Goal: Task Accomplishment & Management: Complete application form

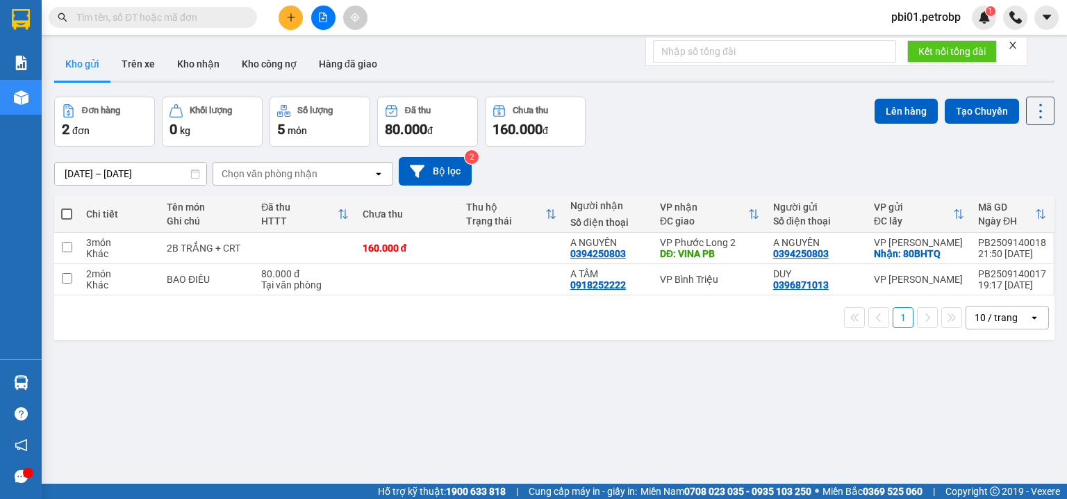
drag, startPoint x: 233, startPoint y: 15, endPoint x: 308, endPoint y: 25, distance: 75.7
click at [240, 14] on input "text" at bounding box center [158, 17] width 164 height 15
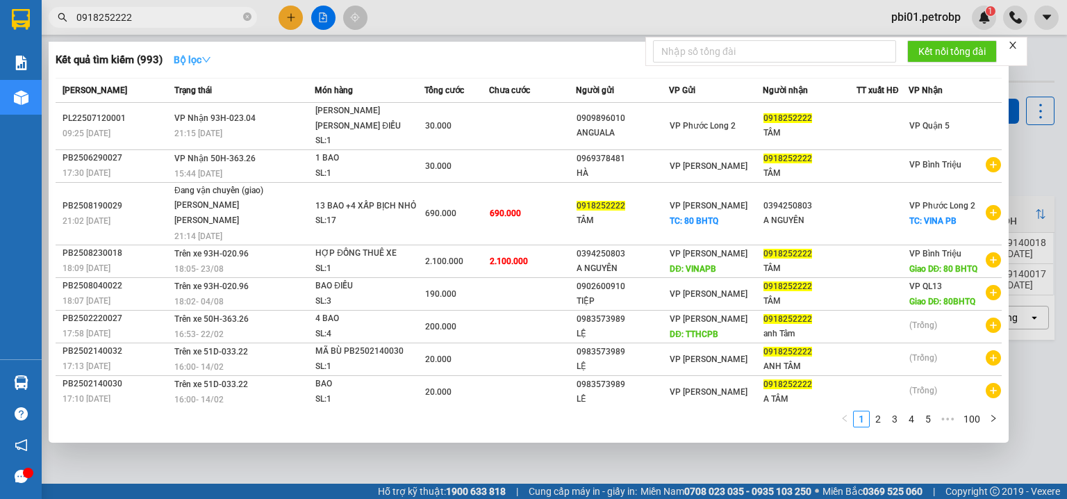
type input "0918252222"
click at [197, 58] on strong "Bộ lọc" at bounding box center [193, 59] width 38 height 11
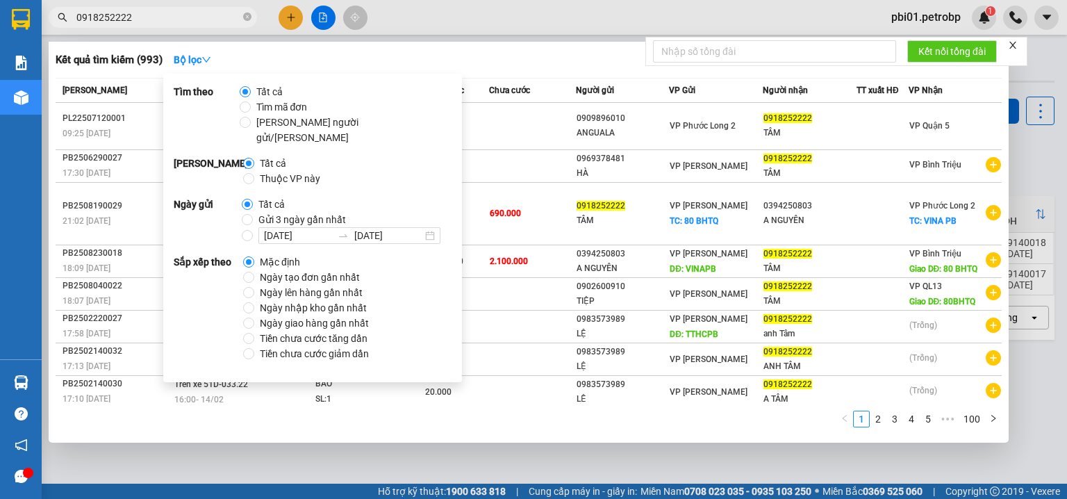
click at [283, 269] on span "Ngày tạo đơn gần nhất" at bounding box center [309, 276] width 111 height 15
click at [254, 272] on input "Ngày tạo đơn gần nhất" at bounding box center [248, 277] width 11 height 11
radio input "true"
radio input "false"
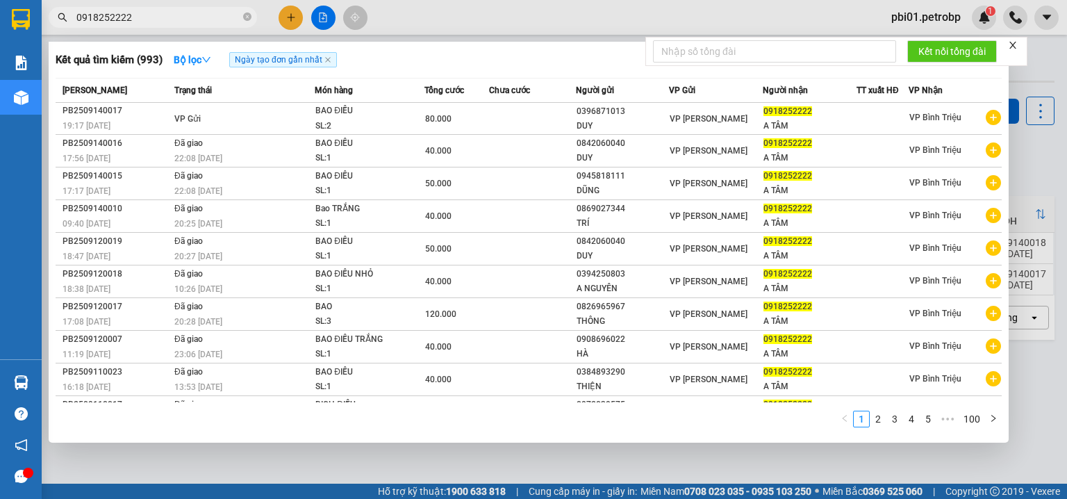
click at [455, 26] on div at bounding box center [533, 249] width 1067 height 499
click at [213, 22] on input "0918252222" at bounding box center [158, 17] width 164 height 15
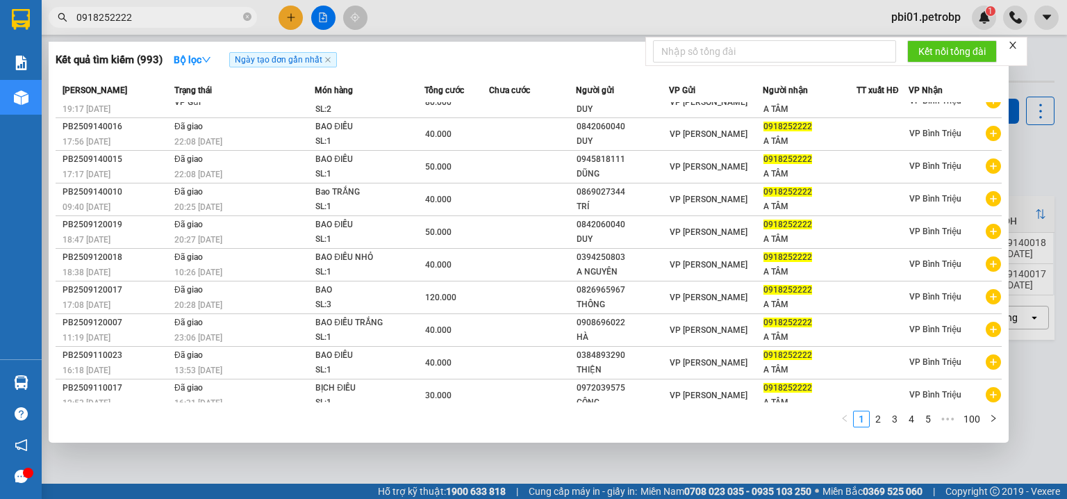
scroll to position [22, 0]
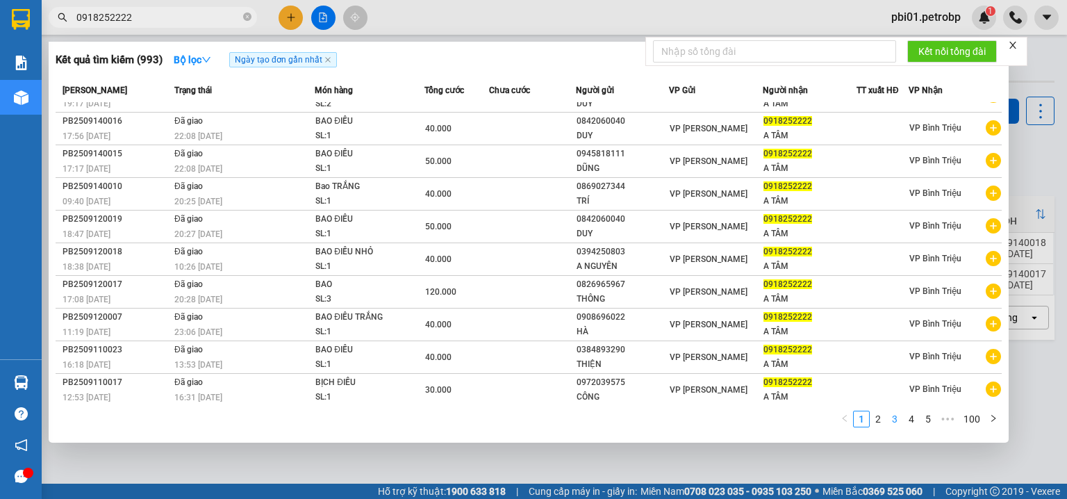
click at [890, 415] on link "3" at bounding box center [894, 418] width 15 height 15
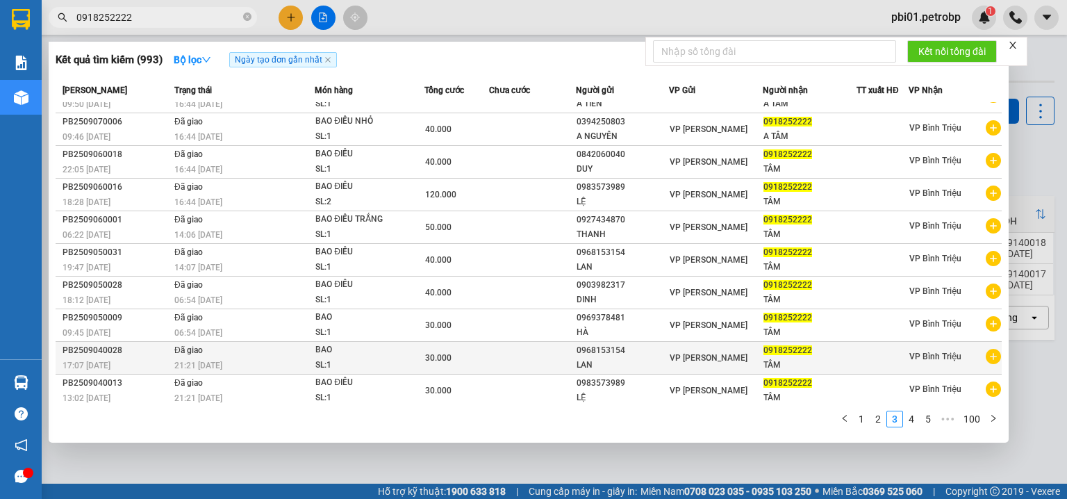
scroll to position [0, 0]
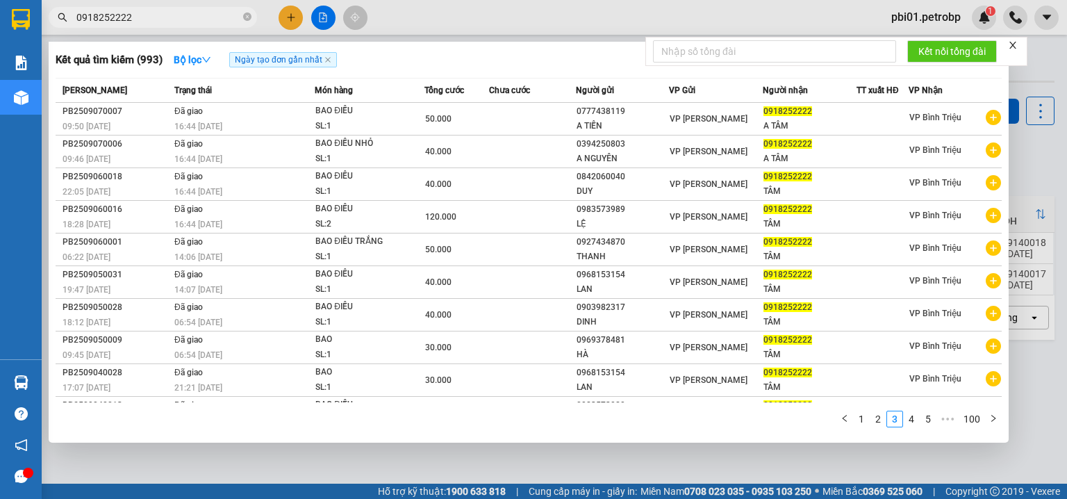
click at [1045, 78] on div at bounding box center [533, 249] width 1067 height 499
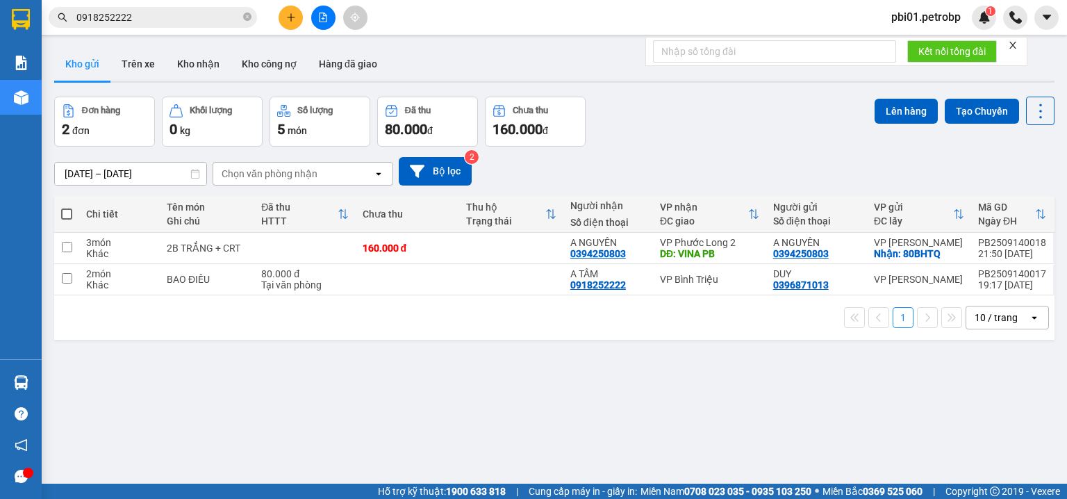
click at [149, 17] on input "0918252222" at bounding box center [158, 17] width 164 height 15
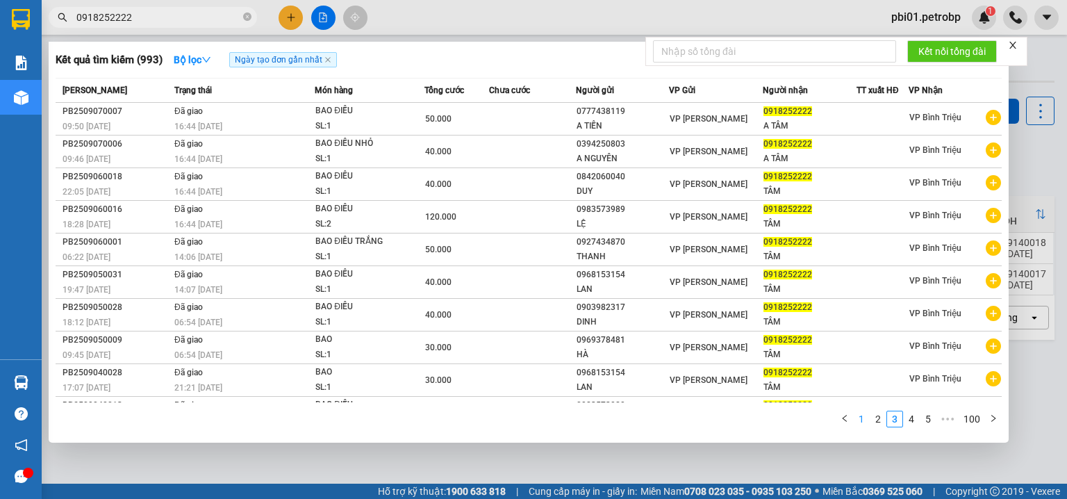
click at [861, 416] on link "1" at bounding box center [861, 418] width 15 height 15
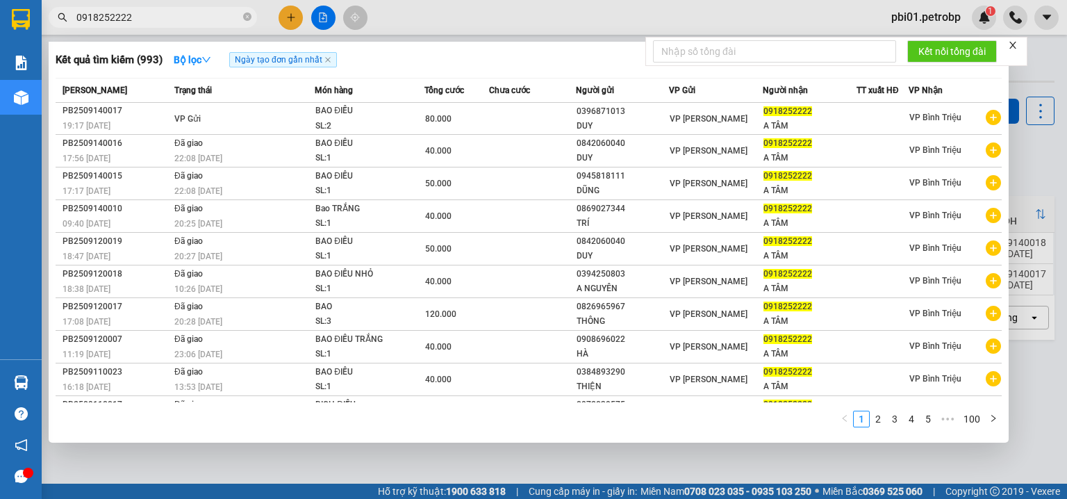
click at [697, 5] on div at bounding box center [533, 249] width 1067 height 499
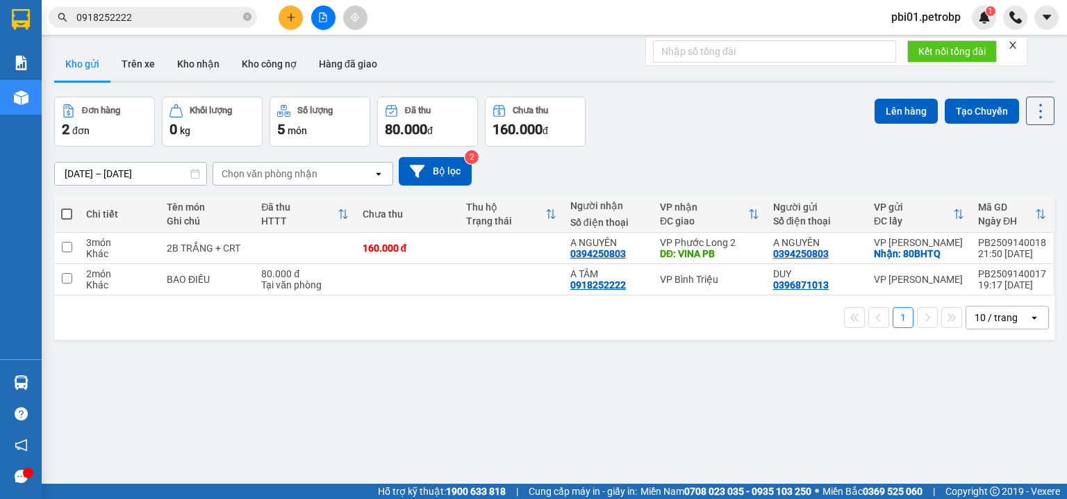
click at [915, 19] on span "pbi01.petrobp" at bounding box center [926, 16] width 92 height 17
click at [902, 44] on span "Đăng xuất" at bounding box center [931, 42] width 64 height 15
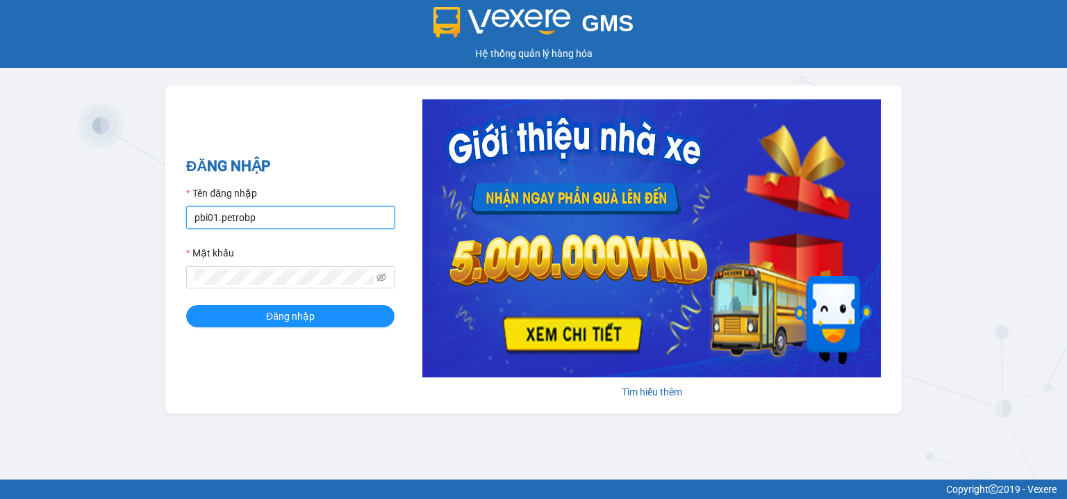
click at [251, 217] on input "pbi01.petrobp" at bounding box center [290, 217] width 208 height 22
type input "pl2.petrobp"
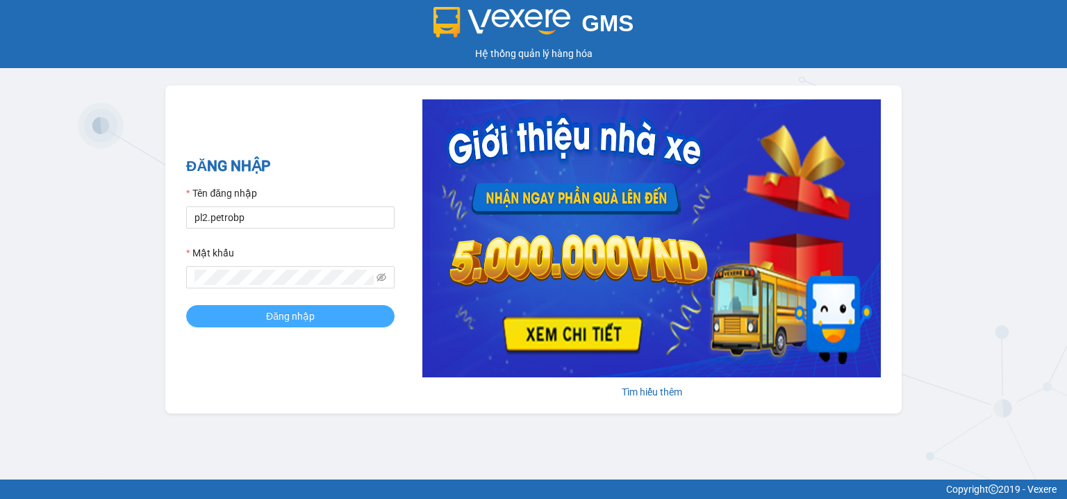
click at [257, 318] on button "Đăng nhập" at bounding box center [290, 316] width 208 height 22
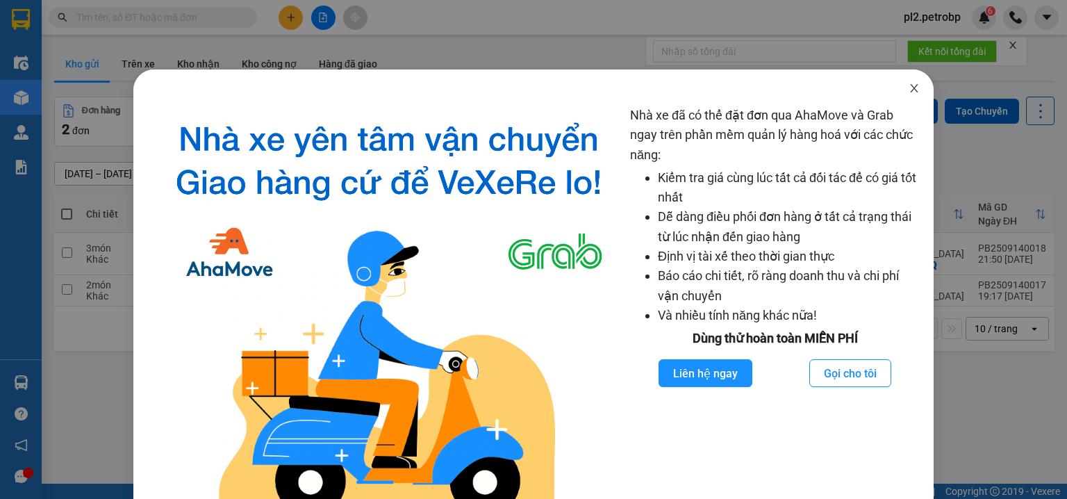
click at [908, 87] on icon "close" at bounding box center [913, 88] width 11 height 11
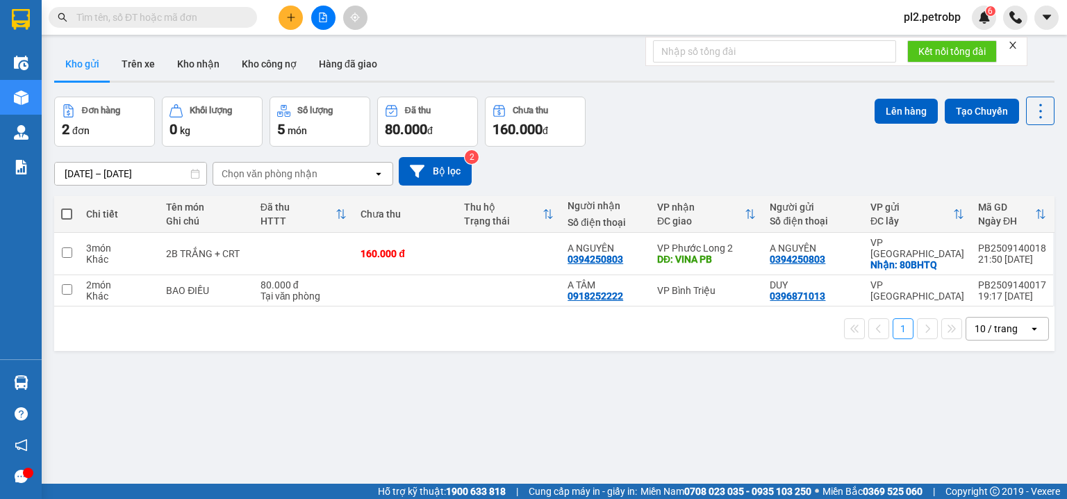
click at [294, 15] on icon "plus" at bounding box center [291, 18] width 10 height 10
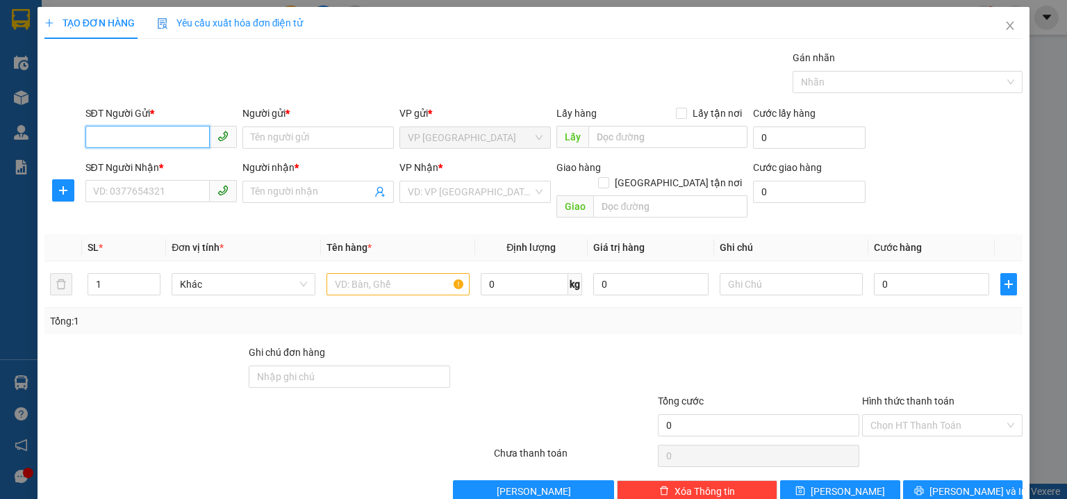
click at [144, 138] on input "SĐT Người Gửi *" at bounding box center [147, 137] width 124 height 22
click at [133, 132] on input "SĐT Người Gửi *" at bounding box center [147, 137] width 124 height 22
type input "0383922934"
click at [281, 136] on input "Người gửi *" at bounding box center [317, 137] width 151 height 22
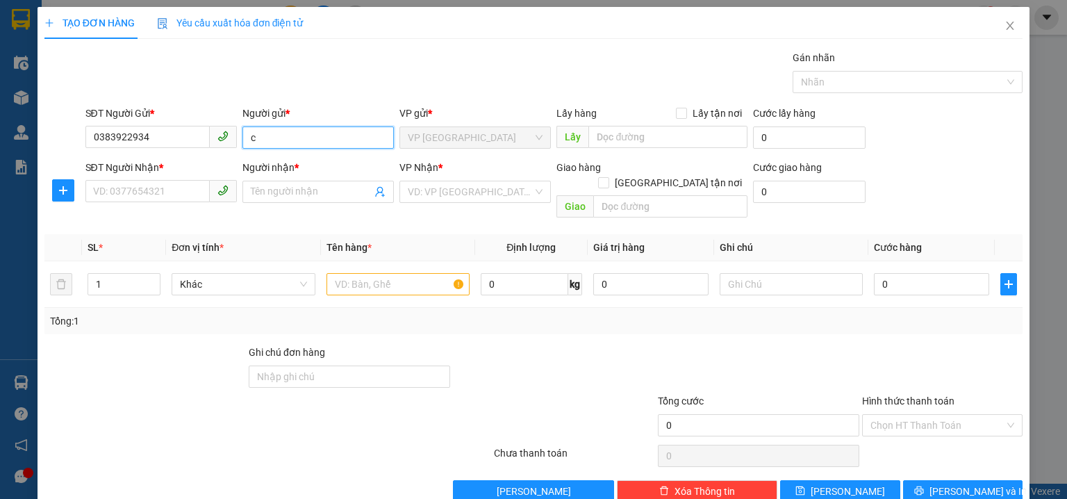
type input "c"
type input "C DUYÊN"
click at [149, 190] on input "SĐT Người Nhận *" at bounding box center [147, 191] width 124 height 22
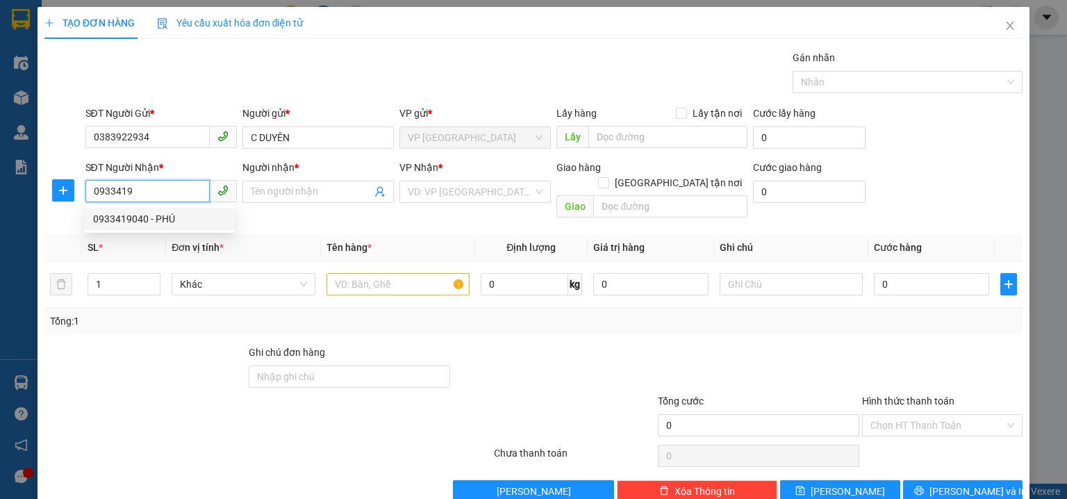
click at [163, 223] on div "0933419040 - PHÚ" at bounding box center [159, 218] width 133 height 15
type input "0933419040"
type input "PHÚ"
type input "60.000"
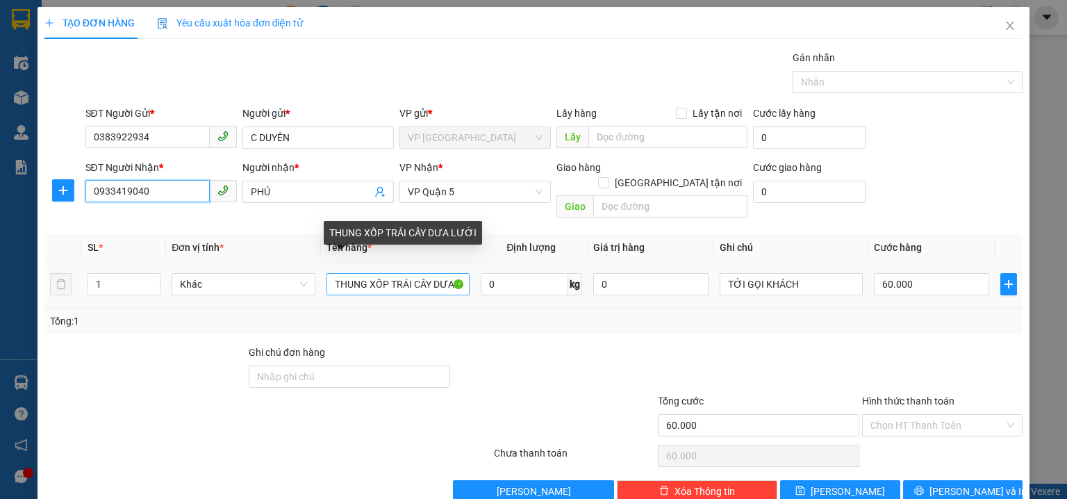
type input "0933419040"
click at [385, 273] on input "THUNG XỐP TRÁI CÂY DƯA LƯỚI" at bounding box center [397, 284] width 143 height 22
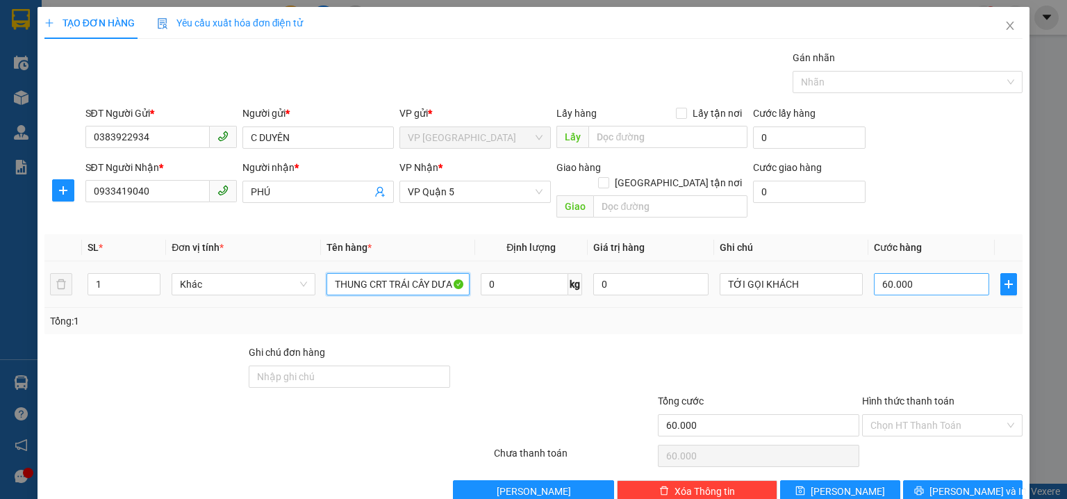
type input "THUNG CRT TRÁI CÂY DƯA LƯỚI"
click at [917, 274] on input "60.000" at bounding box center [931, 284] width 115 height 22
type input "5"
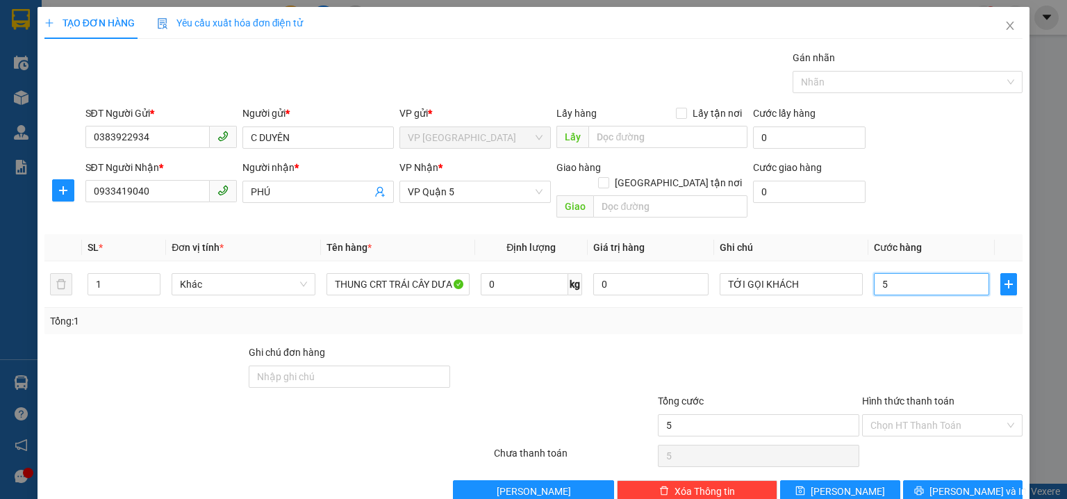
type input "50"
type input "50.000"
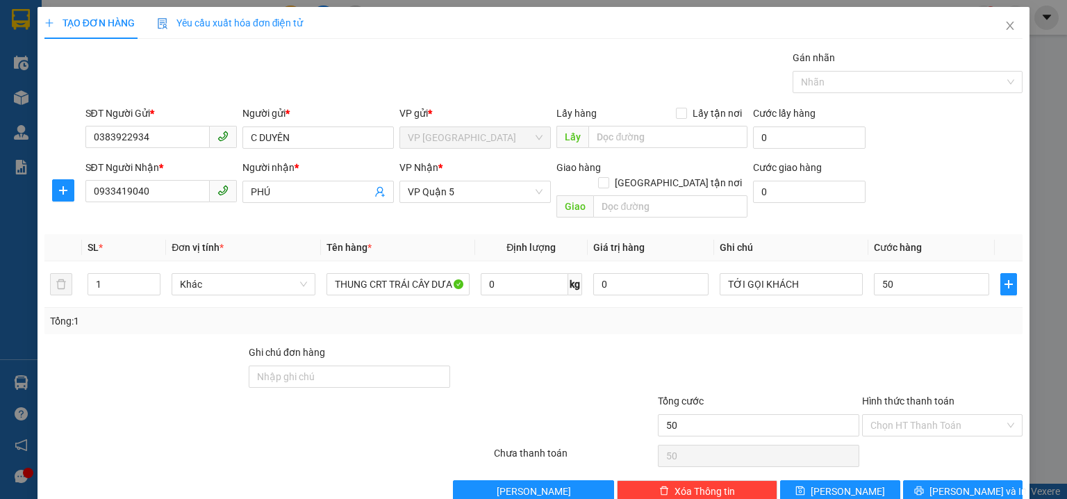
type input "50.000"
click at [957, 172] on div "SĐT Người Nhận * 0933419040 Người nhận * PHÚ VP Nhận * VP Quận 5 Giao hàng Giao…" at bounding box center [554, 192] width 943 height 64
click at [889, 415] on input "Hình thức thanh toán" at bounding box center [937, 425] width 134 height 21
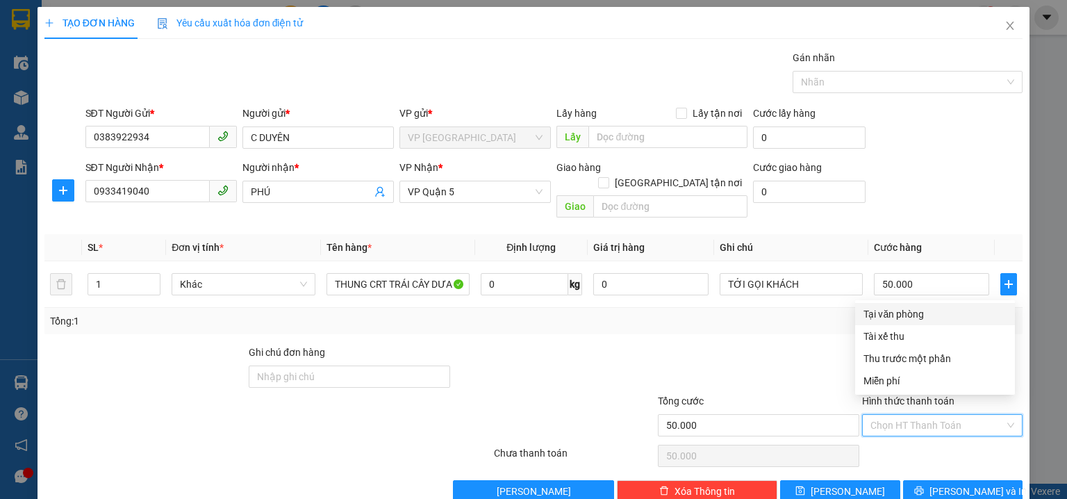
click at [911, 312] on div "Tại văn phòng" at bounding box center [934, 313] width 143 height 15
type input "0"
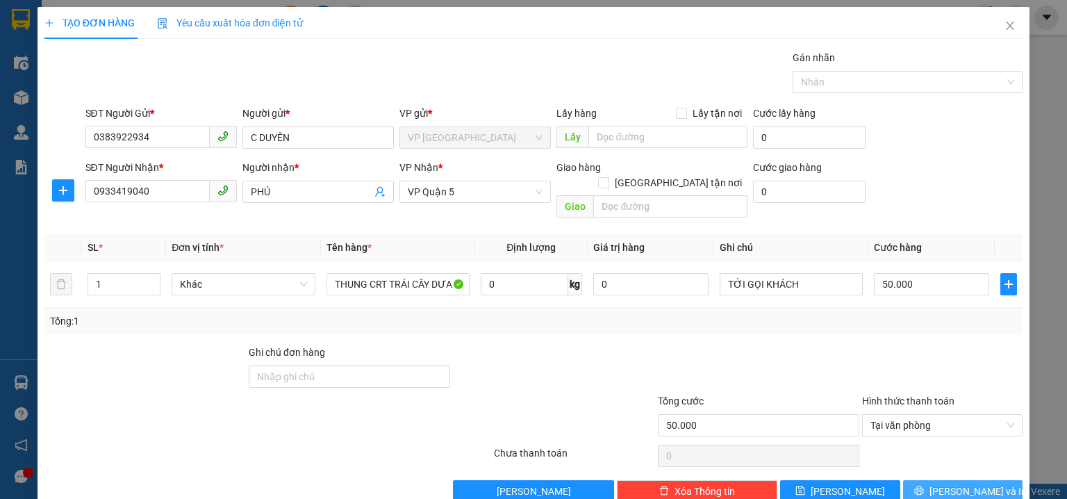
click at [939, 480] on button "[PERSON_NAME] và In" at bounding box center [963, 491] width 120 height 22
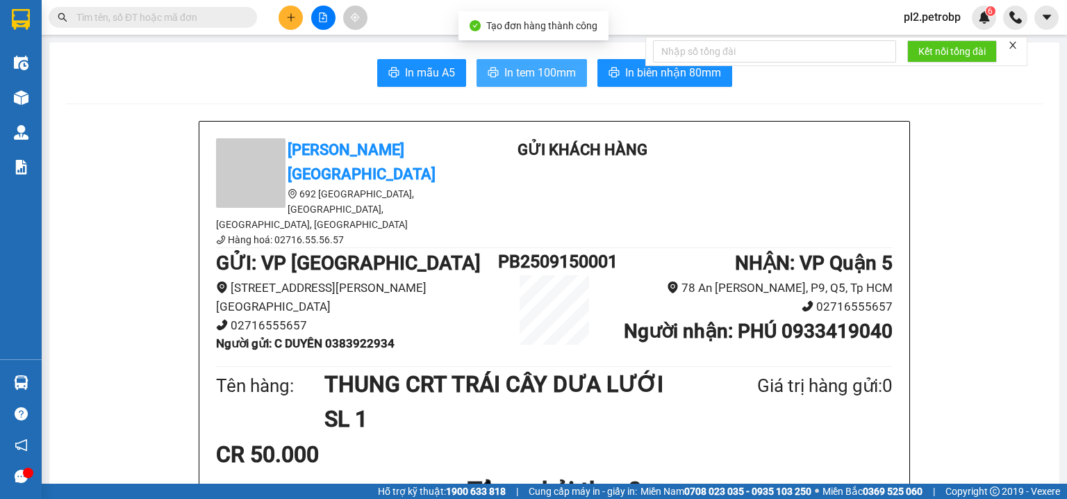
drag, startPoint x: 553, startPoint y: 67, endPoint x: 633, endPoint y: 3, distance: 102.3
click at [554, 67] on span "In tem 100mm" at bounding box center [540, 72] width 72 height 17
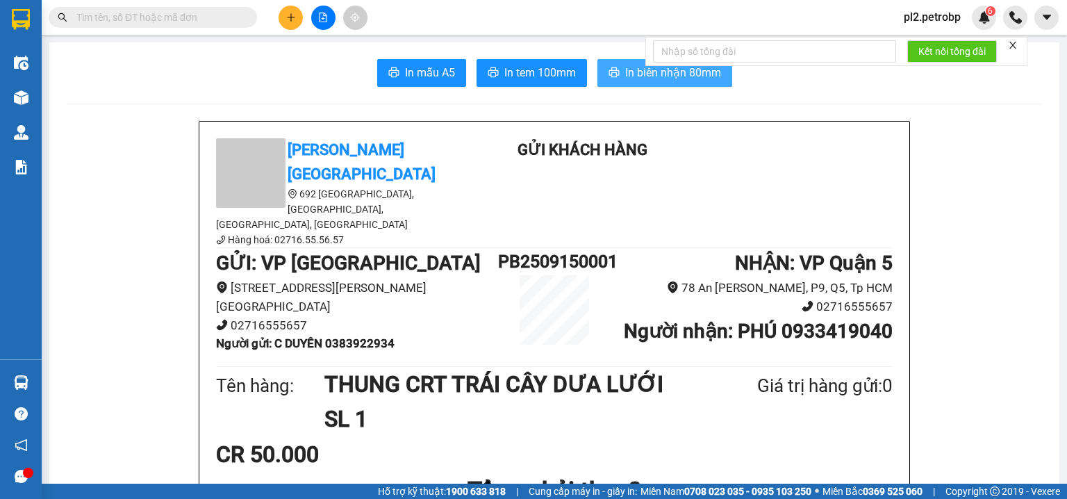
drag, startPoint x: 614, startPoint y: 69, endPoint x: 751, endPoint y: 2, distance: 152.5
click at [615, 69] on button "In biên nhận 80mm" at bounding box center [664, 73] width 135 height 28
click at [295, 17] on icon "plus" at bounding box center [291, 18] width 10 height 10
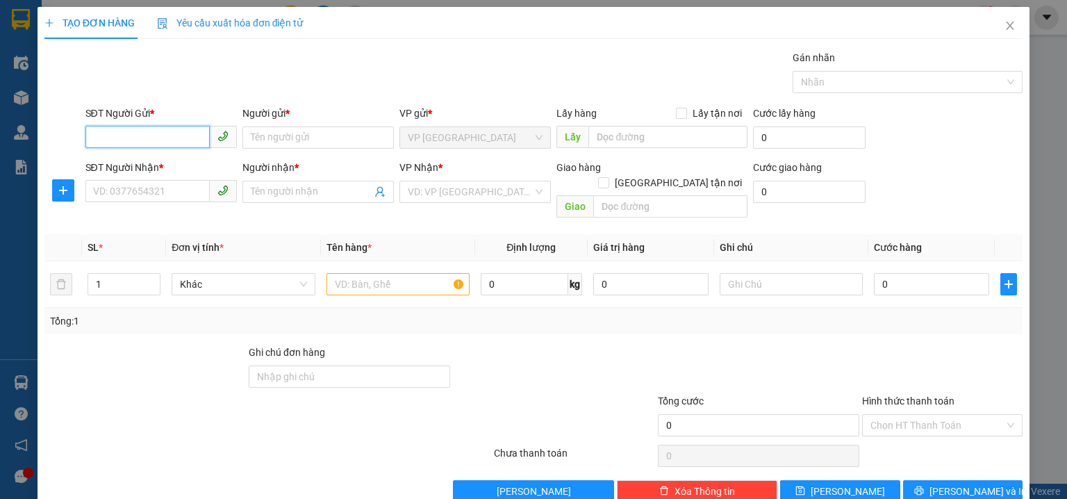
click at [133, 133] on input "SĐT Người Gửi *" at bounding box center [147, 137] width 124 height 22
click at [125, 169] on div "0972594355 - BS HƯƠNG" at bounding box center [159, 164] width 133 height 15
type input "0972594355"
type input "BS HƯƠNG"
type input "0888882200"
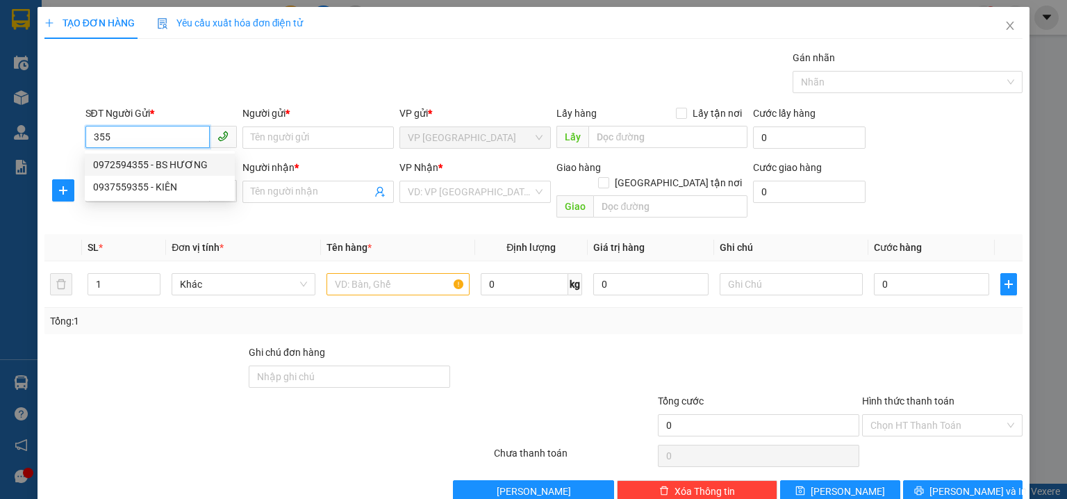
type input "LOAN"
type input "30.000"
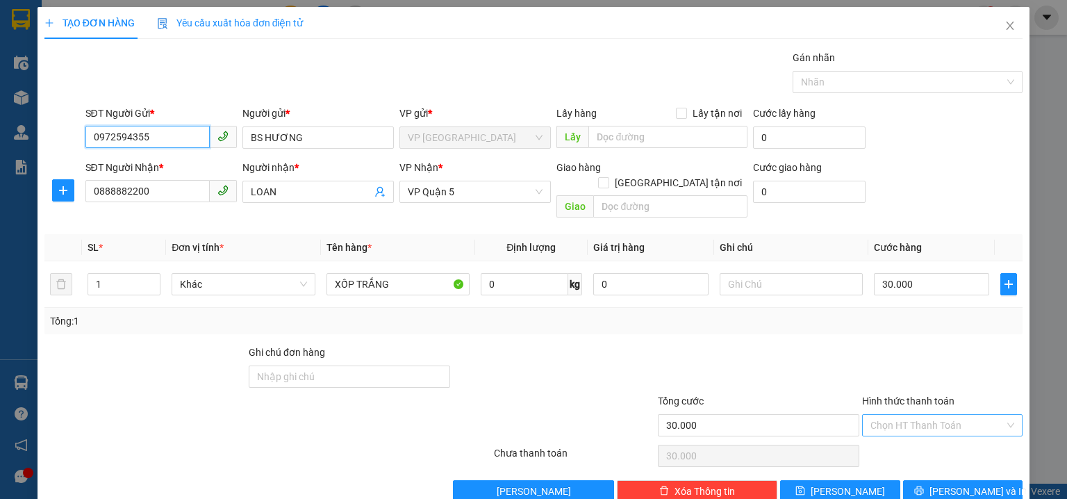
type input "0972594355"
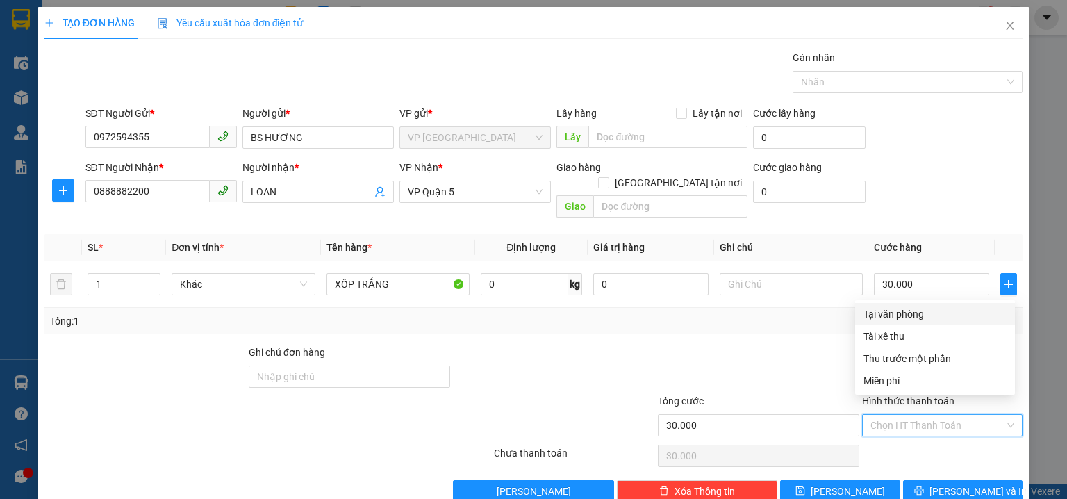
click at [902, 415] on input "Hình thức thanh toán" at bounding box center [937, 425] width 134 height 21
click at [902, 314] on div "Tại văn phòng" at bounding box center [934, 313] width 143 height 15
type input "0"
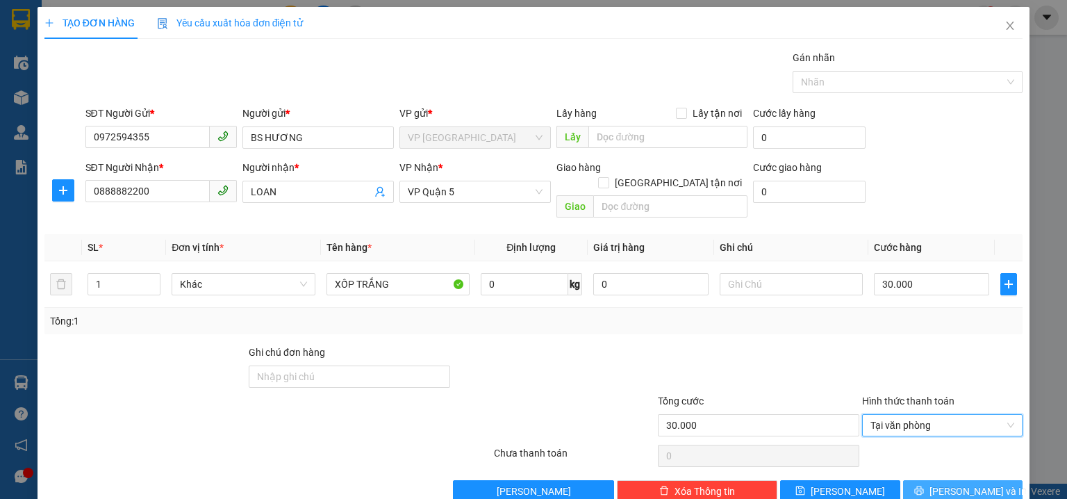
click at [945, 483] on span "[PERSON_NAME] và In" at bounding box center [977, 490] width 97 height 15
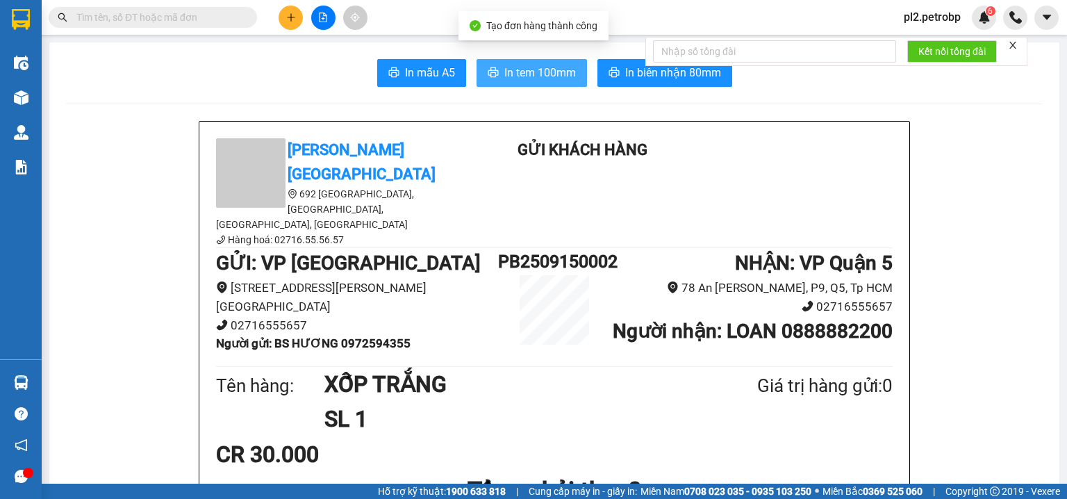
drag, startPoint x: 522, startPoint y: 65, endPoint x: 600, endPoint y: 3, distance: 99.4
click at [522, 65] on span "In tem 100mm" at bounding box center [540, 72] width 72 height 17
click at [299, 13] on button at bounding box center [291, 18] width 24 height 24
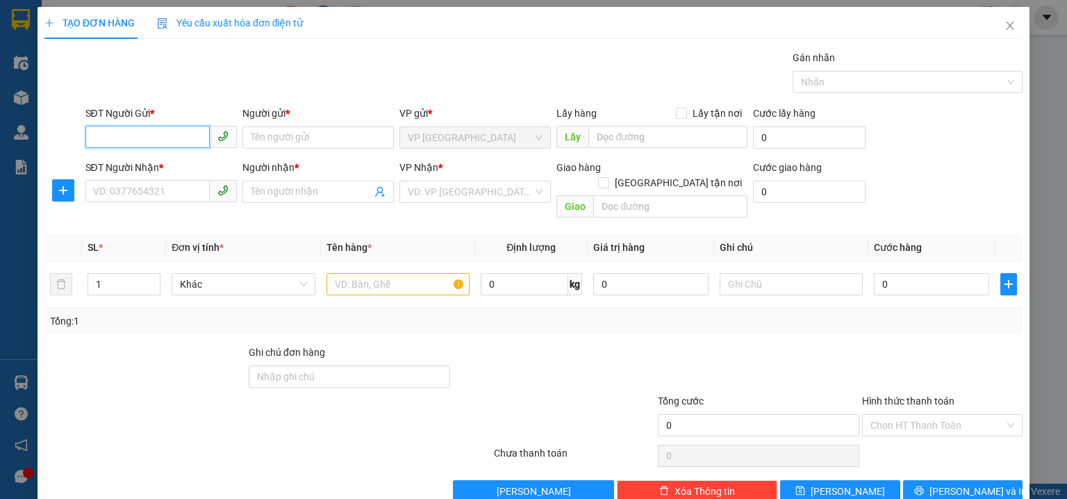
click at [175, 132] on input "SĐT Người Gửi *" at bounding box center [147, 137] width 124 height 22
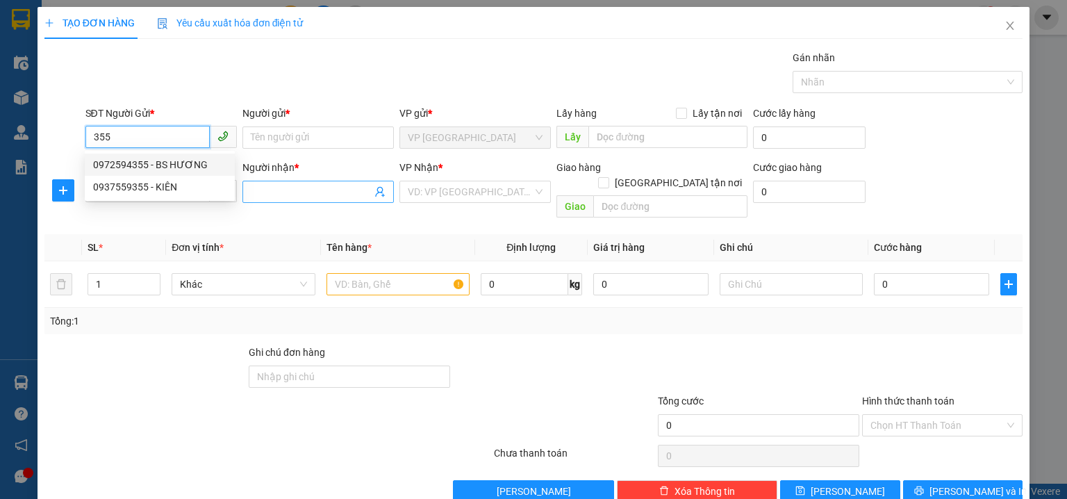
drag, startPoint x: 213, startPoint y: 171, endPoint x: 253, endPoint y: 185, distance: 42.8
click at [212, 171] on div "0972594355 - BS HƯƠNG" at bounding box center [159, 164] width 133 height 15
type input "0972594355"
type input "BS HƯƠNG"
type input "0888882200"
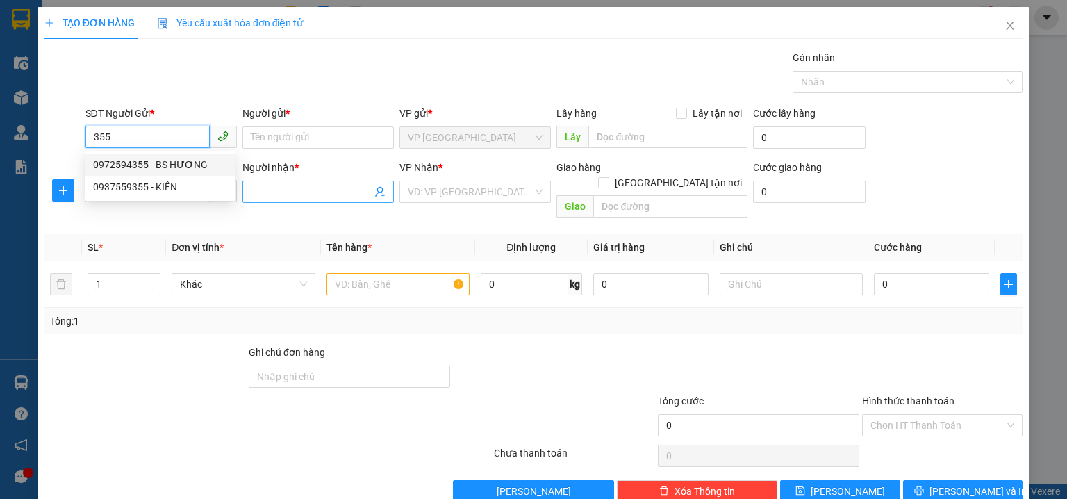
type input "LOAN"
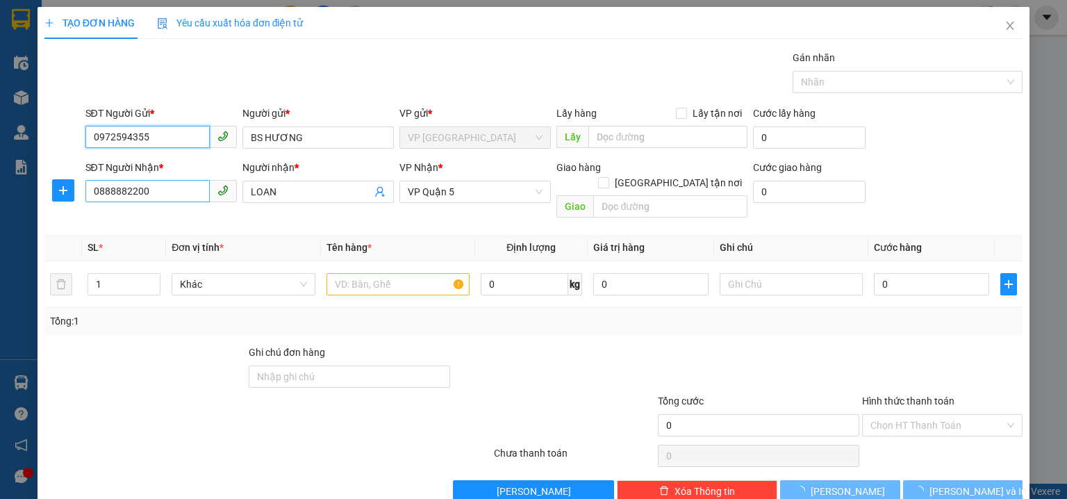
type input "30.000"
type input "0972594355"
click at [178, 197] on input "0888882200" at bounding box center [147, 191] width 124 height 22
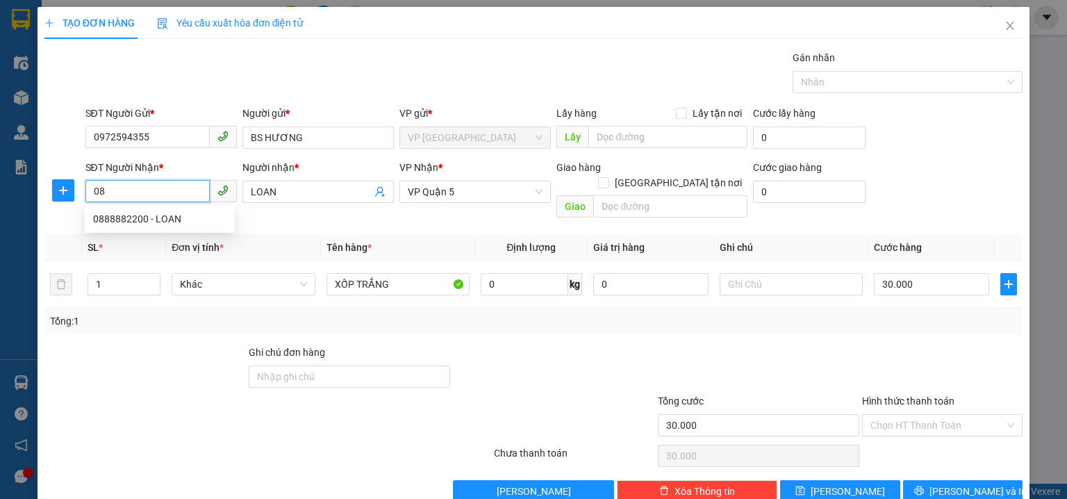
type input "0"
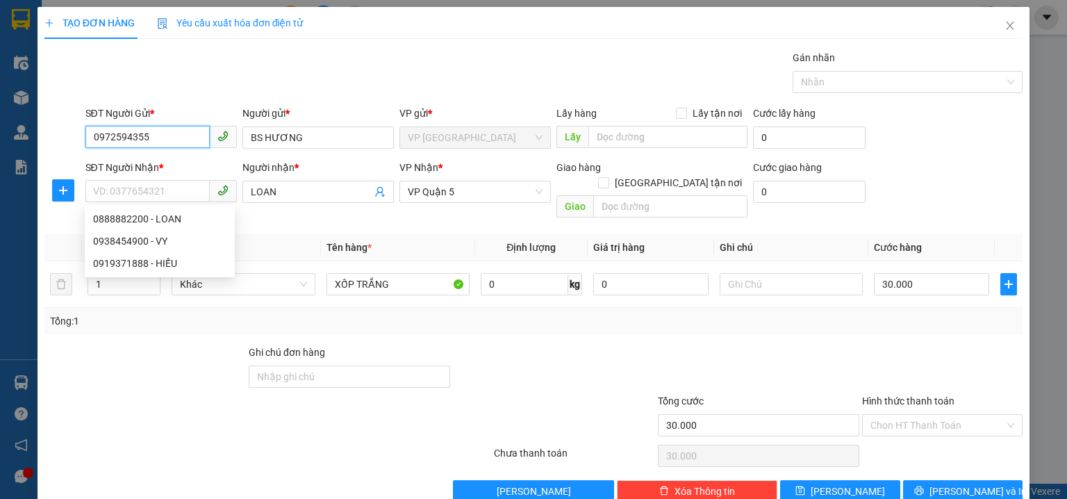
drag, startPoint x: 158, startPoint y: 133, endPoint x: 0, endPoint y: 117, distance: 159.2
click at [0, 117] on div "TẠO ĐƠN HÀNG Yêu cầu xuất hóa đơn điện tử Transit Pickup Surcharge Ids Transit …" at bounding box center [533, 249] width 1067 height 499
paste input "0966323400"
type input "0966323400"
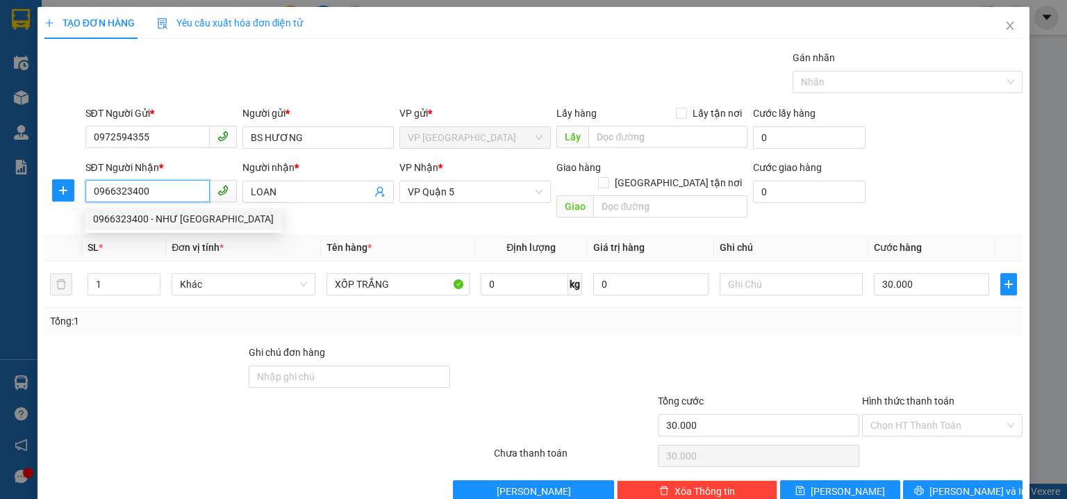
click at [169, 214] on div "0966323400 - NHƯ Ý" at bounding box center [183, 218] width 181 height 15
type input "NHƯ Ý"
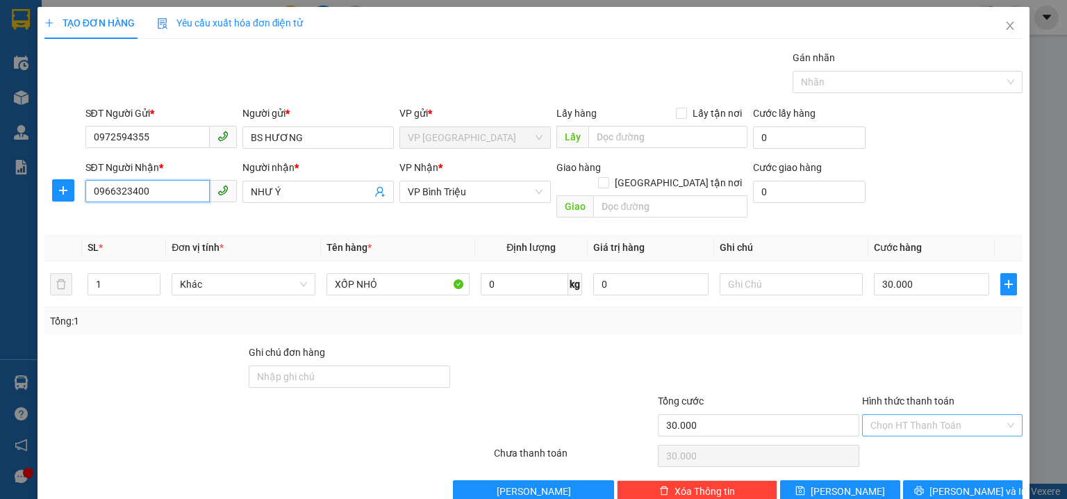
type input "0966323400"
click at [870, 415] on input "Hình thức thanh toán" at bounding box center [937, 425] width 134 height 21
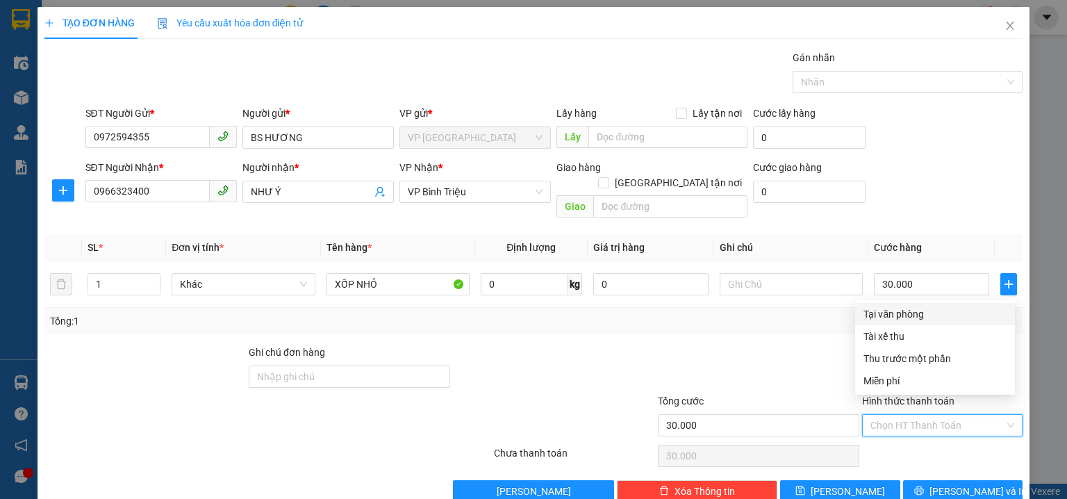
click at [911, 318] on div "Tại văn phòng" at bounding box center [934, 313] width 143 height 15
type input "0"
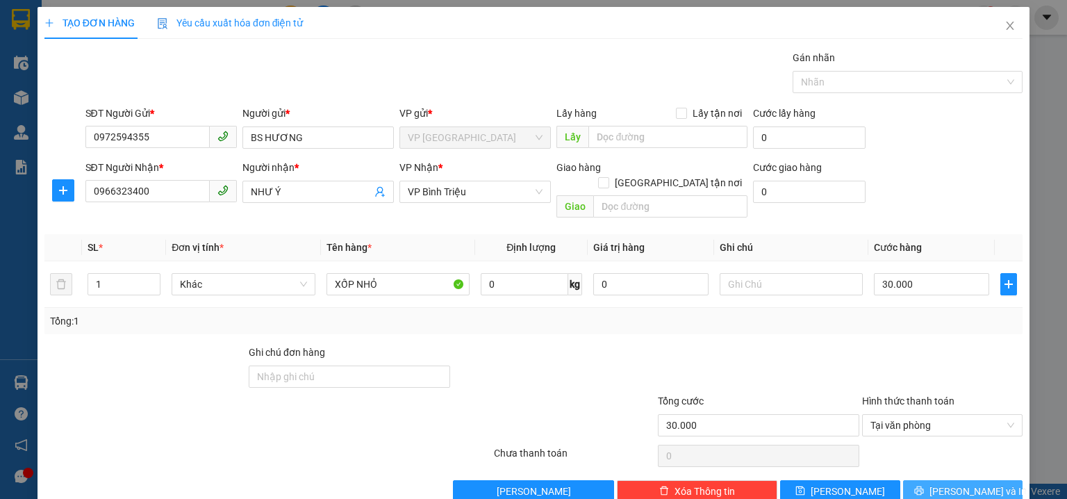
click at [952, 483] on span "[PERSON_NAME] và In" at bounding box center [977, 490] width 97 height 15
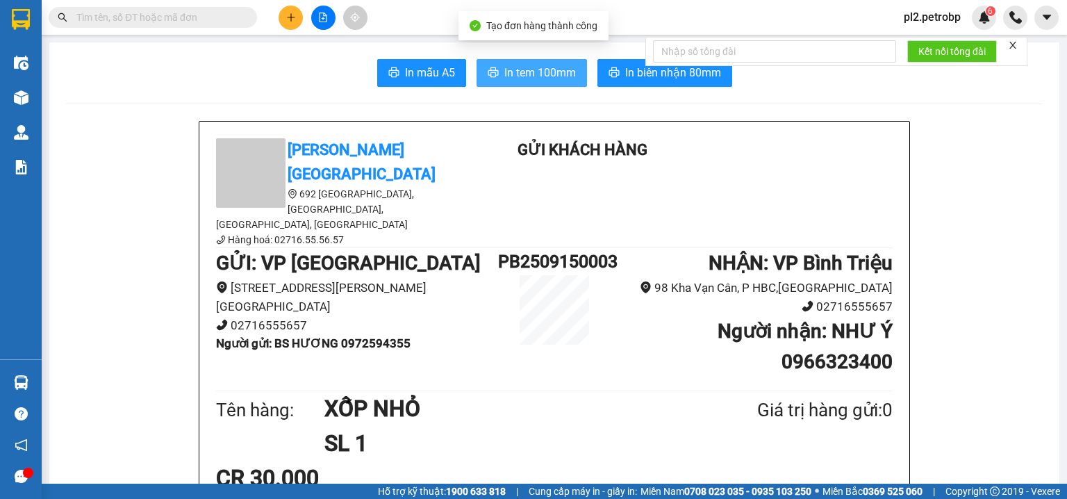
click at [524, 65] on span "In tem 100mm" at bounding box center [540, 72] width 72 height 17
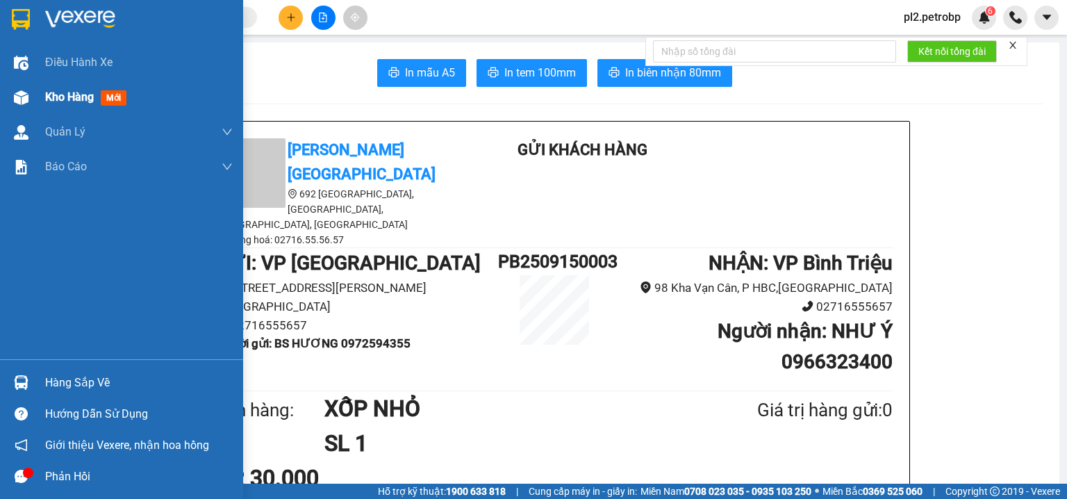
click at [64, 92] on span "Kho hàng" at bounding box center [69, 96] width 49 height 13
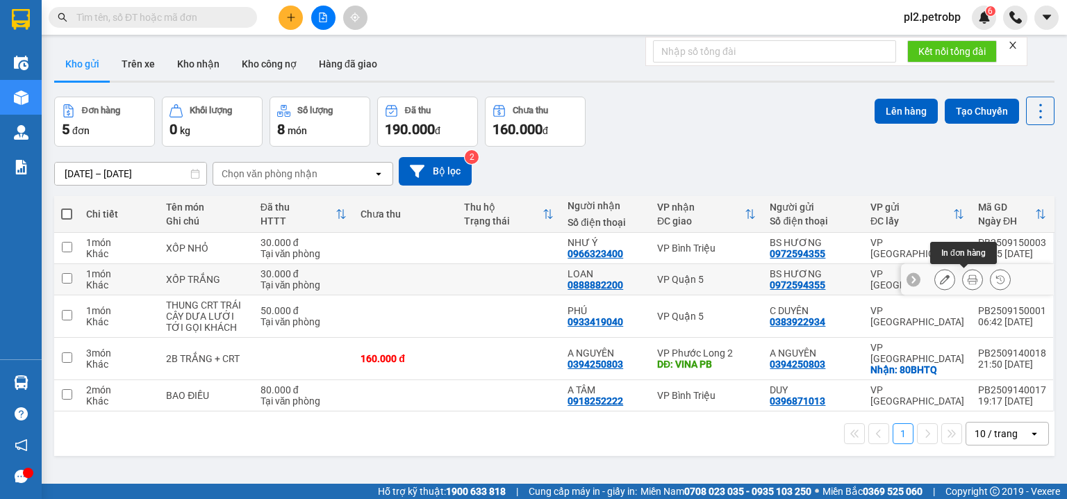
click at [967, 274] on icon at bounding box center [972, 279] width 10 height 10
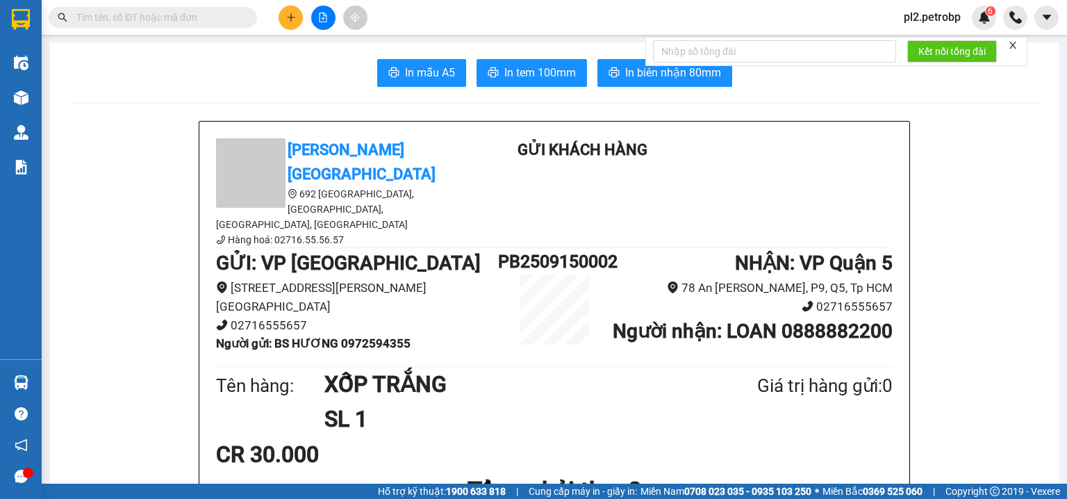
click at [193, 15] on input "text" at bounding box center [158, 17] width 164 height 15
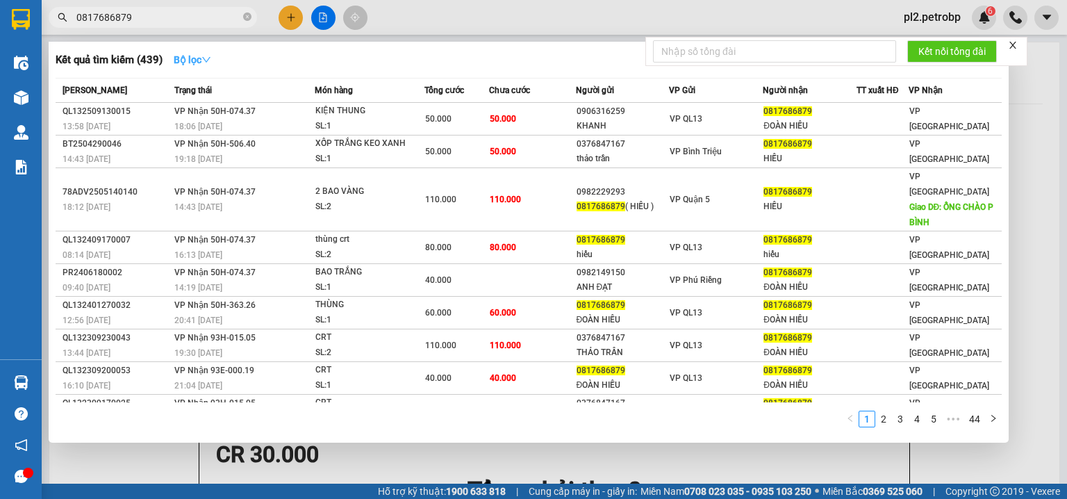
type input "0817686879"
click at [222, 55] on button "Bộ lọc" at bounding box center [193, 60] width 60 height 22
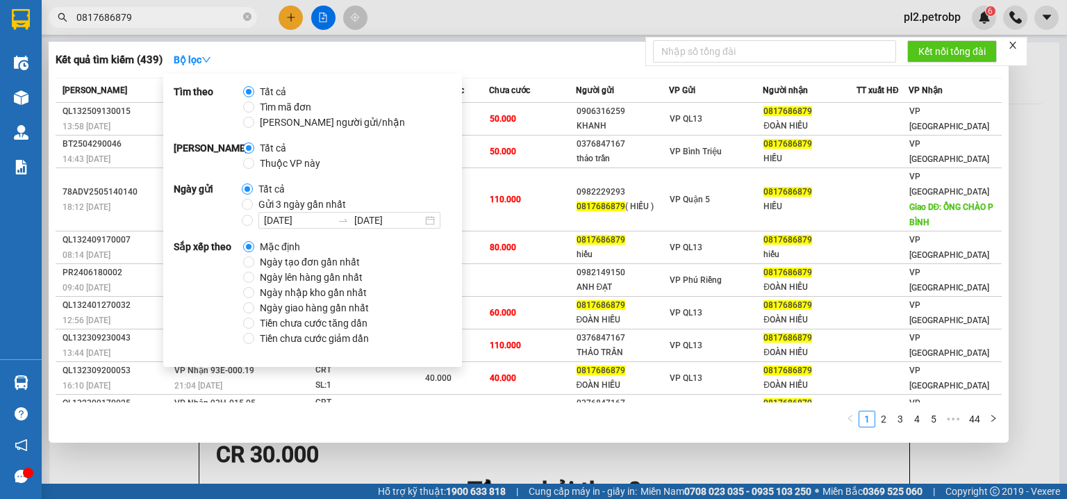
click at [305, 264] on span "Ngày tạo đơn gần nhất" at bounding box center [309, 261] width 111 height 15
click at [254, 264] on input "Ngày tạo đơn gần nhất" at bounding box center [248, 261] width 11 height 11
radio input "true"
radio input "false"
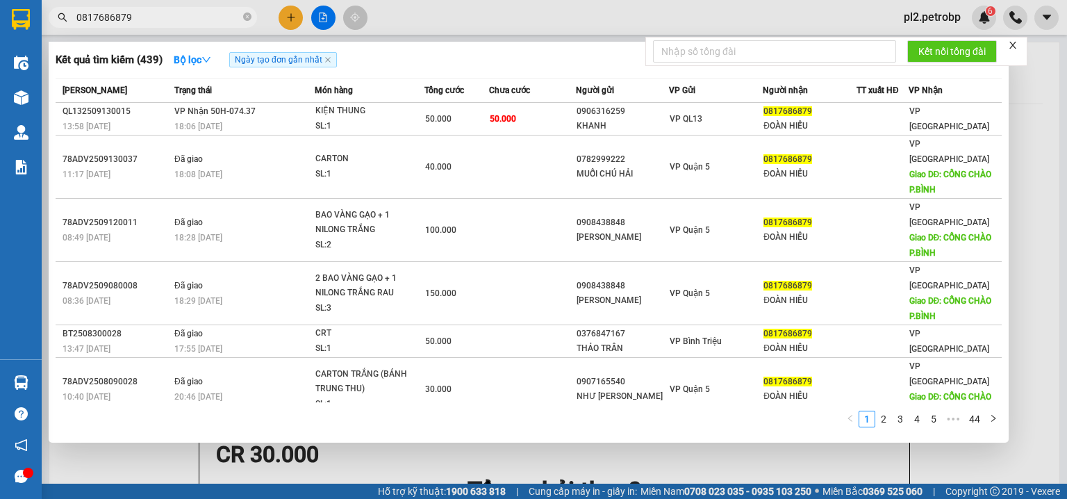
click at [556, 16] on div at bounding box center [533, 249] width 1067 height 499
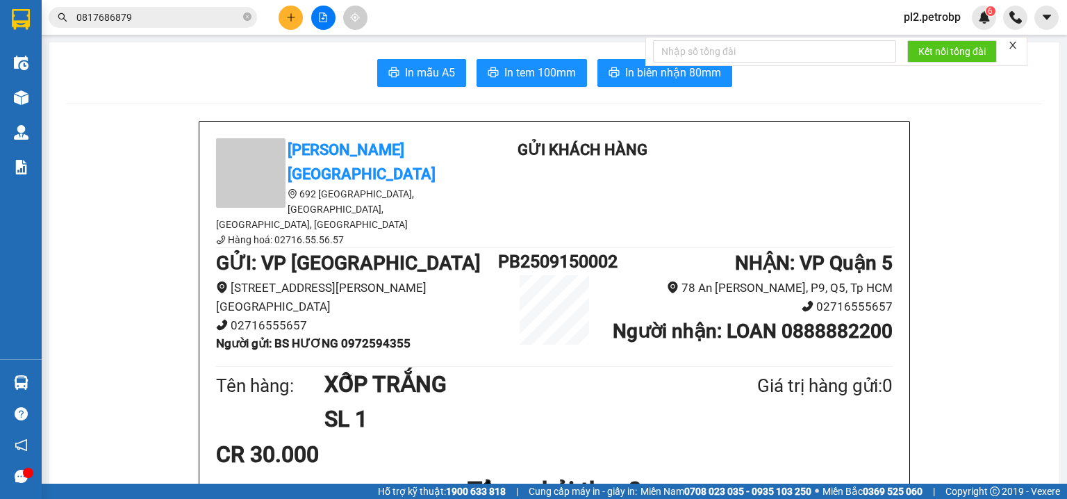
click at [192, 16] on input "0817686879" at bounding box center [158, 17] width 164 height 15
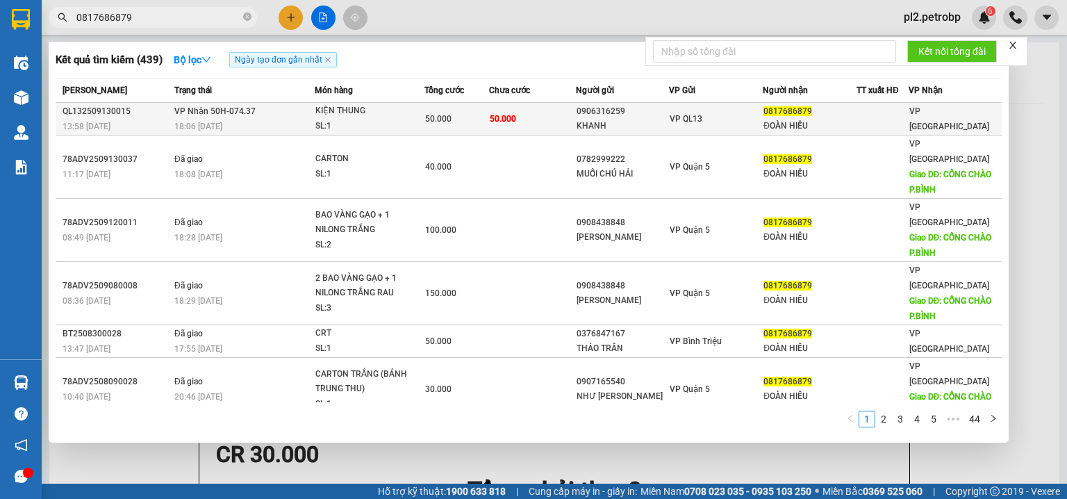
click at [342, 126] on div "SL: 1" at bounding box center [367, 126] width 104 height 15
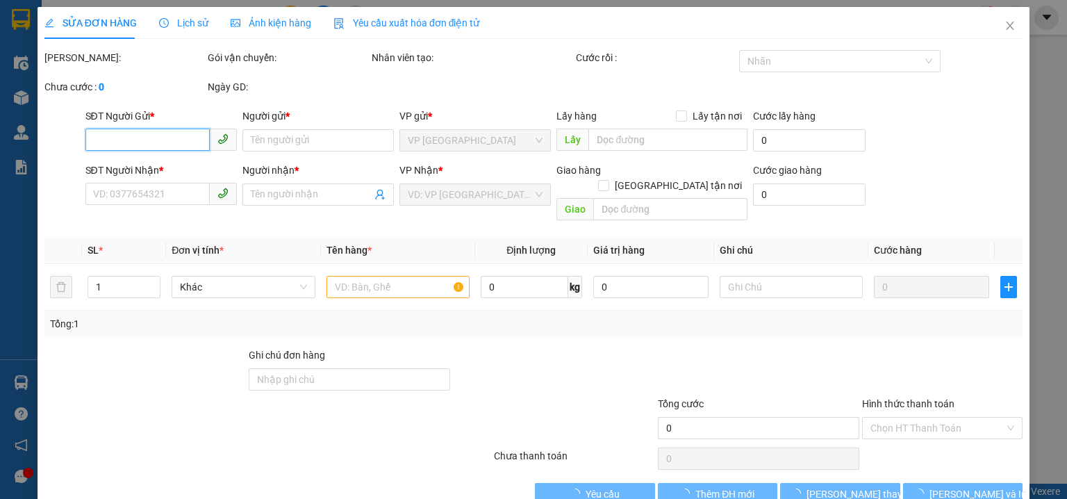
type input "0906316259"
type input "KHANH"
type input "0817686879"
type input "ĐOÀN HIẾU"
type input "50.000"
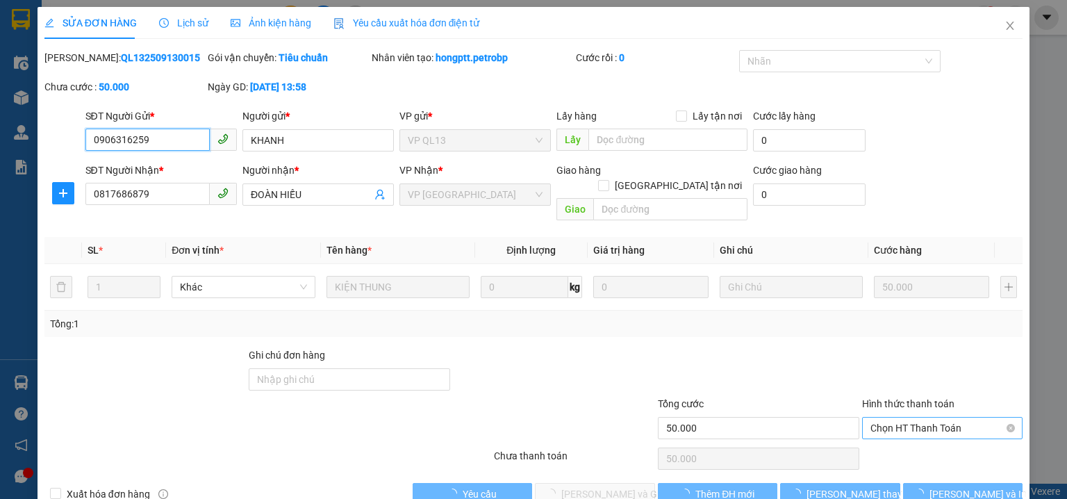
click at [886, 417] on span "Chọn HT Thanh Toán" at bounding box center [942, 427] width 144 height 21
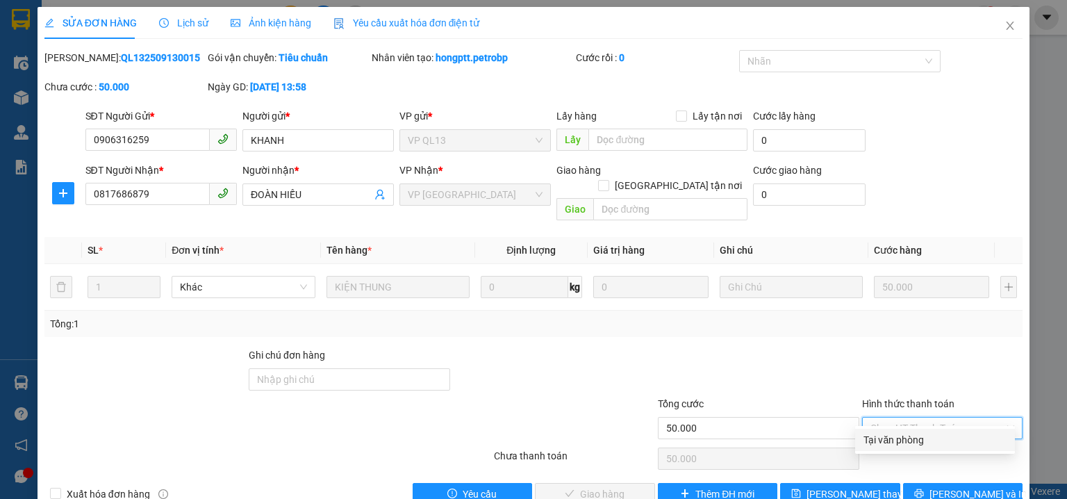
drag, startPoint x: 890, startPoint y: 442, endPoint x: 800, endPoint y: 461, distance: 92.2
click at [888, 444] on div "Tại văn phòng" at bounding box center [934, 439] width 143 height 15
type input "0"
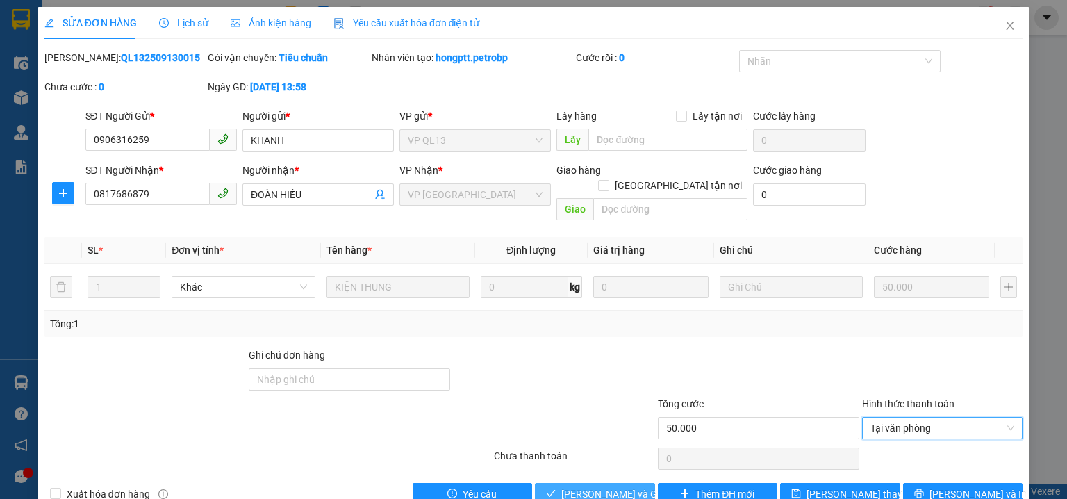
click at [606, 486] on span "[PERSON_NAME] và Giao hàng" at bounding box center [627, 493] width 133 height 15
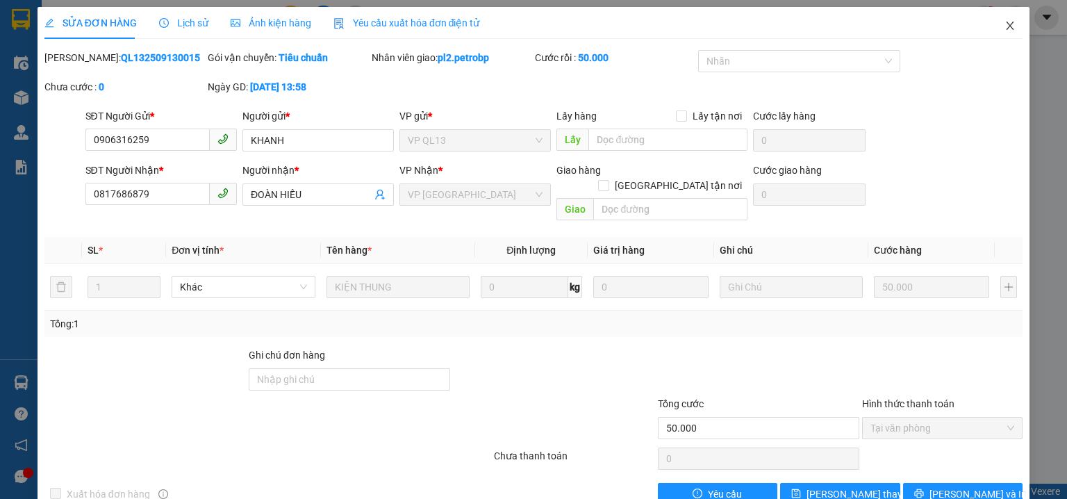
click at [1006, 26] on icon "close" at bounding box center [1009, 25] width 11 height 11
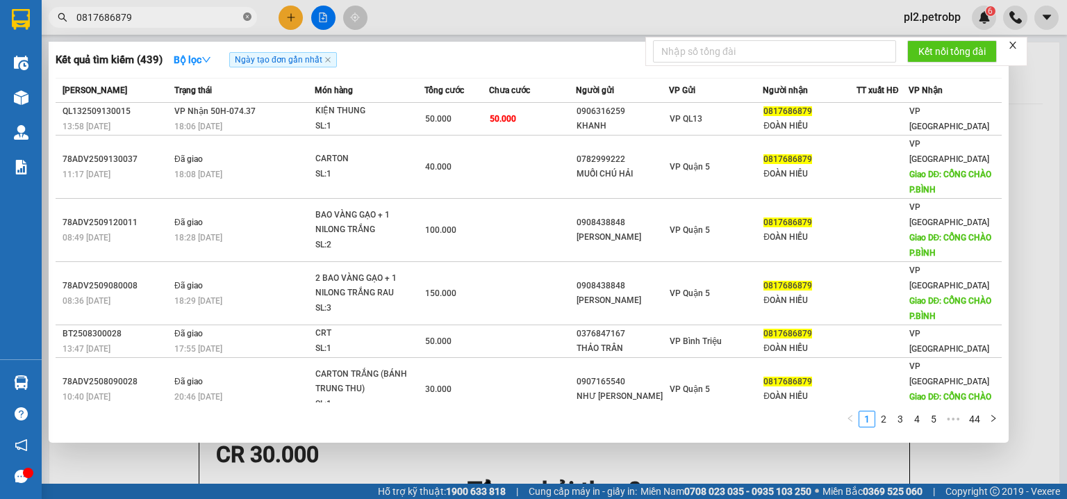
click at [250, 16] on icon "close-circle" at bounding box center [247, 17] width 8 height 8
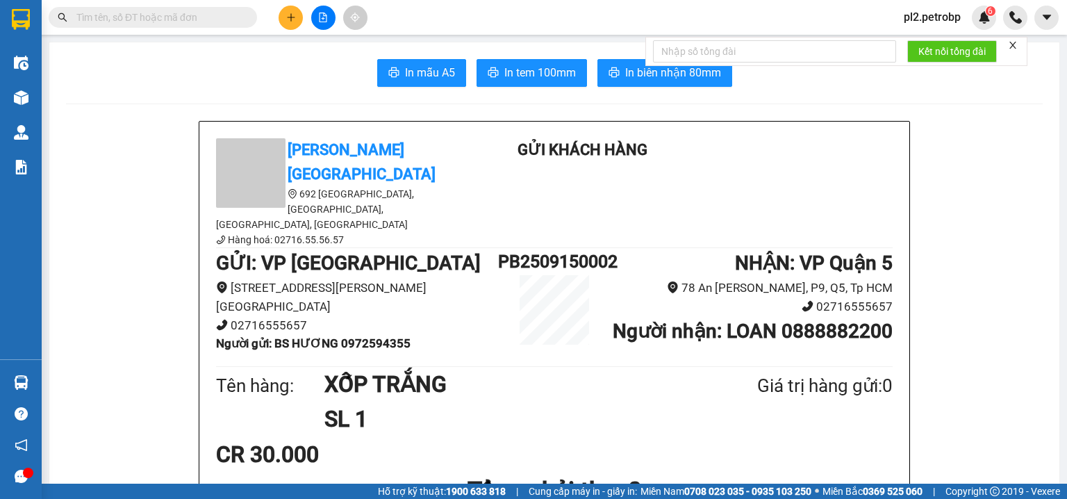
click at [215, 20] on input "text" at bounding box center [158, 17] width 164 height 15
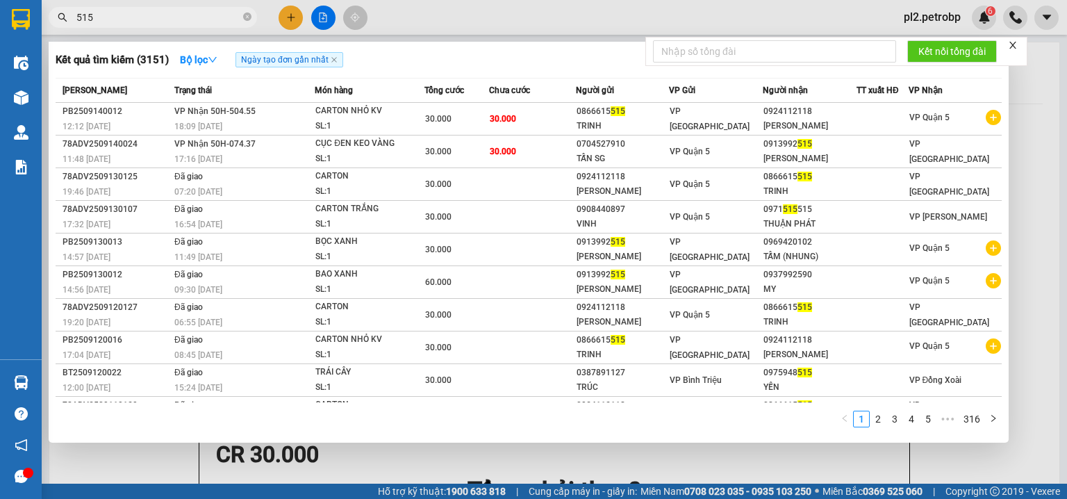
type input "515"
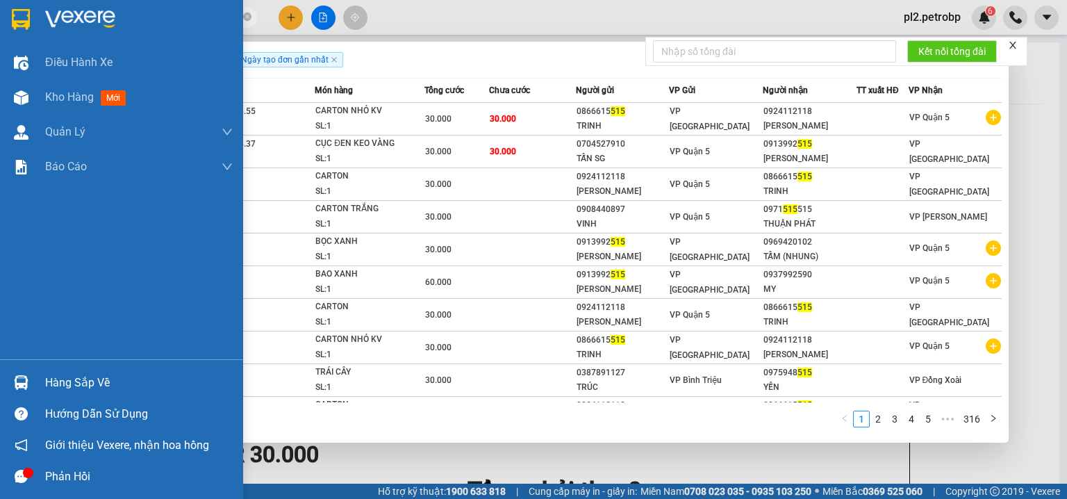
click at [57, 379] on div "Hàng sắp về" at bounding box center [139, 382] width 188 height 21
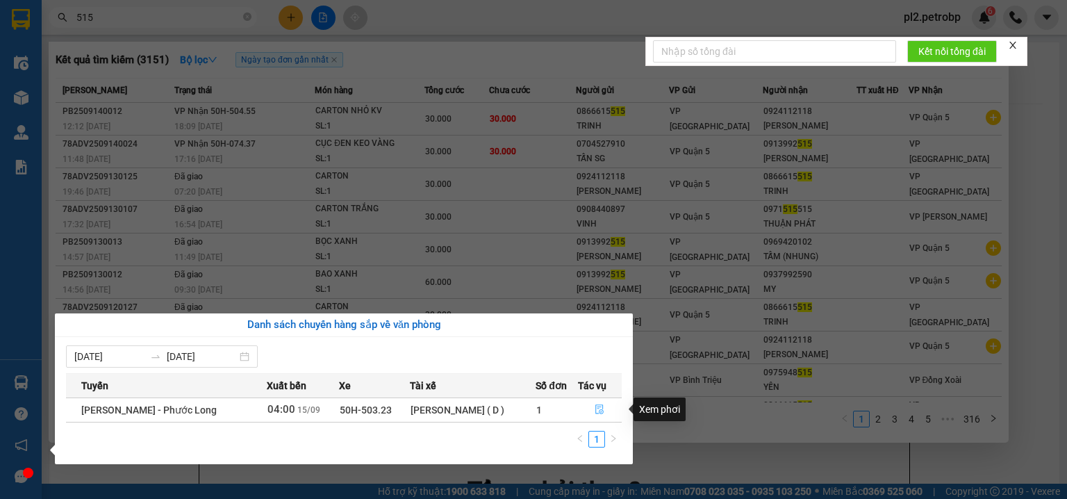
click at [608, 405] on button "button" at bounding box center [600, 410] width 43 height 22
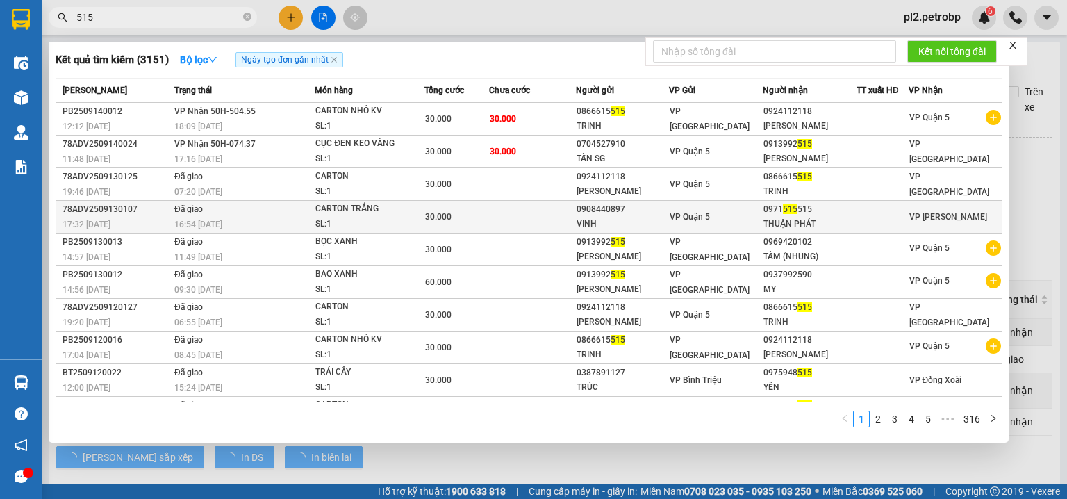
type input "[DATE]"
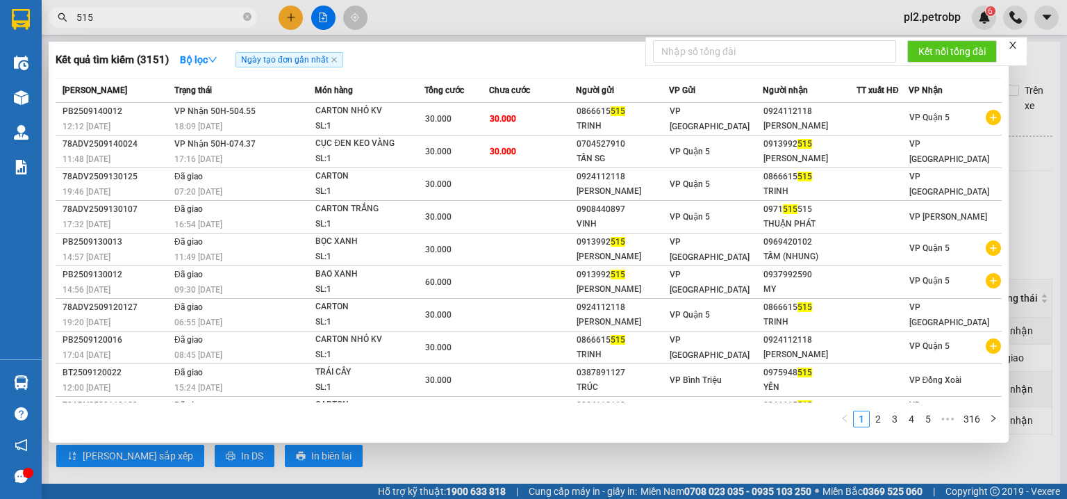
click at [489, 10] on div at bounding box center [533, 249] width 1067 height 499
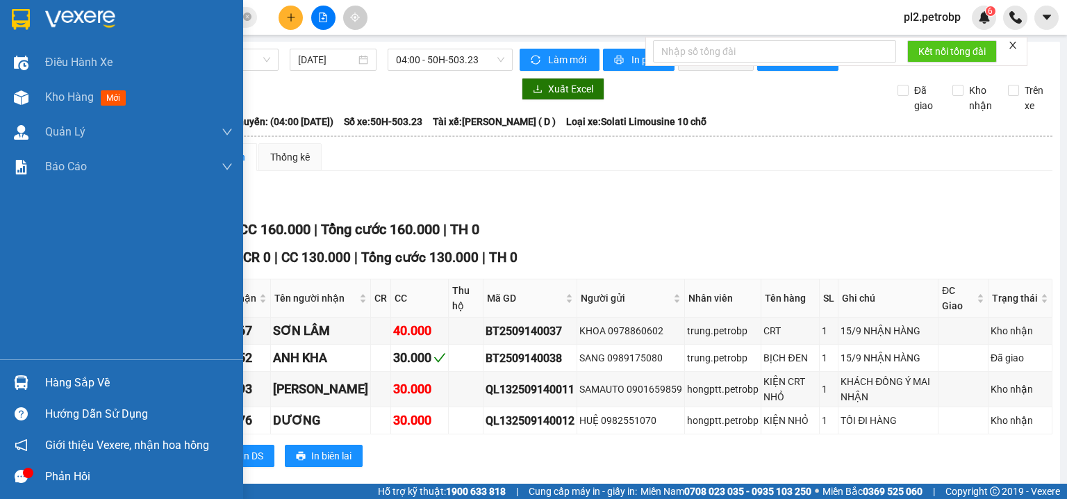
click at [42, 380] on div "Hàng sắp về" at bounding box center [121, 382] width 243 height 31
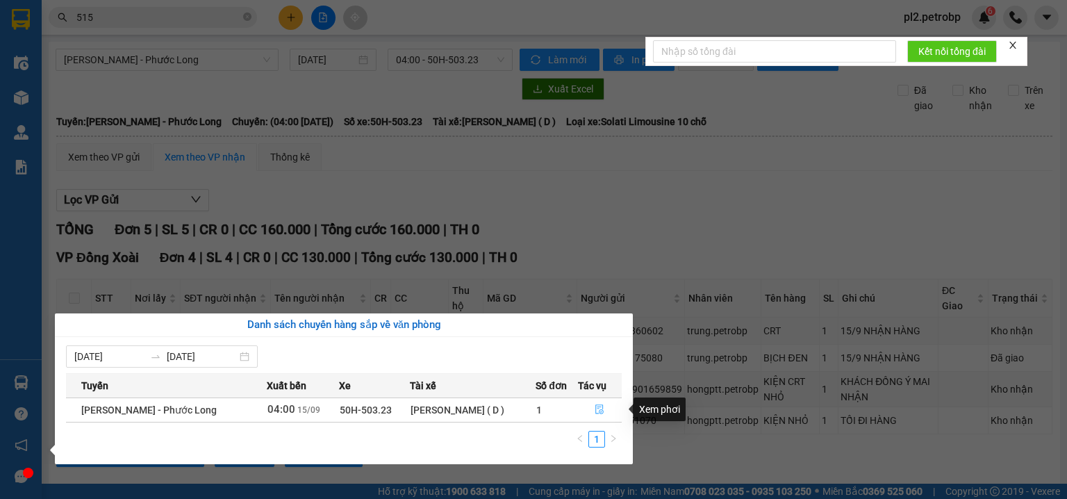
click at [595, 403] on button "button" at bounding box center [600, 410] width 43 height 22
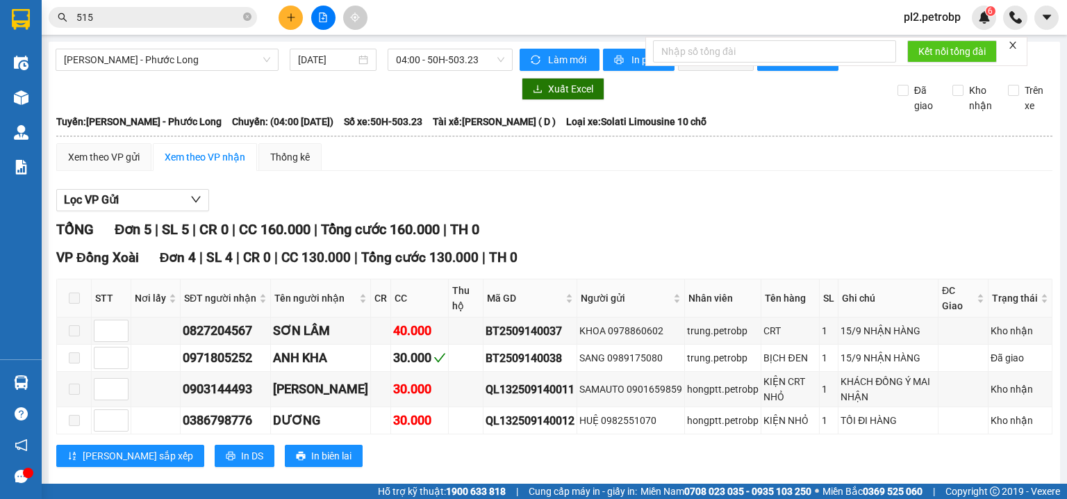
drag, startPoint x: 73, startPoint y: 372, endPoint x: 191, endPoint y: 418, distance: 126.7
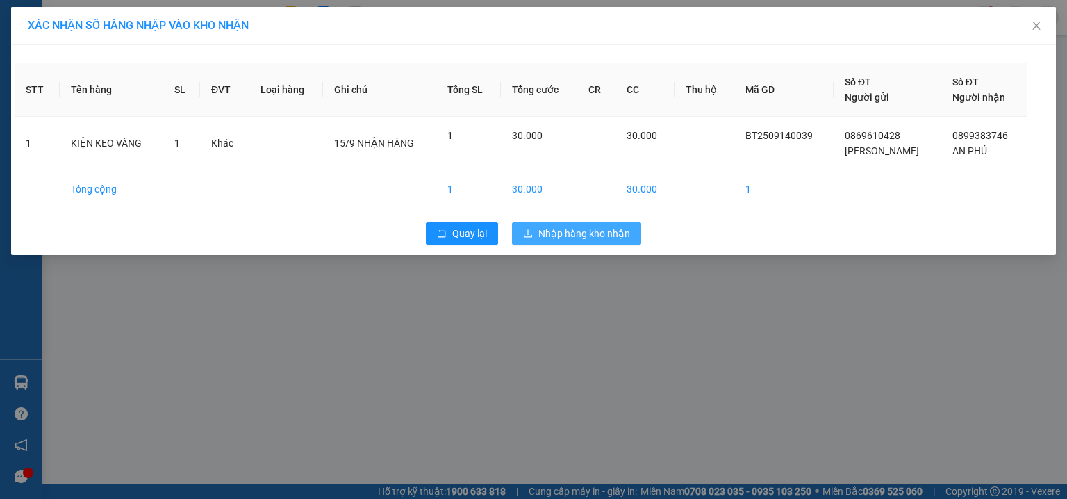
click at [588, 231] on span "Nhập hàng kho nhận" at bounding box center [584, 233] width 92 height 15
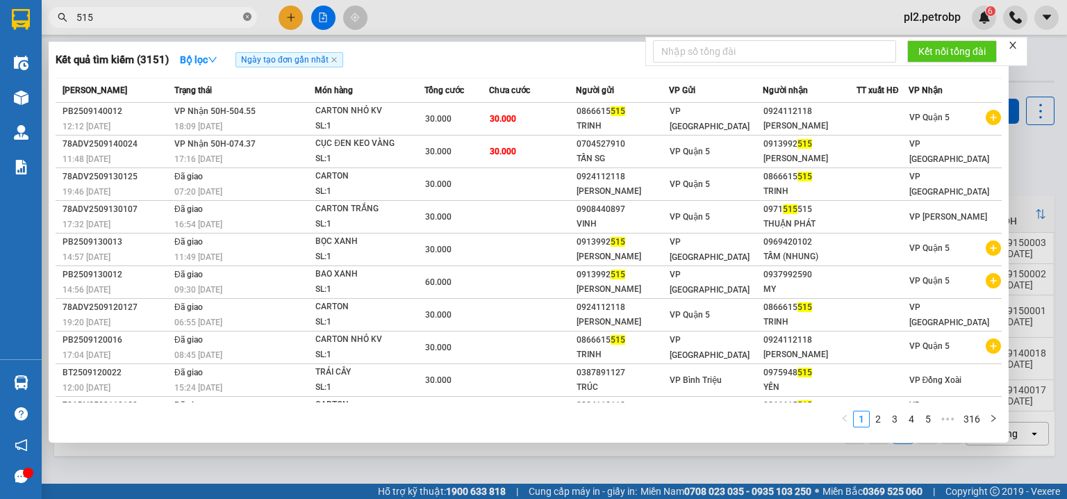
click at [244, 17] on icon "close-circle" at bounding box center [247, 17] width 8 height 8
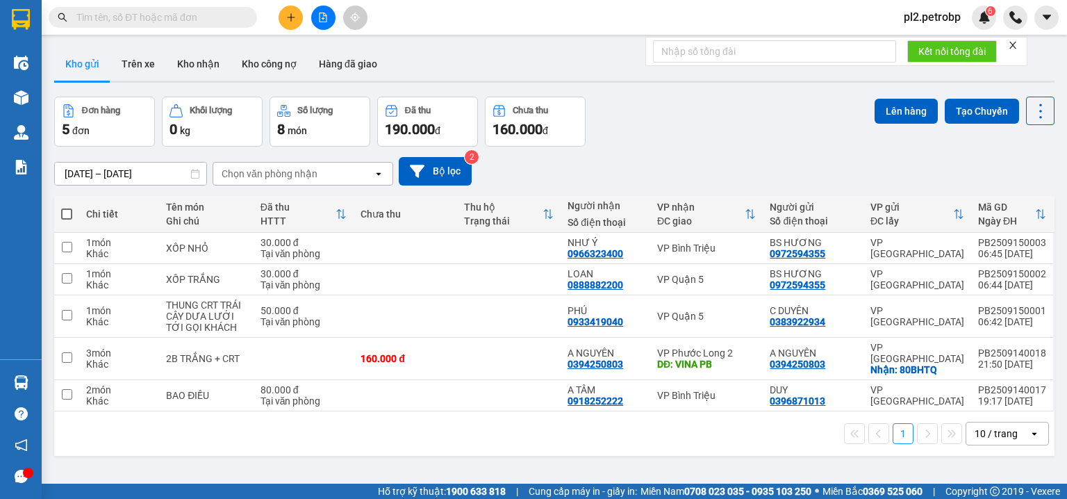
click at [159, 13] on input "text" at bounding box center [158, 17] width 164 height 15
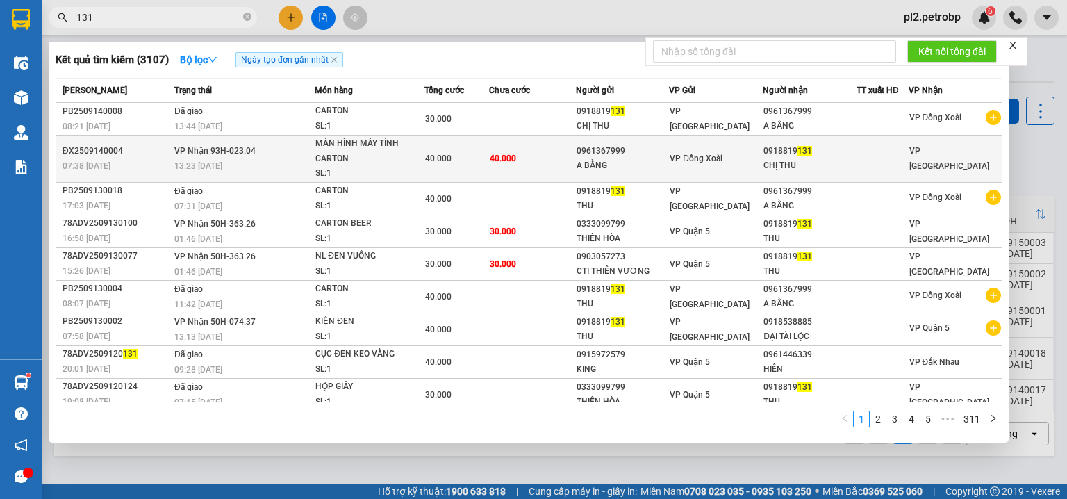
type input "131"
click at [642, 172] on div "A BẰNG" at bounding box center [622, 165] width 92 height 15
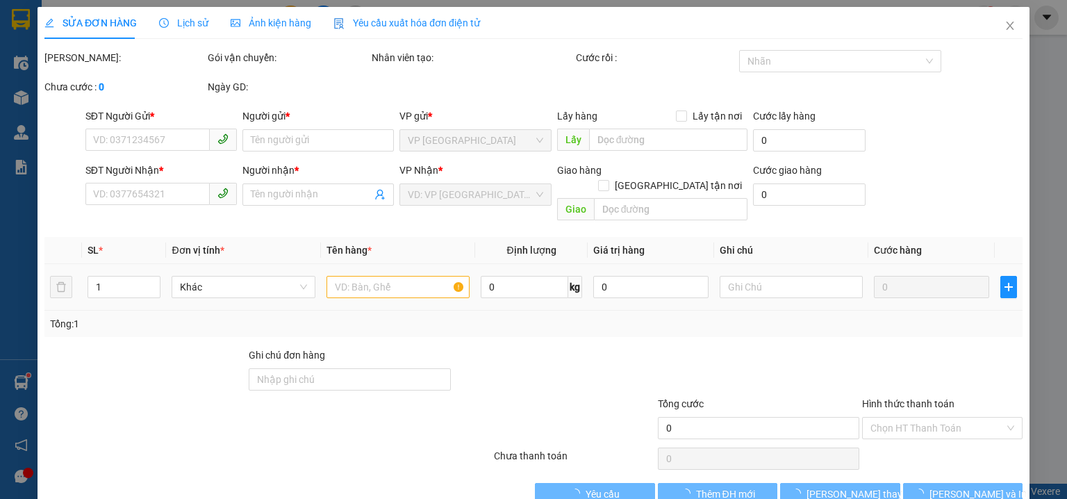
type input "0961367999"
type input "A BẰNG"
type input "0918819131"
type input "CHỊ THU"
type input "40.000"
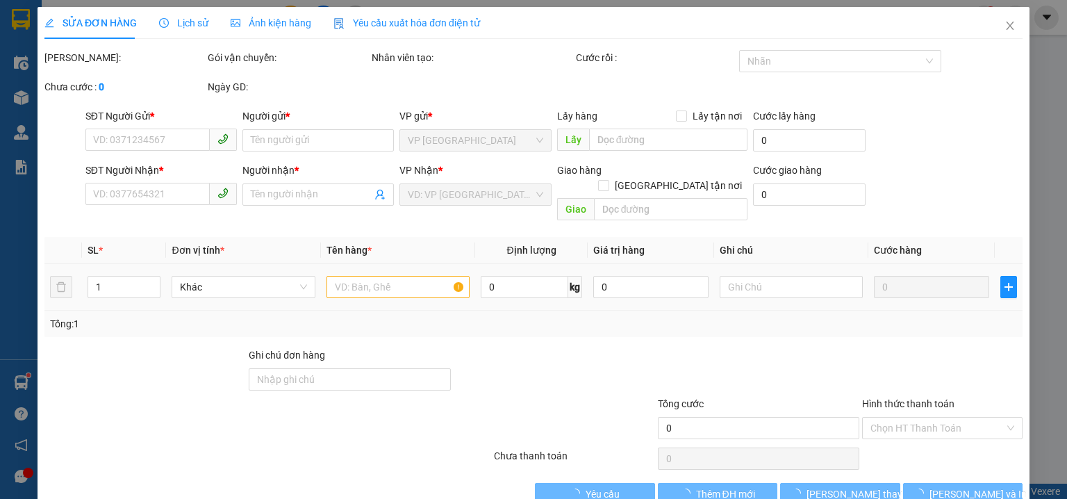
type input "40.000"
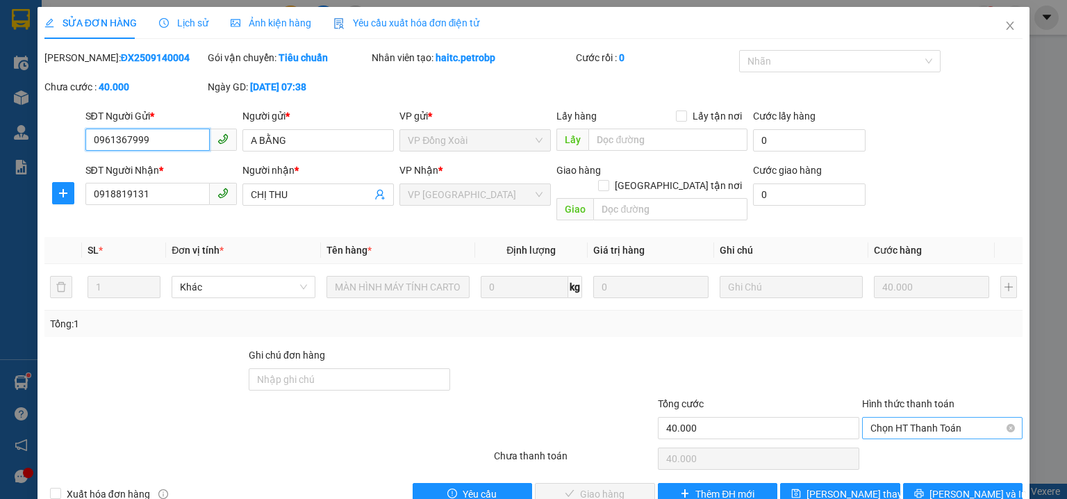
click at [879, 417] on span "Chọn HT Thanh Toán" at bounding box center [942, 427] width 144 height 21
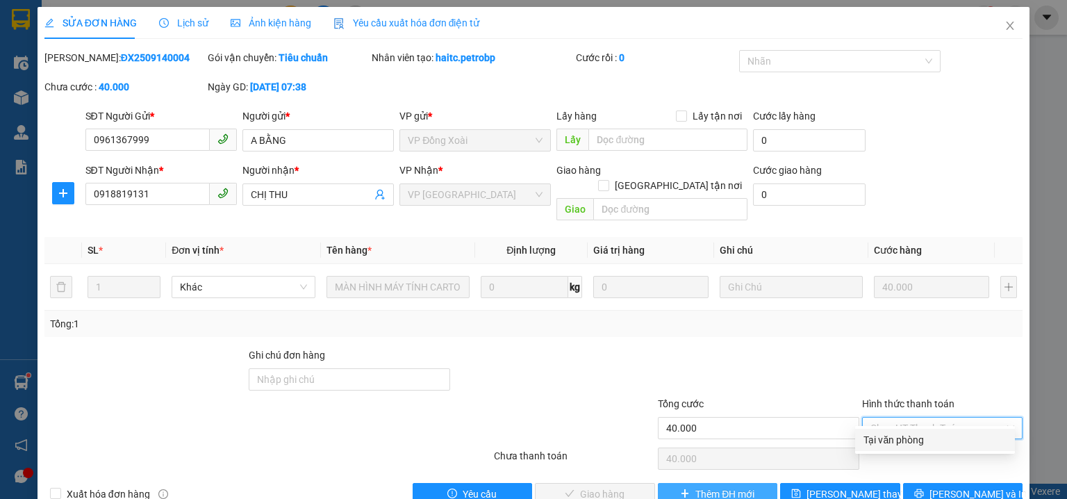
drag, startPoint x: 875, startPoint y: 432, endPoint x: 720, endPoint y: 472, distance: 160.7
click at [870, 438] on div "Tại văn phòng" at bounding box center [934, 439] width 143 height 15
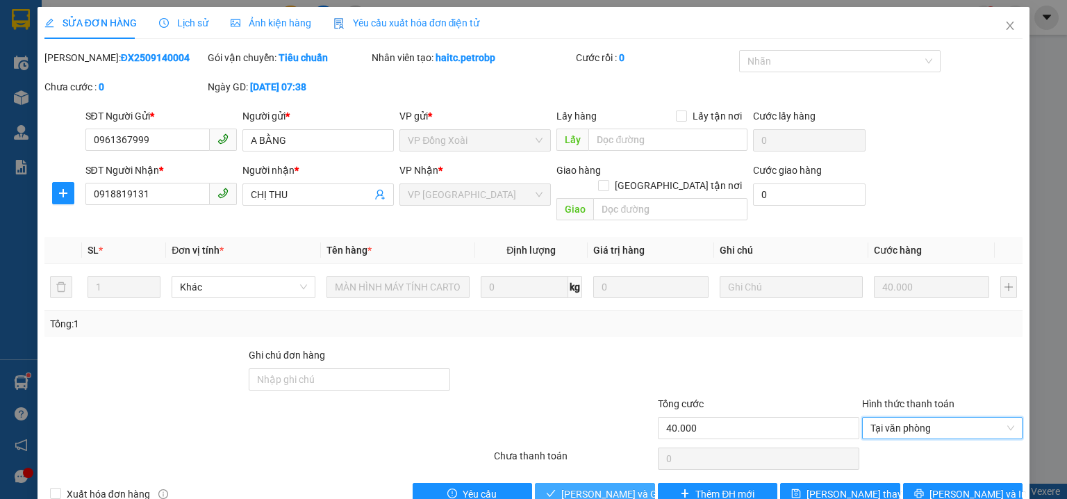
click at [618, 486] on span "[PERSON_NAME] và Giao hàng" at bounding box center [627, 493] width 133 height 15
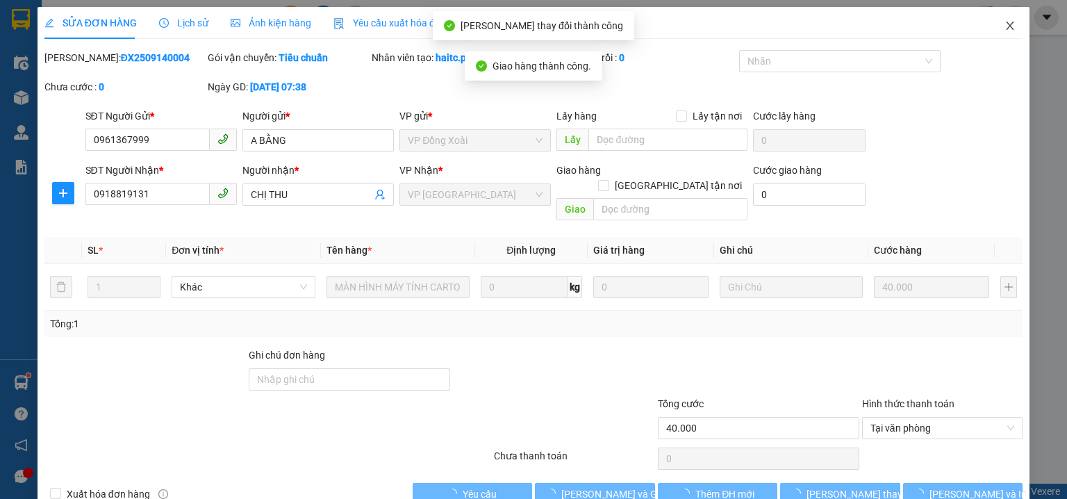
click at [1006, 26] on icon "close" at bounding box center [1010, 26] width 8 height 8
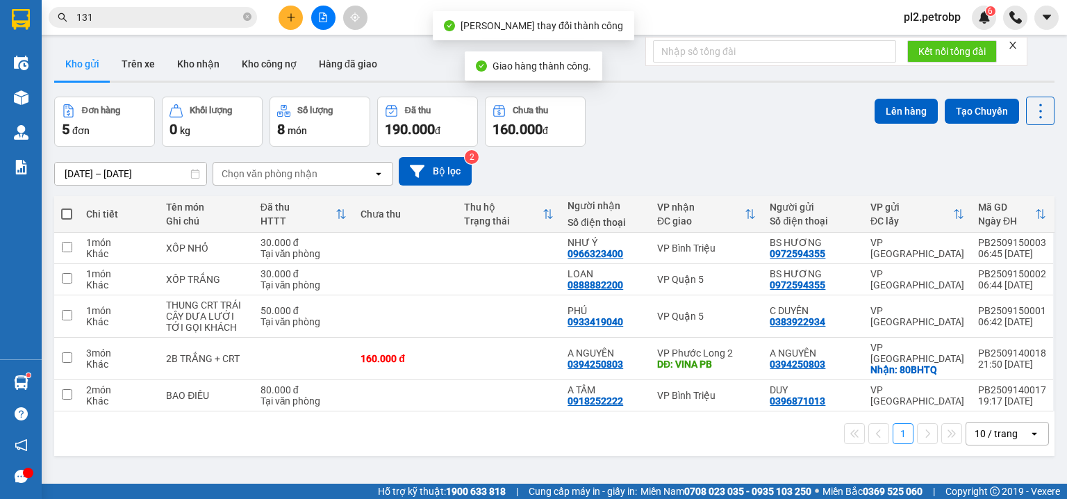
click at [142, 25] on span "131" at bounding box center [153, 17] width 208 height 21
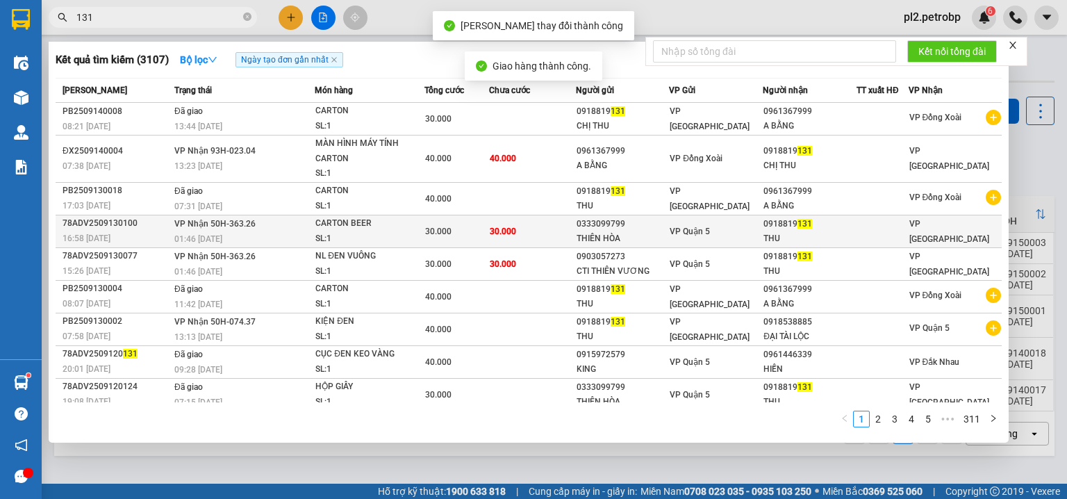
click at [565, 225] on td "30.000" at bounding box center [532, 231] width 86 height 33
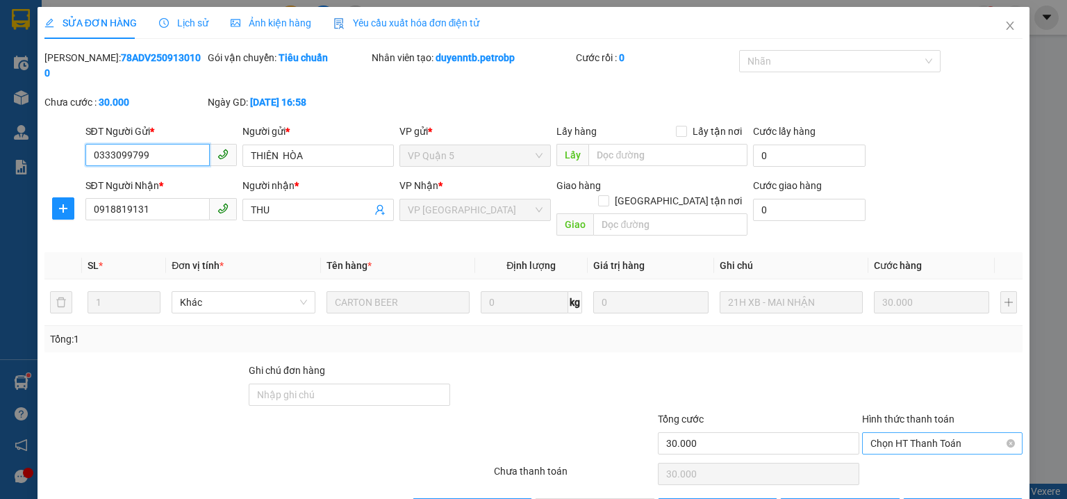
click at [879, 433] on span "Chọn HT Thanh Toán" at bounding box center [942, 443] width 144 height 21
drag, startPoint x: 881, startPoint y: 440, endPoint x: 697, endPoint y: 486, distance: 189.8
click at [876, 442] on div "Tại văn phòng" at bounding box center [934, 439] width 143 height 15
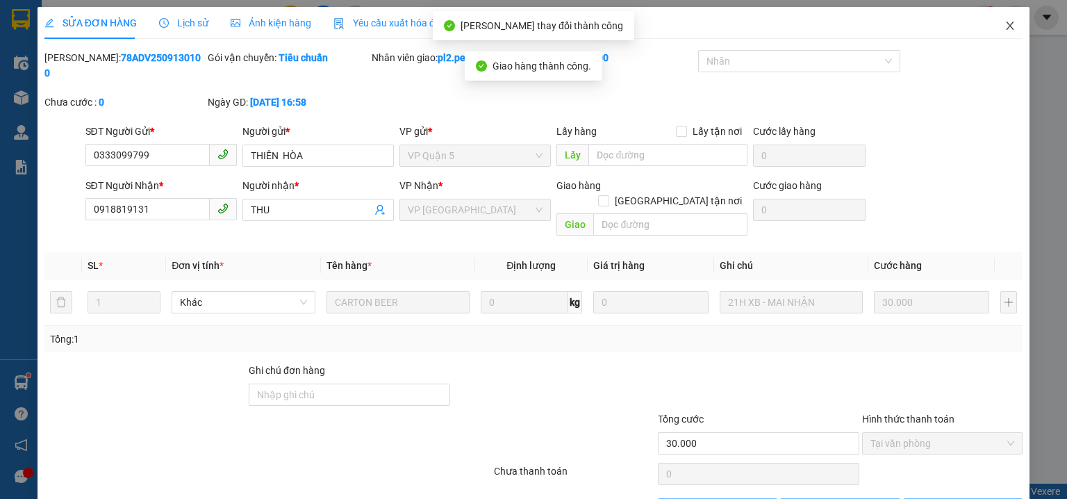
click at [1006, 30] on icon "close" at bounding box center [1010, 26] width 8 height 8
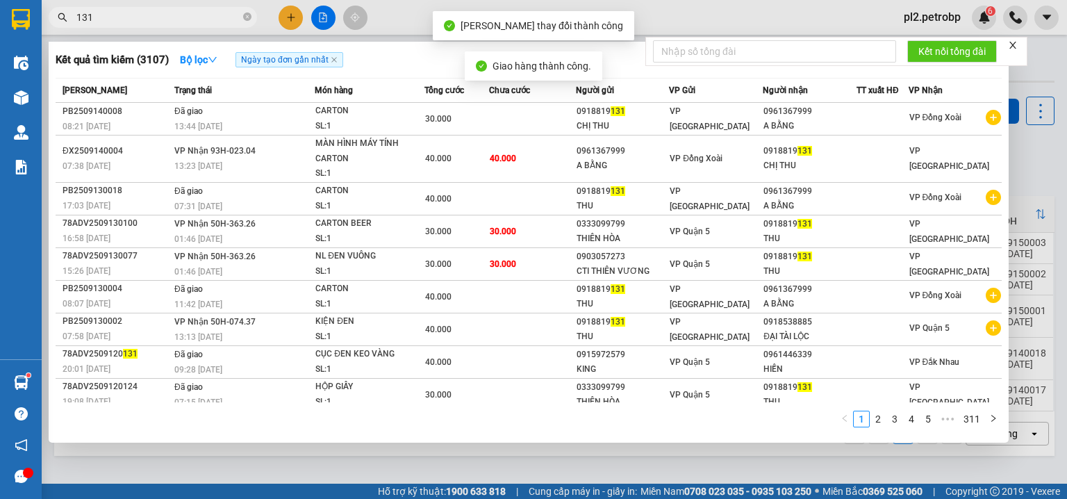
click at [145, 22] on input "131" at bounding box center [158, 17] width 164 height 15
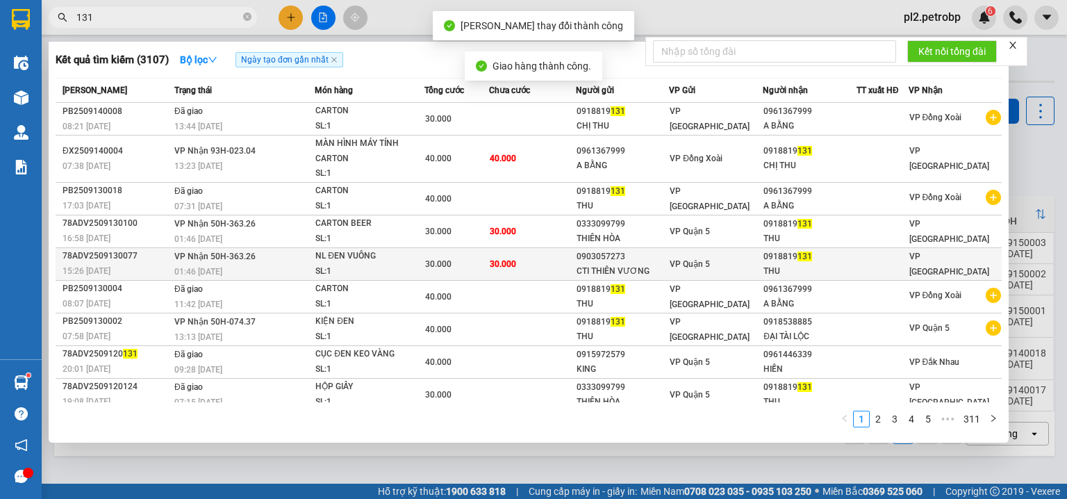
click at [715, 258] on div "VP Quận 5" at bounding box center [716, 263] width 92 height 15
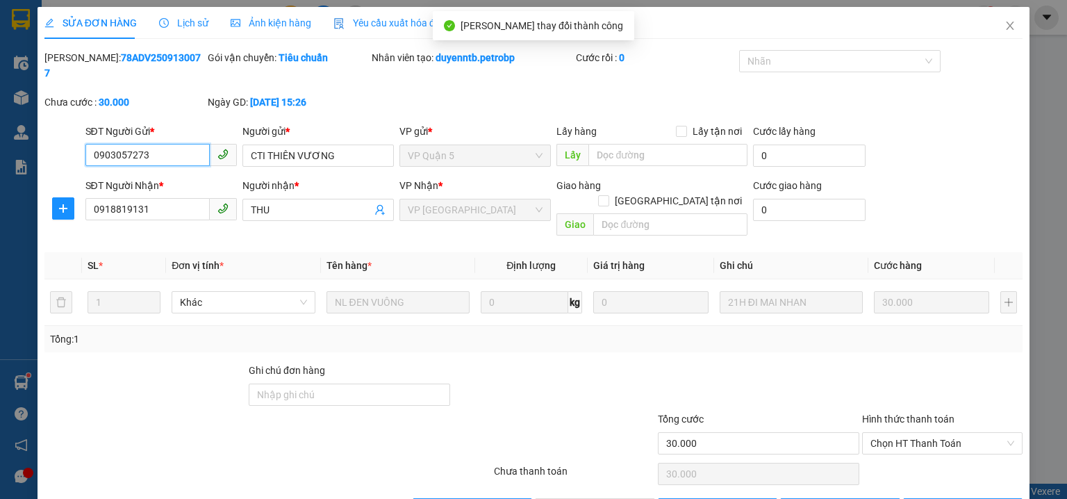
drag, startPoint x: 879, startPoint y: 410, endPoint x: 881, endPoint y: 423, distance: 12.6
click at [881, 433] on span "Chọn HT Thanh Toán" at bounding box center [942, 443] width 144 height 21
drag, startPoint x: 881, startPoint y: 438, endPoint x: 753, endPoint y: 473, distance: 133.3
click at [876, 440] on div "Tại văn phòng" at bounding box center [934, 439] width 143 height 15
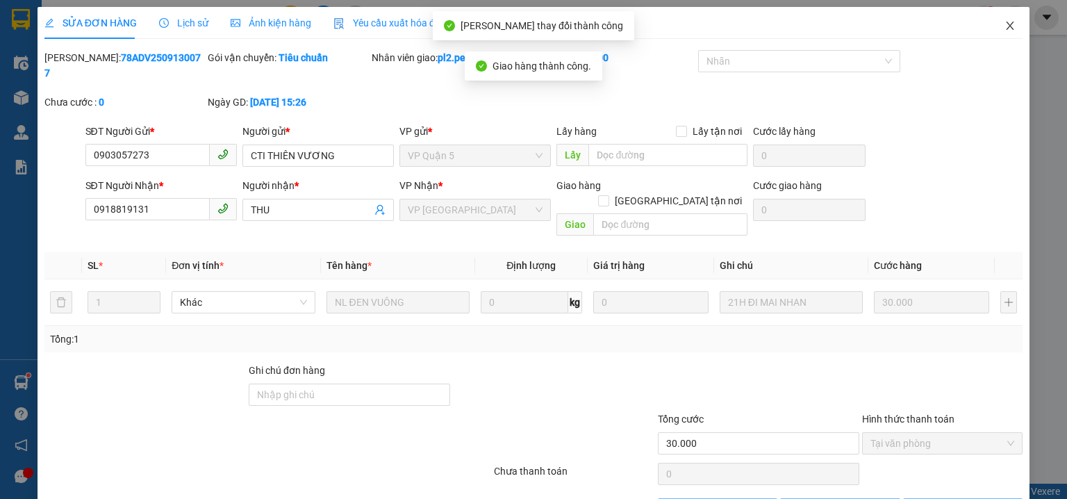
click at [1006, 28] on icon "close" at bounding box center [1010, 26] width 8 height 8
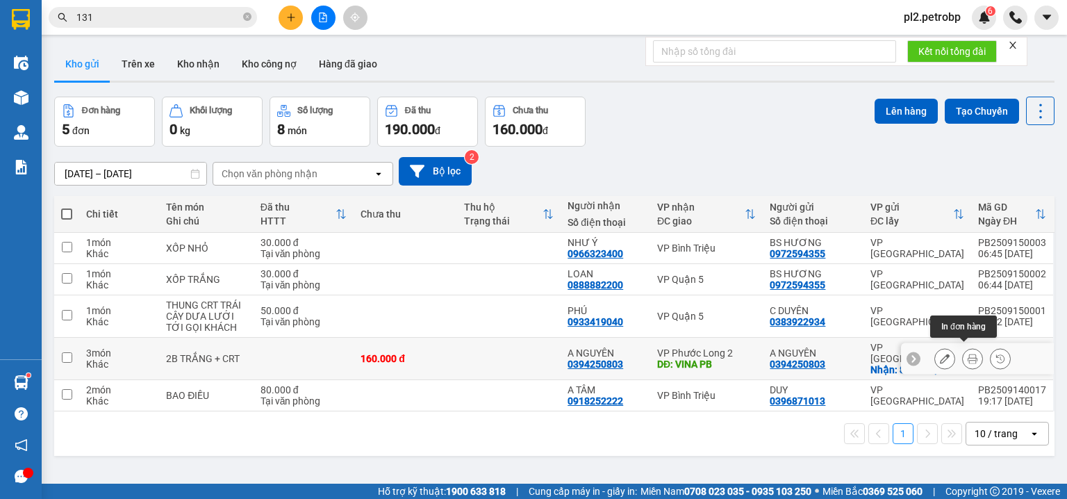
click at [967, 354] on icon at bounding box center [972, 359] width 10 height 10
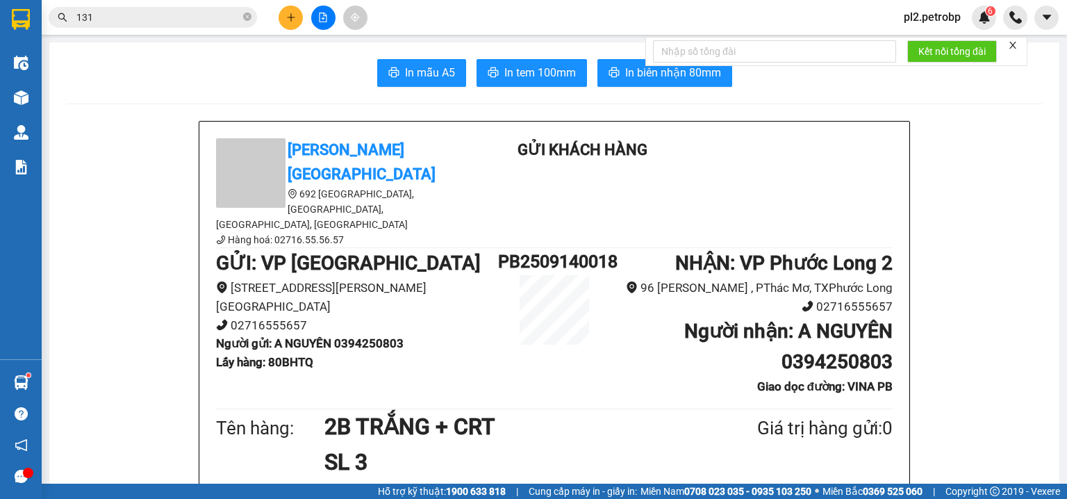
click at [296, 15] on button at bounding box center [291, 18] width 24 height 24
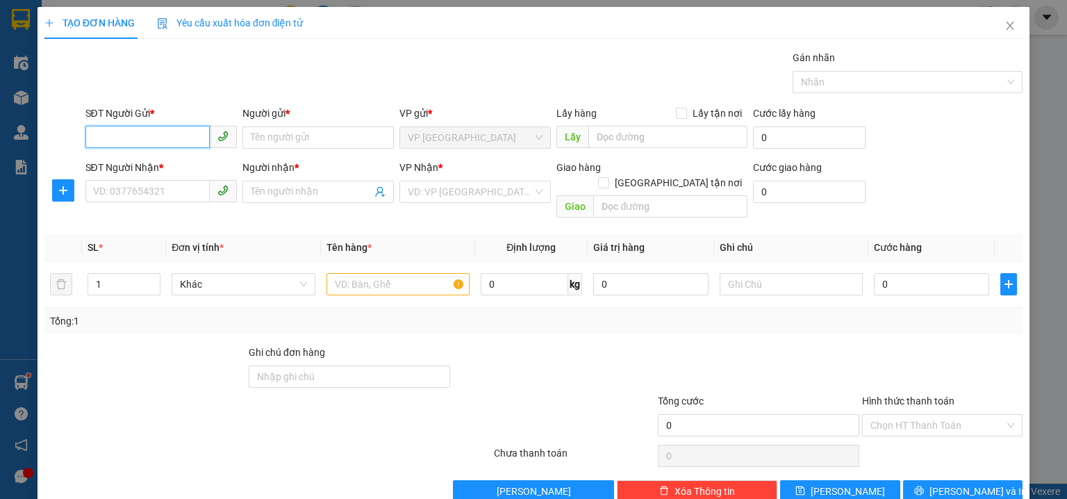
click at [188, 135] on input "SĐT Người Gửi *" at bounding box center [147, 137] width 124 height 22
click at [167, 157] on div "0973495913 - NK VIỆT MỸ" at bounding box center [179, 164] width 172 height 15
type input "0973495913"
type input "NK VIỆT MỸ"
type input "0976810459"
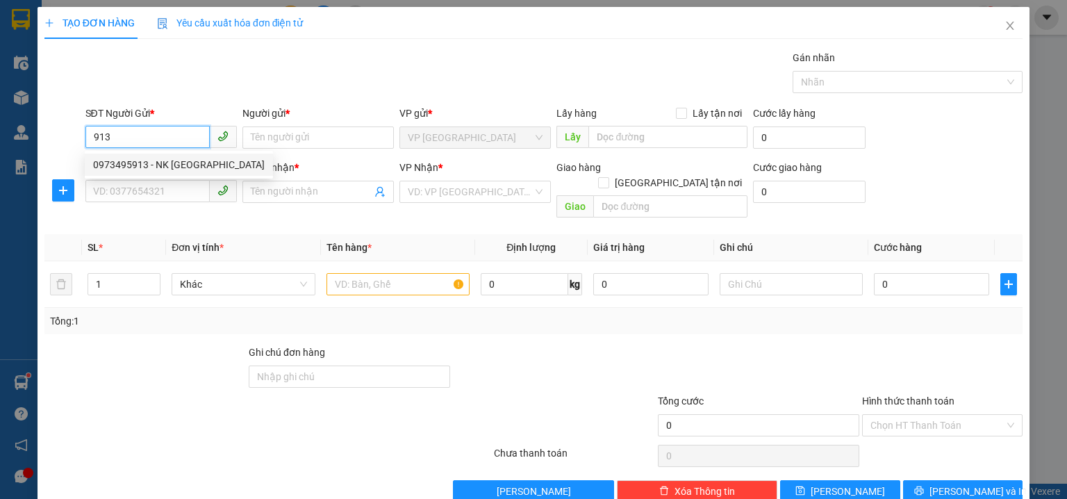
type input "HÂN"
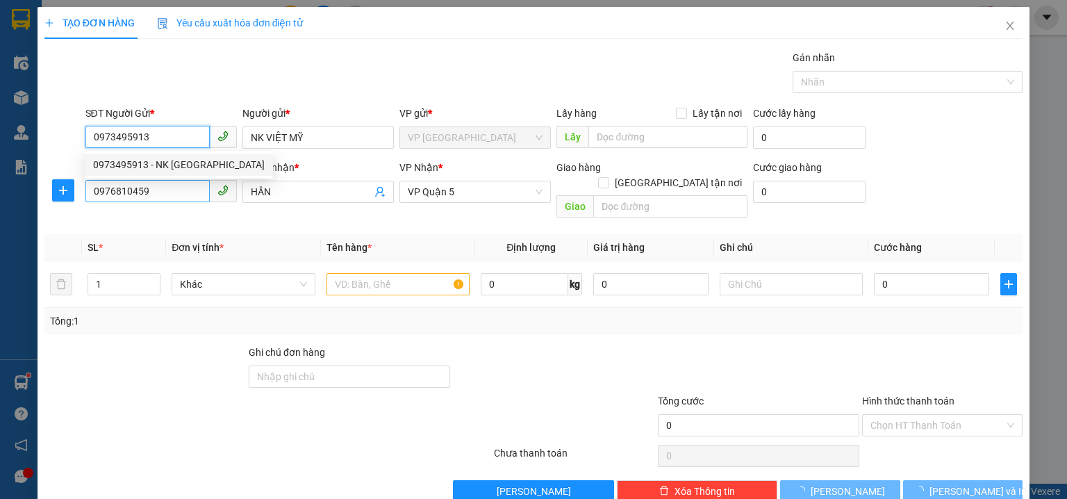
type input "30.000"
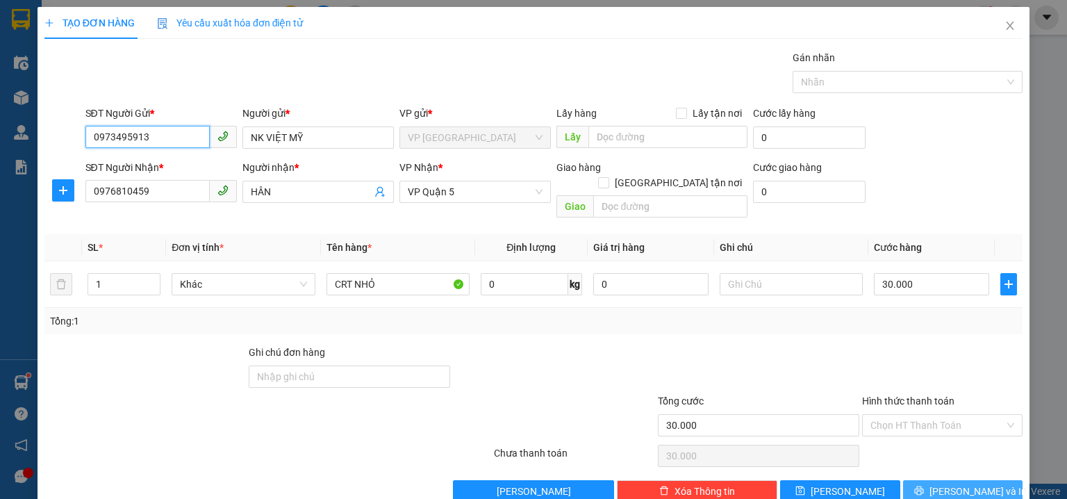
type input "0973495913"
drag, startPoint x: 954, startPoint y: 478, endPoint x: 698, endPoint y: 226, distance: 358.5
click at [954, 483] on span "[PERSON_NAME] và In" at bounding box center [977, 490] width 97 height 15
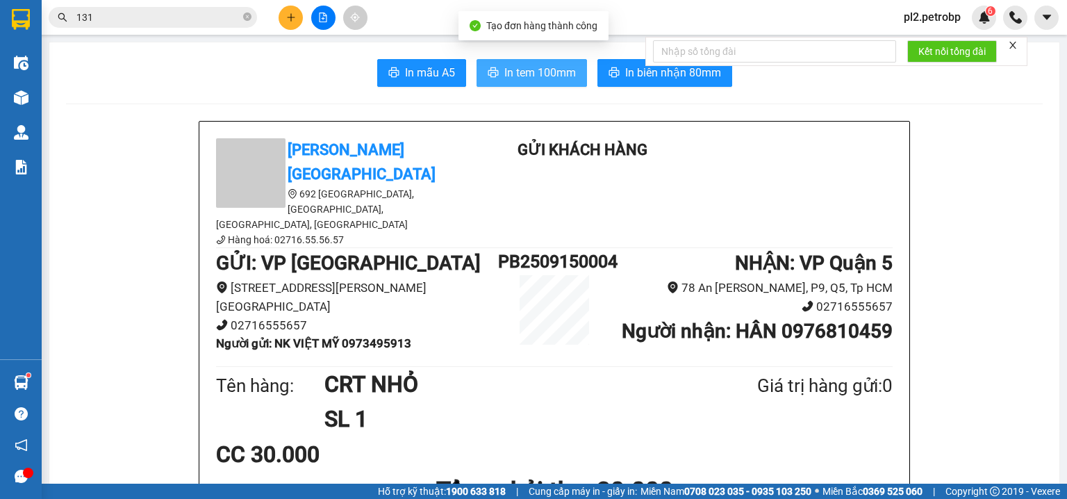
click at [556, 76] on span "In tem 100mm" at bounding box center [540, 72] width 72 height 17
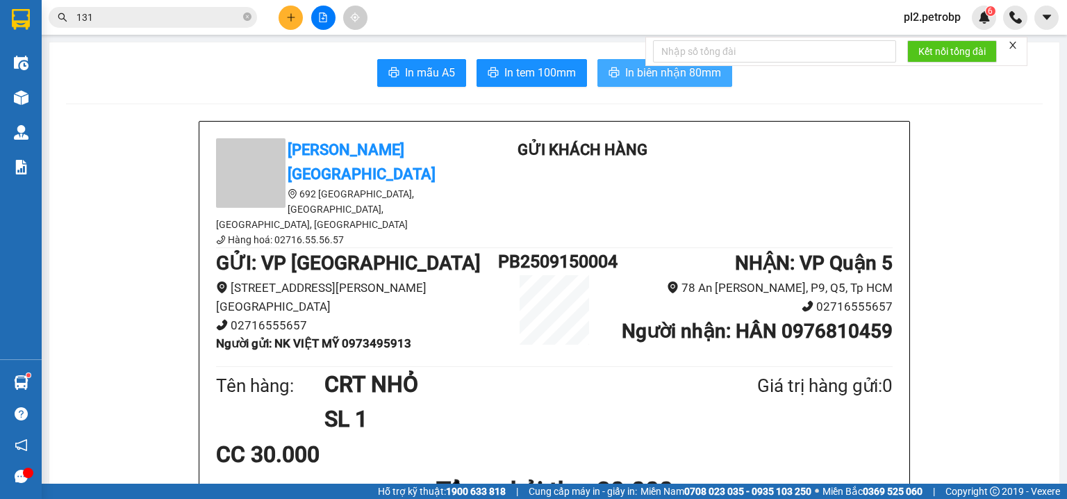
click at [652, 69] on span "In biên nhận 80mm" at bounding box center [673, 72] width 96 height 17
click at [246, 13] on icon "close-circle" at bounding box center [247, 17] width 8 height 8
click at [221, 10] on input "text" at bounding box center [158, 17] width 164 height 15
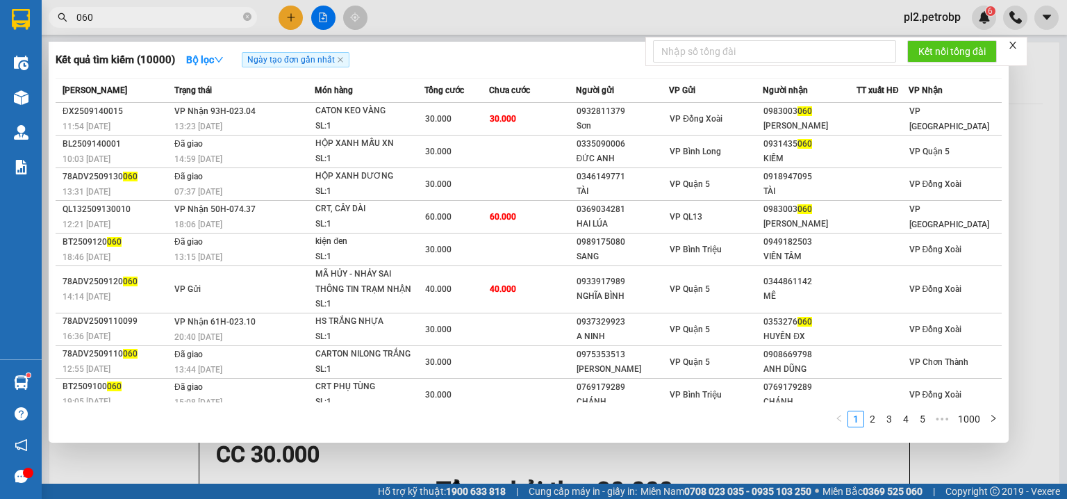
type input "060"
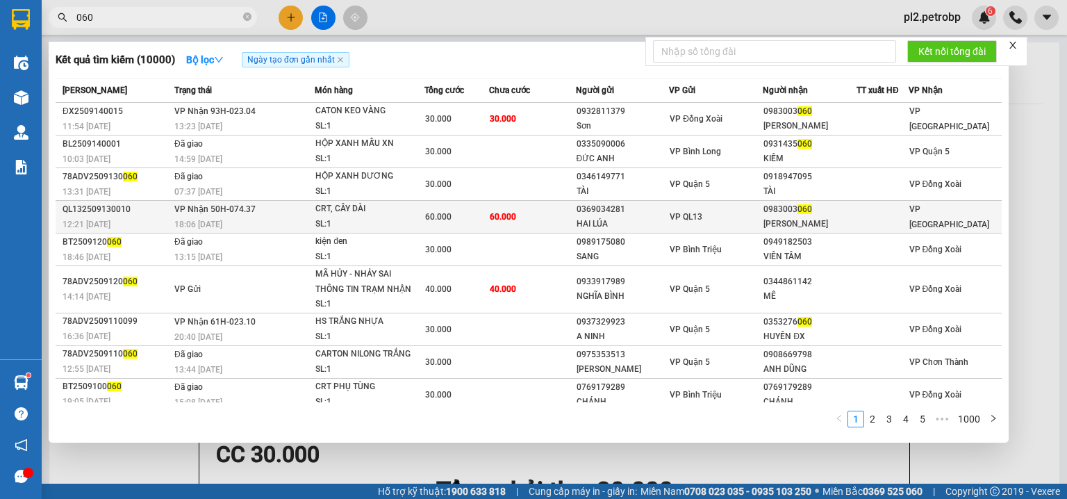
click at [444, 217] on span "60.000" at bounding box center [438, 217] width 26 height 10
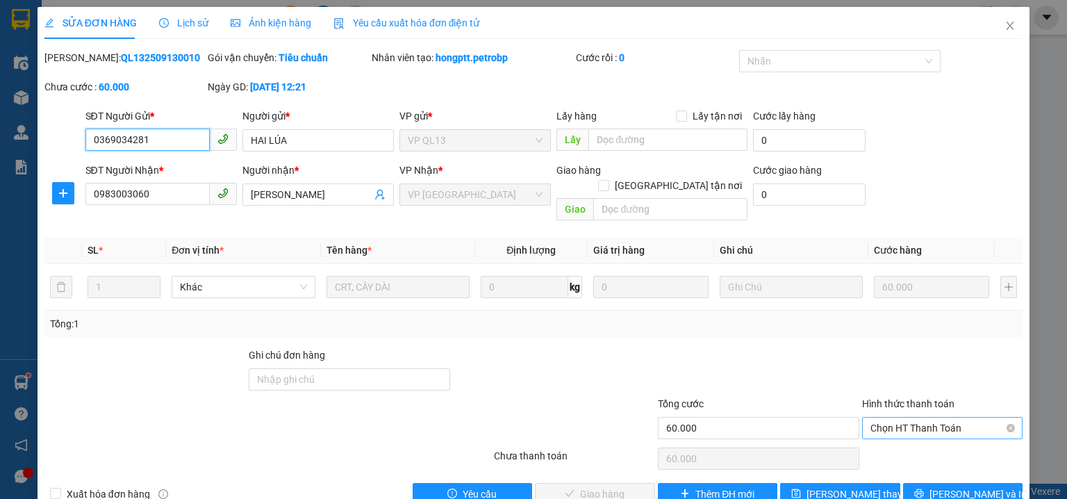
click at [883, 417] on span "Chọn HT Thanh Toán" at bounding box center [942, 427] width 144 height 21
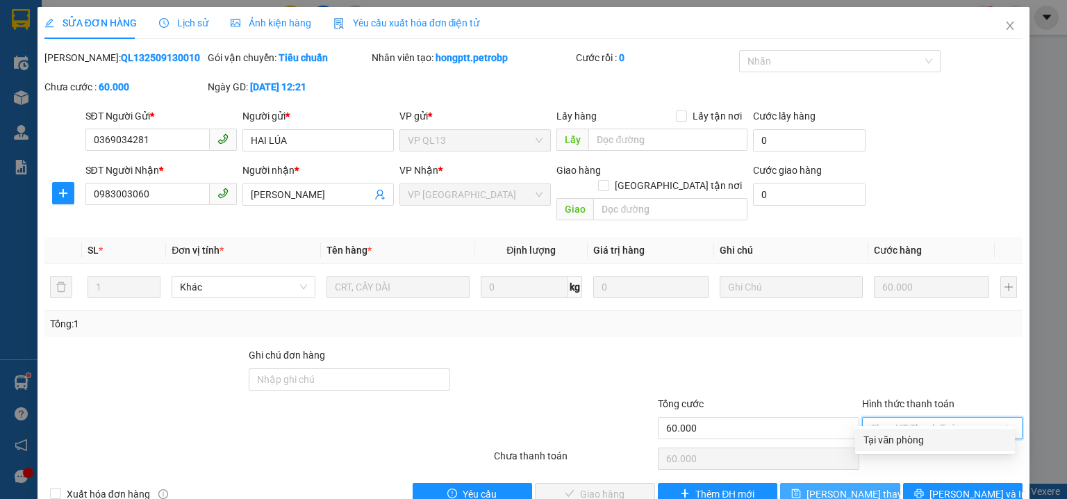
drag, startPoint x: 885, startPoint y: 433, endPoint x: 775, endPoint y: 475, distance: 117.4
click at [885, 433] on div "Tại văn phòng" at bounding box center [934, 439] width 143 height 15
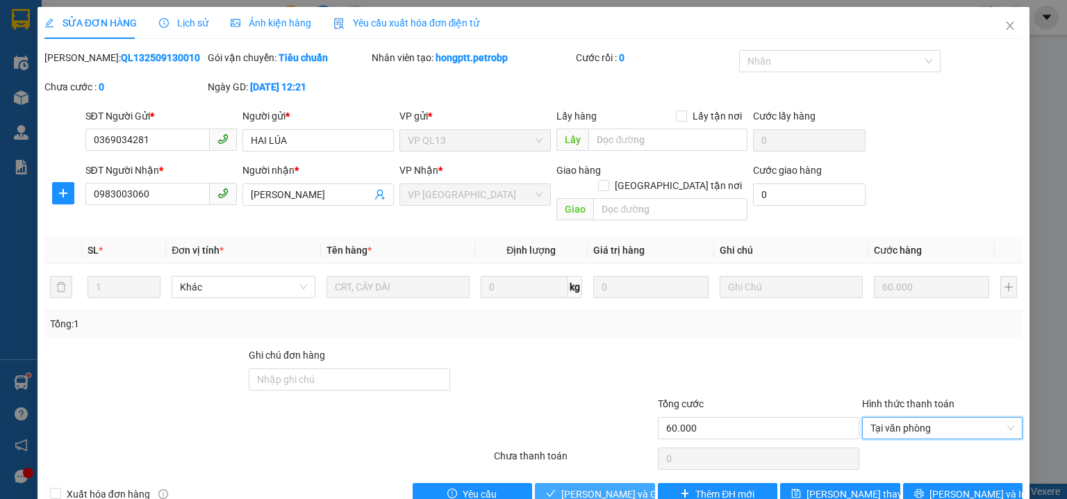
drag, startPoint x: 619, startPoint y: 481, endPoint x: 624, endPoint y: 467, distance: 15.0
click at [618, 486] on span "[PERSON_NAME] và Giao hàng" at bounding box center [627, 493] width 133 height 15
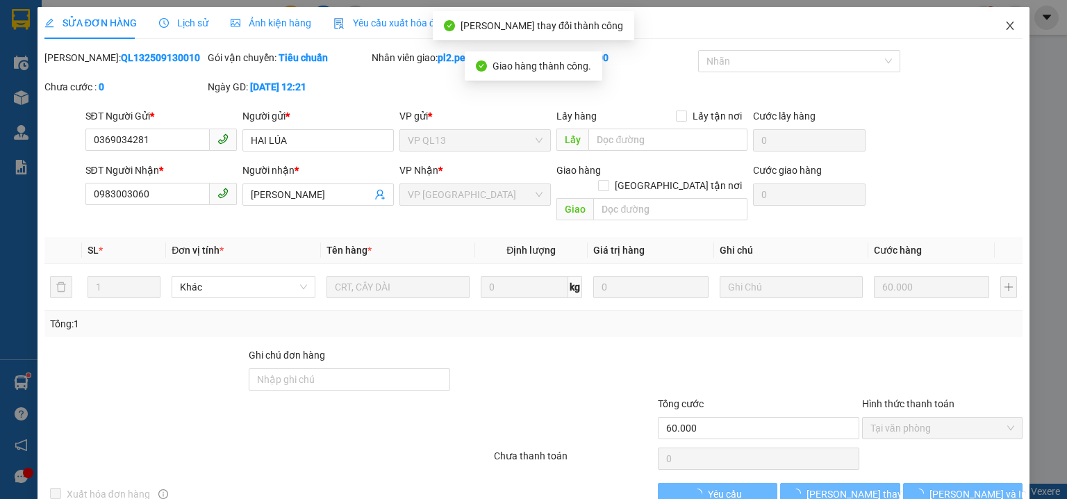
click at [1006, 25] on icon "close" at bounding box center [1009, 25] width 11 height 11
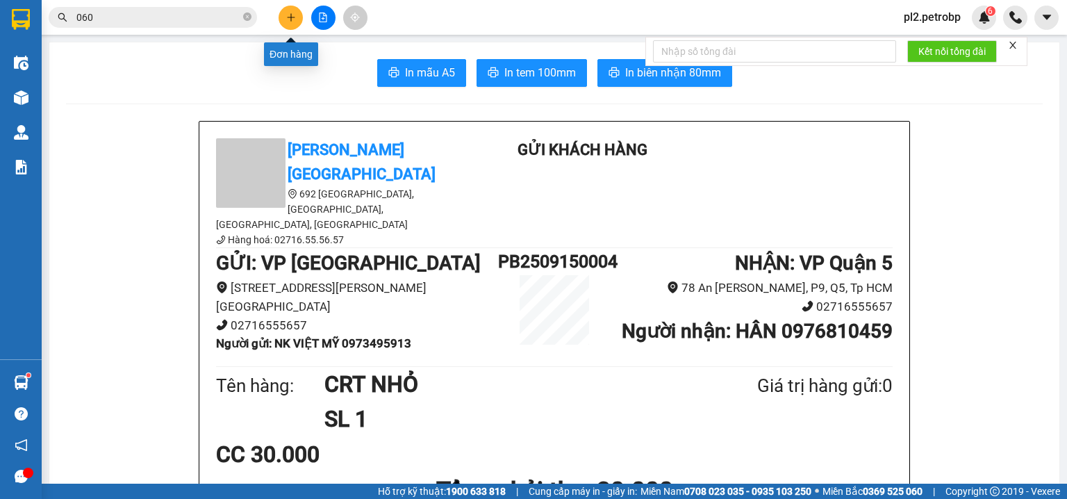
click at [292, 17] on icon "plus" at bounding box center [291, 18] width 10 height 10
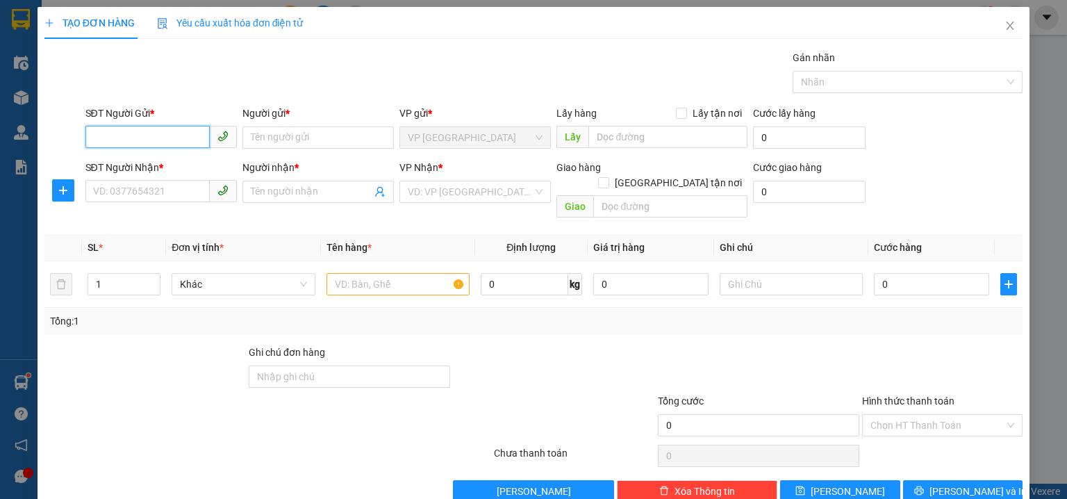
click at [183, 135] on input "SĐT Người Gửi *" at bounding box center [147, 137] width 124 height 22
click at [146, 167] on div "0902720944 - PHƯƠNG" at bounding box center [159, 164] width 133 height 15
type input "0902720944"
type input "PHƯƠNG"
type input "0902720944"
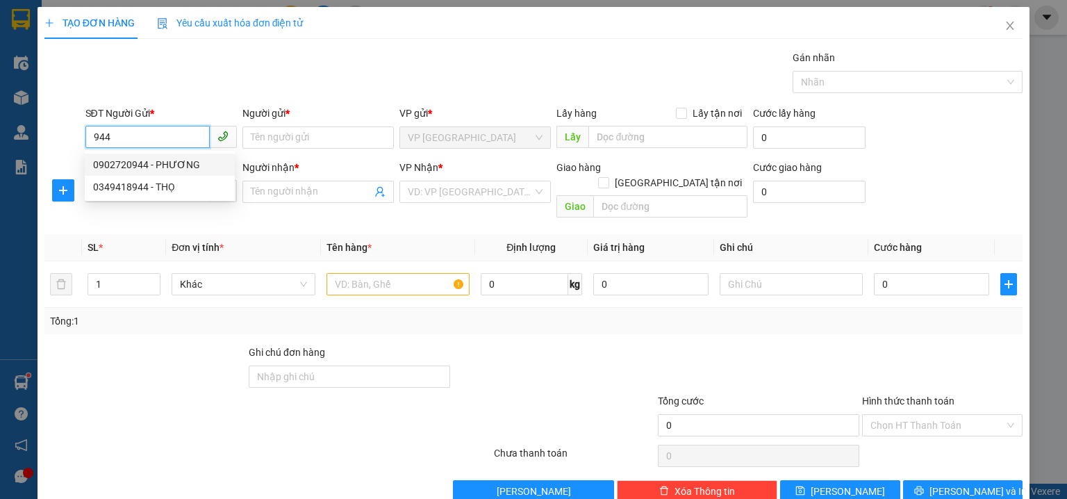
type input "PHƯƠNG"
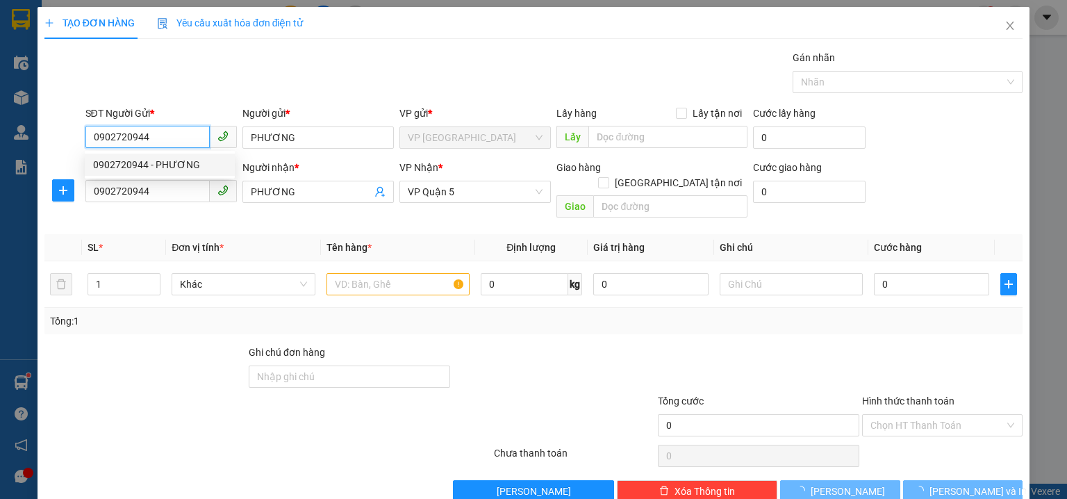
type input "30.000"
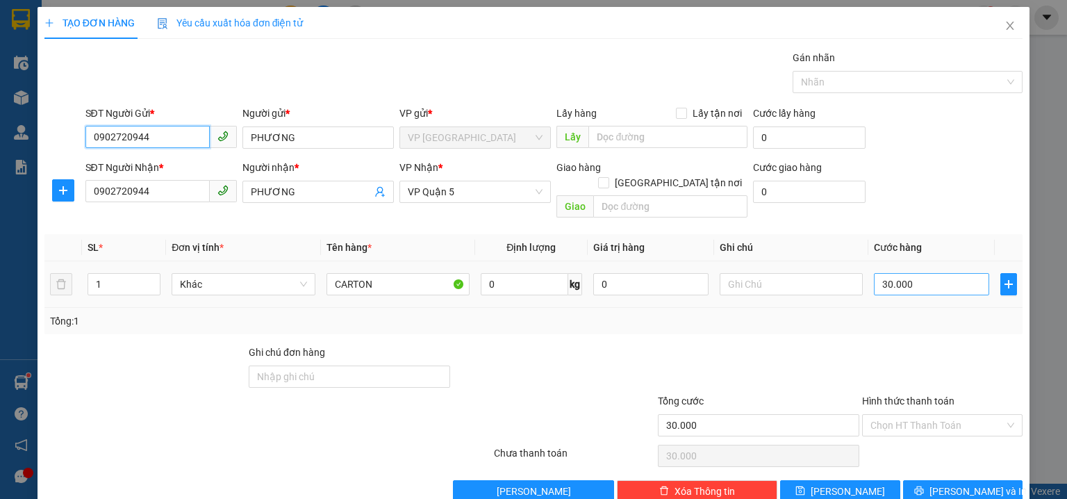
type input "0902720944"
click at [920, 273] on input "30.000" at bounding box center [931, 284] width 115 height 22
type input "4"
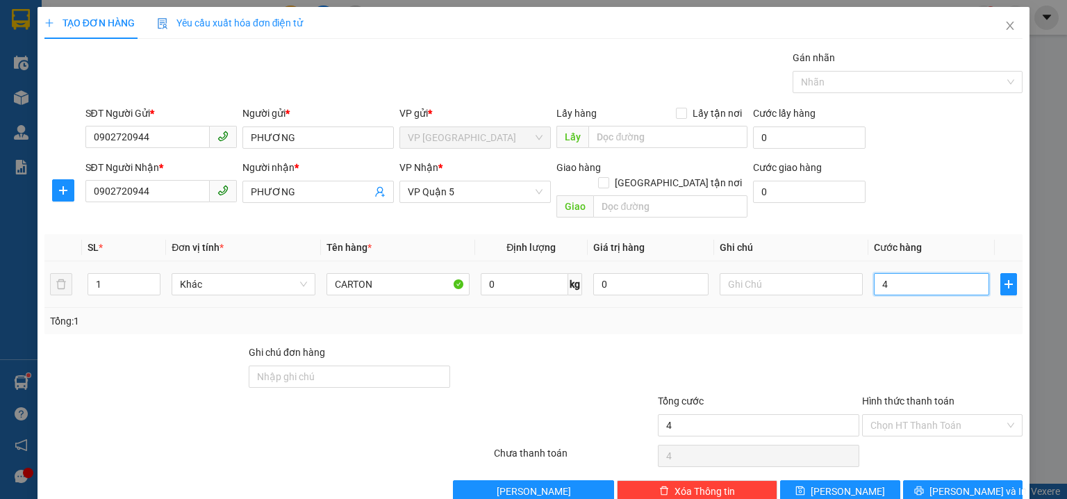
type input "40"
type input "40.000"
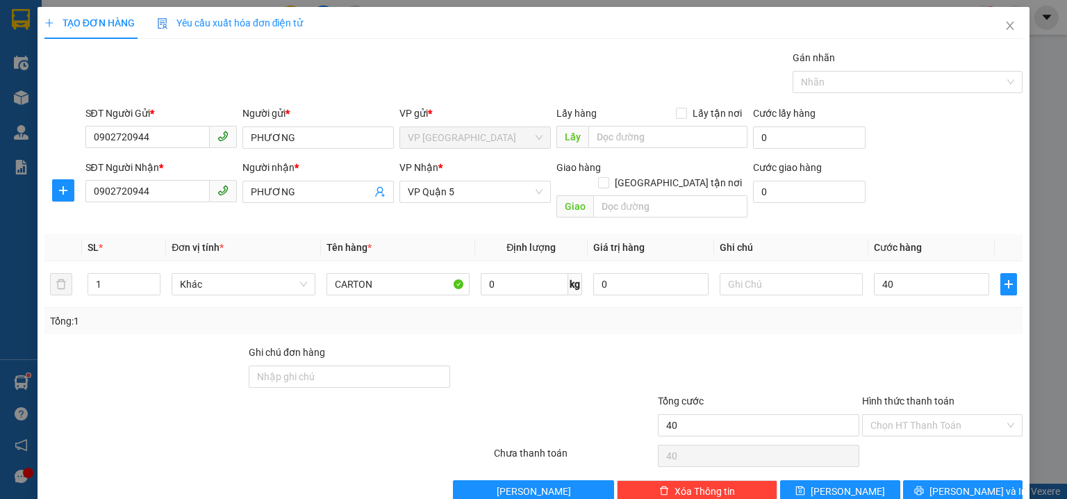
type input "40.000"
click at [914, 165] on div "SĐT Người Nhận * 0902720944 Người nhận * PHƯƠNG VP Nhận * VP Quận 5 Giao hàng G…" at bounding box center [554, 192] width 943 height 64
click at [963, 483] on span "Lưu và In" at bounding box center [977, 490] width 97 height 15
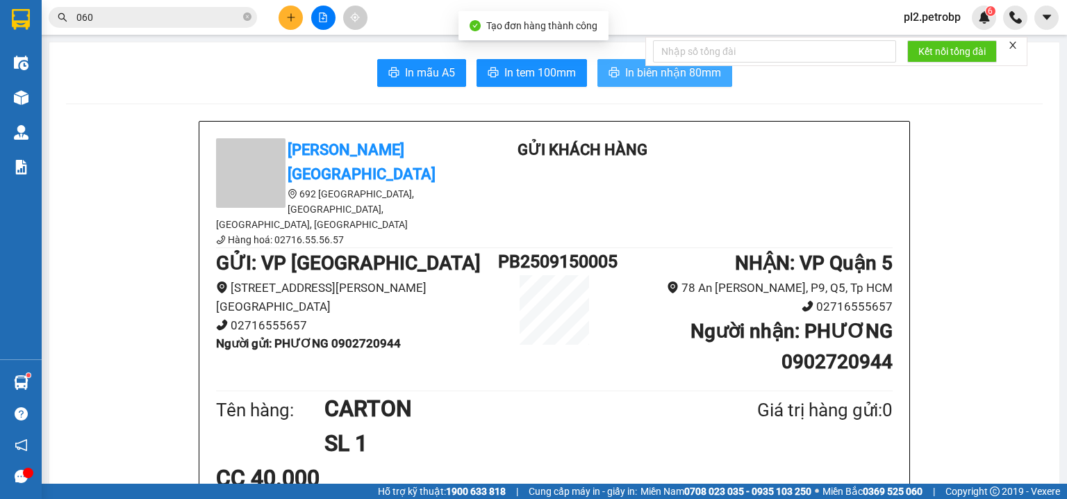
drag, startPoint x: 617, startPoint y: 73, endPoint x: 593, endPoint y: 83, distance: 25.5
click at [617, 72] on button "In biên nhận 80mm" at bounding box center [664, 73] width 135 height 28
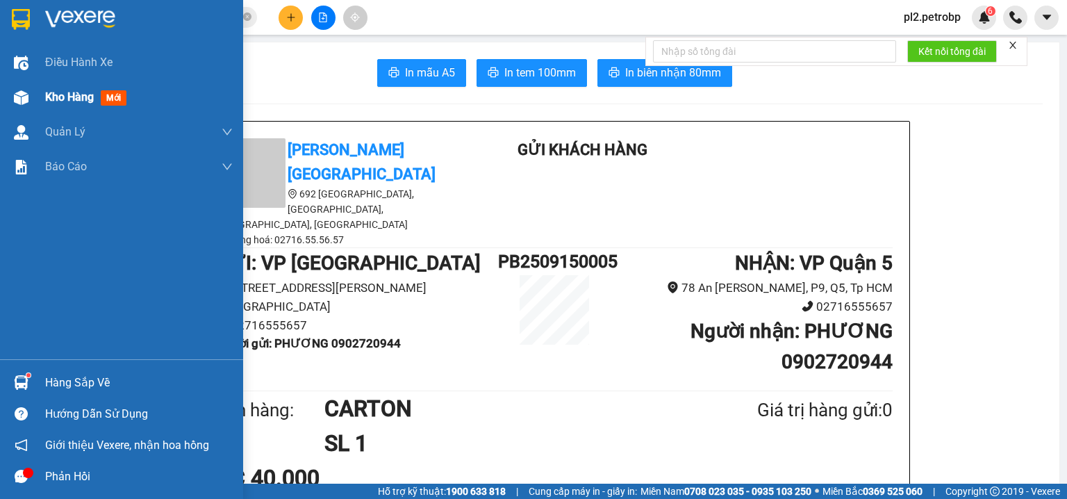
click at [93, 92] on span "Kho hàng" at bounding box center [69, 96] width 49 height 13
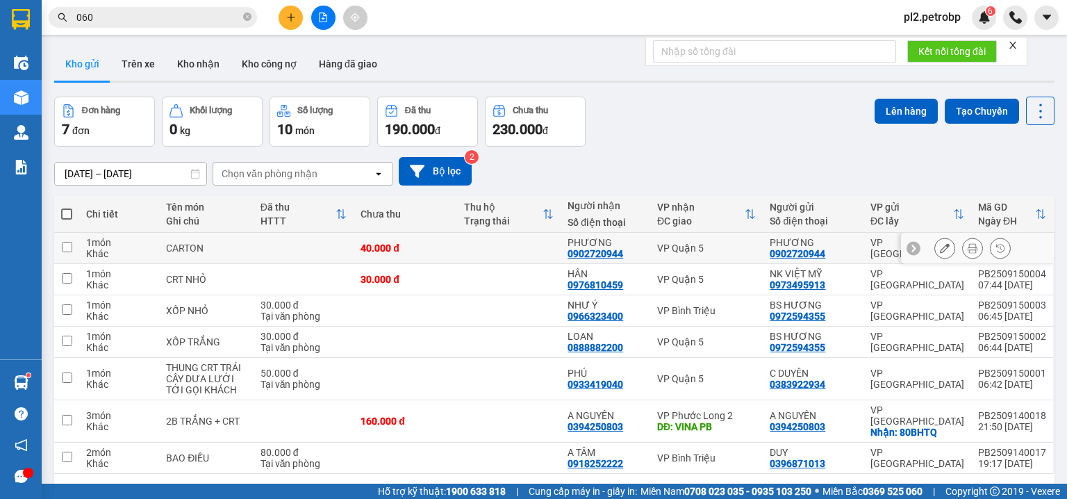
click at [935, 238] on button at bounding box center [944, 248] width 19 height 24
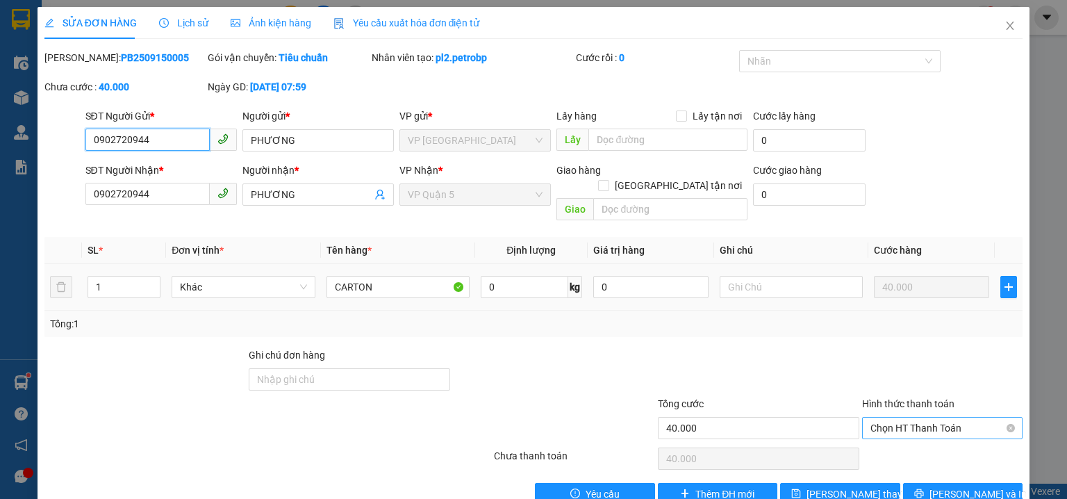
click at [906, 417] on span "Chọn HT Thanh Toán" at bounding box center [942, 427] width 144 height 21
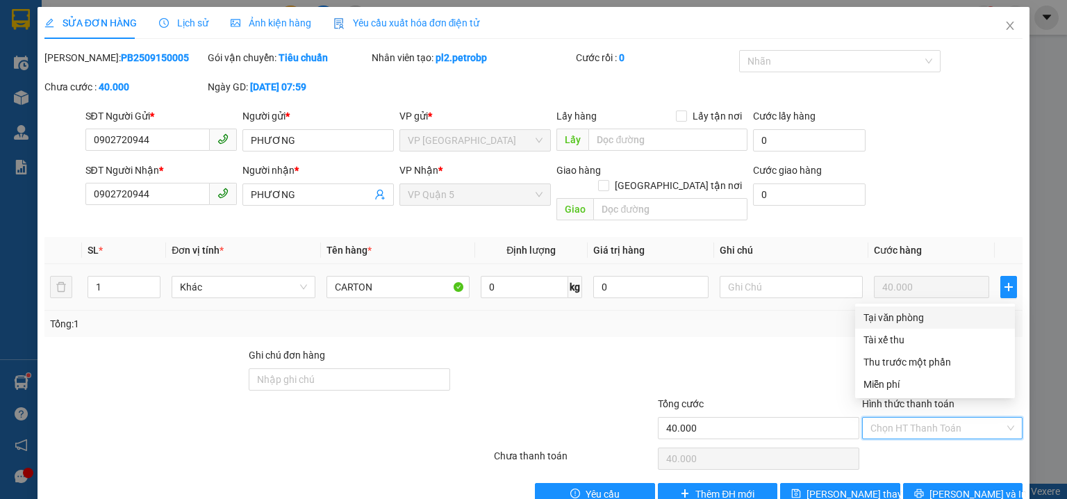
click at [913, 317] on div "Tại văn phòng" at bounding box center [934, 317] width 143 height 15
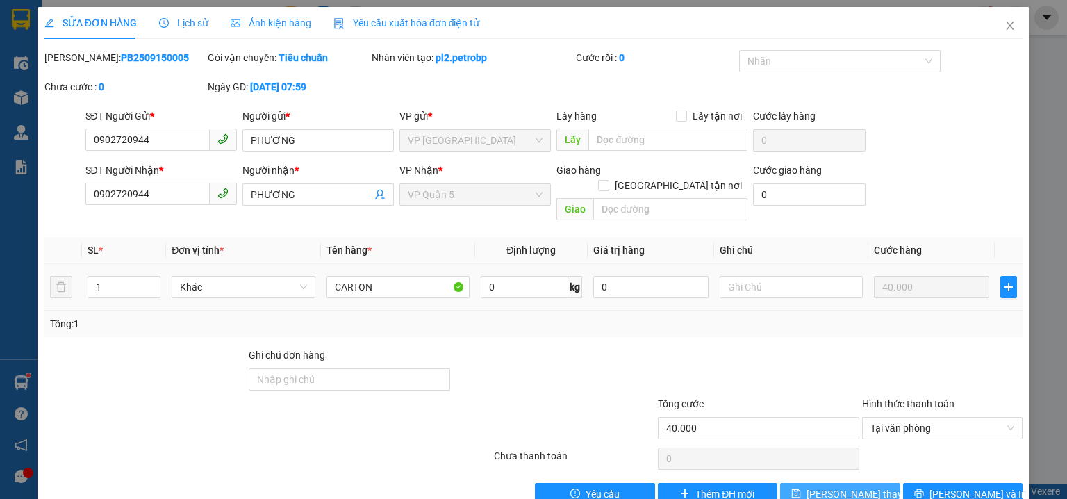
click at [839, 486] on span "Lưu thay đổi" at bounding box center [861, 493] width 111 height 15
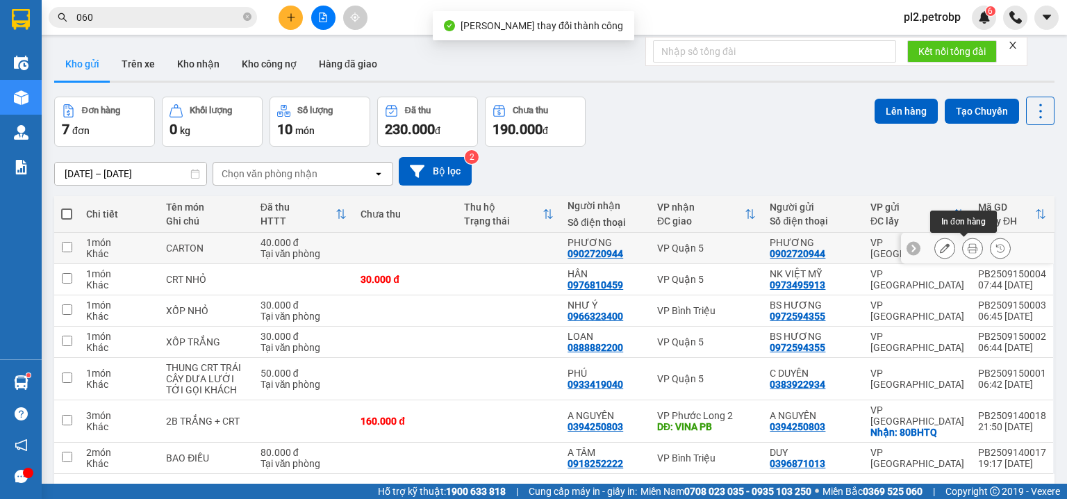
click at [967, 247] on icon at bounding box center [972, 248] width 10 height 10
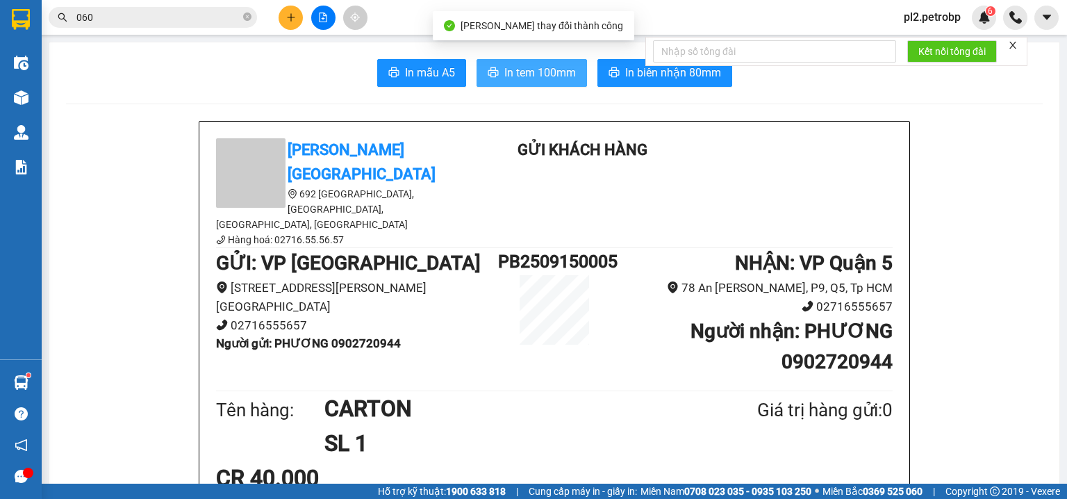
drag, startPoint x: 540, startPoint y: 69, endPoint x: 939, endPoint y: 3, distance: 404.2
click at [542, 69] on span "In tem 100mm" at bounding box center [540, 72] width 72 height 17
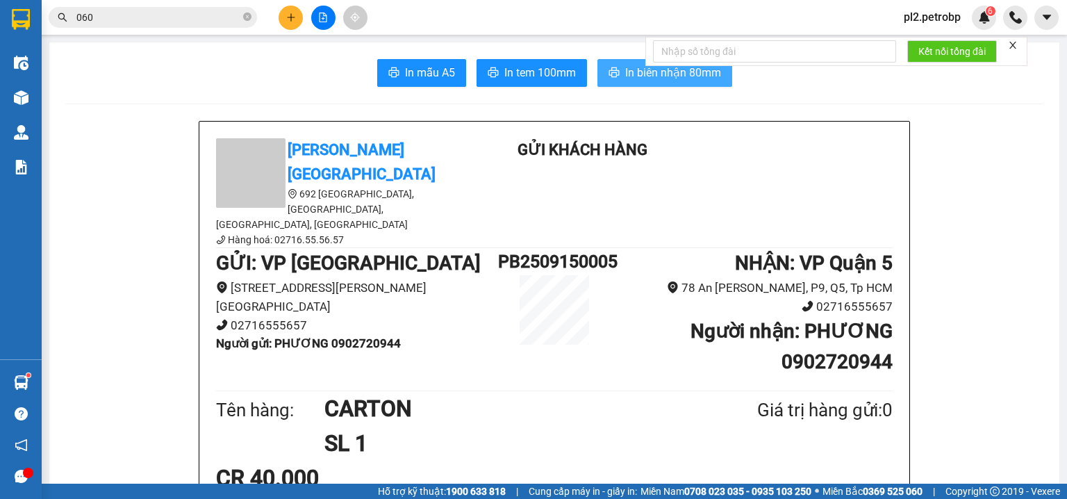
click at [639, 76] on span "In biên nhận 80mm" at bounding box center [673, 72] width 96 height 17
click at [289, 25] on button at bounding box center [291, 18] width 24 height 24
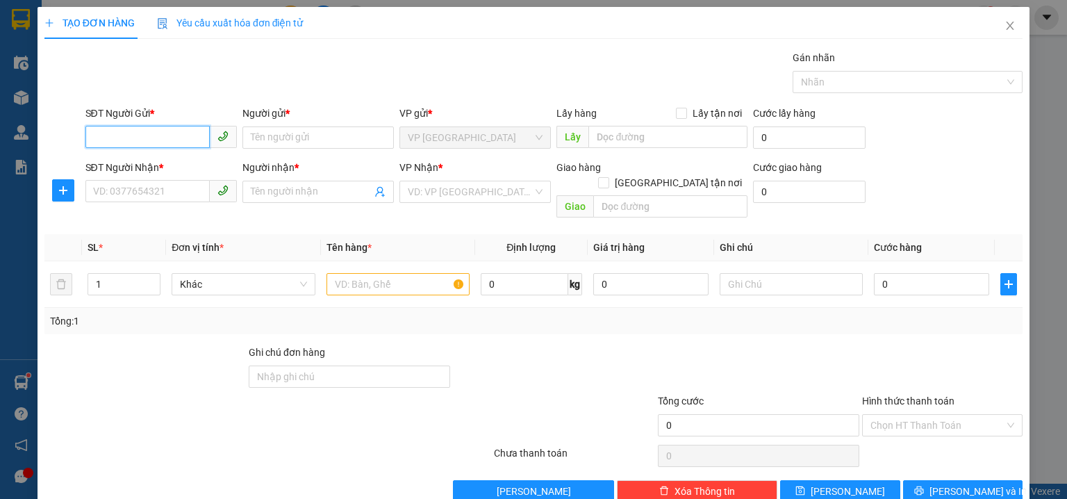
click at [154, 133] on input "SĐT Người Gửi *" at bounding box center [147, 137] width 124 height 22
click at [174, 159] on div "0918819131 - THU" at bounding box center [159, 164] width 133 height 15
type input "0918819131"
type input "THU"
type input "0961367999"
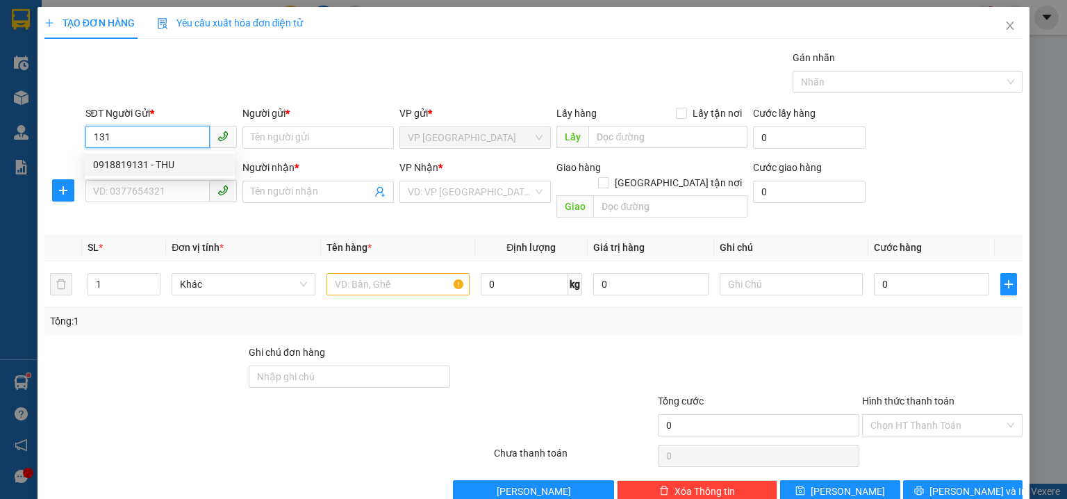
type input "A BẰNG"
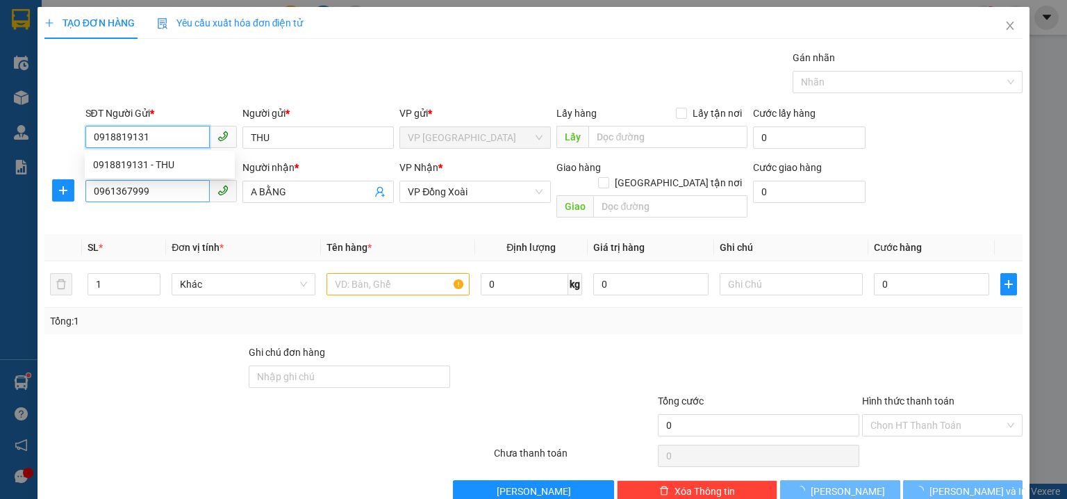
type input "30.000"
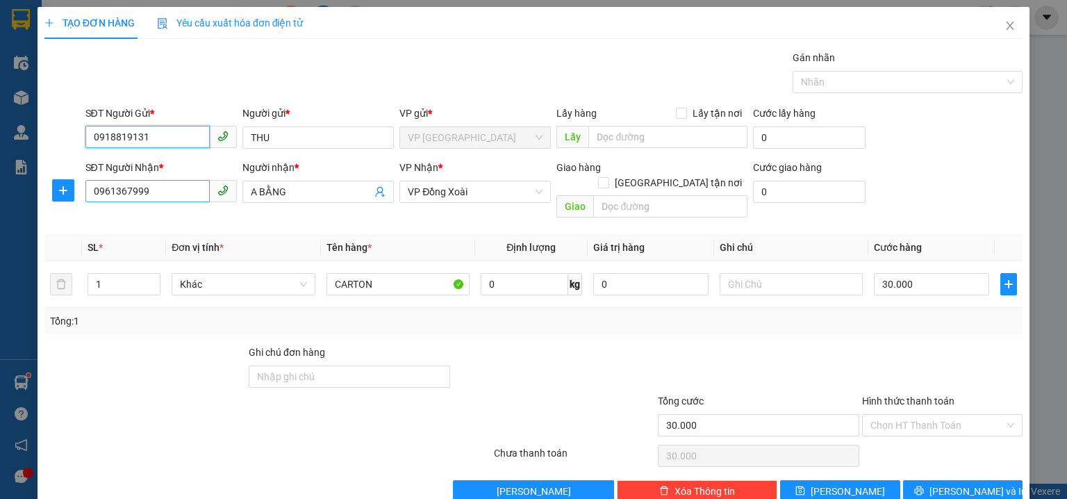
type input "0918819131"
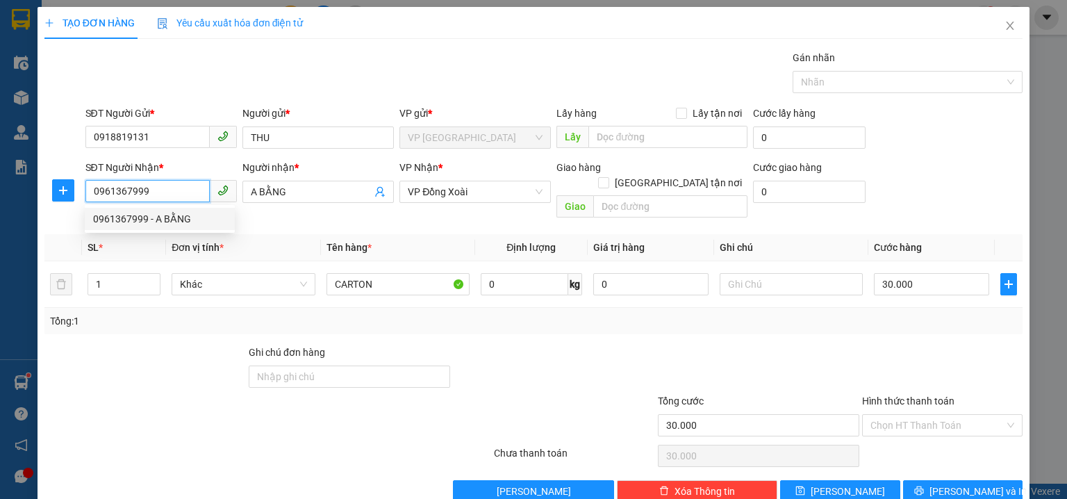
drag, startPoint x: 168, startPoint y: 192, endPoint x: 11, endPoint y: 163, distance: 159.7
click at [28, 191] on div "TẠO ĐƠN HÀNG Yêu cầu xuất hóa đơn điện tử Transit Pickup Surcharge Ids Transit …" at bounding box center [533, 249] width 1067 height 499
type input "0333099799"
click at [206, 216] on div "0333099799 - THIÊN HÒA" at bounding box center [171, 218] width 156 height 15
type input "THIÊN HÒA"
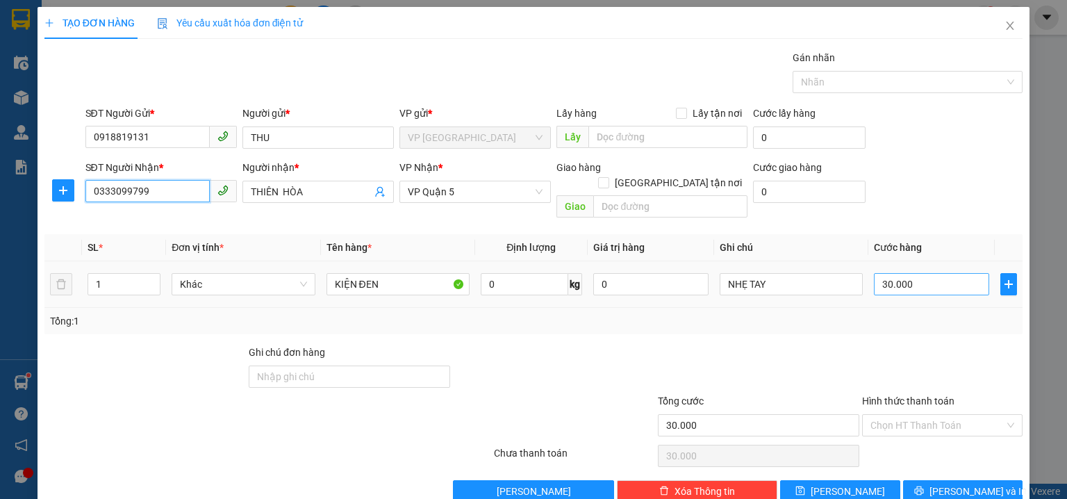
type input "0333099799"
click at [917, 277] on input "30.000" at bounding box center [931, 284] width 115 height 22
type input "4"
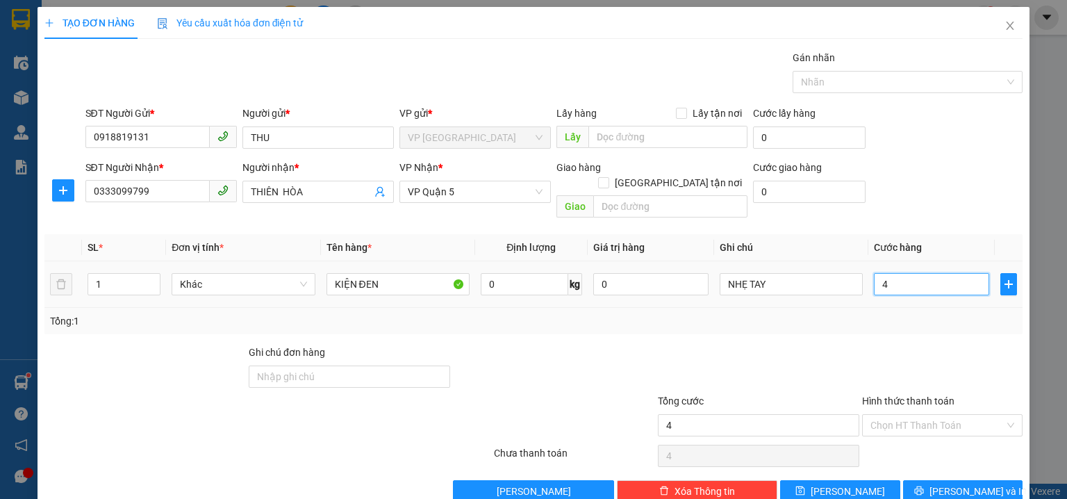
type input "40"
type input "40.000"
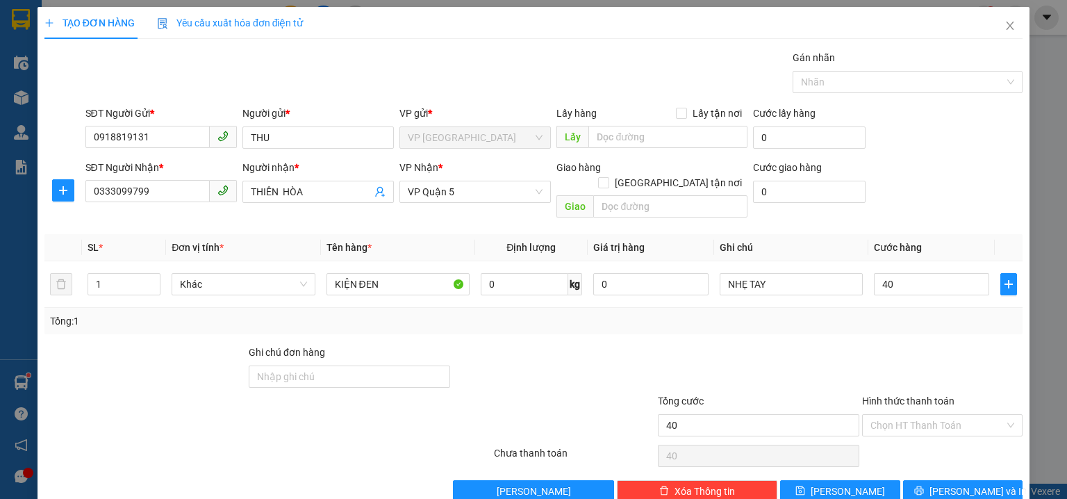
type input "40.000"
click at [917, 234] on th "Cước hàng" at bounding box center [931, 247] width 126 height 27
click at [915, 415] on input "Hình thức thanh toán" at bounding box center [937, 425] width 134 height 21
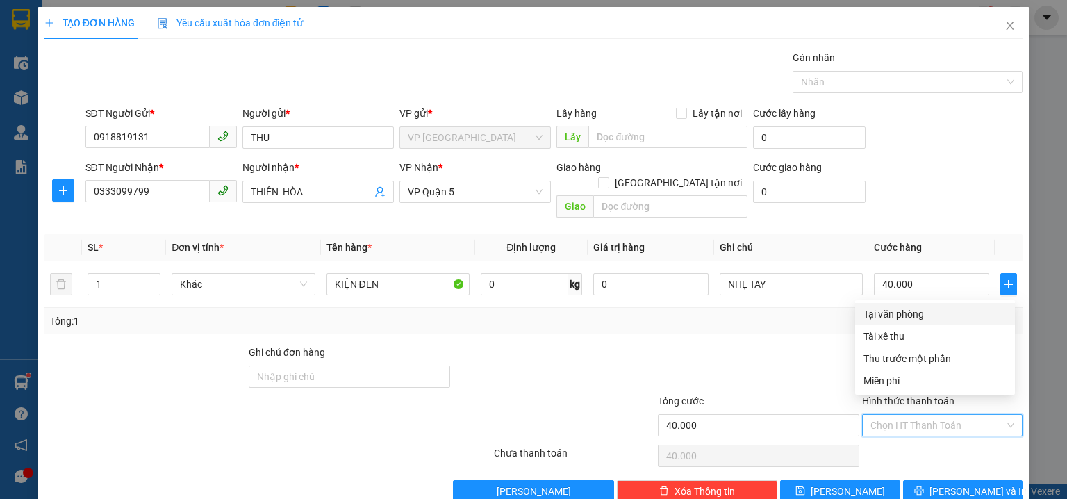
click at [906, 313] on div "Tại văn phòng" at bounding box center [934, 313] width 143 height 15
type input "0"
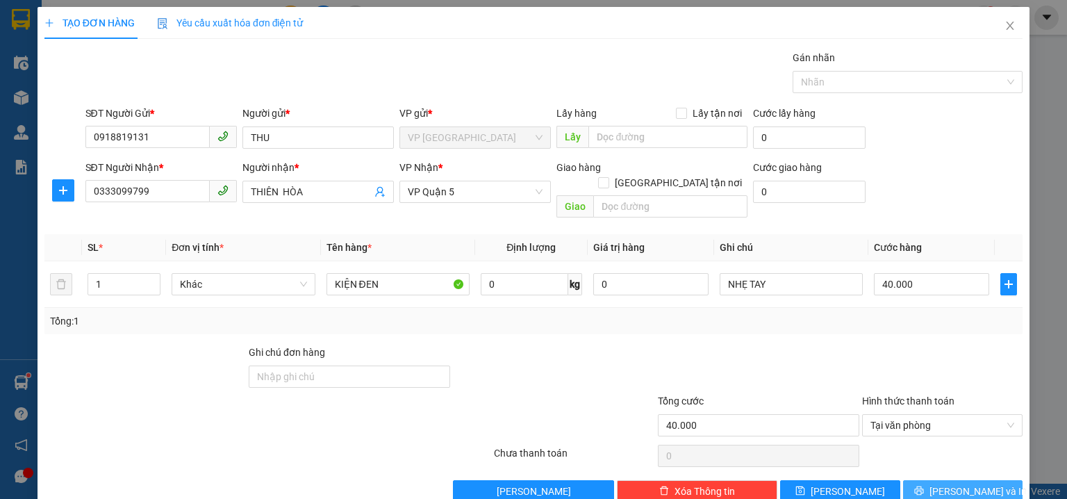
click at [990, 480] on button "Lưu và In" at bounding box center [963, 491] width 120 height 22
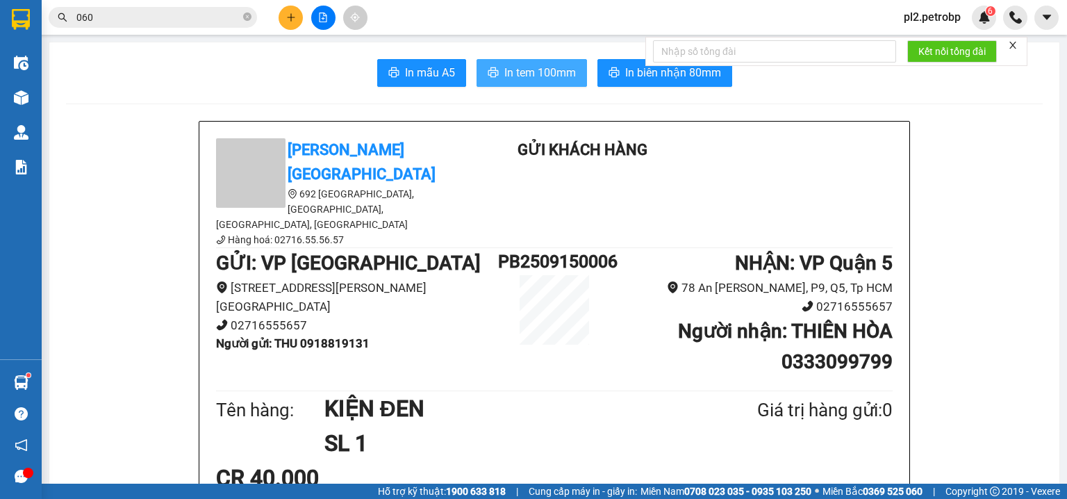
drag, startPoint x: 525, startPoint y: 74, endPoint x: 664, endPoint y: 4, distance: 155.3
click at [528, 72] on span "In tem 100mm" at bounding box center [540, 72] width 72 height 17
click at [600, 75] on button "In biên nhận 80mm" at bounding box center [664, 73] width 135 height 28
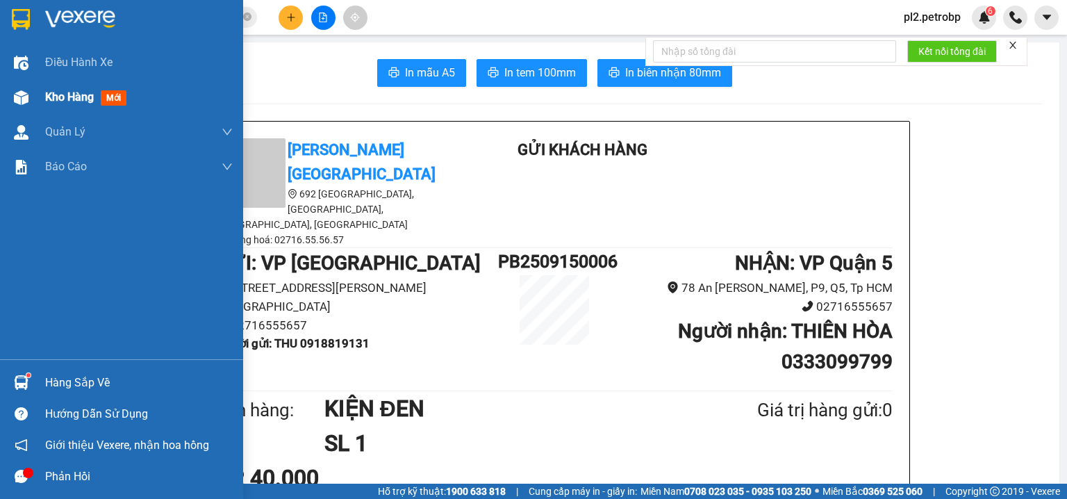
click at [65, 102] on span "Kho hàng" at bounding box center [69, 96] width 49 height 13
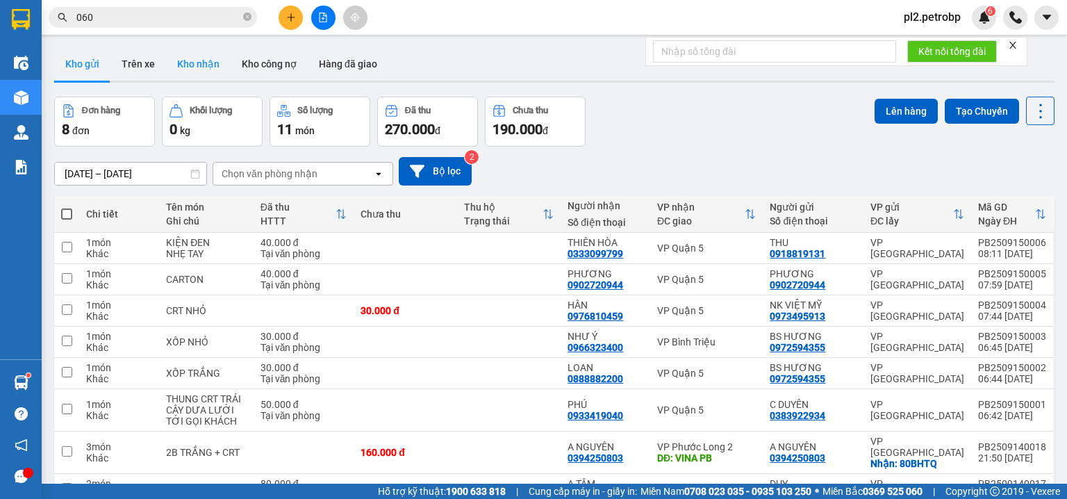
click at [195, 58] on button "Kho nhận" at bounding box center [198, 63] width 65 height 33
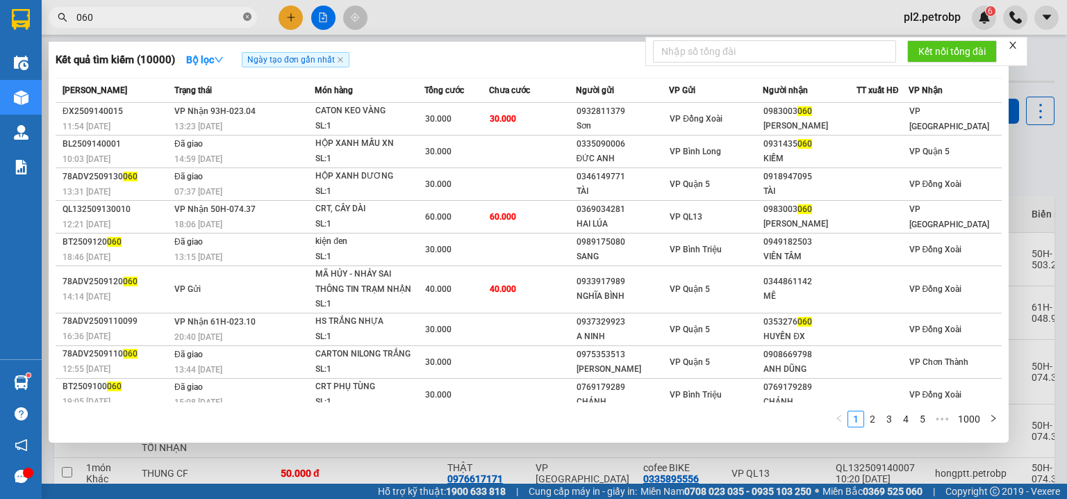
click at [247, 13] on icon "close-circle" at bounding box center [247, 17] width 8 height 8
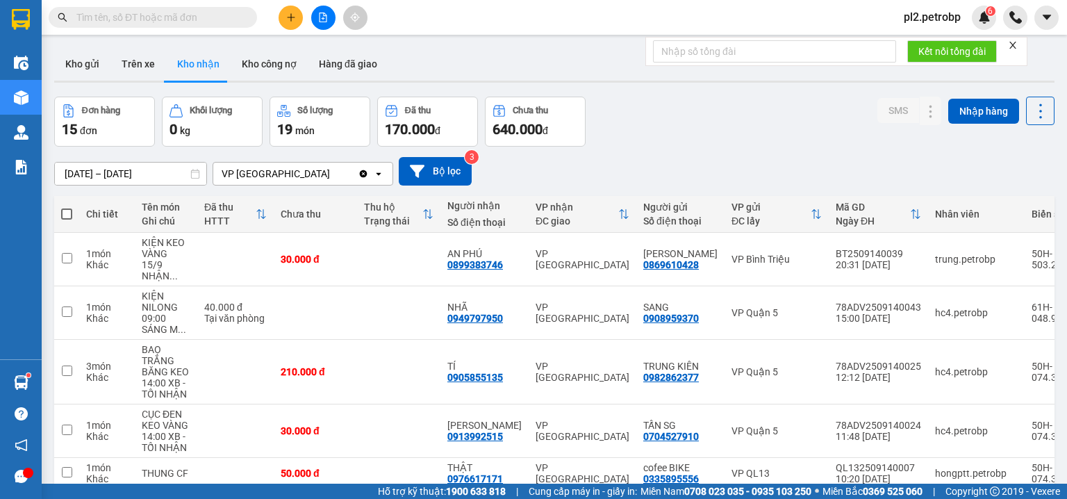
click at [247, 13] on span at bounding box center [247, 17] width 8 height 15
click at [235, 11] on input "text" at bounding box center [158, 17] width 164 height 15
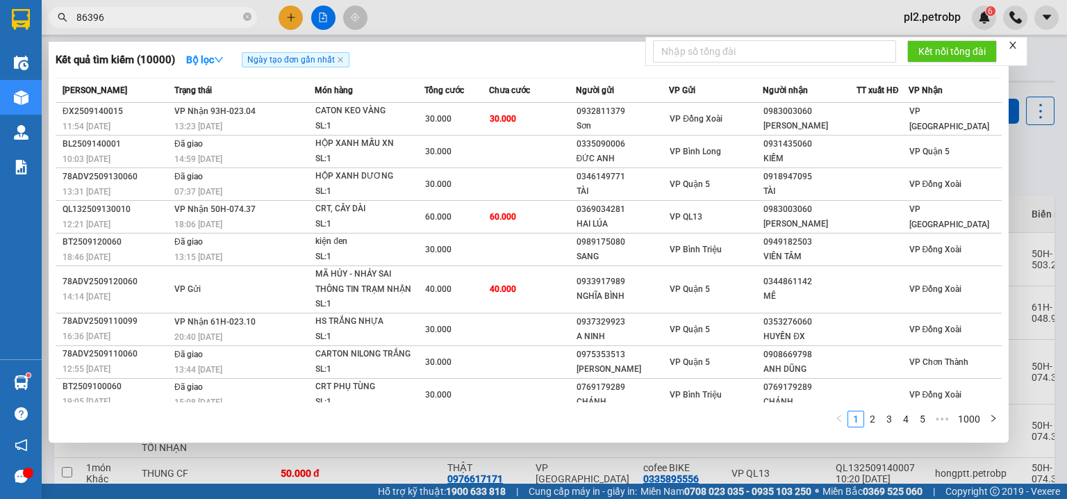
type input "863963"
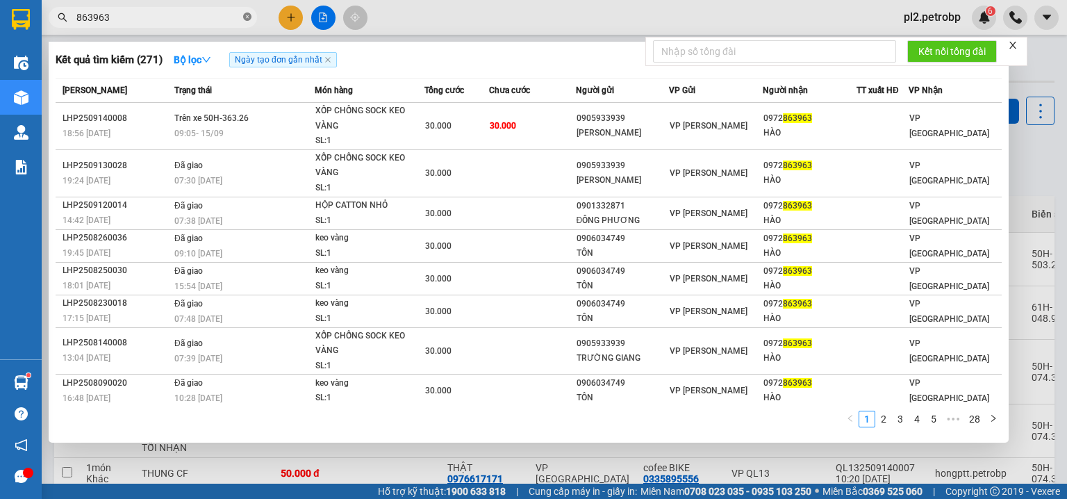
click at [249, 17] on icon "close-circle" at bounding box center [247, 17] width 8 height 8
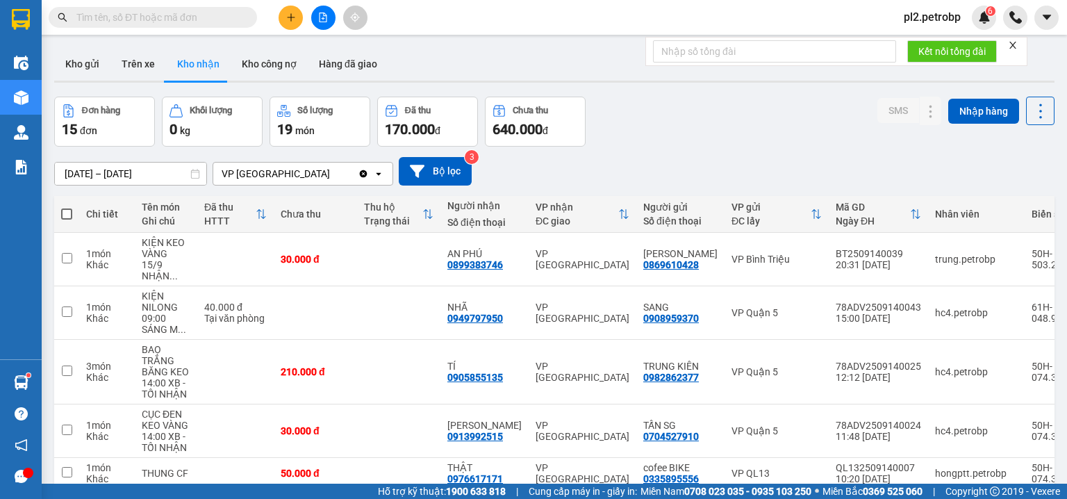
click at [203, 22] on input "text" at bounding box center [158, 17] width 164 height 15
click at [210, 10] on input "text" at bounding box center [158, 17] width 164 height 15
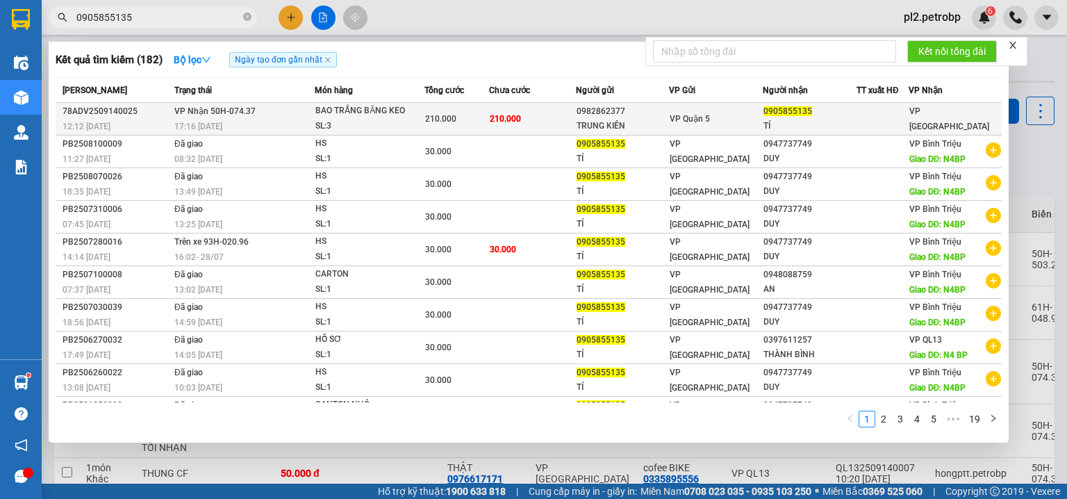
type input "0905855135"
click at [481, 111] on div "210.000" at bounding box center [456, 118] width 63 height 15
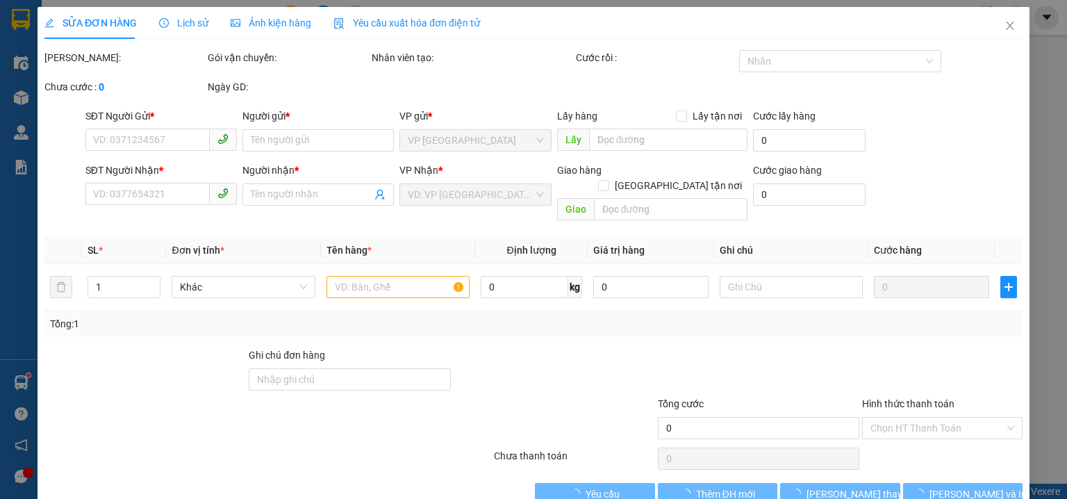
type input "0982862377"
type input "TRUNG KIÊN"
type input "0905855135"
type input "TÍ"
type input "210.000"
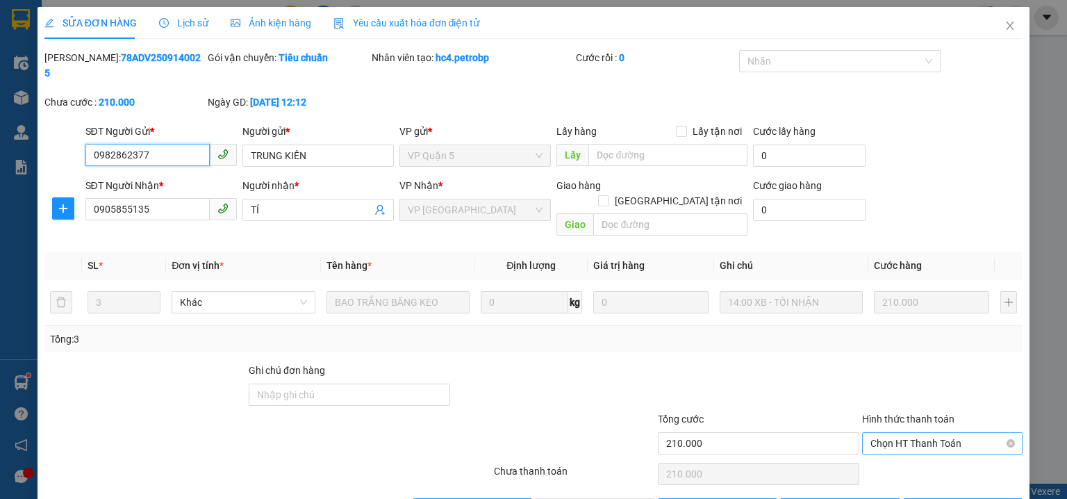
click at [899, 433] on span "Chọn HT Thanh Toán" at bounding box center [942, 443] width 144 height 21
click at [895, 436] on div "Tại văn phòng" at bounding box center [934, 439] width 143 height 15
type input "0"
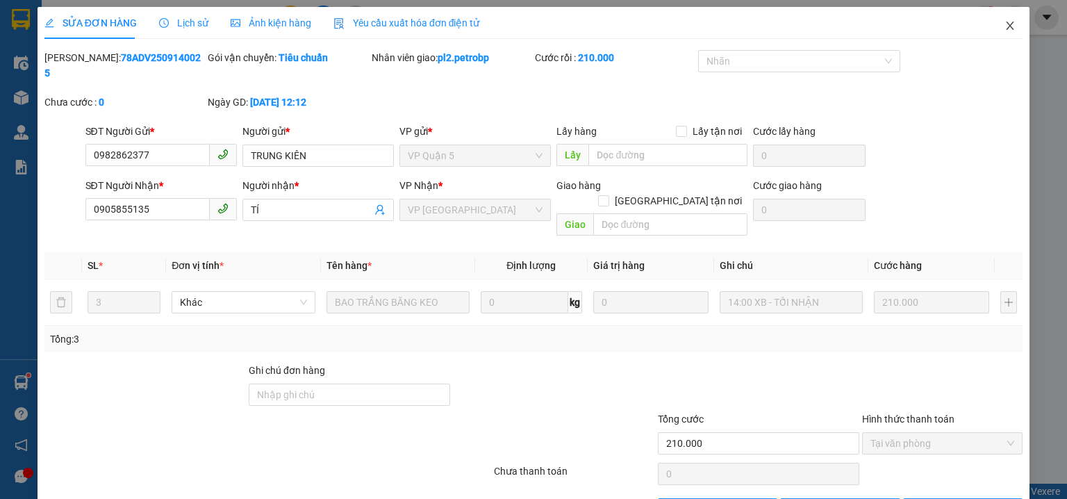
click at [1004, 22] on icon "close" at bounding box center [1009, 25] width 11 height 11
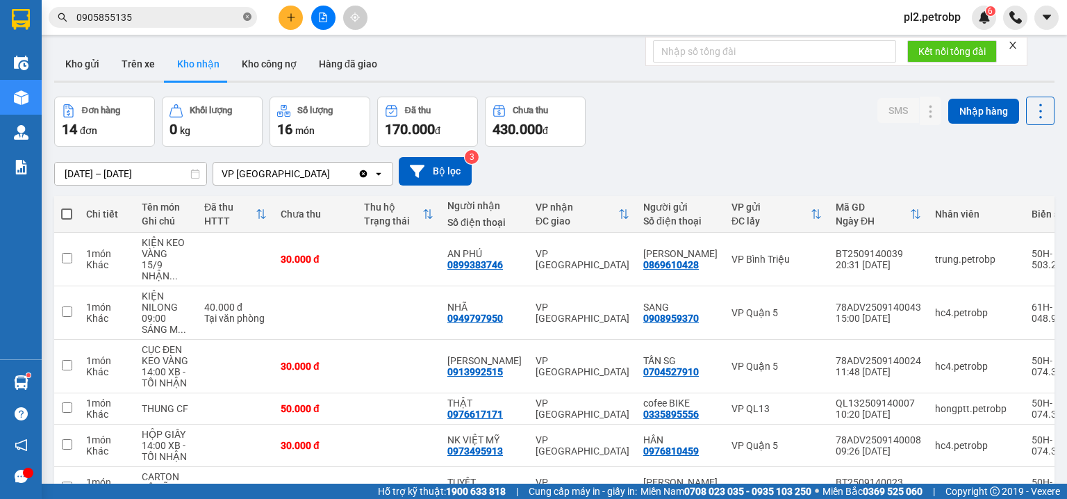
click at [245, 13] on icon "close-circle" at bounding box center [247, 17] width 8 height 8
click at [224, 17] on input "text" at bounding box center [158, 17] width 164 height 15
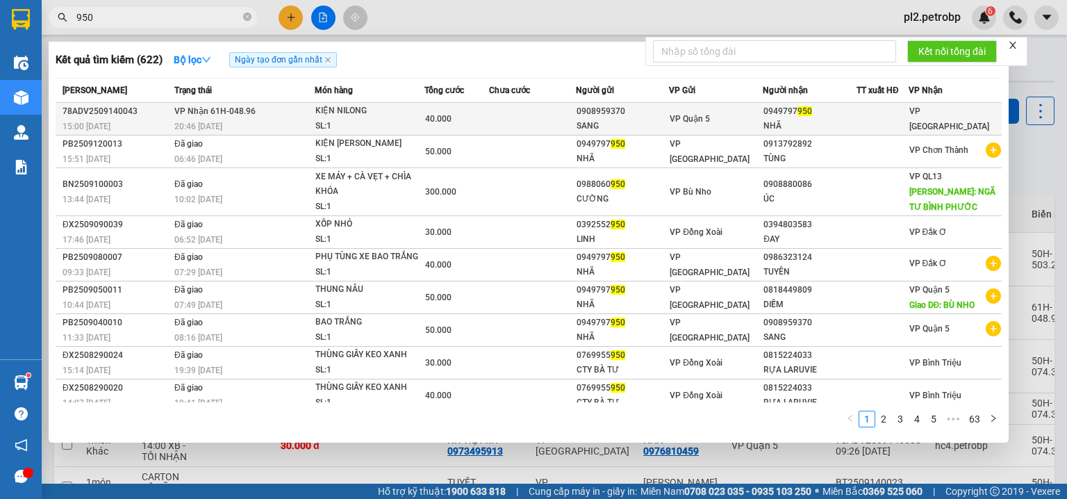
type input "950"
click at [590, 126] on div "SANG" at bounding box center [622, 126] width 92 height 15
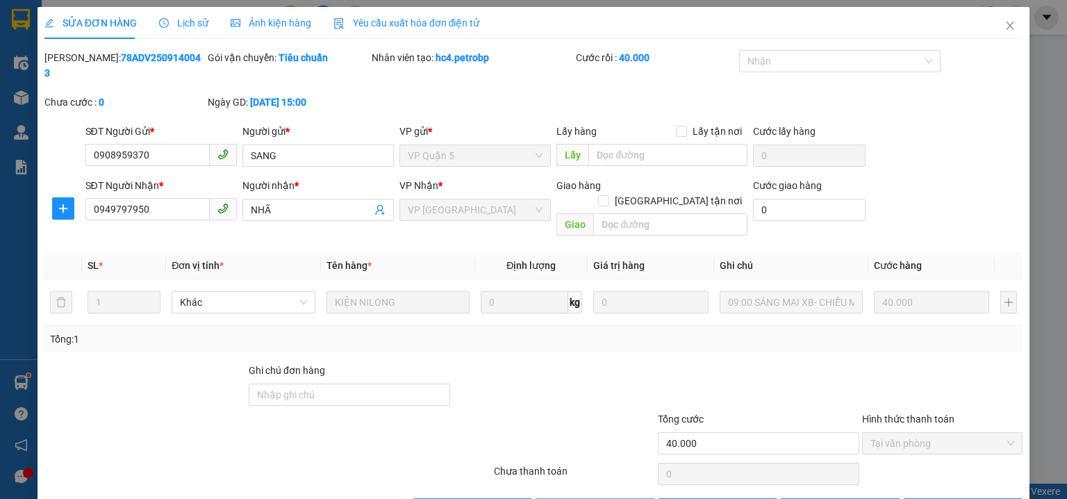
drag, startPoint x: 622, startPoint y: 477, endPoint x: 872, endPoint y: 232, distance: 349.7
click at [1006, 26] on icon "close" at bounding box center [1010, 26] width 8 height 8
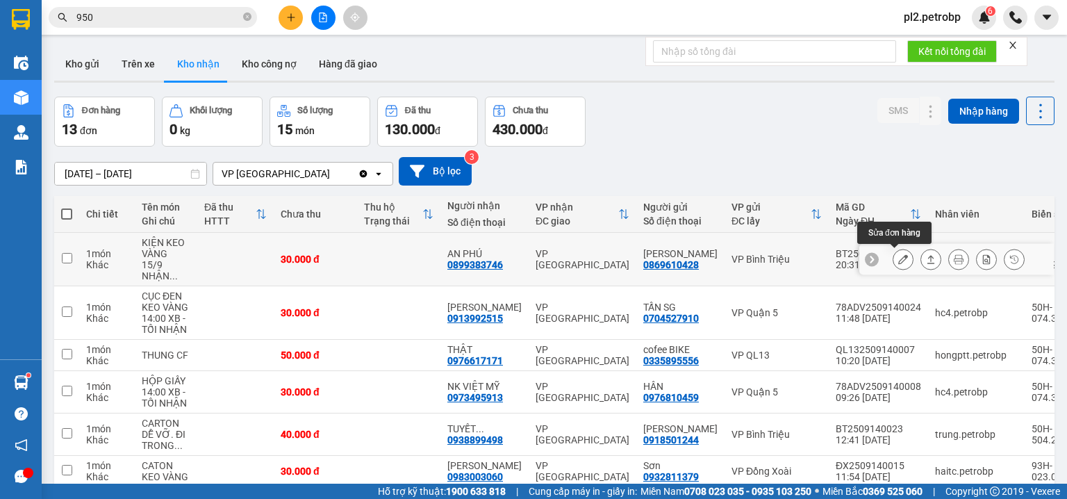
click at [898, 260] on icon at bounding box center [903, 259] width 10 height 10
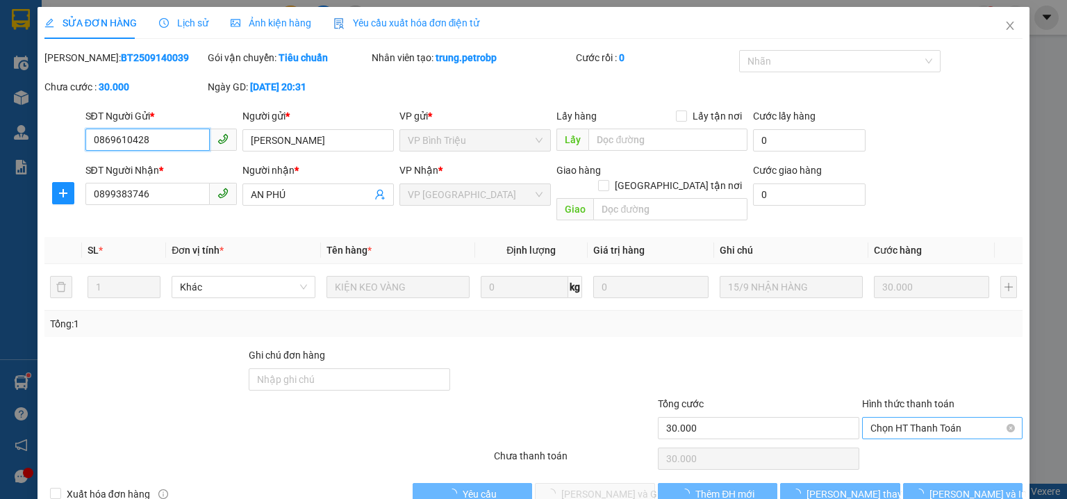
click at [895, 417] on span "Chọn HT Thanh Toán" at bounding box center [942, 427] width 144 height 21
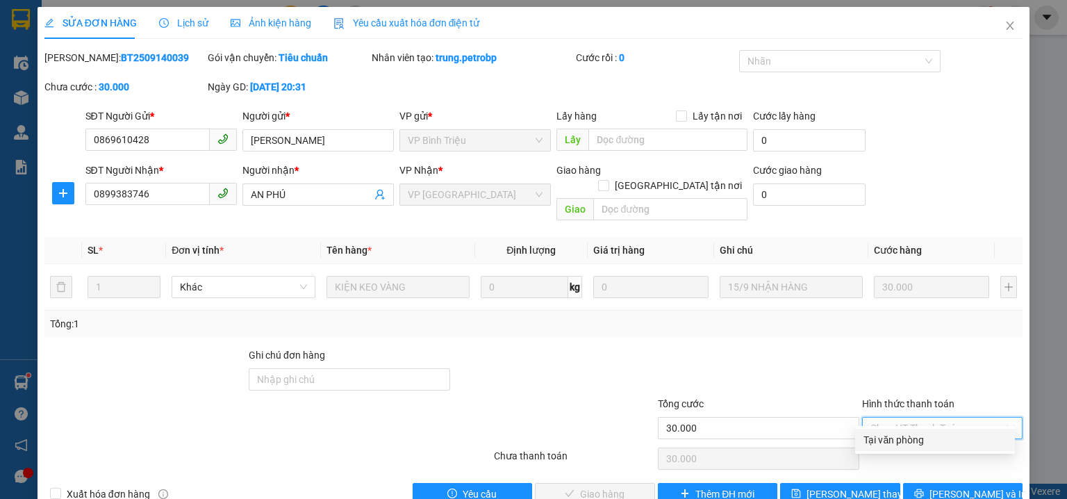
drag, startPoint x: 897, startPoint y: 433, endPoint x: 840, endPoint y: 456, distance: 61.4
click at [895, 436] on div "Tại văn phòng" at bounding box center [934, 439] width 143 height 15
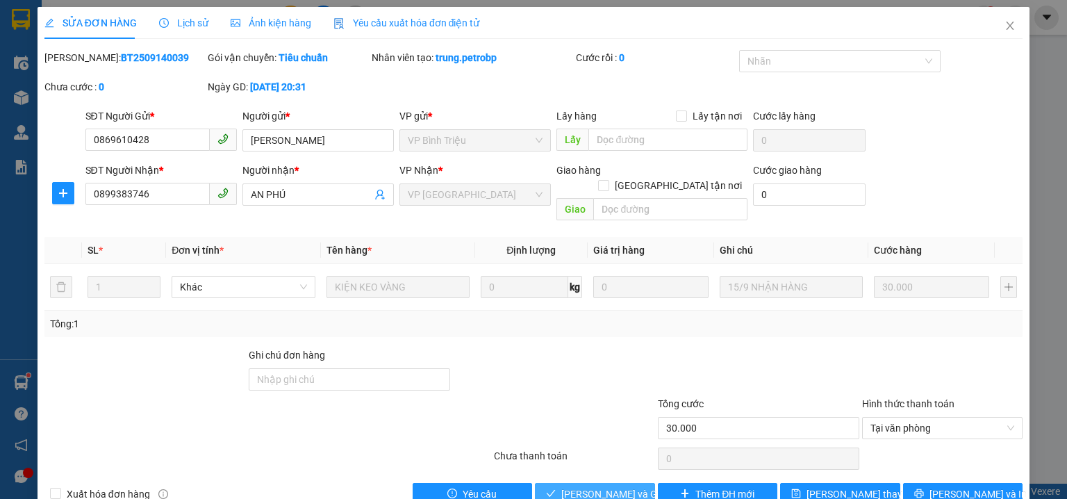
click at [597, 486] on span "Lưu và Giao hàng" at bounding box center [627, 493] width 133 height 15
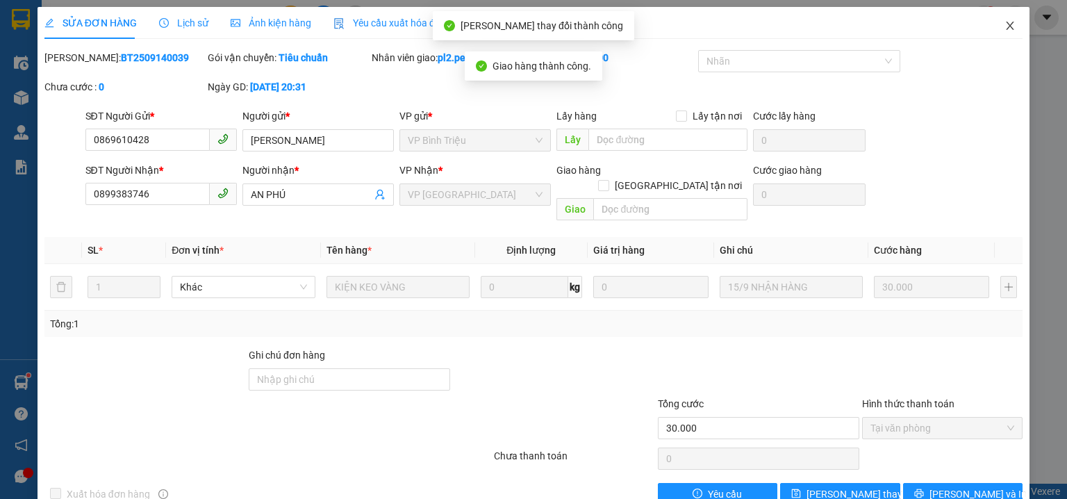
click at [1006, 28] on icon "close" at bounding box center [1009, 25] width 11 height 11
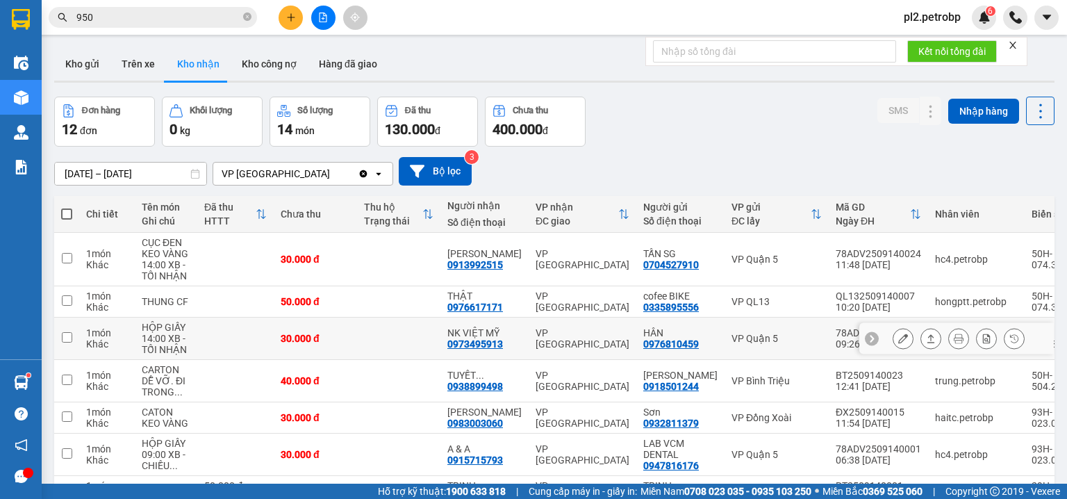
click at [899, 335] on button at bounding box center [902, 338] width 19 height 24
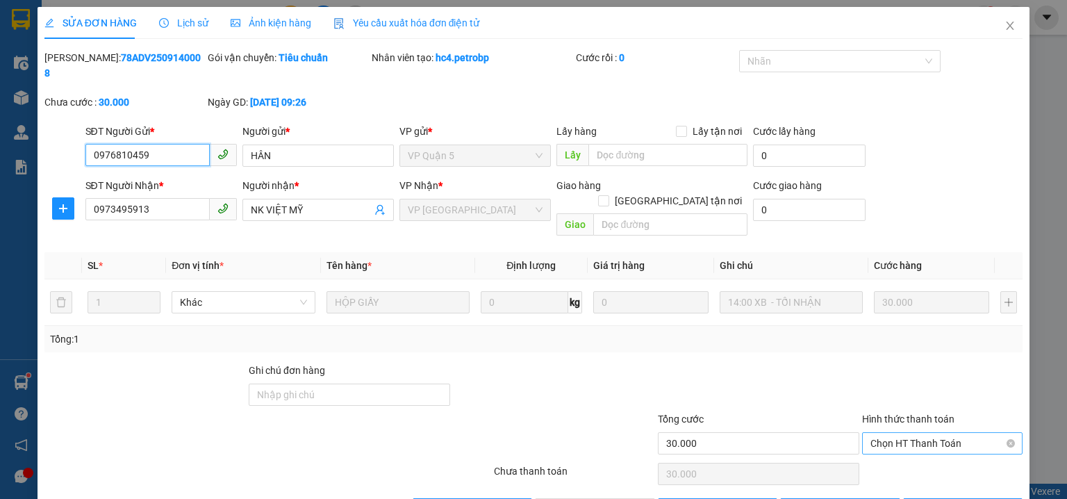
click at [881, 433] on span "Chọn HT Thanh Toán" at bounding box center [942, 443] width 144 height 21
drag, startPoint x: 883, startPoint y: 436, endPoint x: 828, endPoint y: 464, distance: 62.1
click at [883, 437] on div "Tại văn phòng" at bounding box center [934, 439] width 143 height 15
drag, startPoint x: 620, startPoint y: 481, endPoint x: 962, endPoint y: 0, distance: 590.1
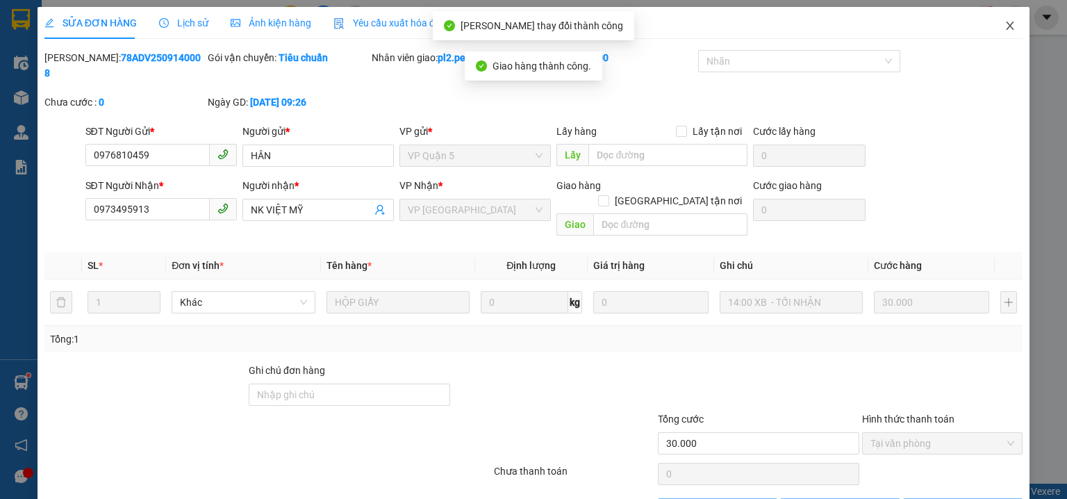
click at [1006, 28] on icon "close" at bounding box center [1009, 25] width 11 height 11
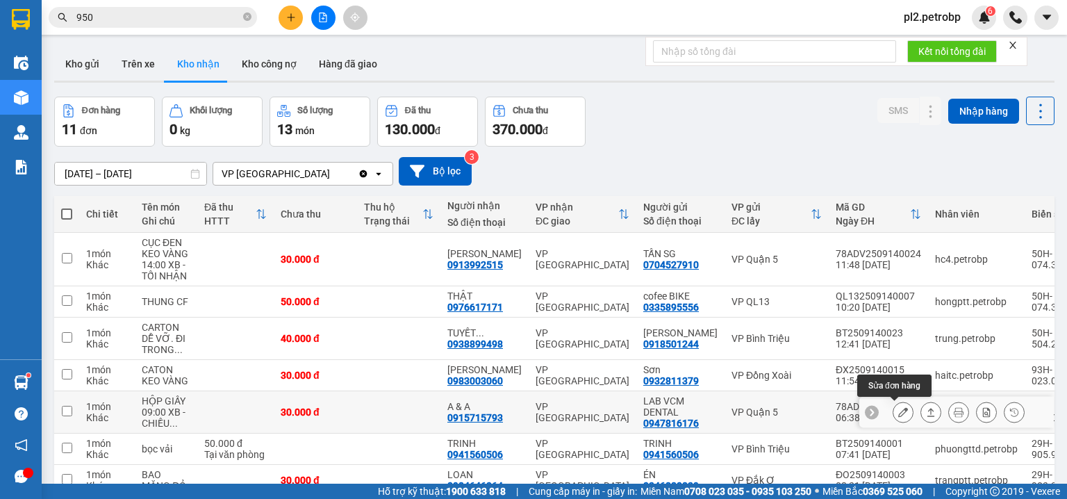
click at [898, 407] on icon at bounding box center [903, 412] width 10 height 10
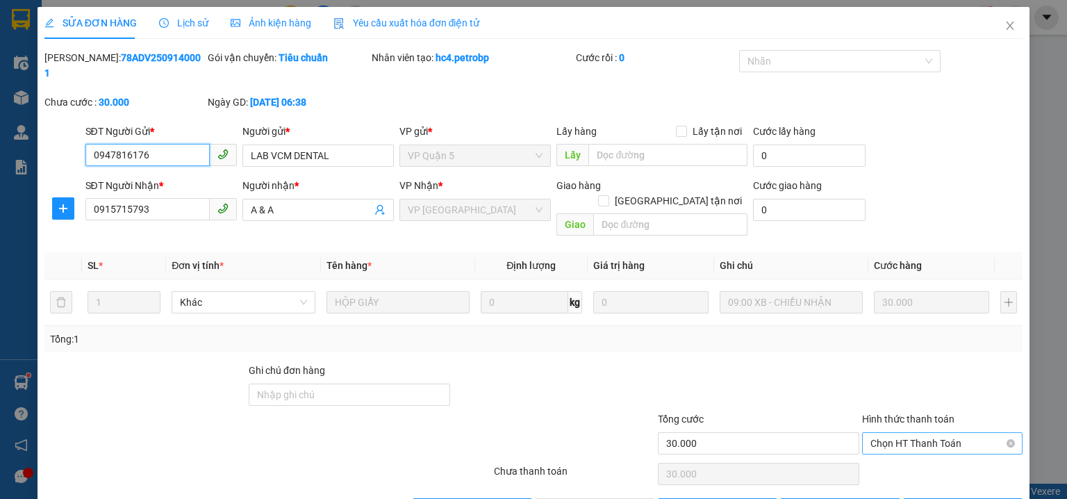
click at [874, 433] on span "Chọn HT Thanh Toán" at bounding box center [942, 443] width 144 height 21
click at [876, 442] on div "Tại văn phòng" at bounding box center [934, 439] width 143 height 15
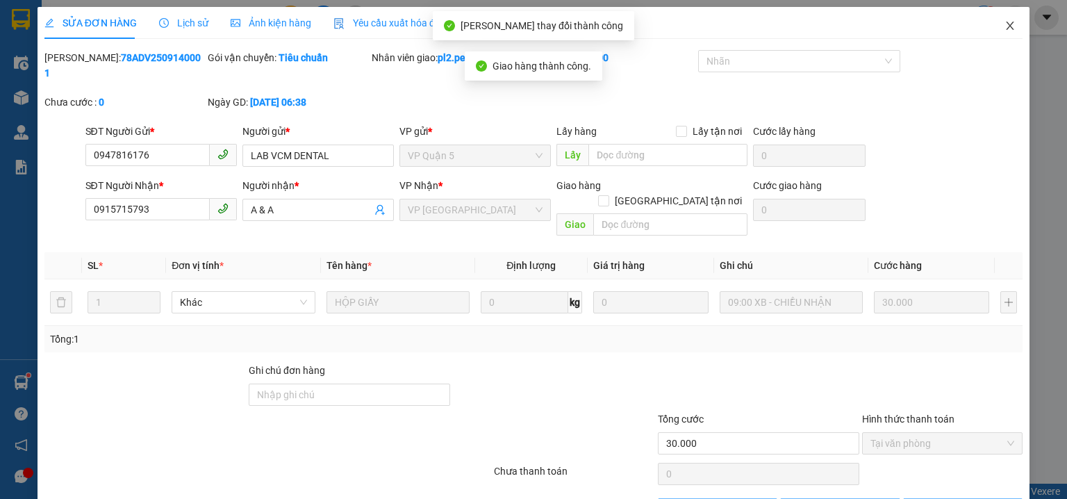
drag, startPoint x: 1005, startPoint y: 22, endPoint x: 988, endPoint y: 11, distance: 20.6
click at [1004, 23] on icon "close" at bounding box center [1009, 25] width 11 height 11
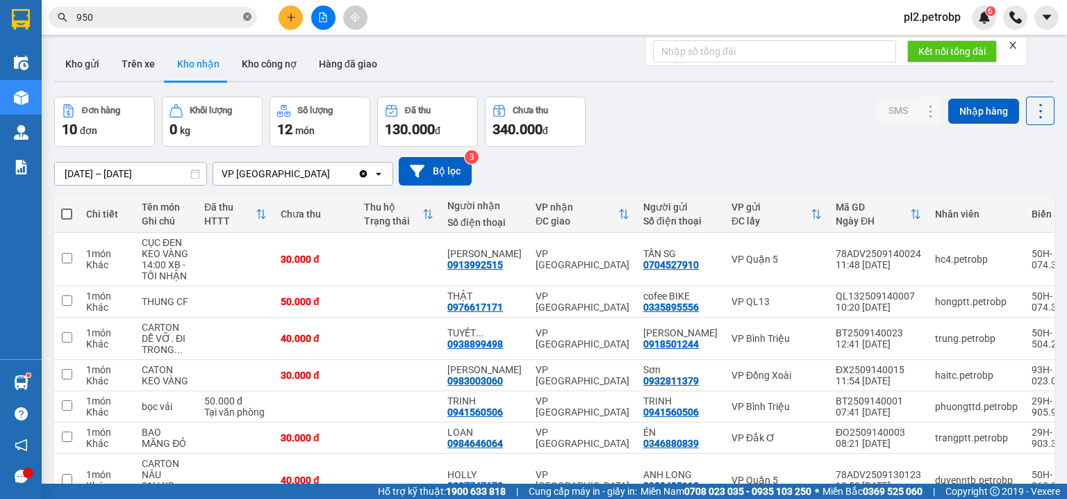
click at [251, 15] on icon "close-circle" at bounding box center [247, 17] width 8 height 8
click at [243, 15] on span at bounding box center [247, 17] width 8 height 15
click at [225, 14] on input "text" at bounding box center [158, 17] width 164 height 15
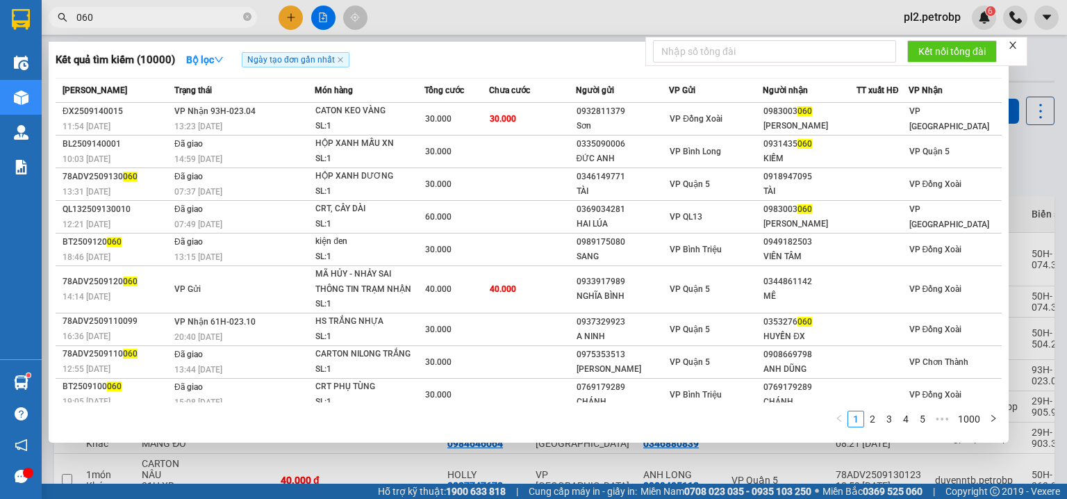
type input "060"
click at [522, 8] on div at bounding box center [533, 249] width 1067 height 499
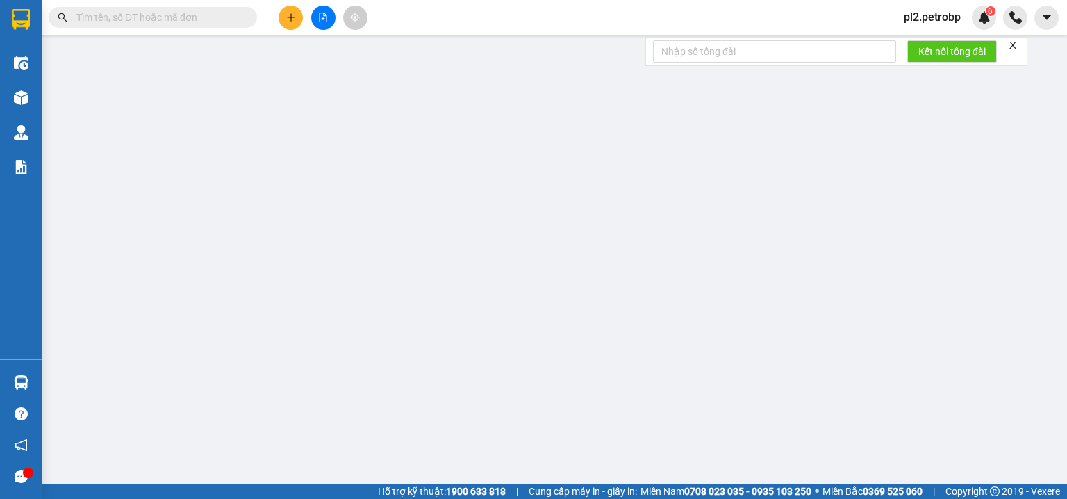
click at [109, 19] on input "text" at bounding box center [158, 17] width 164 height 15
paste input "0972594355"
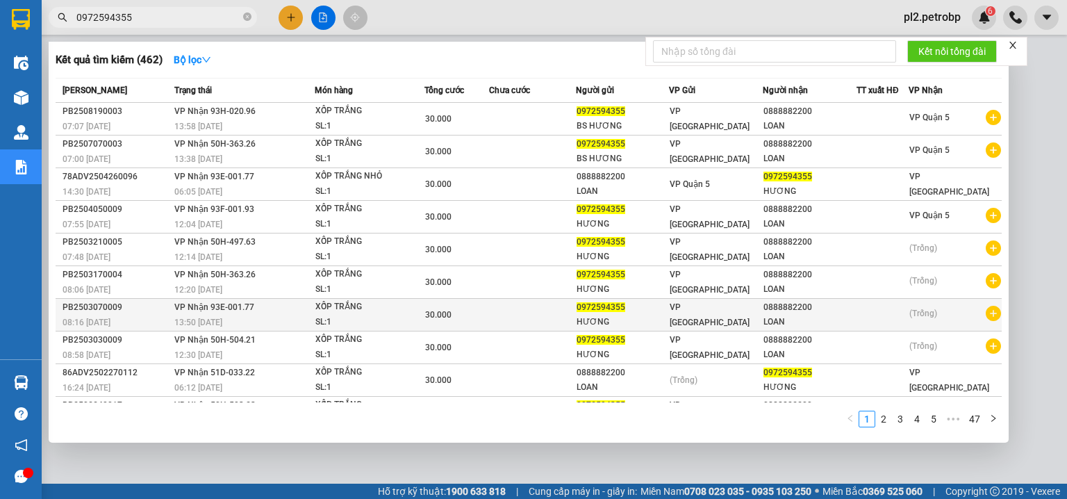
scroll to position [23, 0]
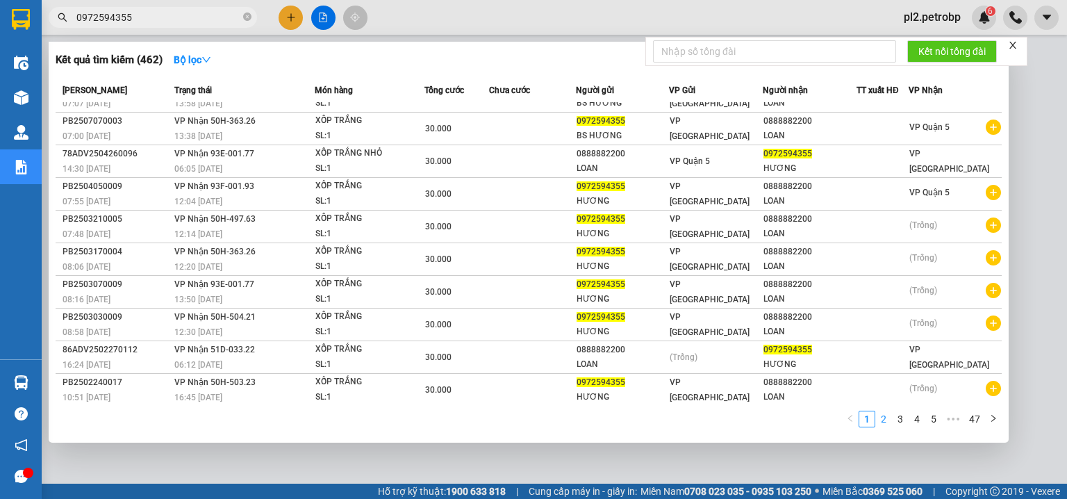
type input "0972594355"
click at [889, 419] on link "2" at bounding box center [883, 418] width 15 height 15
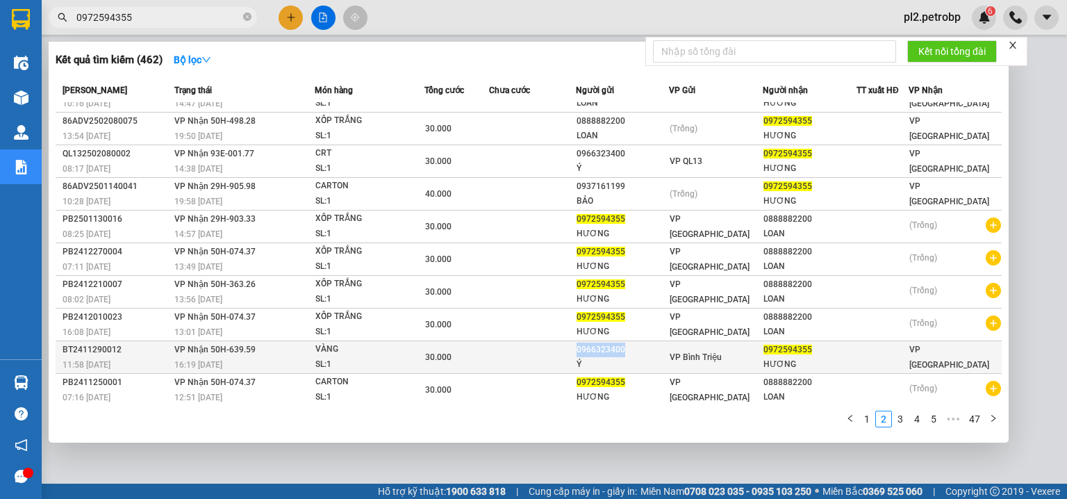
drag, startPoint x: 628, startPoint y: 347, endPoint x: 567, endPoint y: 344, distance: 60.5
click at [564, 344] on tr "BT2411290012 11:58 - 29/11 VP Nhận 50H-639.59 16:19 - 29/11 VÀNG SL: 1 30.000 0…" at bounding box center [529, 357] width 946 height 33
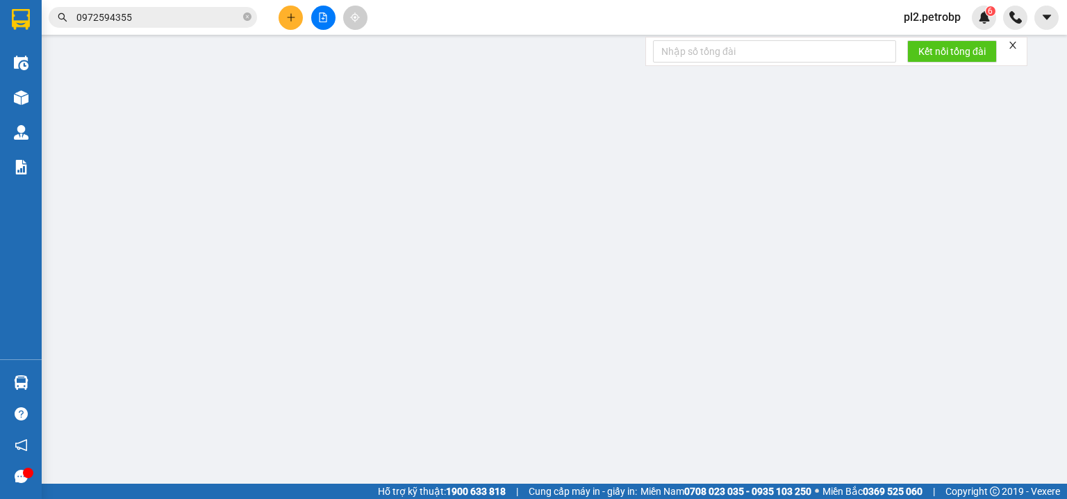
type input "0966323400"
type input "Ý"
type input "0972594355"
type input "HƯƠNG"
type input "30.000"
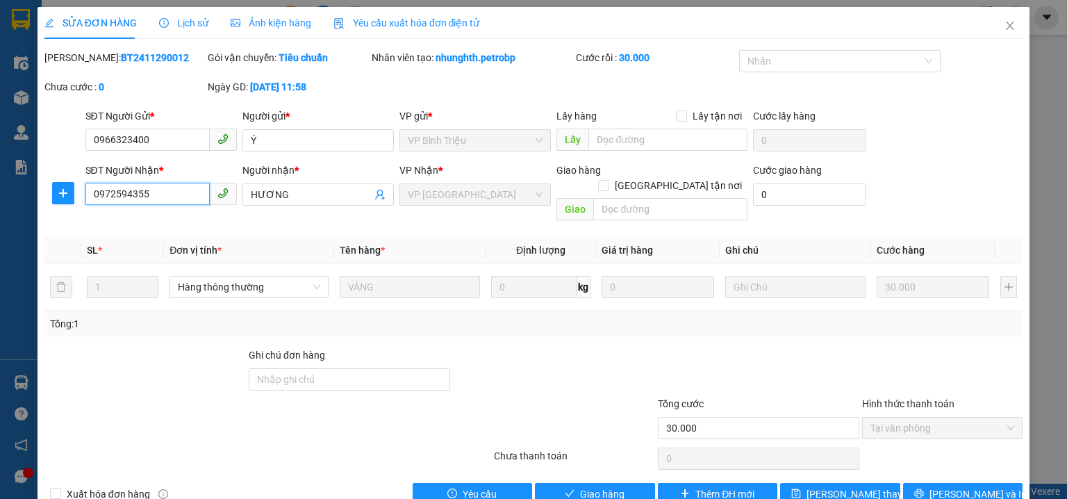
drag, startPoint x: 165, startPoint y: 197, endPoint x: 9, endPoint y: 188, distance: 155.8
click at [9, 188] on div "SỬA ĐƠN HÀNG Lịch sử Ảnh kiện hàng Yêu cầu xuất hóa đơn điện tử Total Paid Fee …" at bounding box center [533, 249] width 1067 height 499
drag, startPoint x: 171, startPoint y: 146, endPoint x: 6, endPoint y: 144, distance: 165.3
click at [6, 144] on div "SỬA ĐƠN HÀNG Lịch sử Ảnh kiện hàng Yêu cầu xuất hóa đơn điện tử Total Paid Fee …" at bounding box center [533, 249] width 1067 height 499
click at [1004, 26] on icon "close" at bounding box center [1009, 25] width 11 height 11
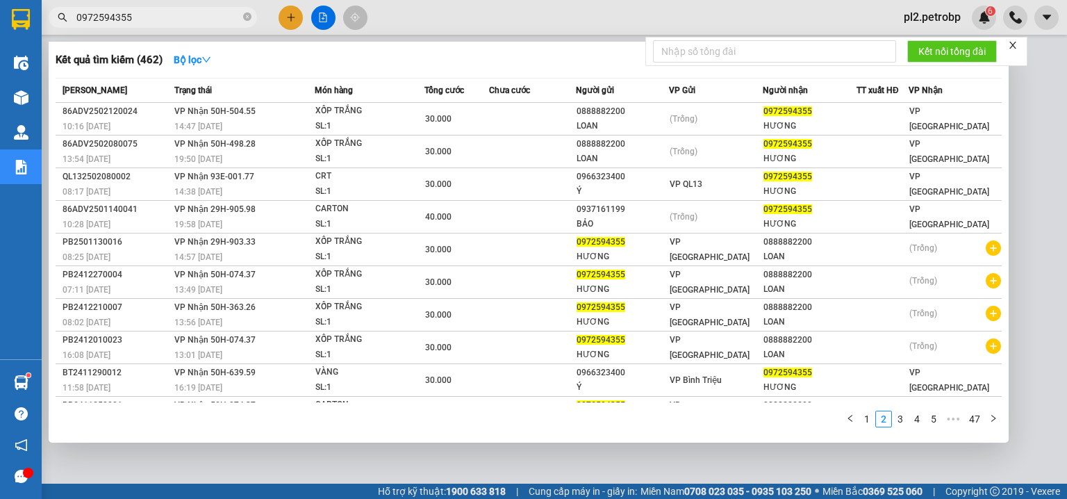
click at [182, 26] on span "0972594355" at bounding box center [153, 17] width 208 height 21
click at [501, 10] on div at bounding box center [533, 249] width 1067 height 499
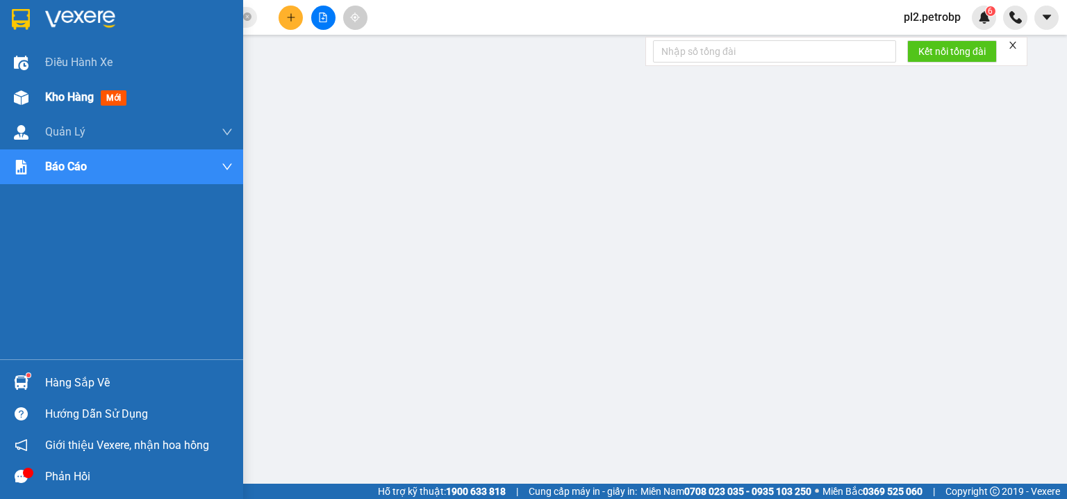
click at [60, 95] on span "Kho hàng" at bounding box center [69, 96] width 49 height 13
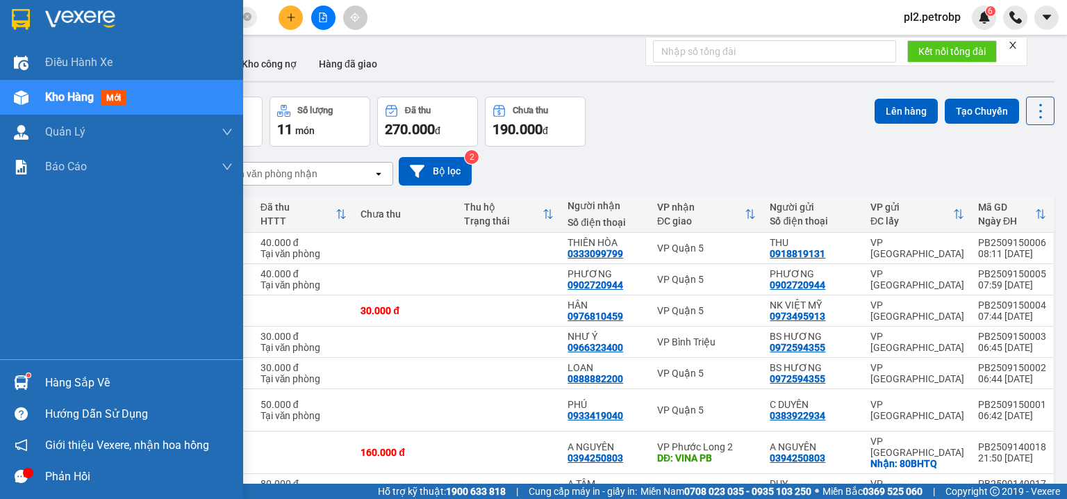
click at [67, 385] on div "Hàng sắp về" at bounding box center [139, 382] width 188 height 21
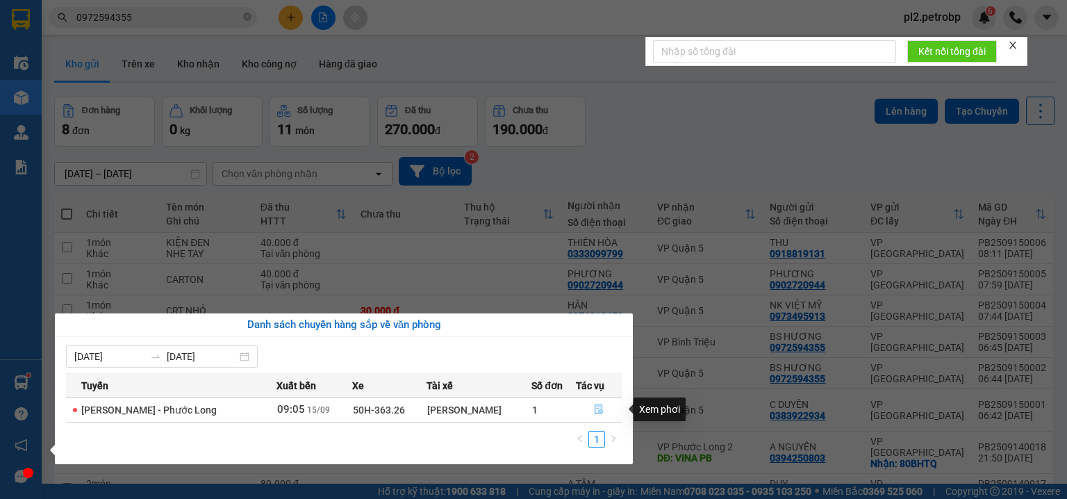
click at [606, 411] on button "button" at bounding box center [598, 410] width 45 height 22
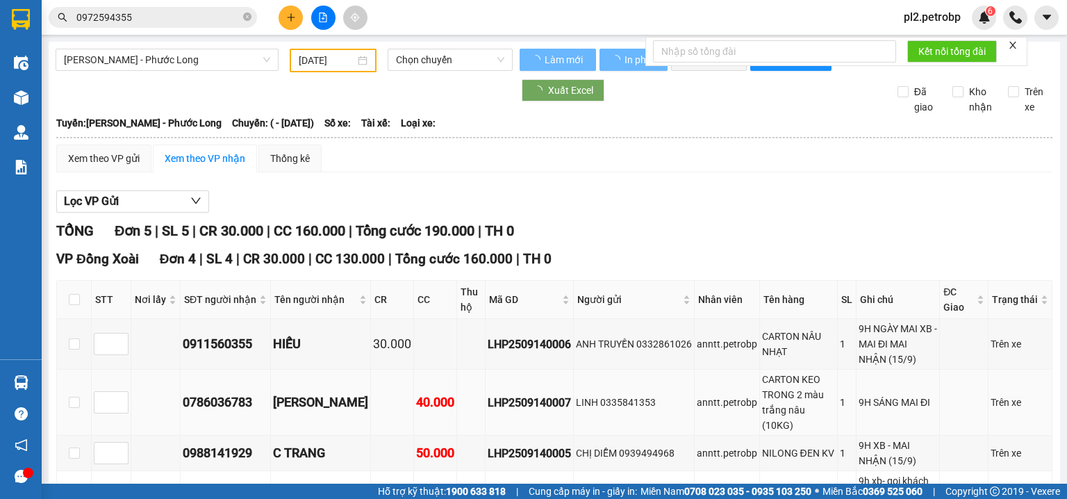
type input "15/09/2025"
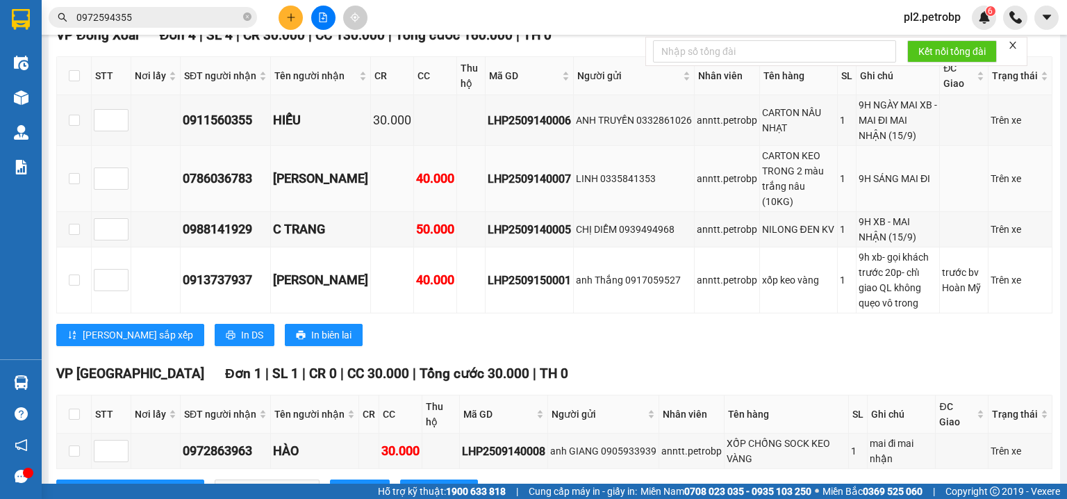
scroll to position [274, 0]
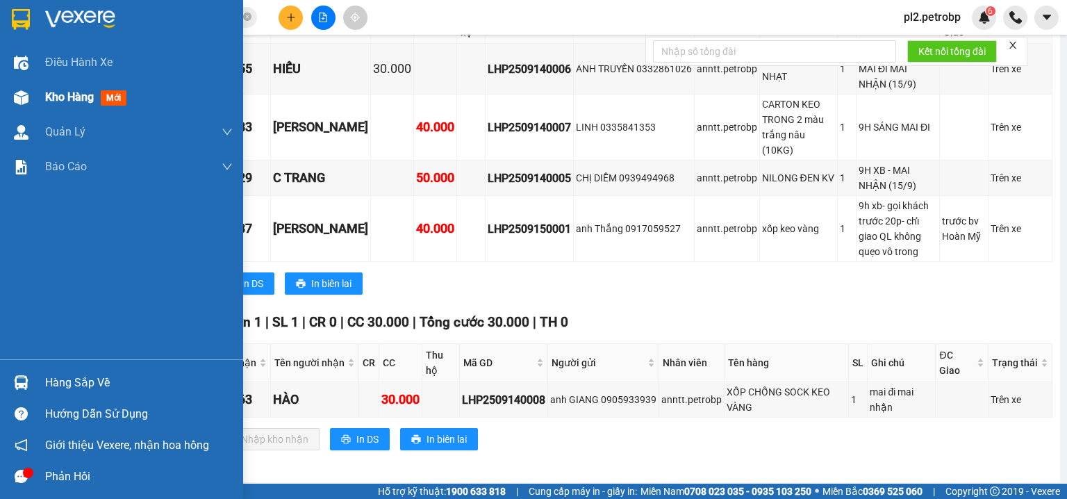
click at [81, 97] on span "Kho hàng" at bounding box center [69, 96] width 49 height 13
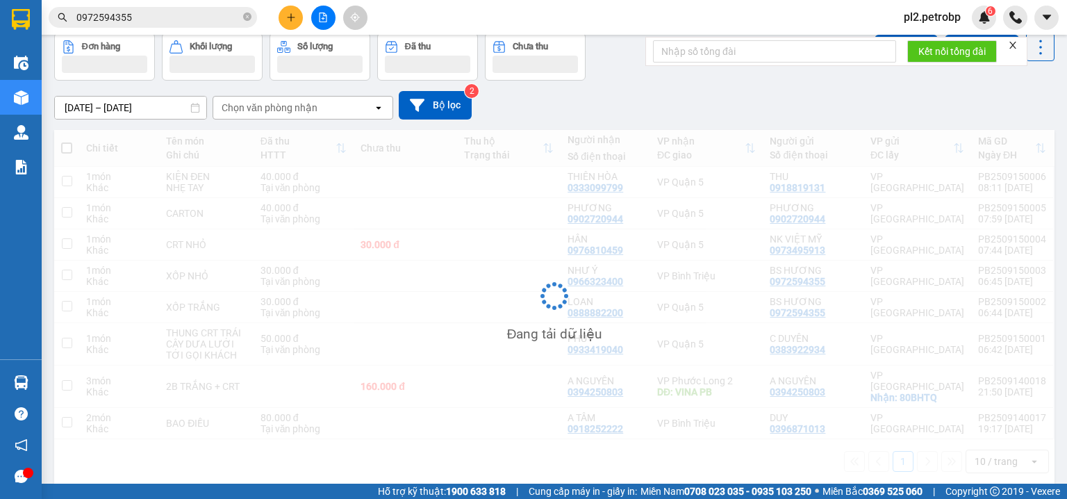
scroll to position [65, 0]
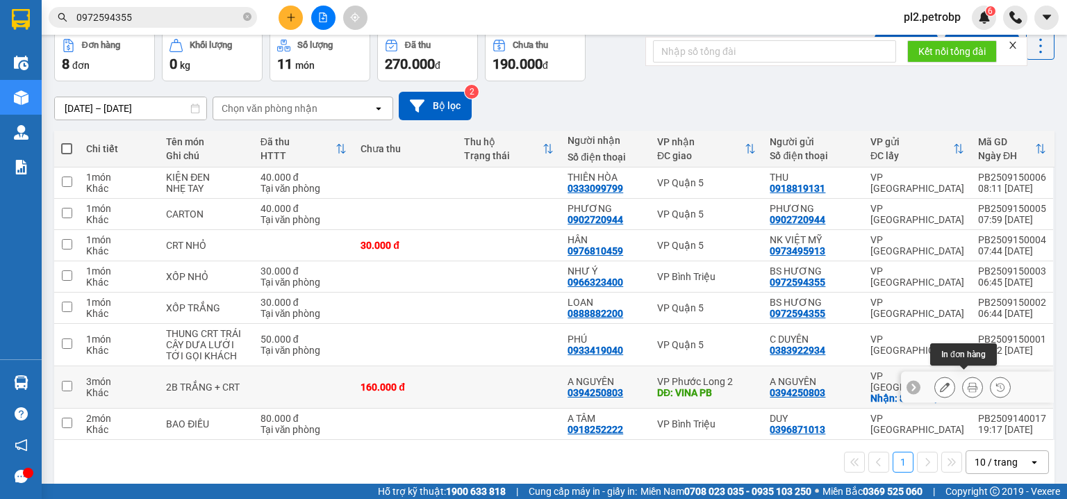
click at [970, 376] on button at bounding box center [972, 387] width 19 height 24
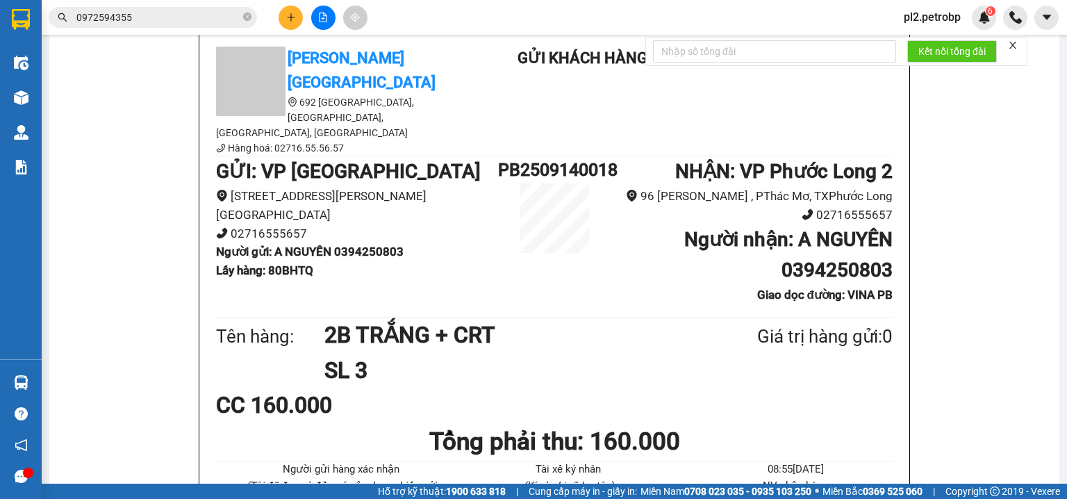
scroll to position [94, 0]
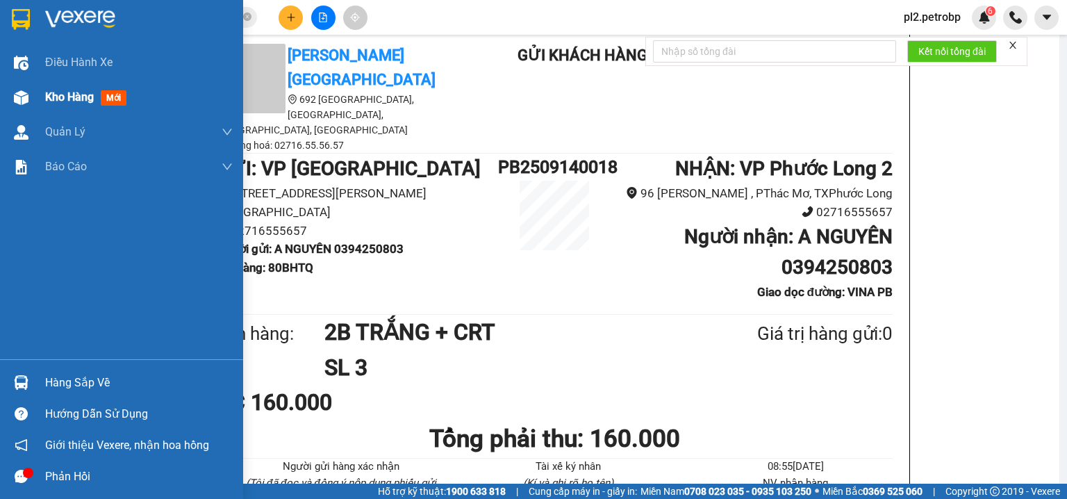
click at [67, 101] on span "Kho hàng" at bounding box center [69, 96] width 49 height 13
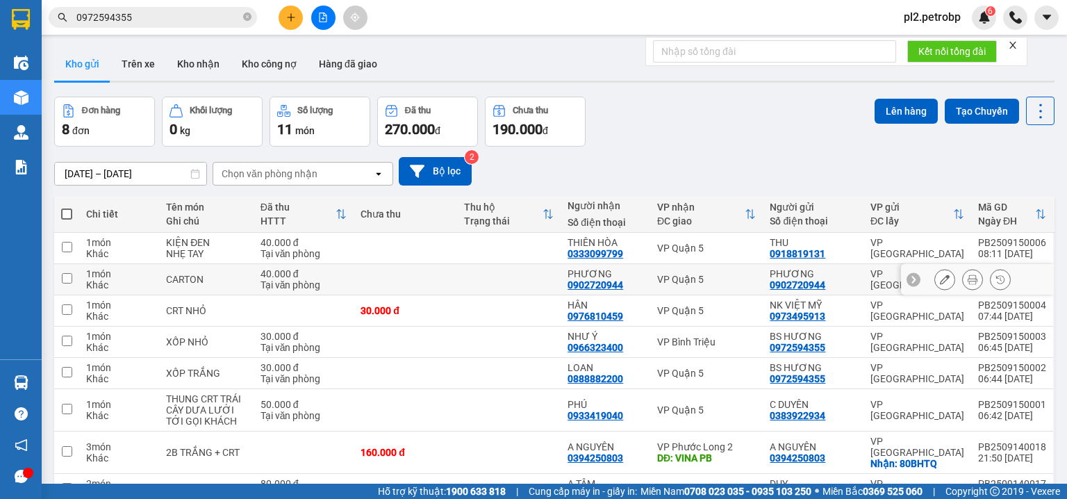
scroll to position [65, 0]
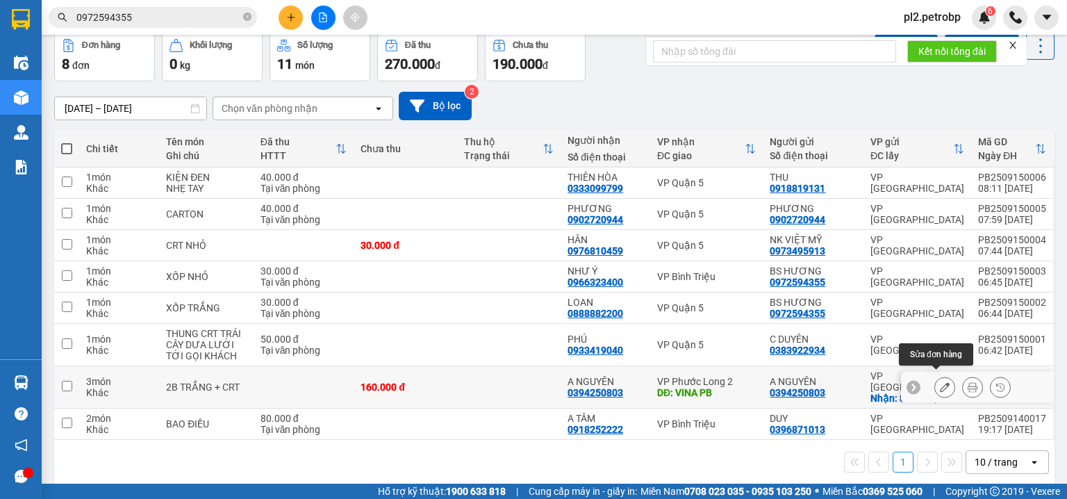
click at [940, 383] on icon at bounding box center [945, 387] width 10 height 10
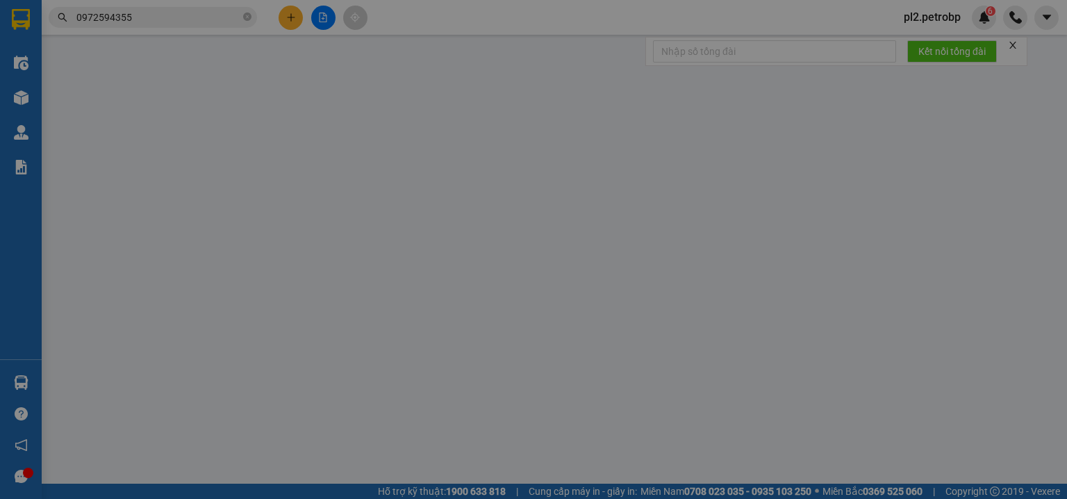
type input "0394250803"
type input "A NGUYÊN"
checkbox input "true"
type input "80BHTQ"
type input "0394250803"
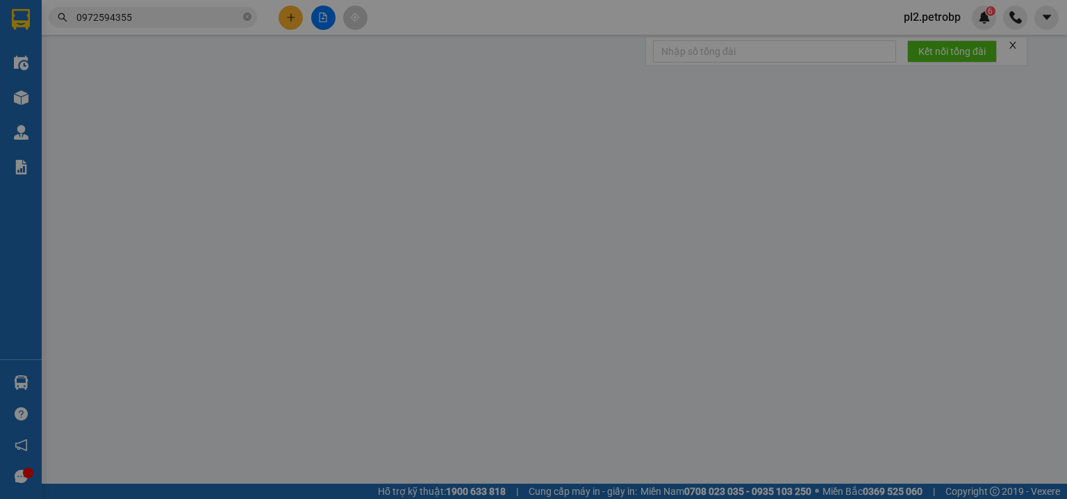
type input "A NGUYÊN"
type input "VINA PB"
type input "160.000"
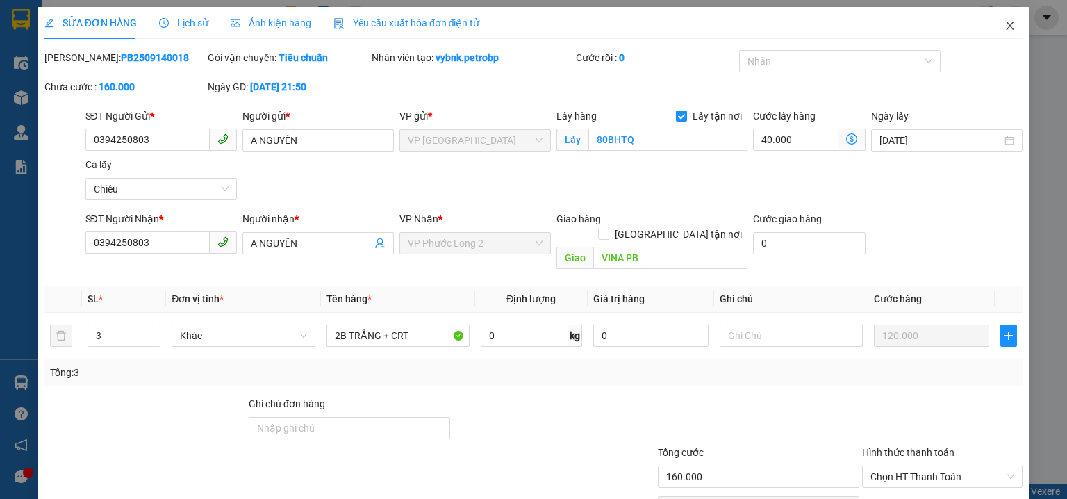
click at [1004, 26] on icon "close" at bounding box center [1009, 25] width 11 height 11
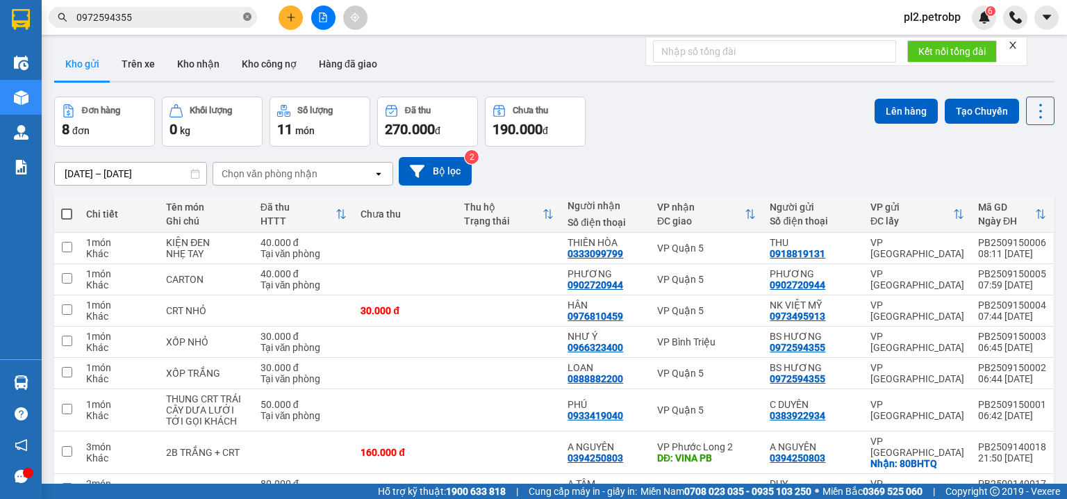
click at [250, 17] on icon "close-circle" at bounding box center [247, 17] width 8 height 8
click at [203, 19] on input "text" at bounding box center [158, 17] width 164 height 15
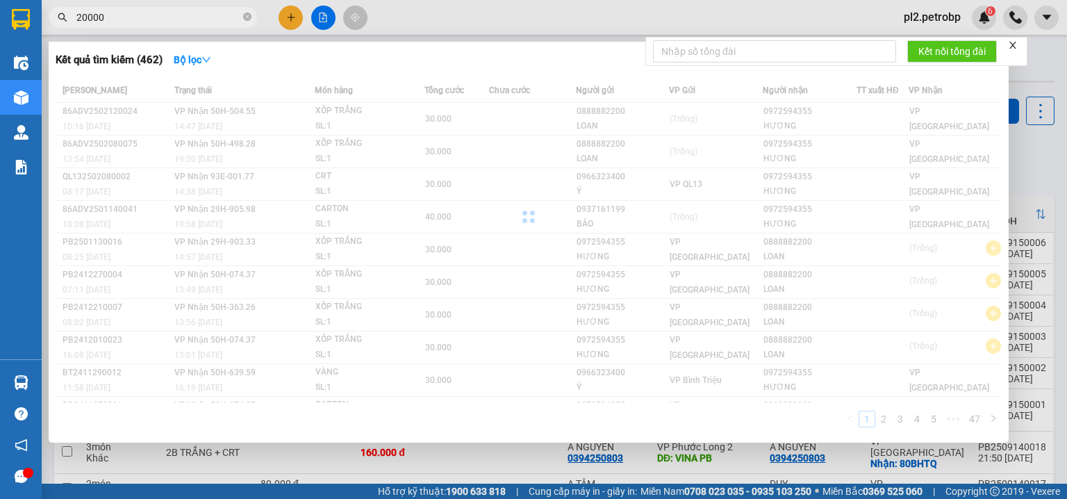
type input "2000"
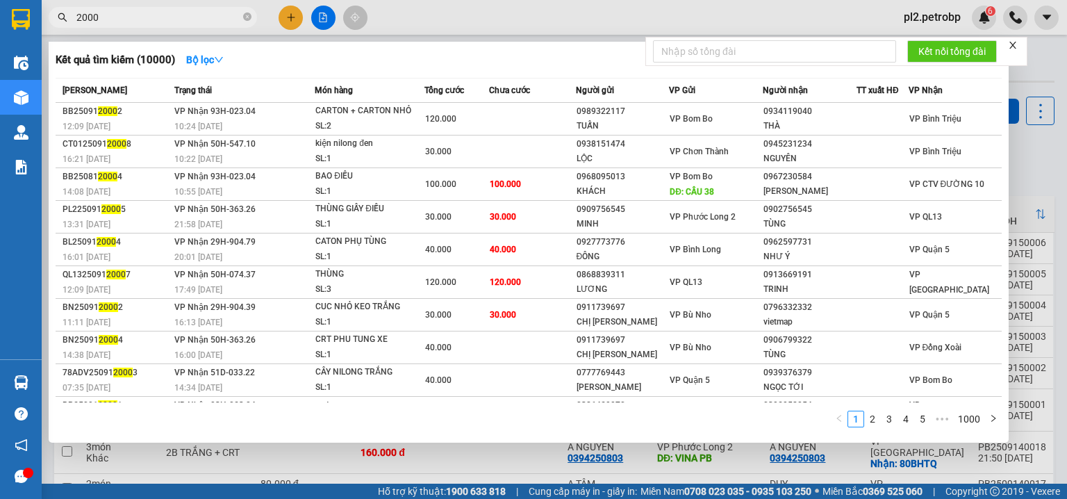
click at [247, 14] on icon "close-circle" at bounding box center [247, 17] width 8 height 8
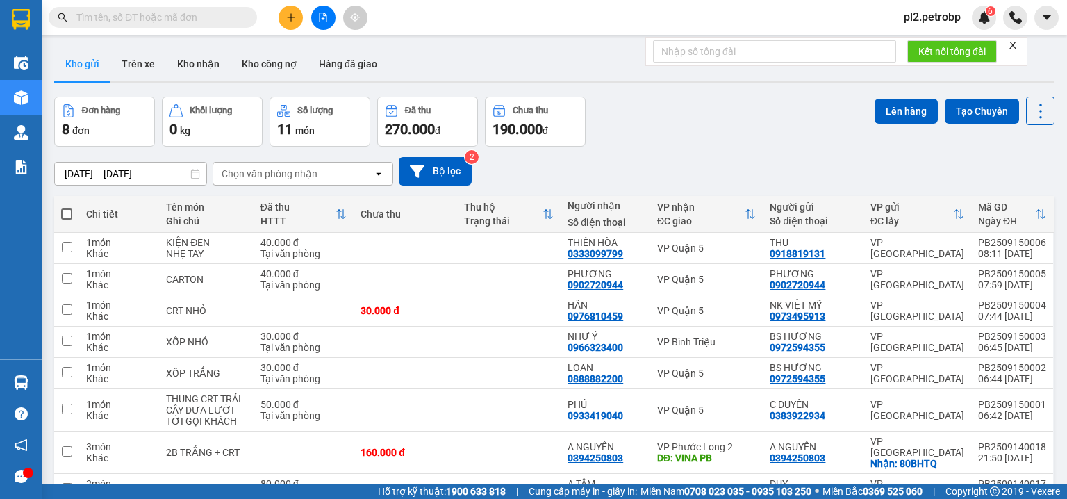
click at [219, 16] on input "text" at bounding box center [158, 17] width 164 height 15
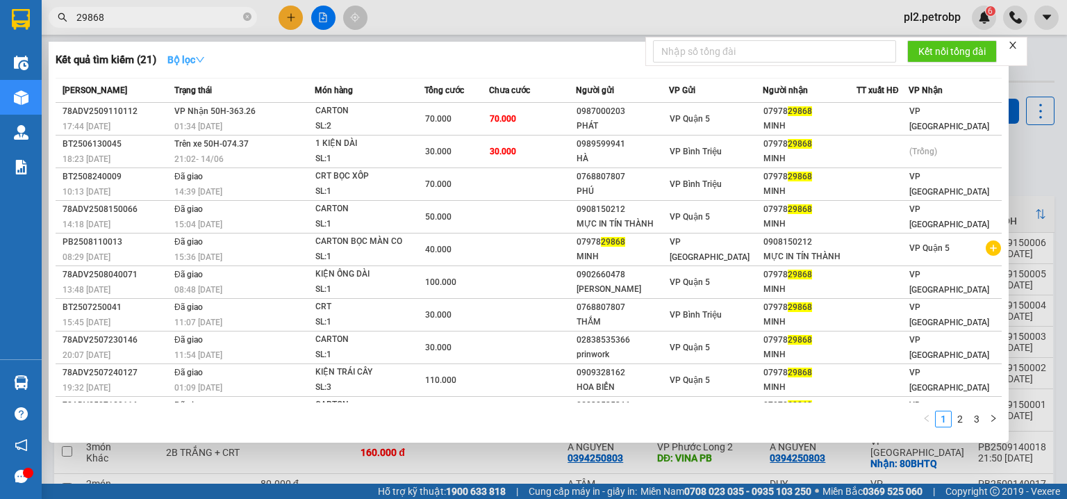
type input "29868"
click at [205, 54] on strong "Bộ lọc" at bounding box center [186, 59] width 38 height 11
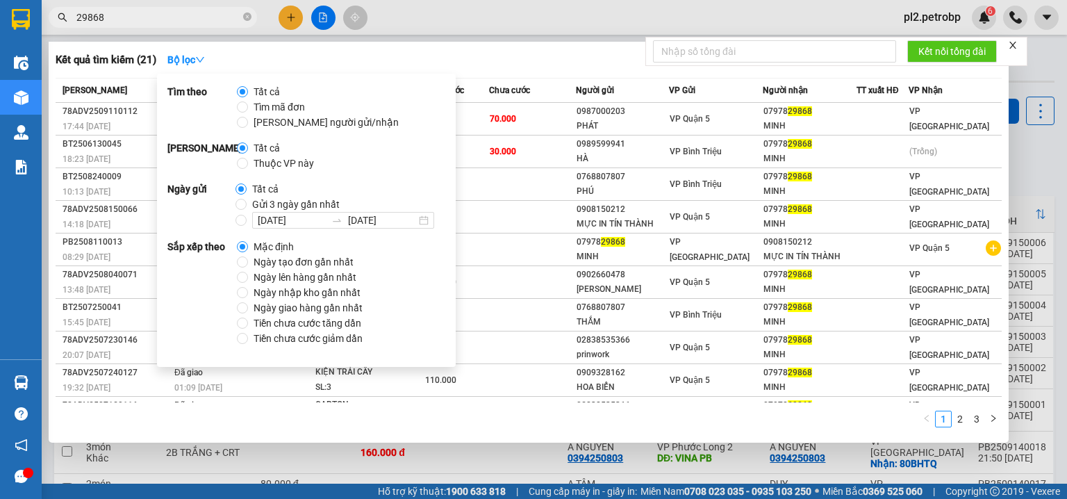
click at [340, 265] on span "Ngày tạo đơn gần nhất" at bounding box center [303, 261] width 111 height 15
click at [248, 265] on input "Ngày tạo đơn gần nhất" at bounding box center [242, 261] width 11 height 11
radio input "true"
radio input "false"
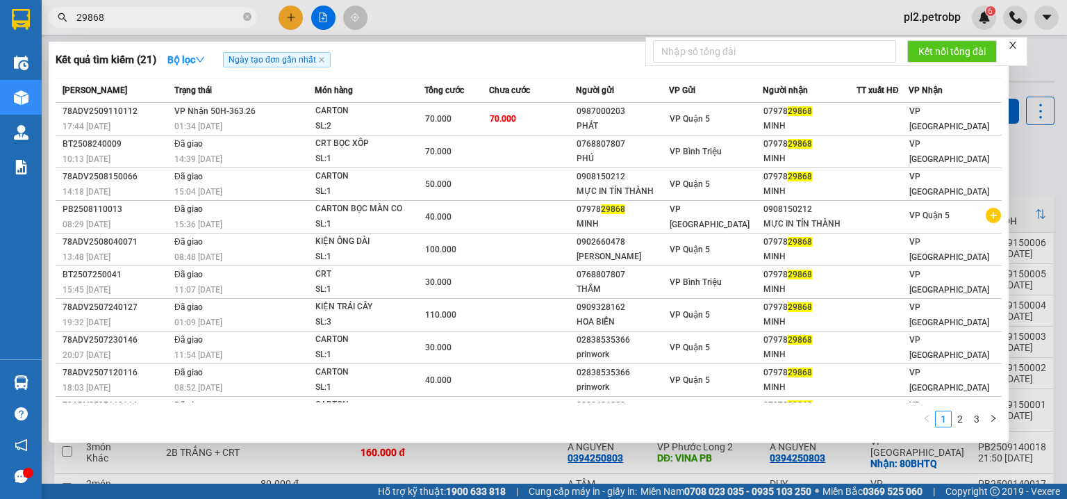
click at [558, 19] on div at bounding box center [533, 249] width 1067 height 499
click at [175, 14] on input "29868" at bounding box center [158, 17] width 164 height 15
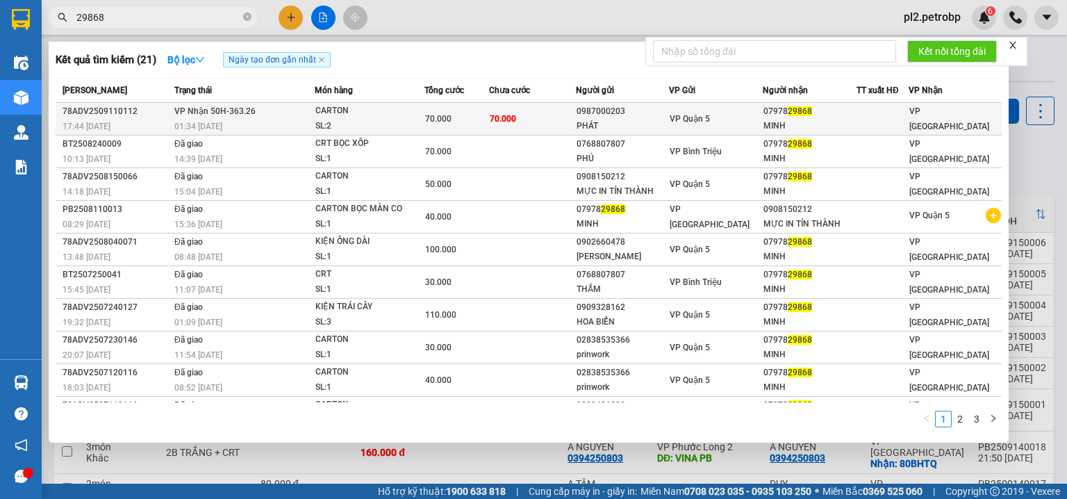
click at [497, 114] on span "70.000" at bounding box center [503, 119] width 26 height 10
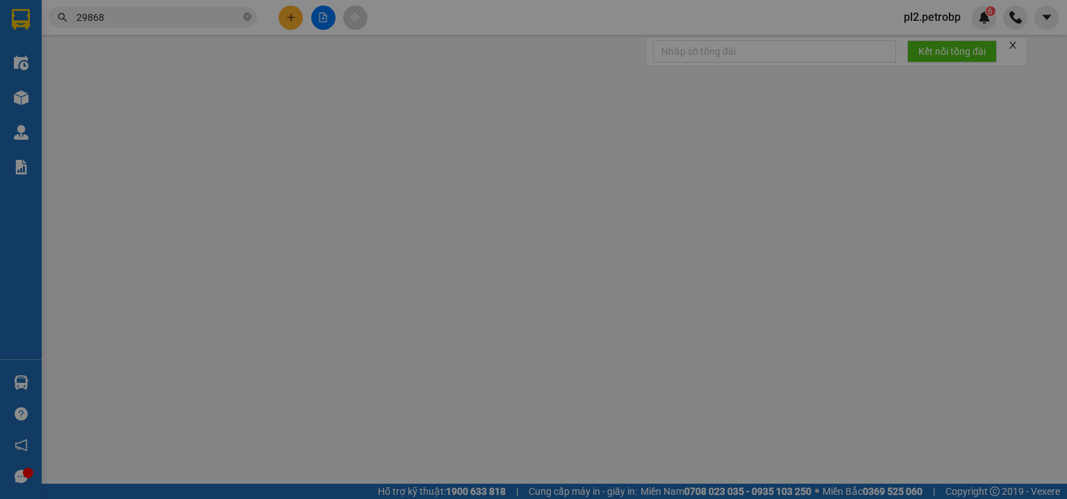
type input "0987000203"
type input "PHÁT"
type input "0797829868"
type input "MINH"
type input "70.000"
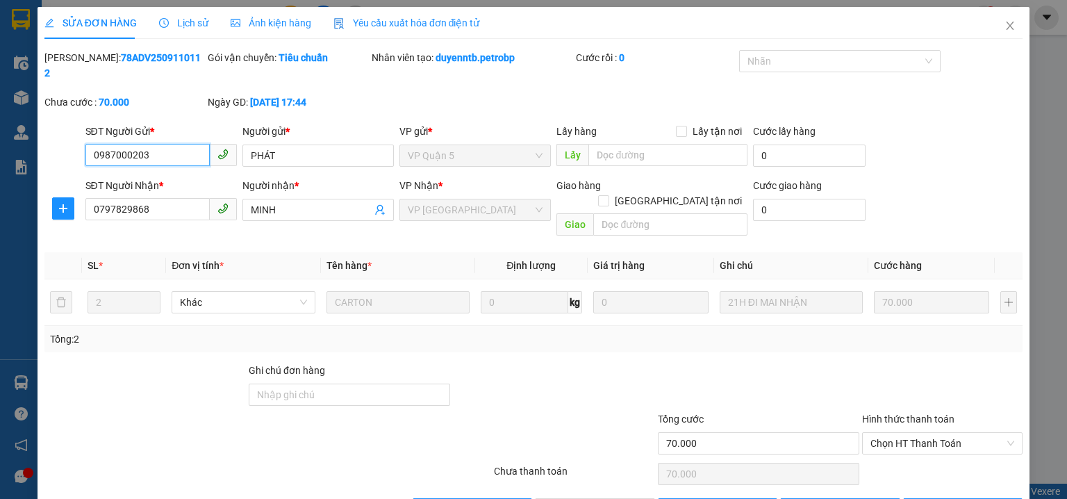
drag, startPoint x: 886, startPoint y: 411, endPoint x: 883, endPoint y: 426, distance: 14.7
click at [884, 433] on span "Chọn HT Thanh Toán" at bounding box center [942, 443] width 144 height 21
click at [881, 444] on div "Tại văn phòng" at bounding box center [934, 439] width 143 height 15
type input "0"
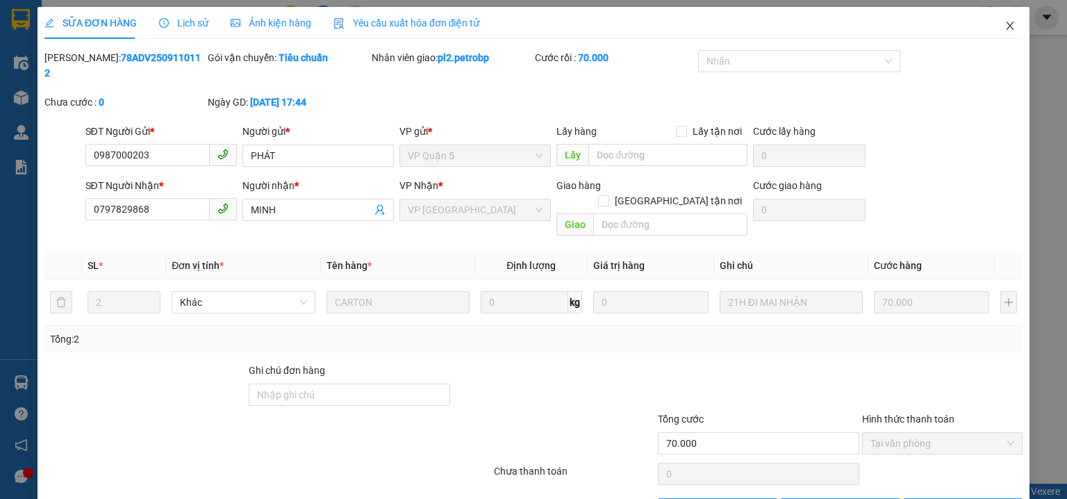
click at [1004, 30] on icon "close" at bounding box center [1009, 25] width 11 height 11
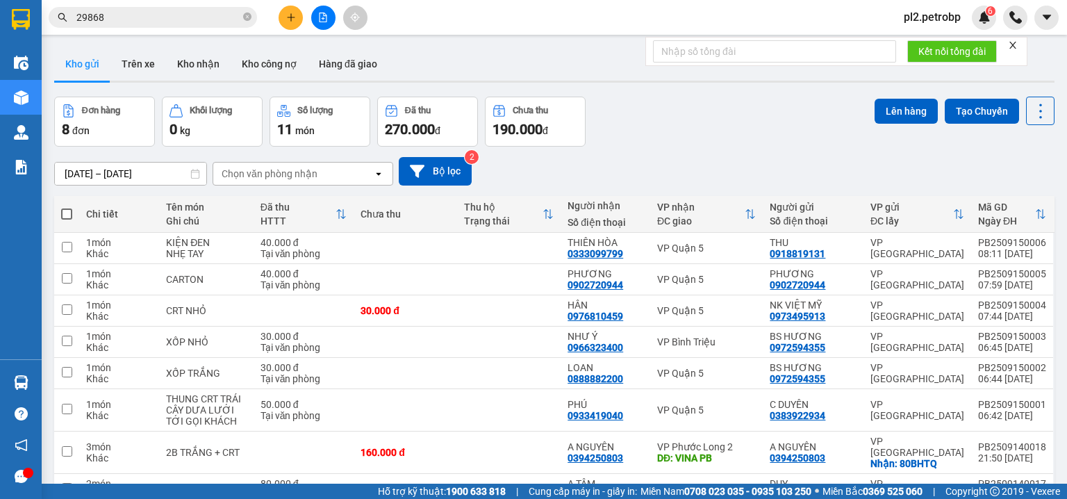
click at [300, 21] on button at bounding box center [291, 18] width 24 height 24
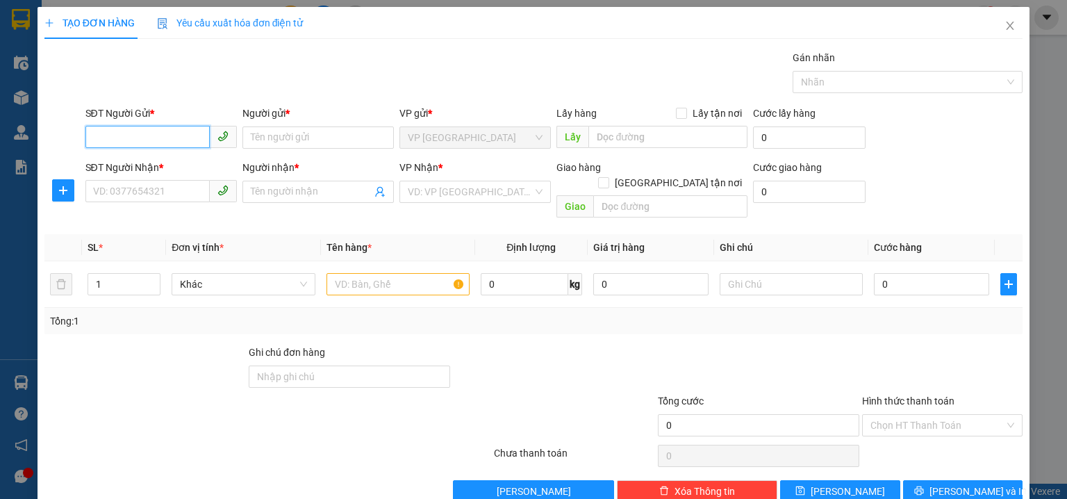
click at [160, 138] on input "SĐT Người Gửi *" at bounding box center [147, 137] width 124 height 22
click at [116, 138] on input "SĐT Người Gửi *" at bounding box center [147, 137] width 124 height 22
type input "0978595338"
click at [315, 139] on input "Người gửi *" at bounding box center [317, 137] width 151 height 22
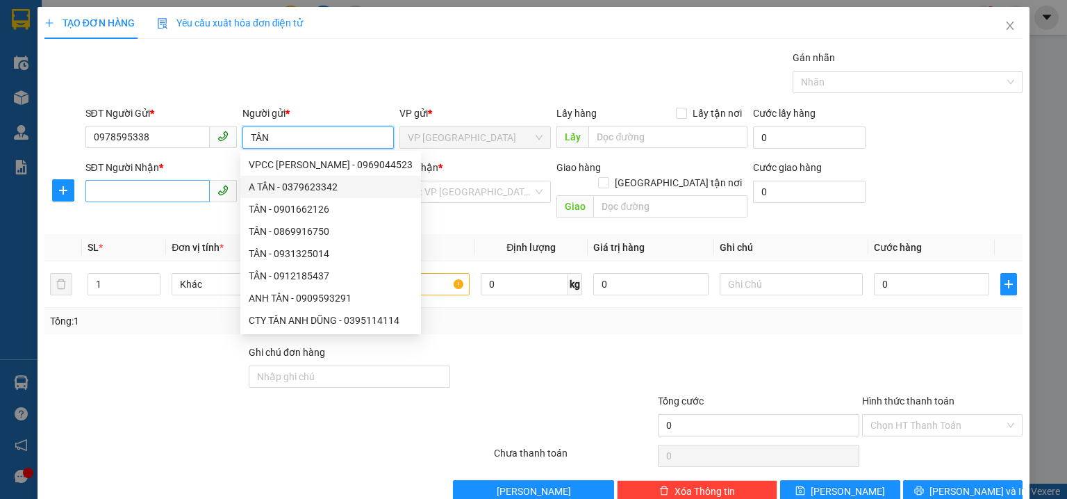
type input "TÂN"
click at [151, 189] on input "SĐT Người Nhận *" at bounding box center [147, 191] width 124 height 22
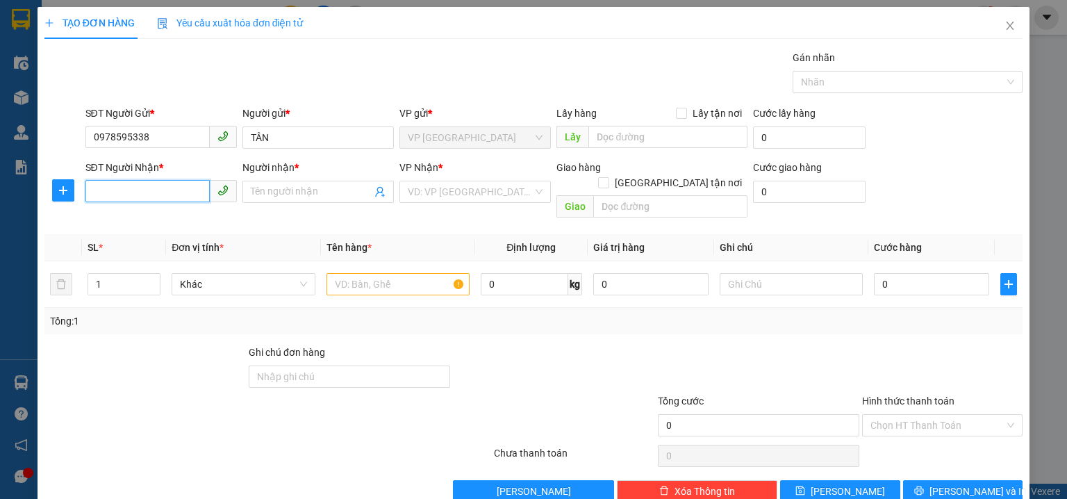
click at [133, 189] on input "SĐT Người Nhận *" at bounding box center [147, 191] width 124 height 22
type input "0987736537"
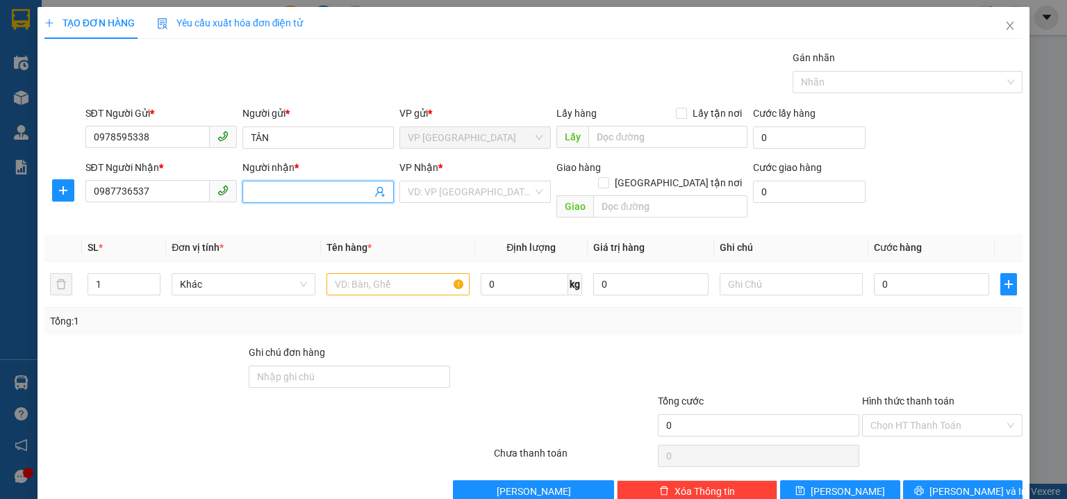
click at [329, 190] on input "Người nhận *" at bounding box center [311, 191] width 121 height 15
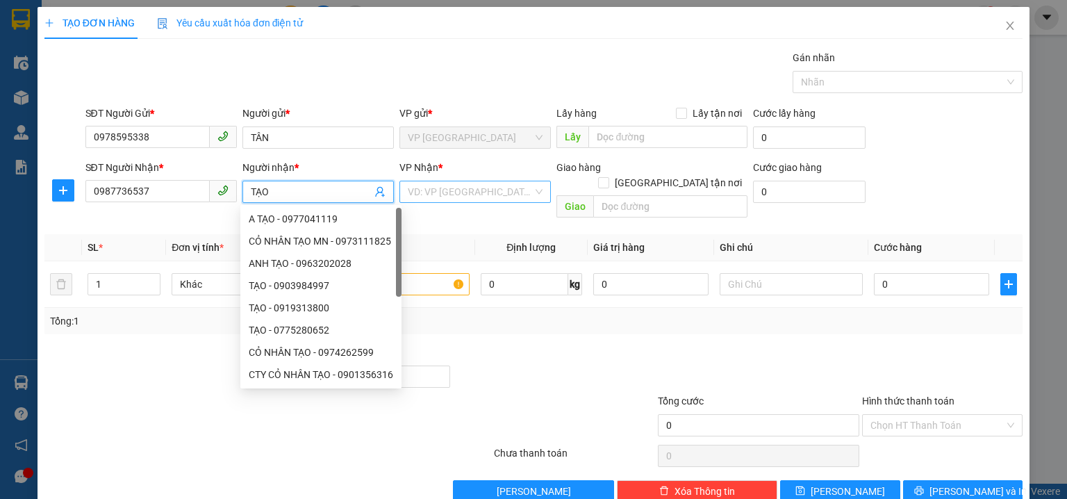
type input "TẠO"
click at [452, 192] on input "search" at bounding box center [470, 191] width 125 height 21
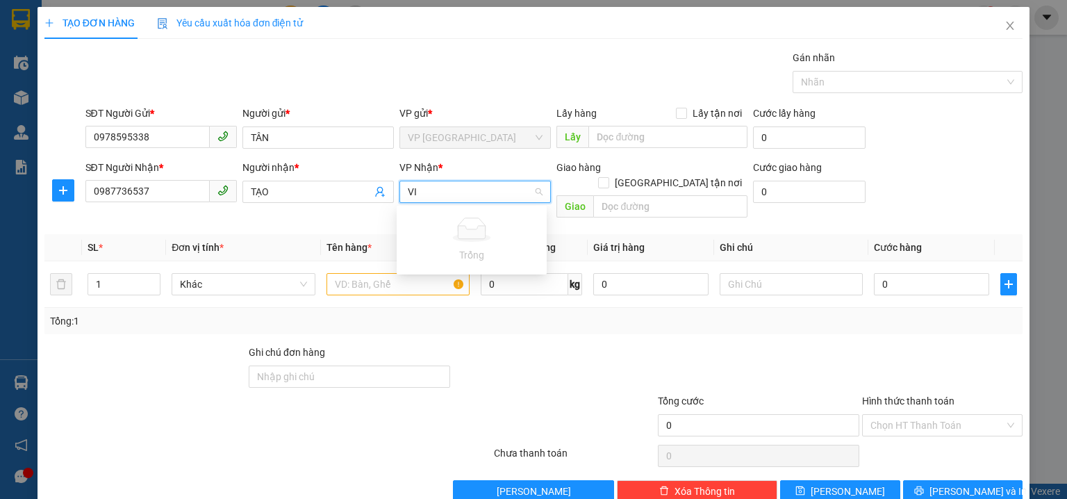
type input "V"
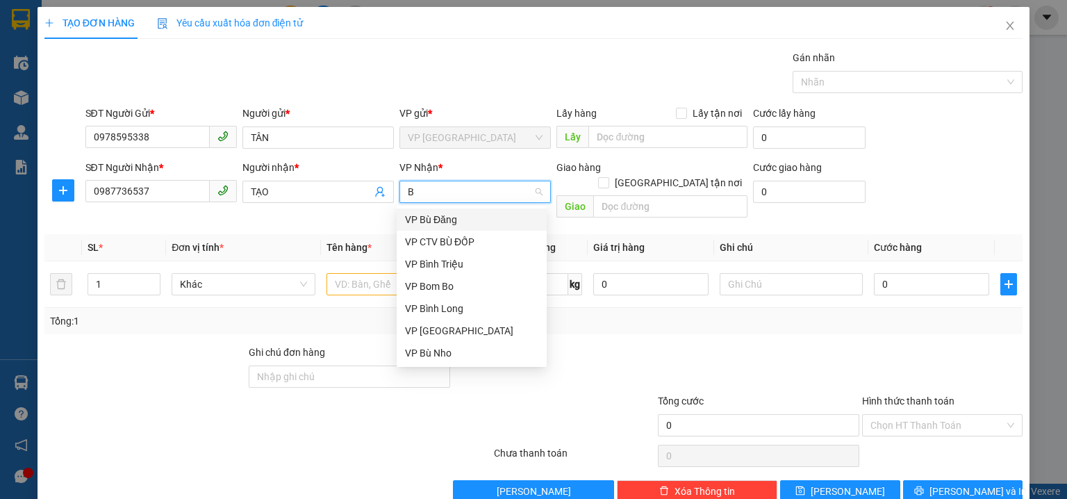
type input "BI"
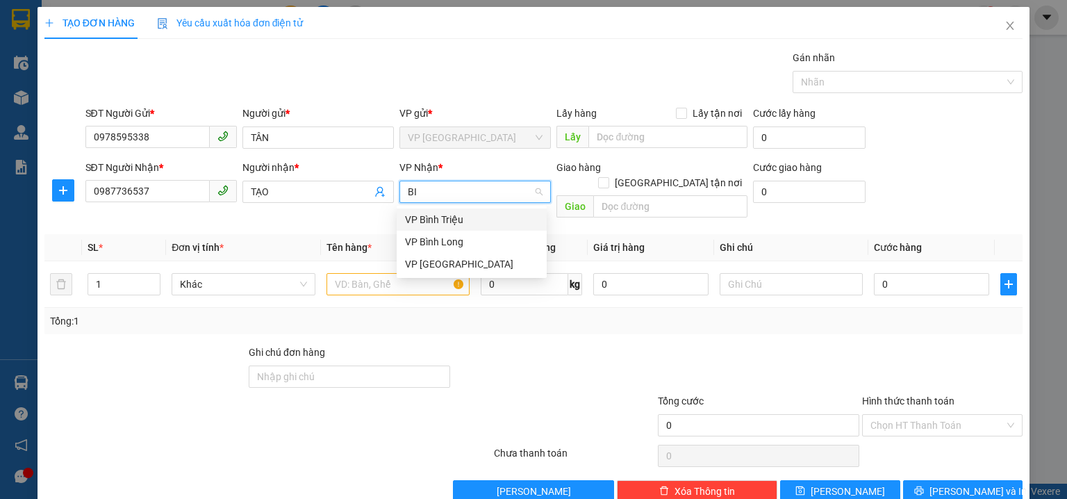
click at [444, 217] on div "VP Bình Triệu" at bounding box center [471, 219] width 133 height 15
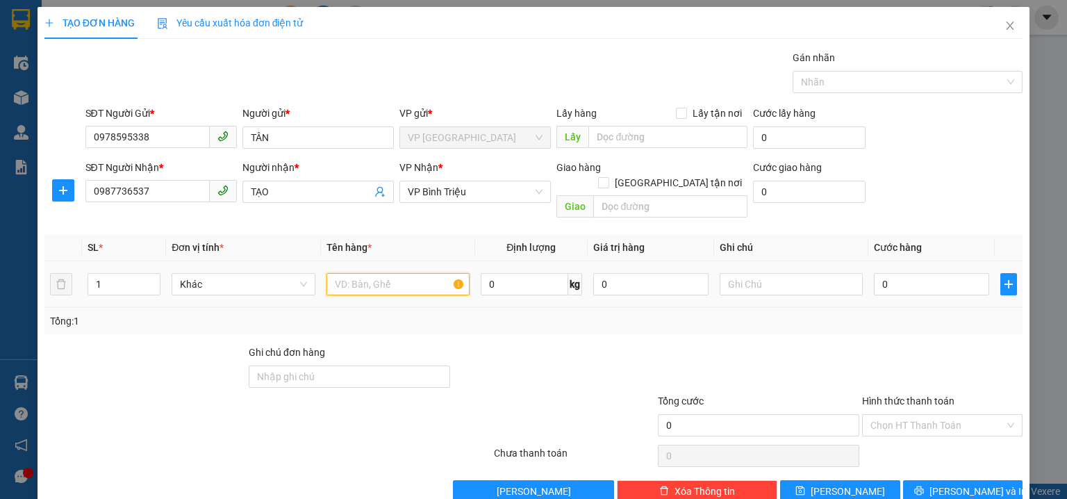
click at [382, 273] on input "text" at bounding box center [397, 284] width 143 height 22
type input "T"
type input "KIỆN PHỤ TÙNG"
click at [896, 270] on div "0" at bounding box center [931, 284] width 115 height 28
click at [895, 273] on input "0" at bounding box center [931, 284] width 115 height 22
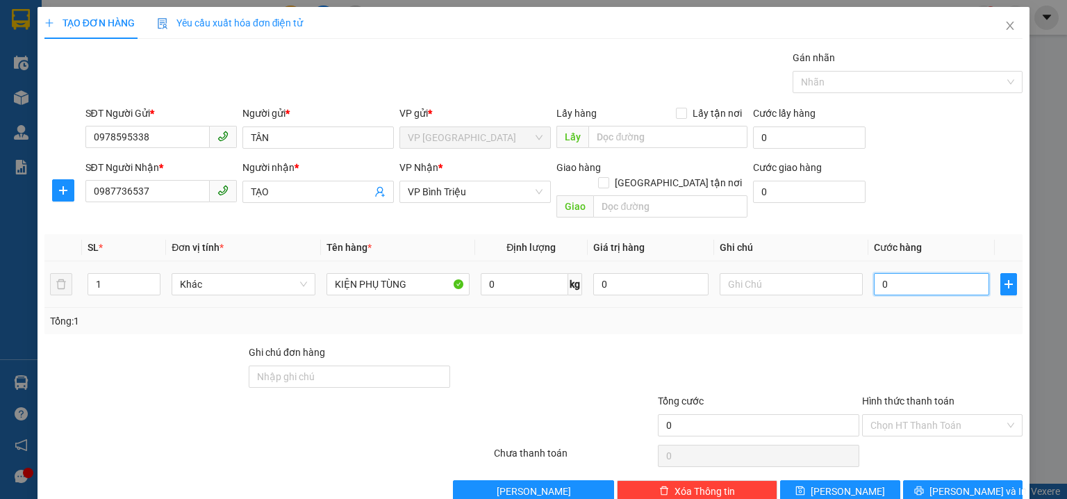
type input "4"
type input "40"
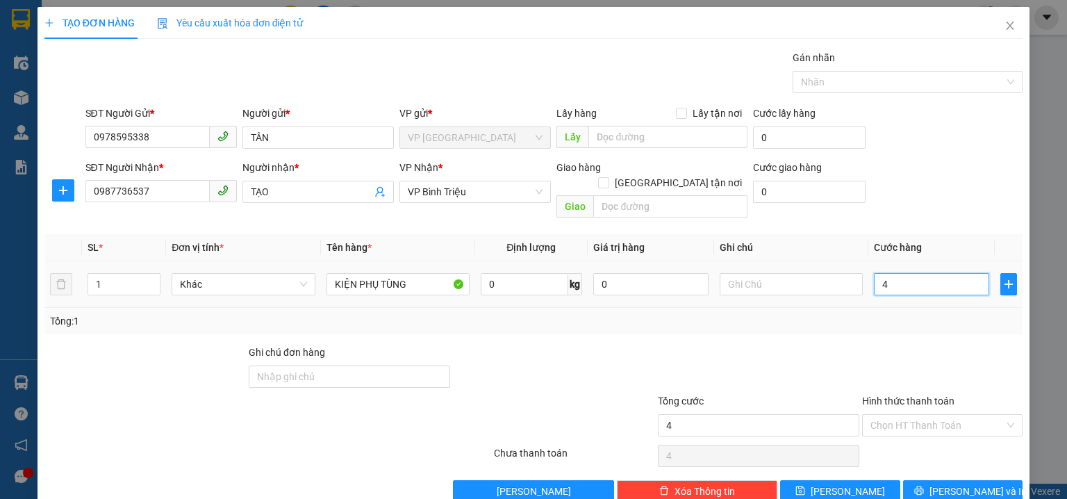
type input "40"
type input "40.000"
click at [919, 210] on div "Transit Pickup Surcharge Ids Transit Deliver Surcharge Ids Transit Deliver Surc…" at bounding box center [533, 276] width 978 height 452
drag, startPoint x: 914, startPoint y: 328, endPoint x: 857, endPoint y: 331, distance: 57.0
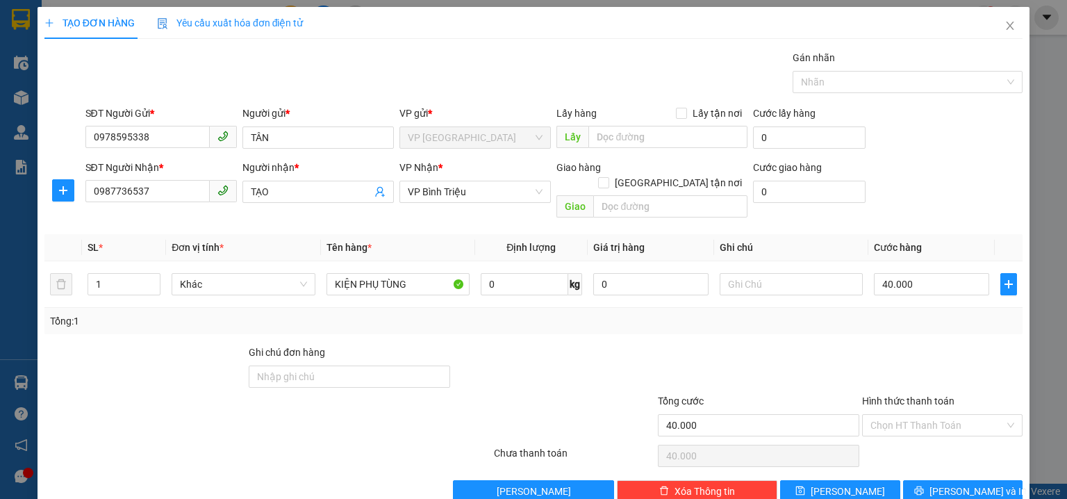
click at [914, 327] on div "Transit Pickup Surcharge Ids Transit Deliver Surcharge Ids Transit Deliver Surc…" at bounding box center [533, 276] width 978 height 452
click at [911, 415] on input "Hình thức thanh toán" at bounding box center [937, 425] width 134 height 21
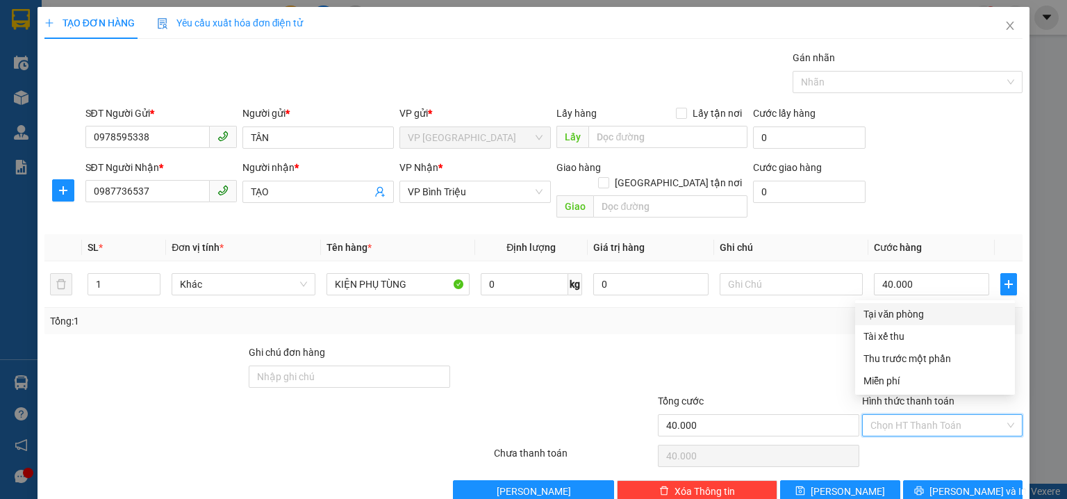
click at [906, 319] on div "Tại văn phòng" at bounding box center [934, 313] width 143 height 15
type input "0"
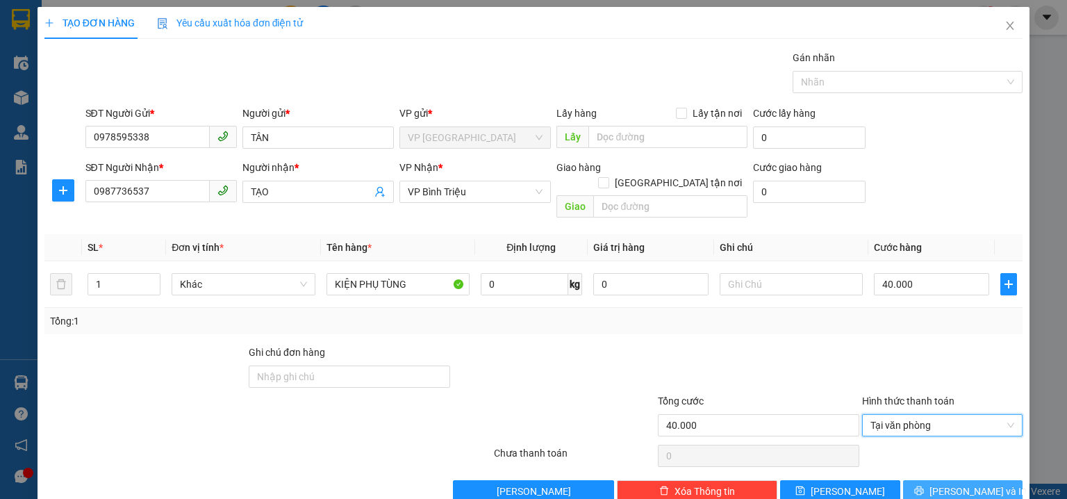
drag, startPoint x: 933, startPoint y: 469, endPoint x: 681, endPoint y: 217, distance: 357.0
click at [934, 480] on button "[PERSON_NAME] và In" at bounding box center [963, 491] width 120 height 22
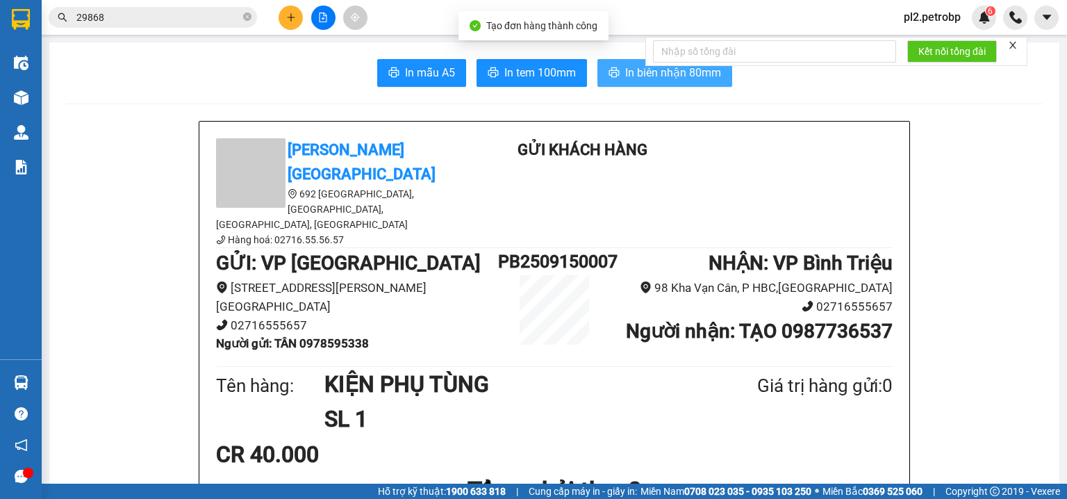
click at [667, 72] on span "In biên nhận 80mm" at bounding box center [673, 72] width 96 height 17
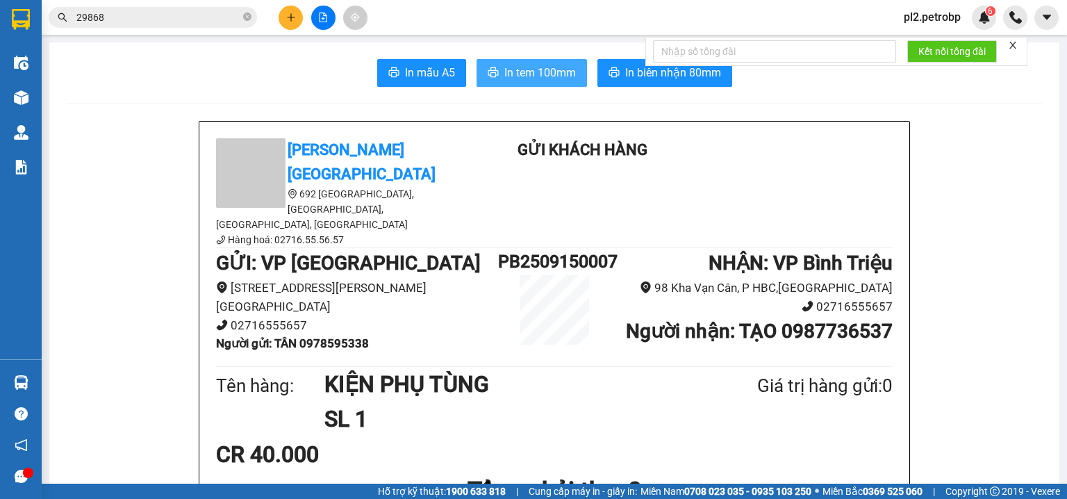
click at [543, 67] on span "In tem 100mm" at bounding box center [540, 72] width 72 height 17
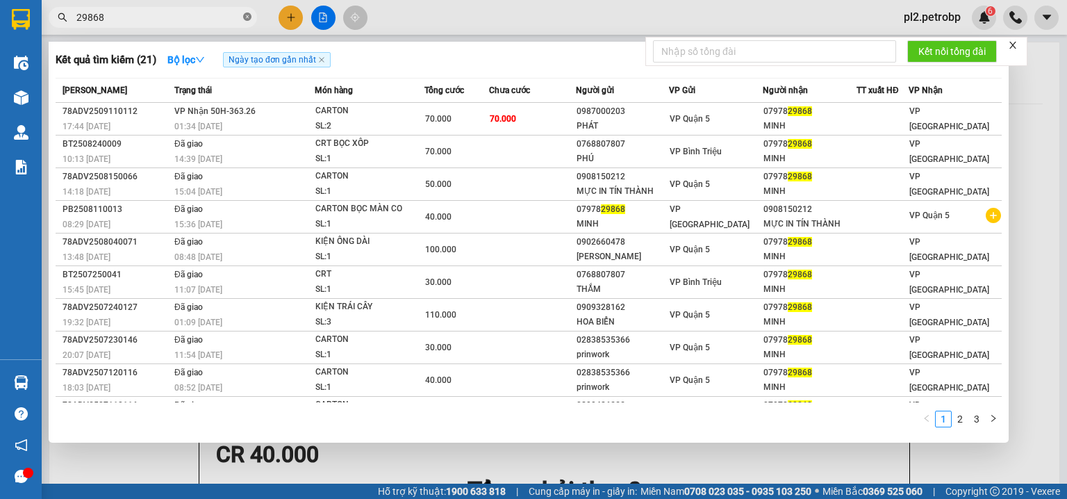
click at [244, 17] on icon "close-circle" at bounding box center [247, 17] width 8 height 8
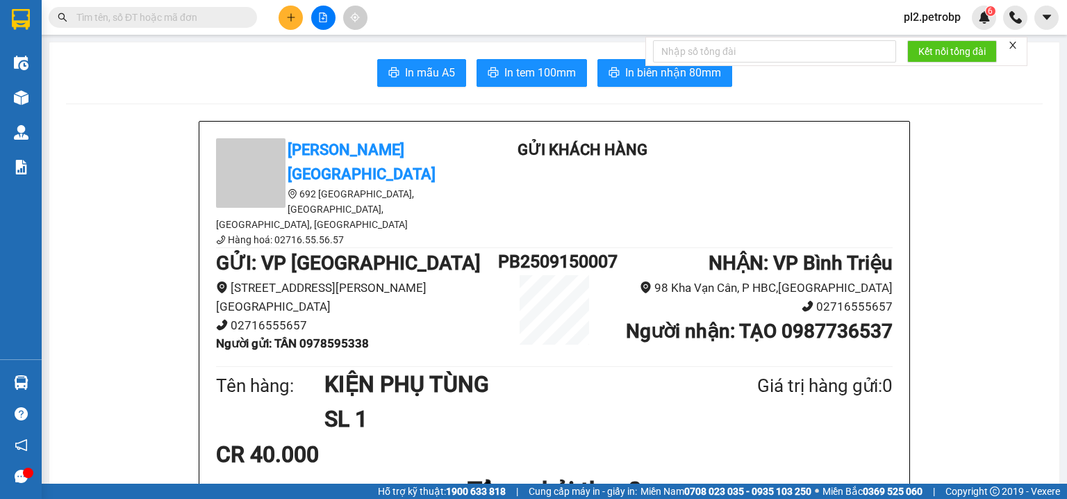
click at [235, 19] on input "text" at bounding box center [158, 17] width 164 height 15
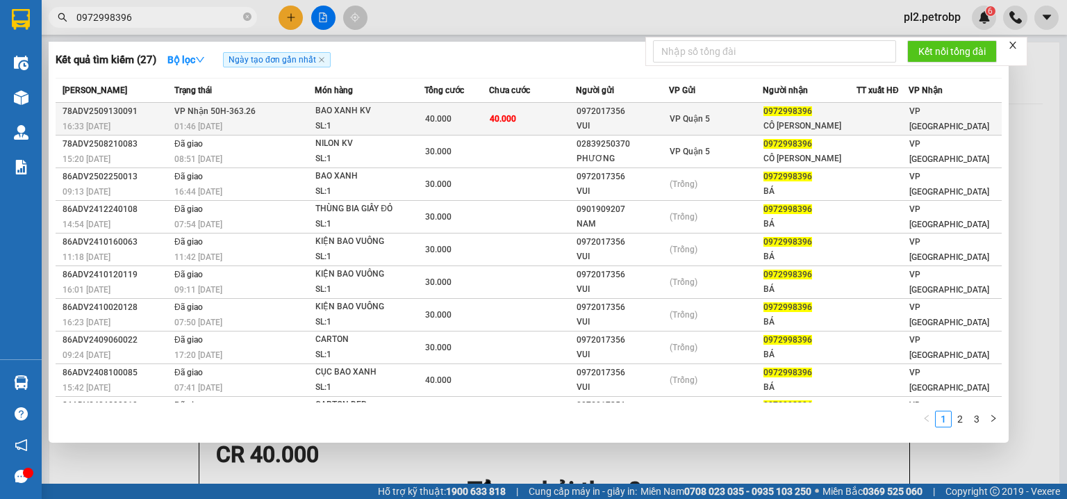
type input "0972998396"
click at [553, 121] on td "40.000" at bounding box center [532, 119] width 86 height 33
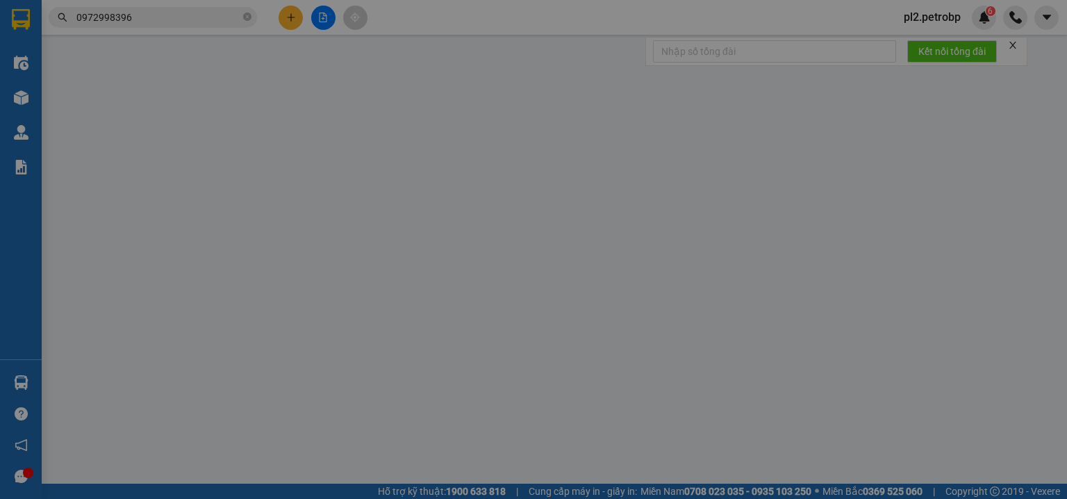
type input "0972017356"
type input "VUI"
type input "0972998396"
type input "CÔ [PERSON_NAME]"
type input "40.000"
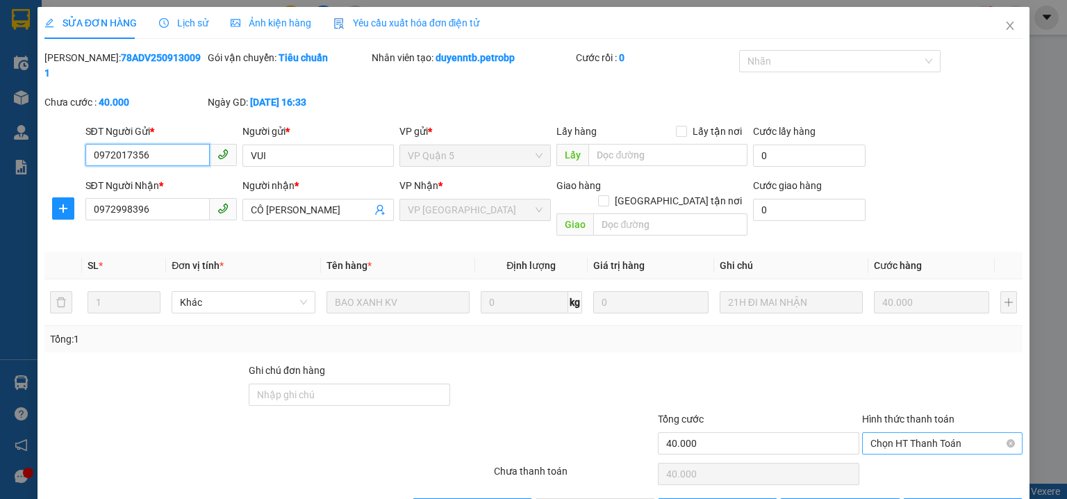
click at [870, 433] on span "Chọn HT Thanh Toán" at bounding box center [942, 443] width 144 height 21
drag, startPoint x: 874, startPoint y: 438, endPoint x: 853, endPoint y: 440, distance: 20.9
click at [874, 439] on div "Tại văn phòng" at bounding box center [934, 439] width 143 height 15
type input "0"
drag, startPoint x: 570, startPoint y: 478, endPoint x: 570, endPoint y: 442, distance: 36.1
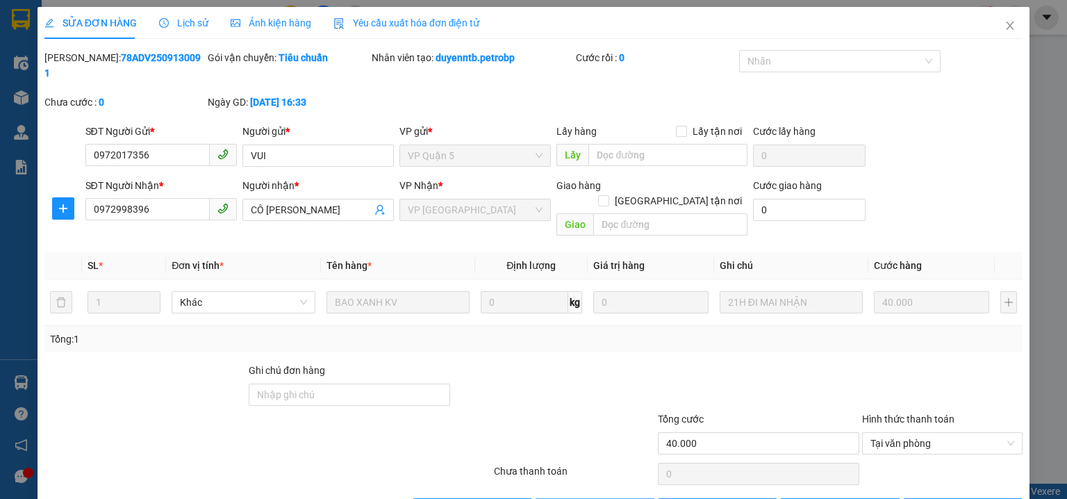
click at [1006, 26] on icon "close" at bounding box center [1009, 25] width 11 height 11
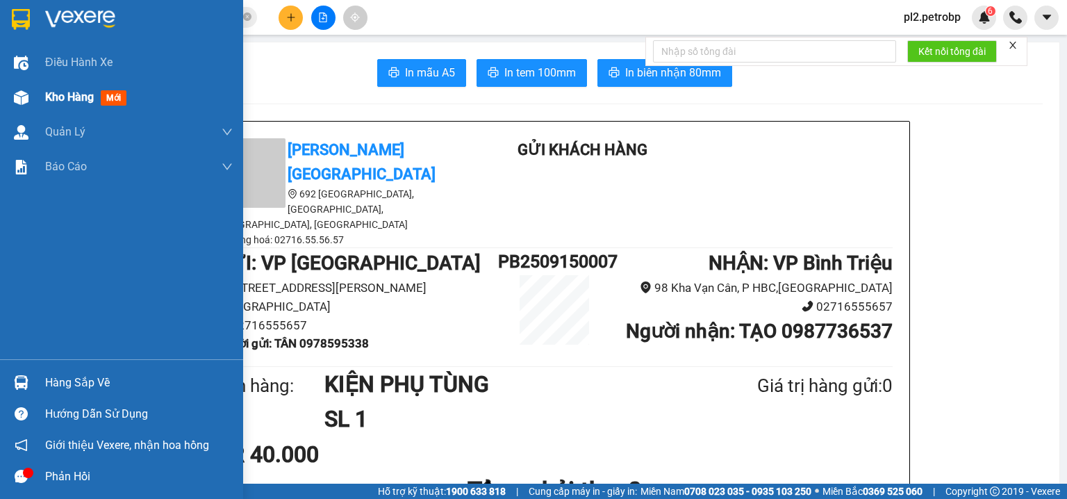
click at [59, 104] on div "Kho hàng mới" at bounding box center [88, 96] width 87 height 17
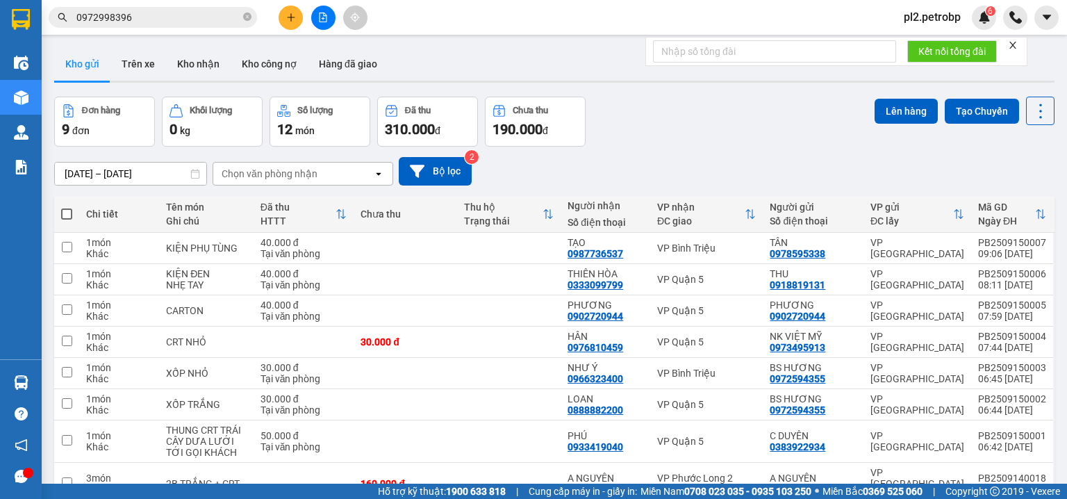
click at [73, 211] on th at bounding box center [66, 214] width 25 height 37
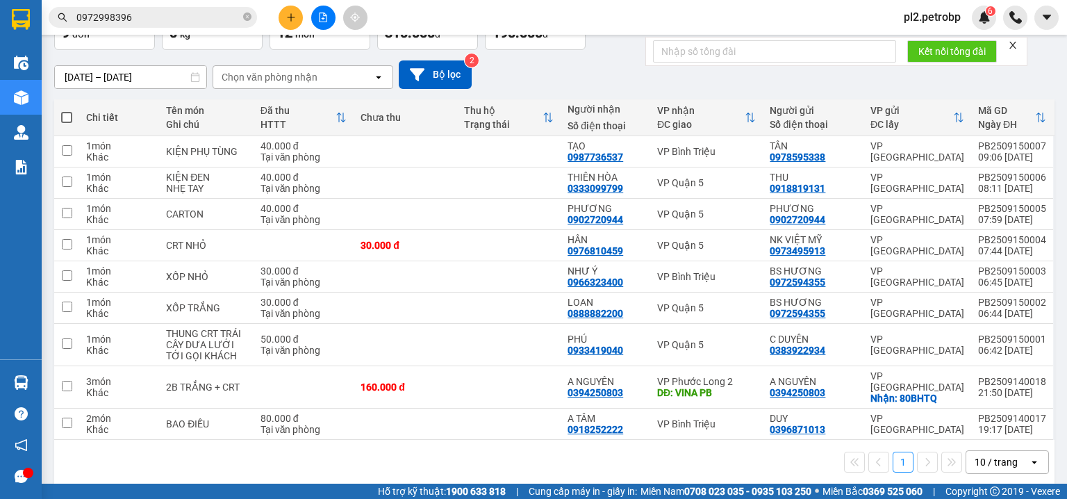
click at [64, 113] on span at bounding box center [66, 117] width 11 height 11
click at [67, 110] on input "checkbox" at bounding box center [67, 110] width 0 height 0
checkbox input "true"
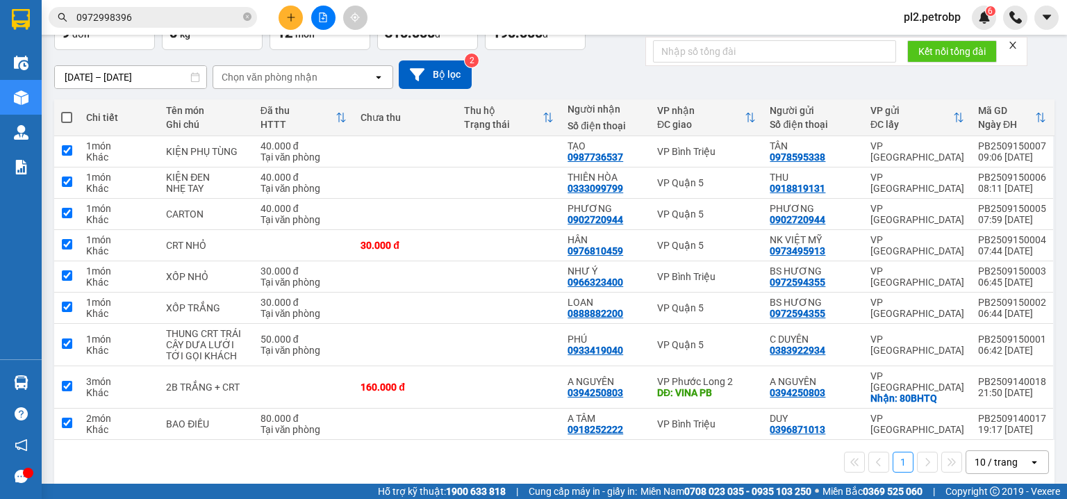
checkbox input "true"
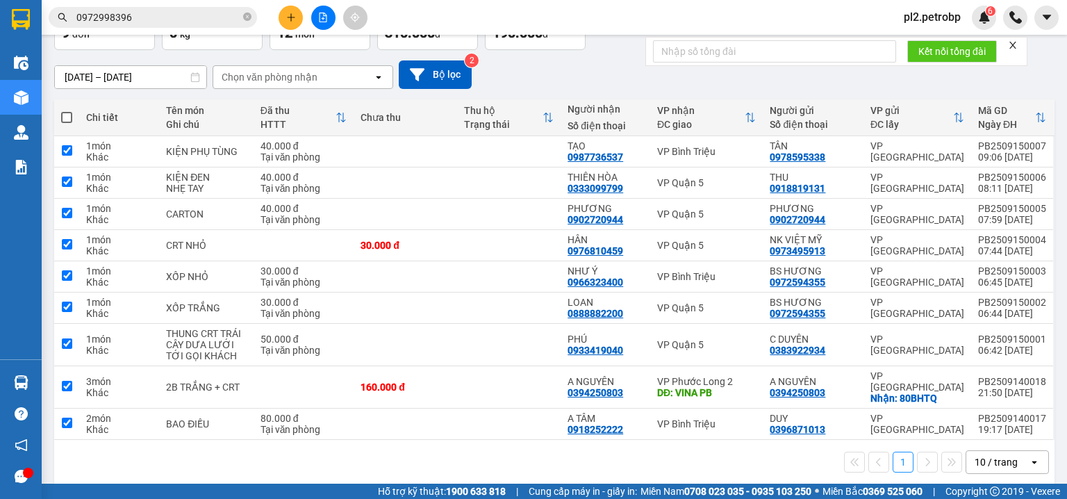
checkbox input "true"
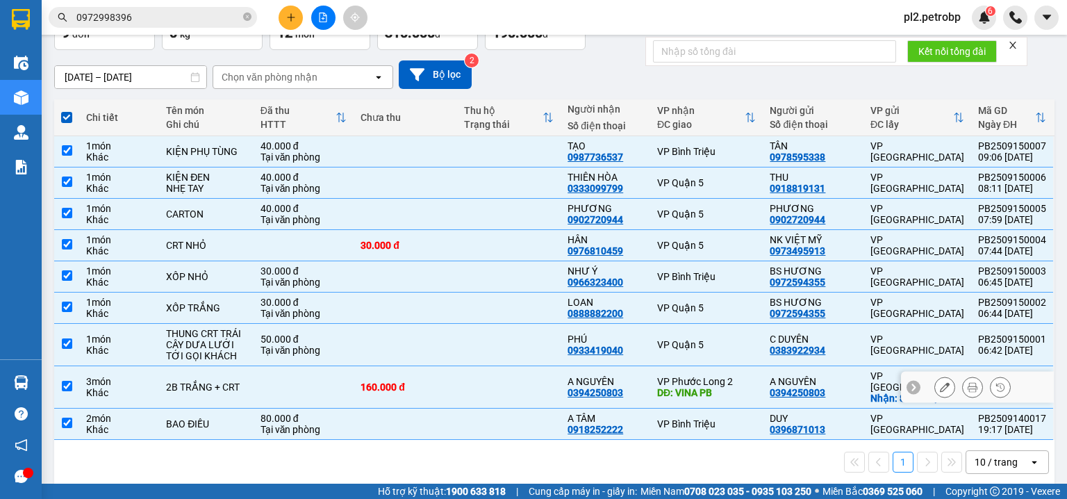
drag, startPoint x: 286, startPoint y: 386, endPoint x: 187, endPoint y: 384, distance: 99.3
click at [286, 386] on td at bounding box center [304, 387] width 101 height 42
checkbox input "false"
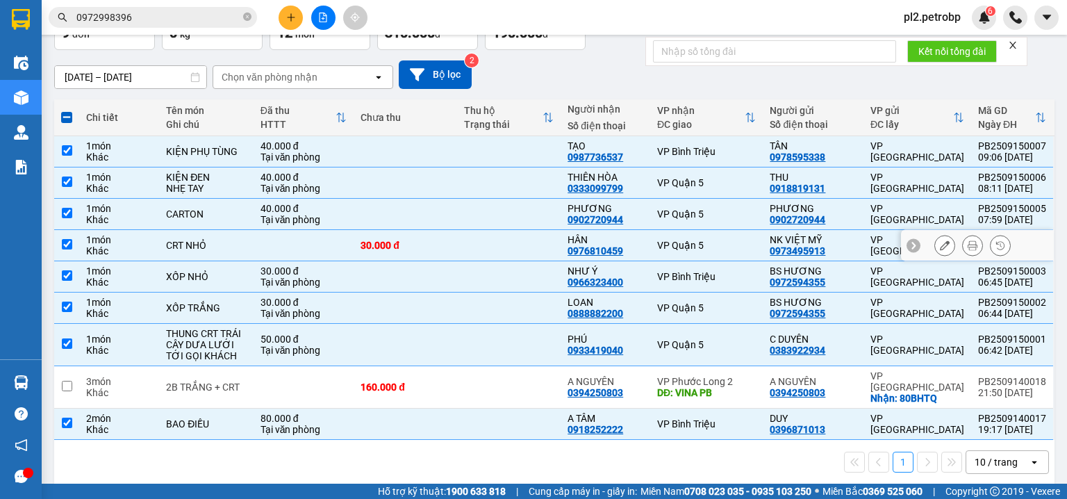
scroll to position [22, 0]
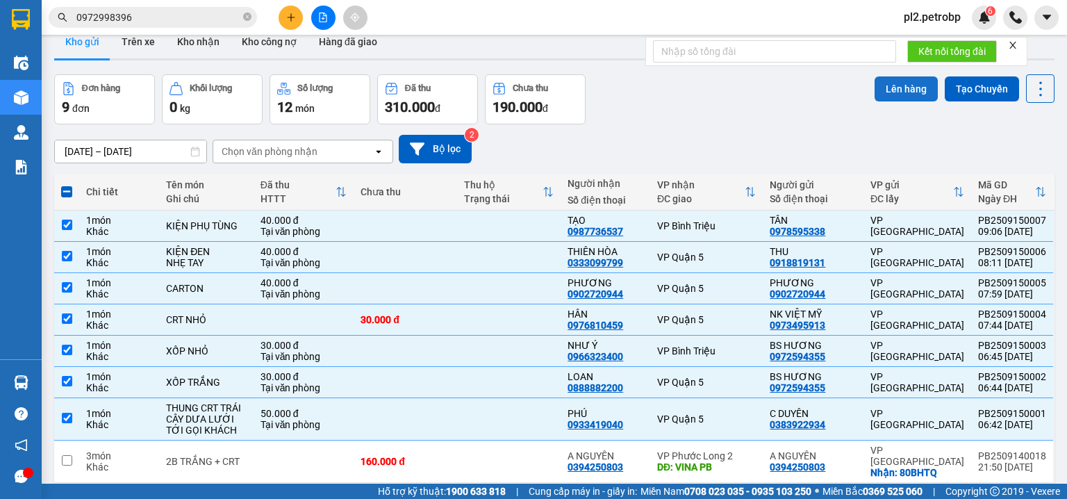
click at [901, 92] on button "Lên hàng" at bounding box center [905, 88] width 63 height 25
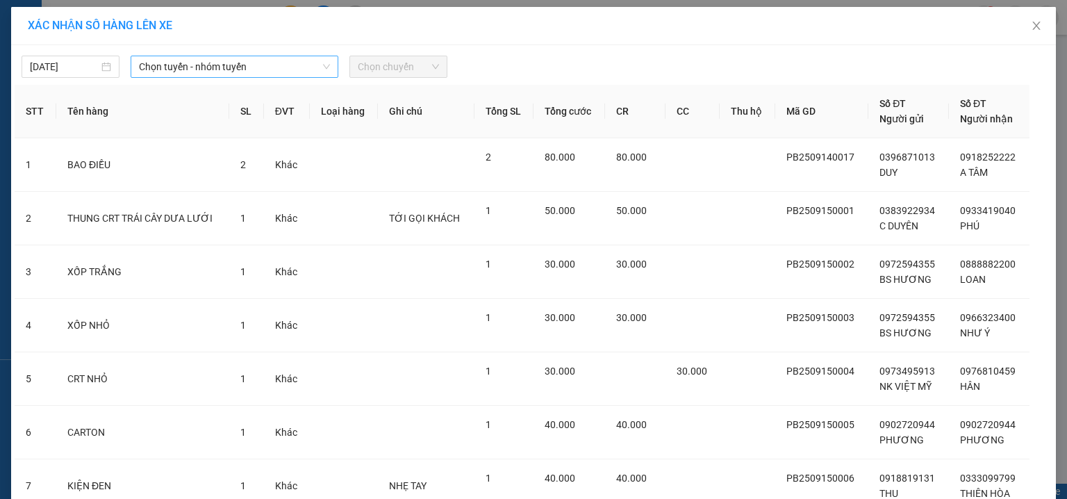
click at [194, 67] on span "Chọn tuyến - nhóm tuyến" at bounding box center [234, 66] width 191 height 21
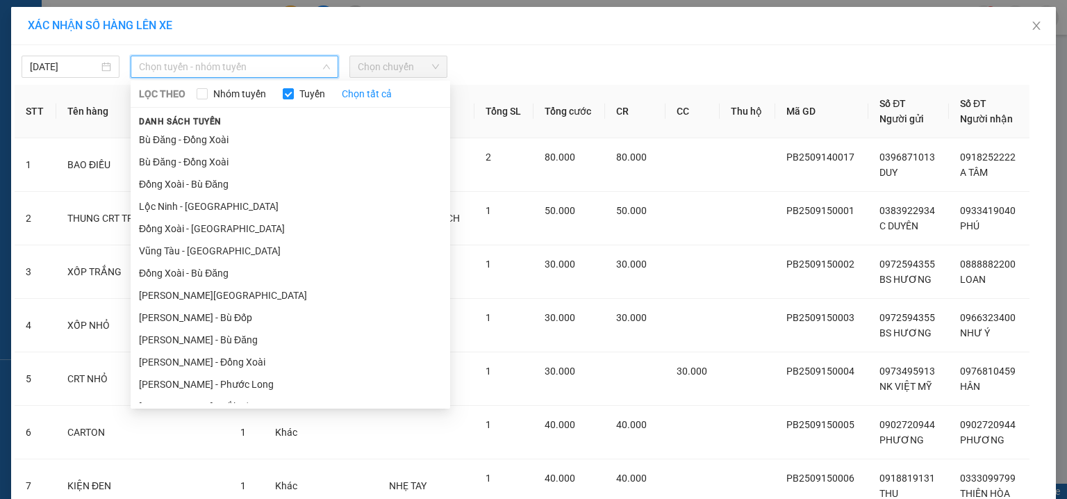
click at [279, 69] on span "Chọn tuyến - nhóm tuyến" at bounding box center [234, 66] width 191 height 21
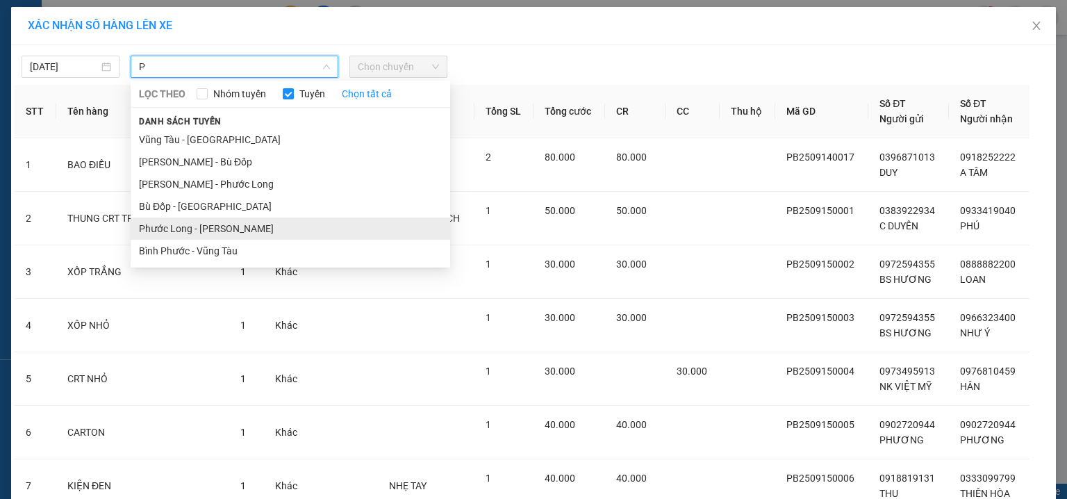
type input "P"
drag, startPoint x: 290, startPoint y: 228, endPoint x: 297, endPoint y: 214, distance: 15.5
click at [292, 227] on li "Phước Long - [PERSON_NAME]" at bounding box center [290, 228] width 319 height 22
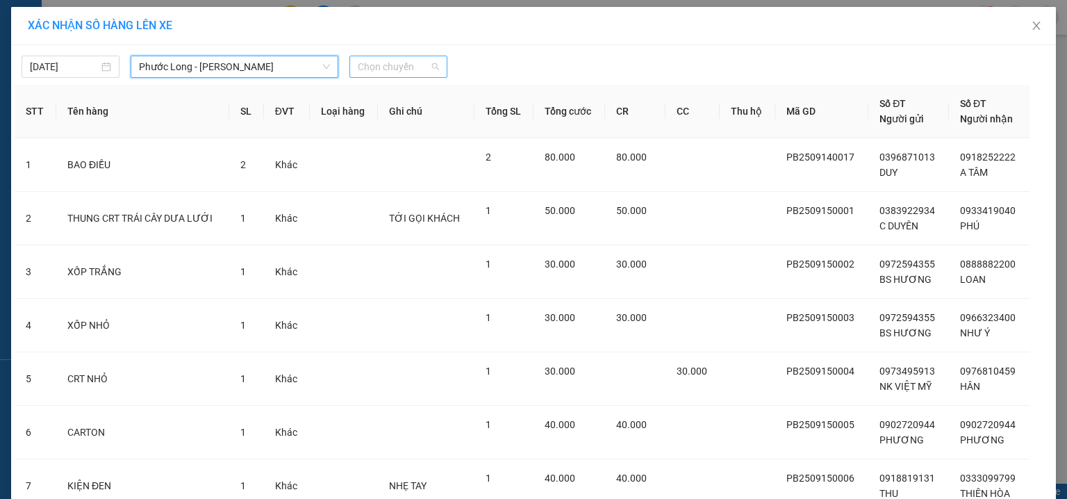
click at [392, 66] on span "Chọn chuyến" at bounding box center [398, 66] width 81 height 21
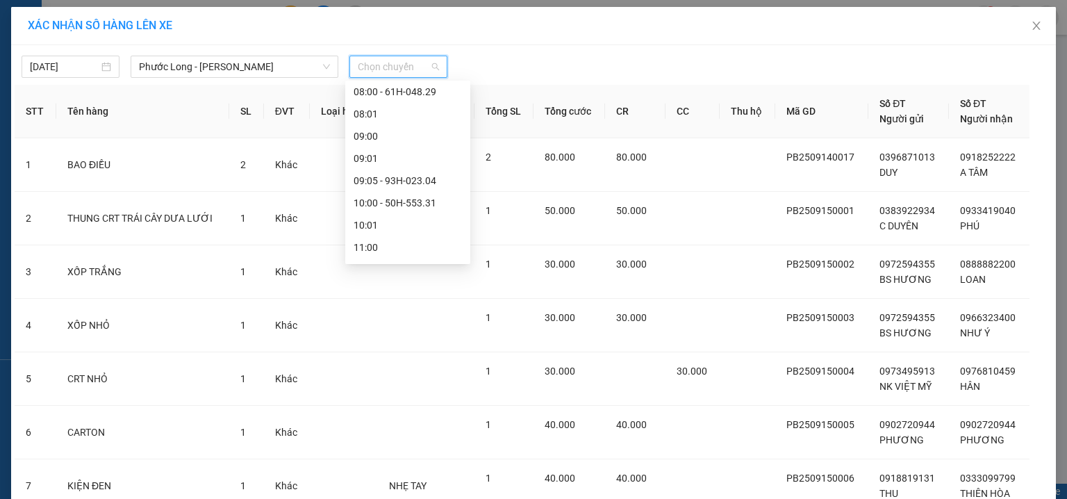
scroll to position [317, 0]
click at [436, 183] on div "09:05 - 93H-023.04" at bounding box center [408, 177] width 108 height 15
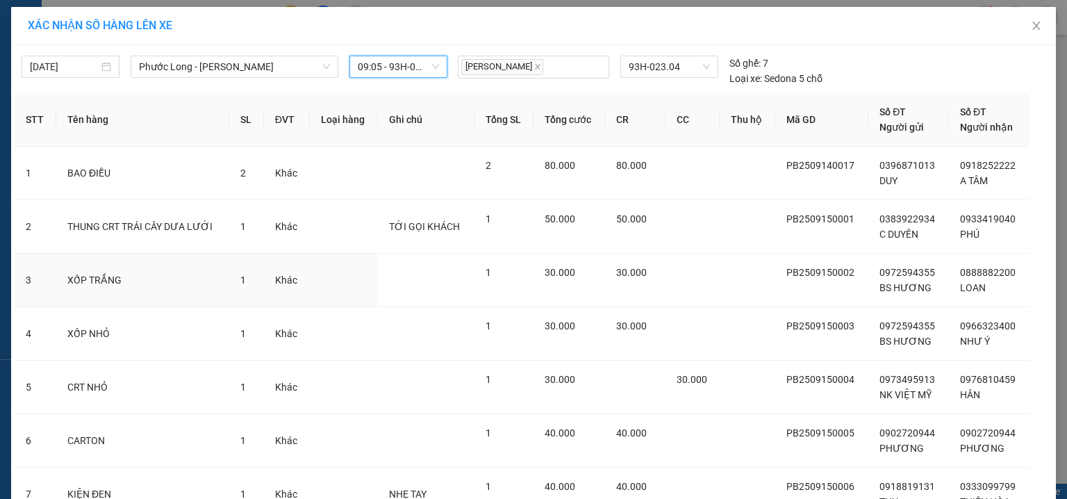
scroll to position [176, 0]
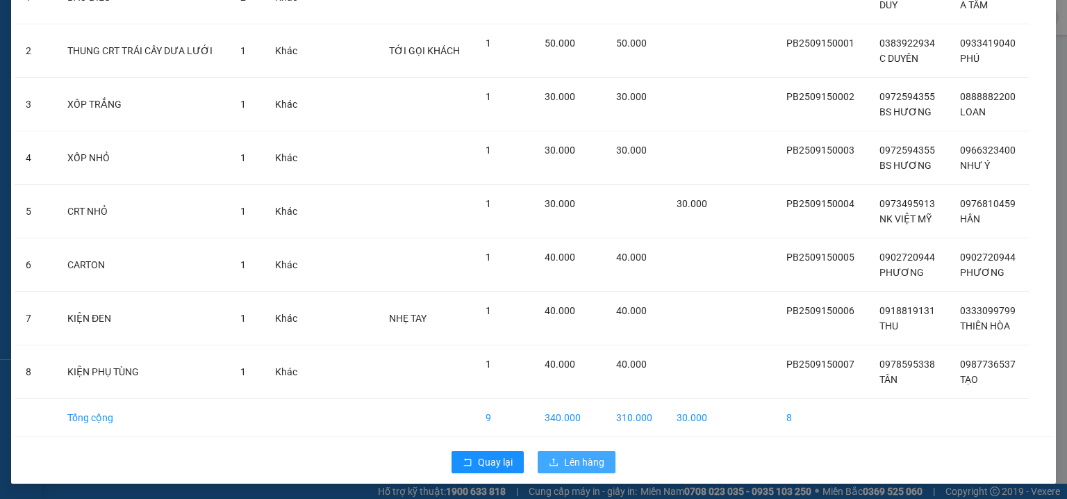
click at [583, 457] on span "Lên hàng" at bounding box center [584, 461] width 40 height 15
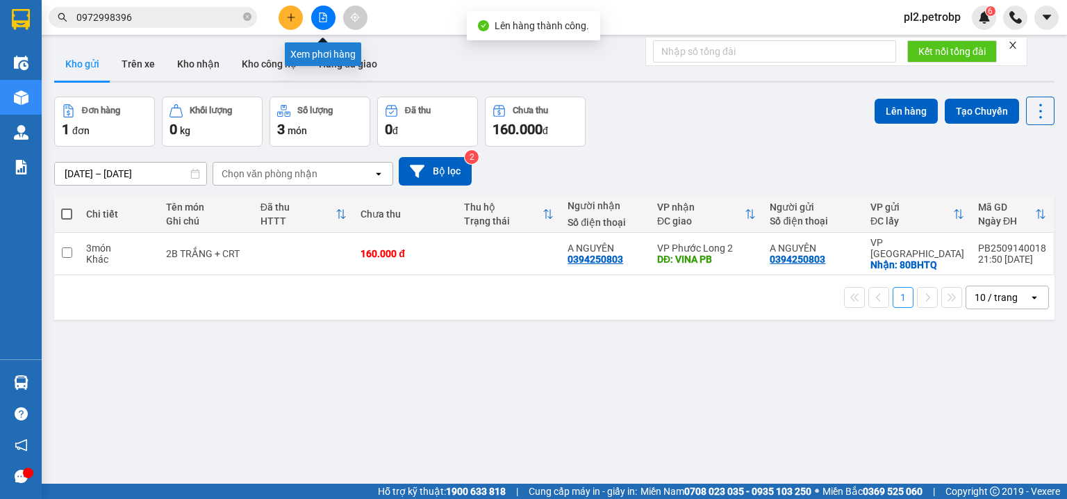
click at [324, 13] on icon "file-add" at bounding box center [323, 18] width 8 height 10
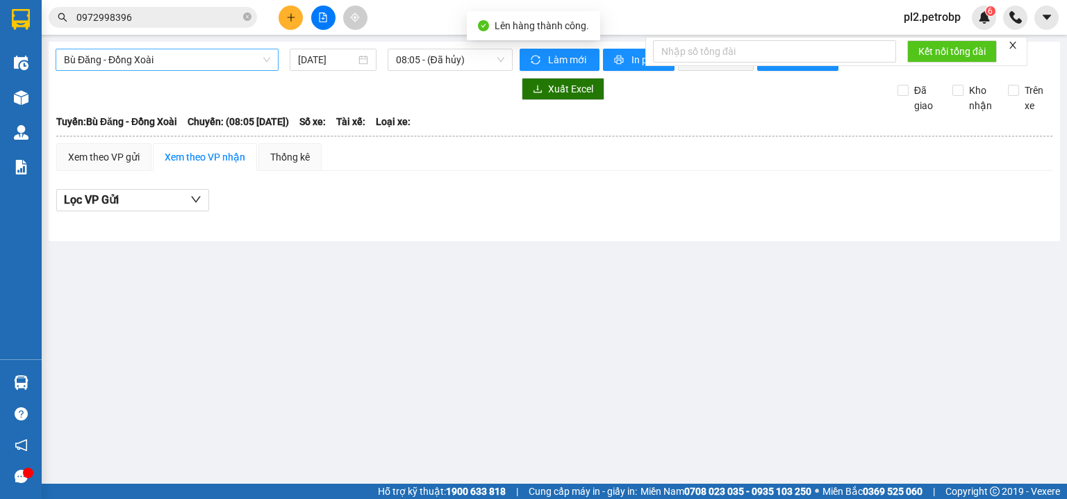
click at [213, 63] on span "Bù Đăng - Đồng Xoài" at bounding box center [167, 59] width 206 height 21
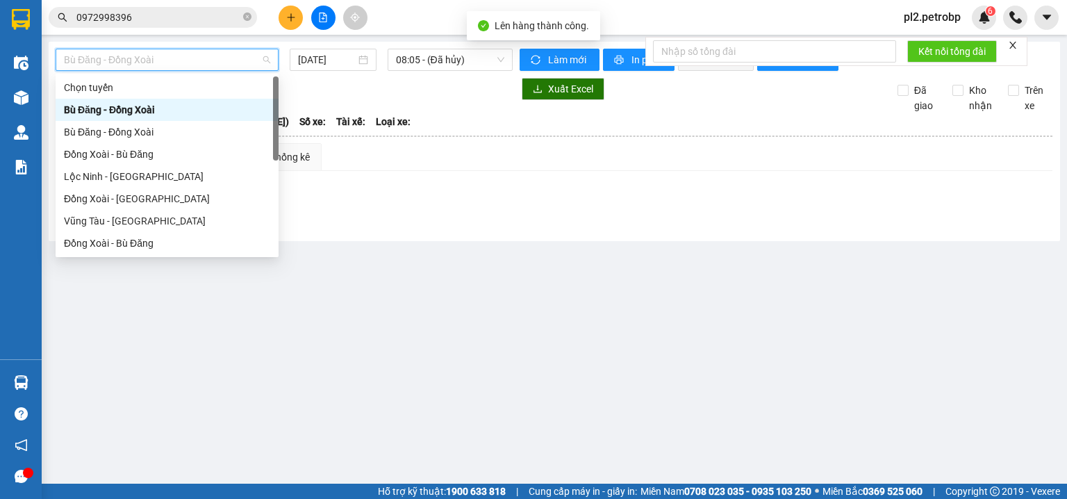
type input "P"
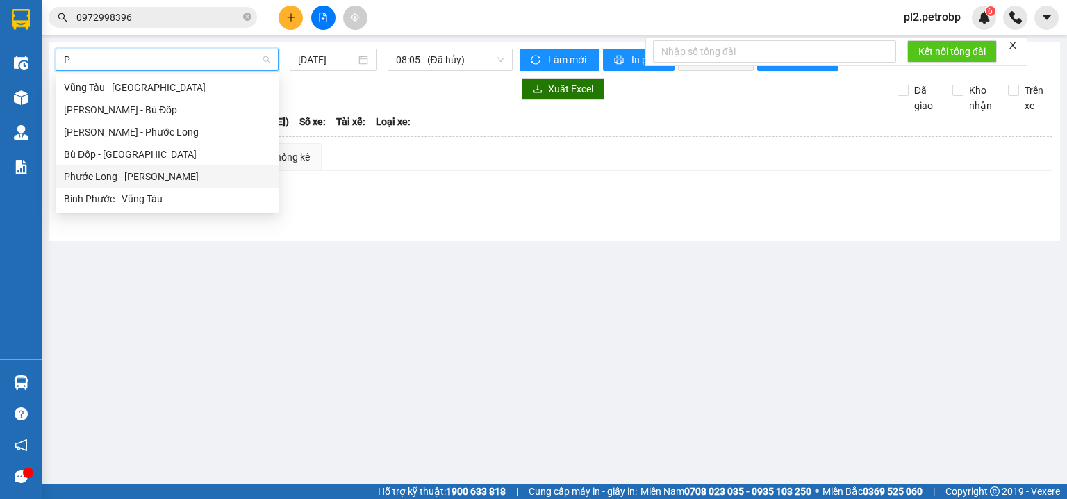
click at [194, 175] on div "Phước Long - [PERSON_NAME]" at bounding box center [167, 176] width 206 height 15
type input "[DATE]"
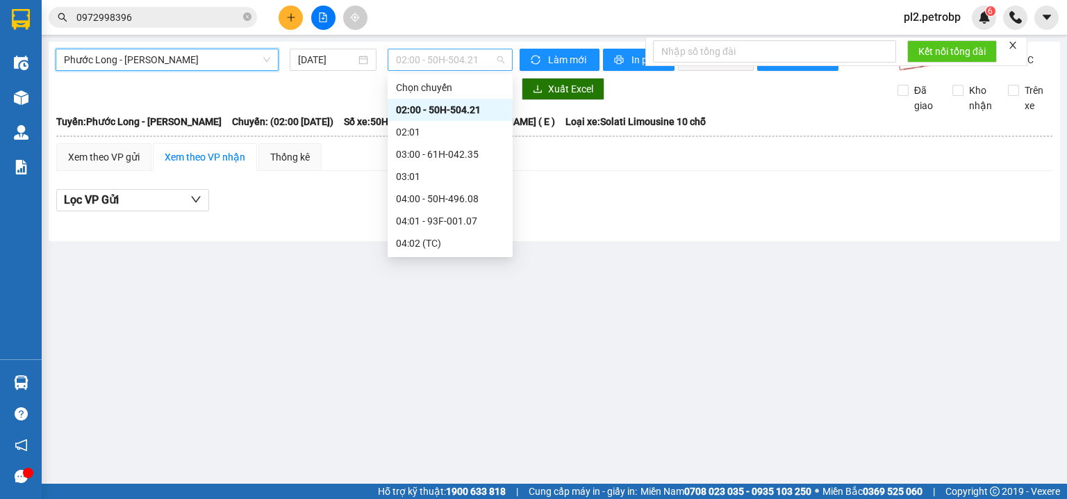
click at [418, 60] on span "02:00 - 50H-504.21" at bounding box center [450, 59] width 109 height 21
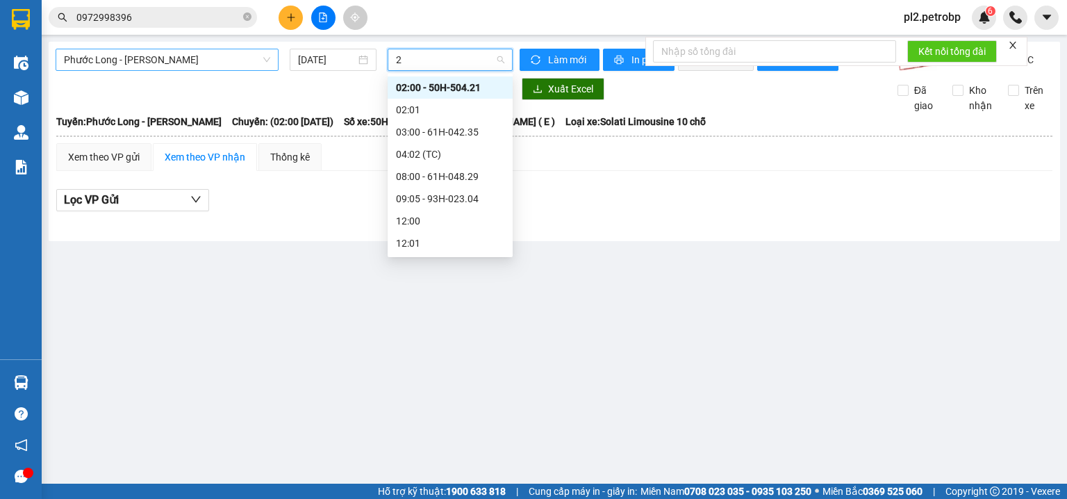
type input "23"
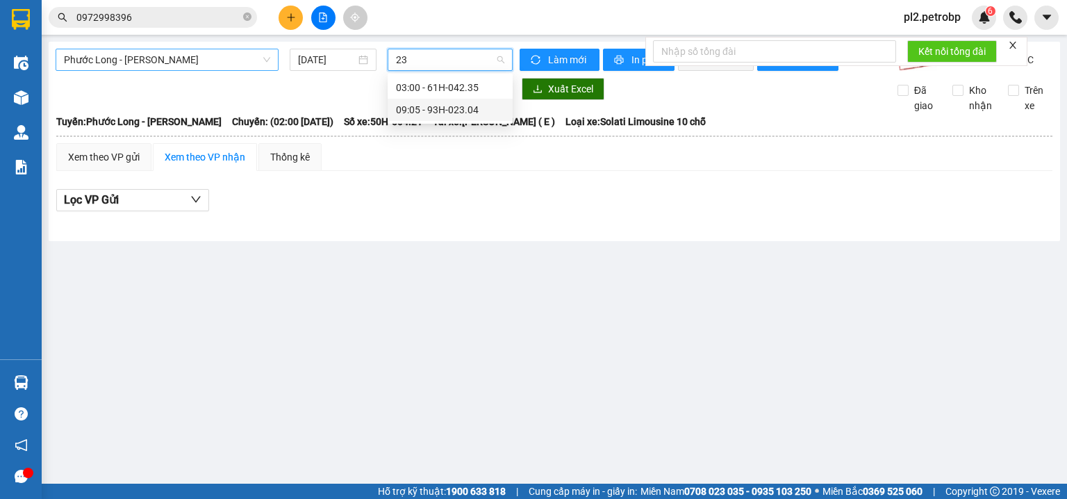
click at [450, 112] on div "09:05 - 93H-023.04" at bounding box center [450, 109] width 108 height 15
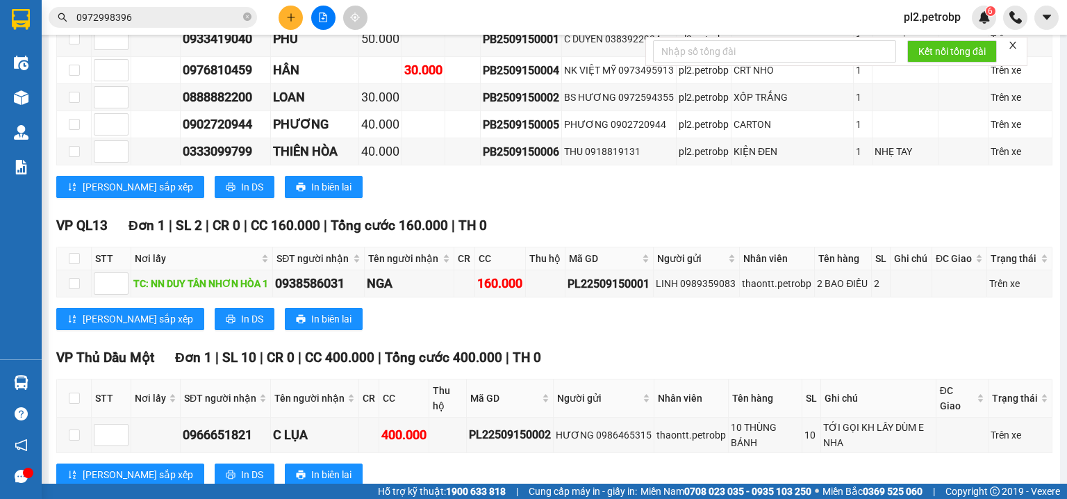
scroll to position [370, 0]
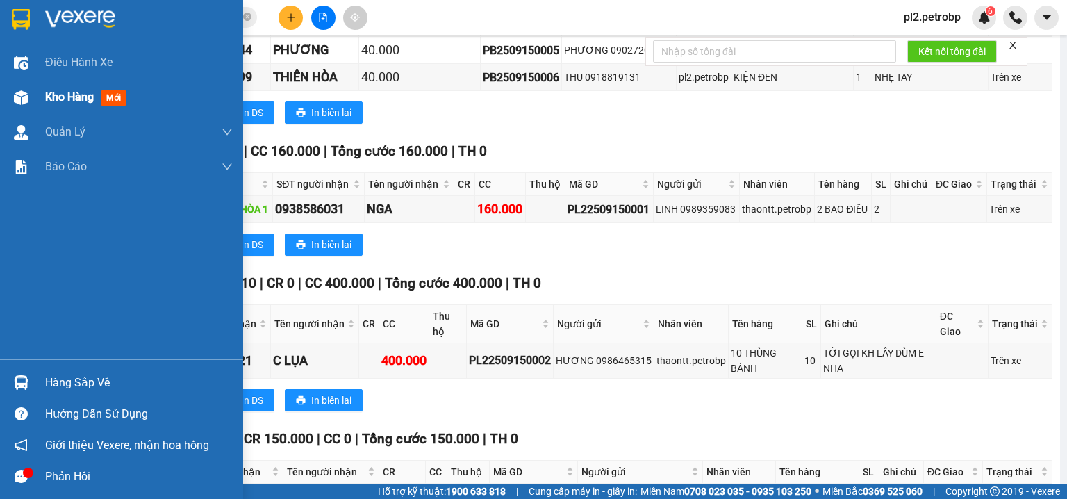
click at [46, 99] on span "Kho hàng" at bounding box center [69, 96] width 49 height 13
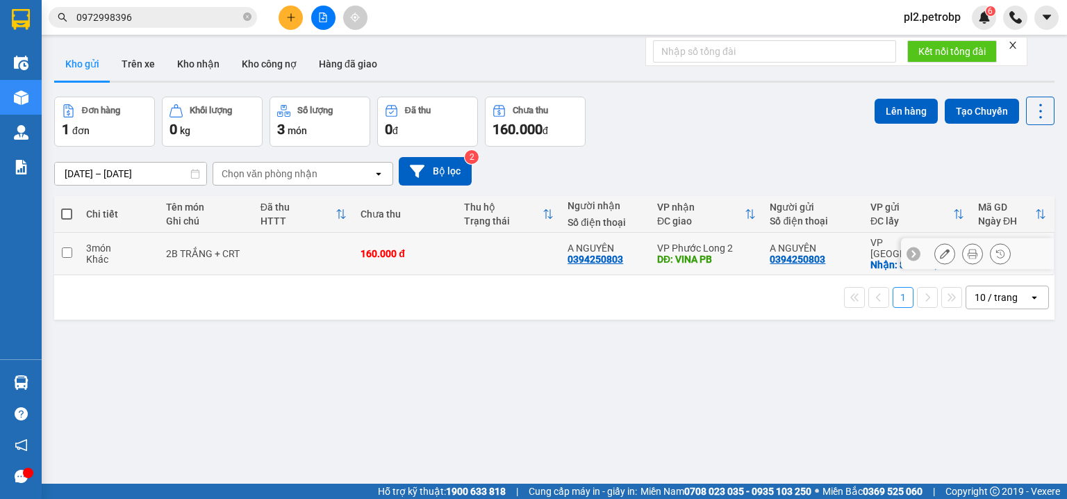
click at [452, 251] on td "160.000 đ" at bounding box center [405, 254] width 103 height 42
checkbox input "true"
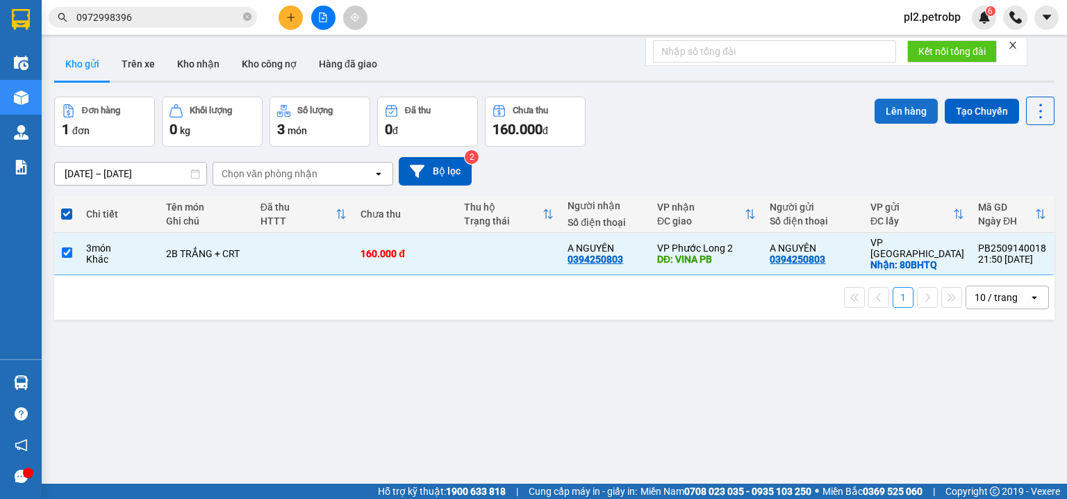
click at [886, 110] on button "Lên hàng" at bounding box center [905, 111] width 63 height 25
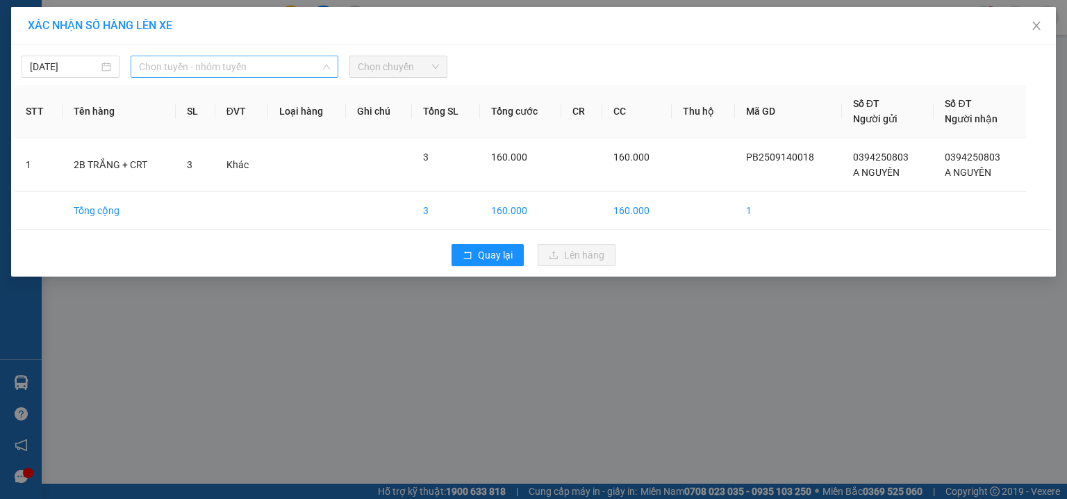
click at [215, 72] on span "Chọn tuyến - nhóm tuyến" at bounding box center [234, 66] width 191 height 21
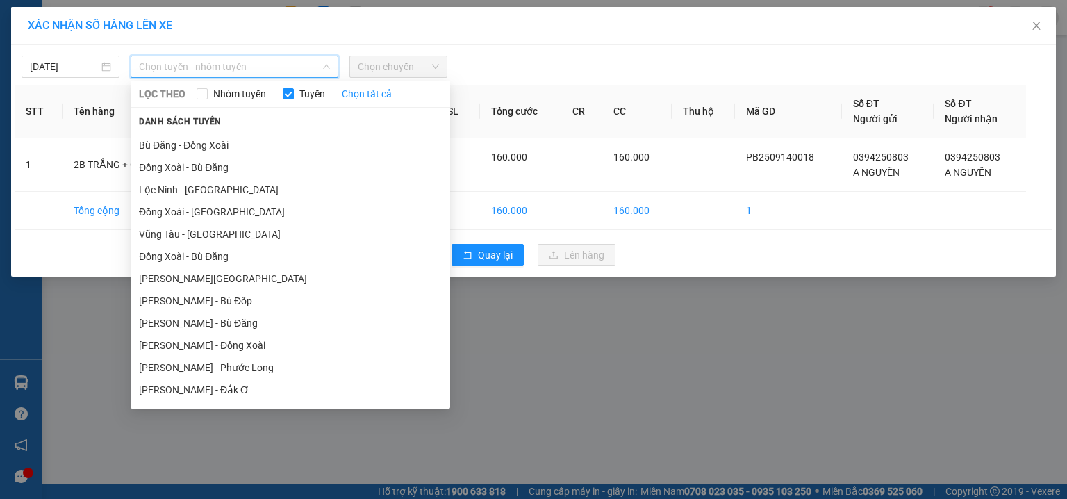
scroll to position [30, 0]
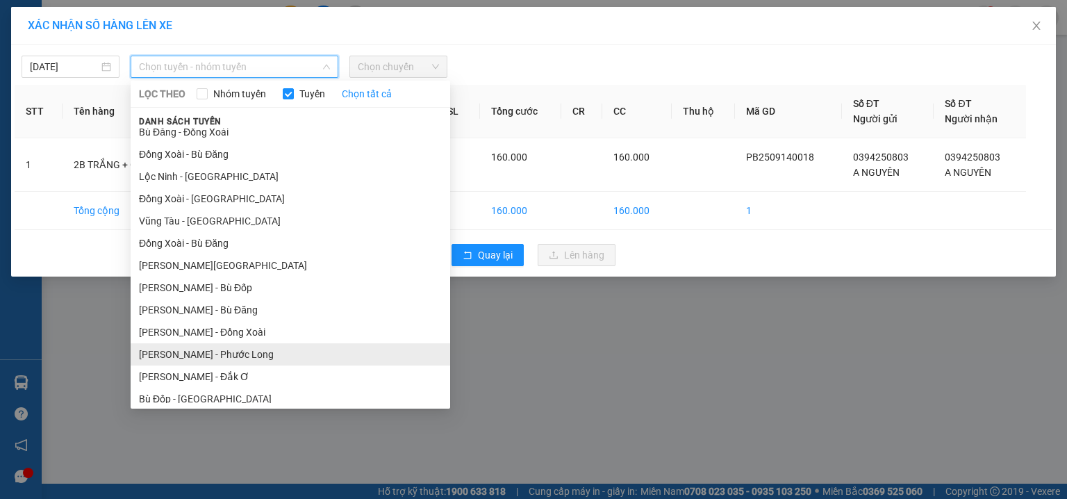
click at [241, 347] on li "[PERSON_NAME] - Phước Long" at bounding box center [290, 354] width 319 height 22
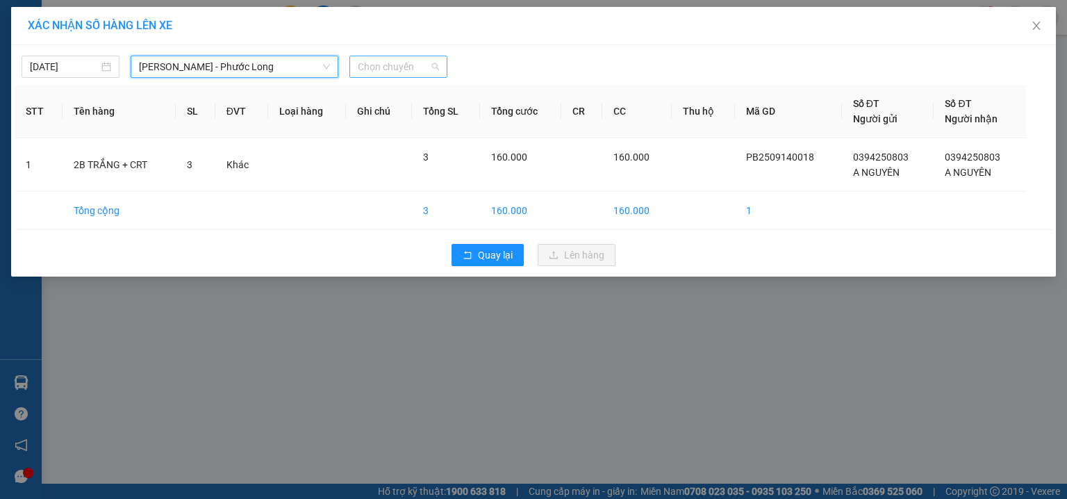
click at [409, 61] on span "Chọn chuyến" at bounding box center [398, 66] width 81 height 21
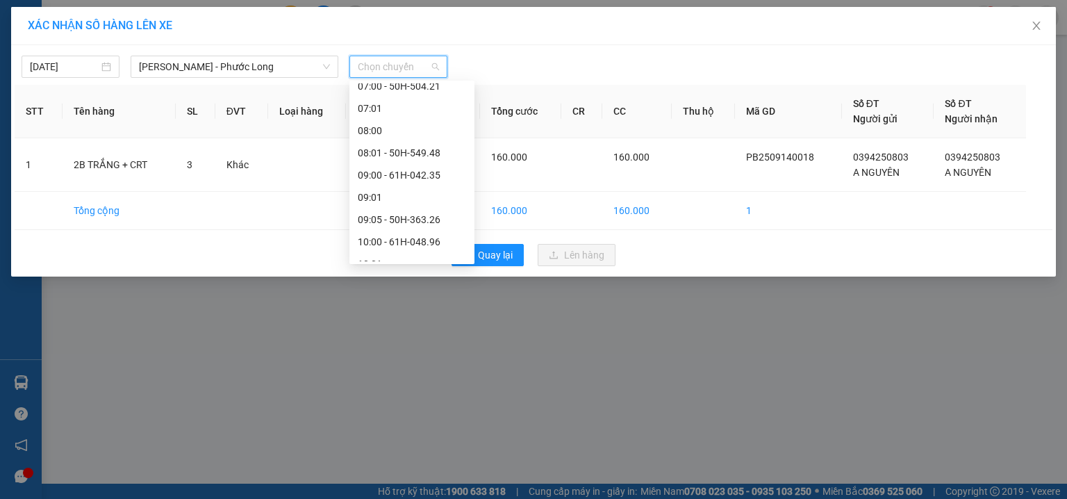
scroll to position [234, 0]
click at [442, 215] on div "09:05 - 50H-363.26" at bounding box center [412, 215] width 108 height 15
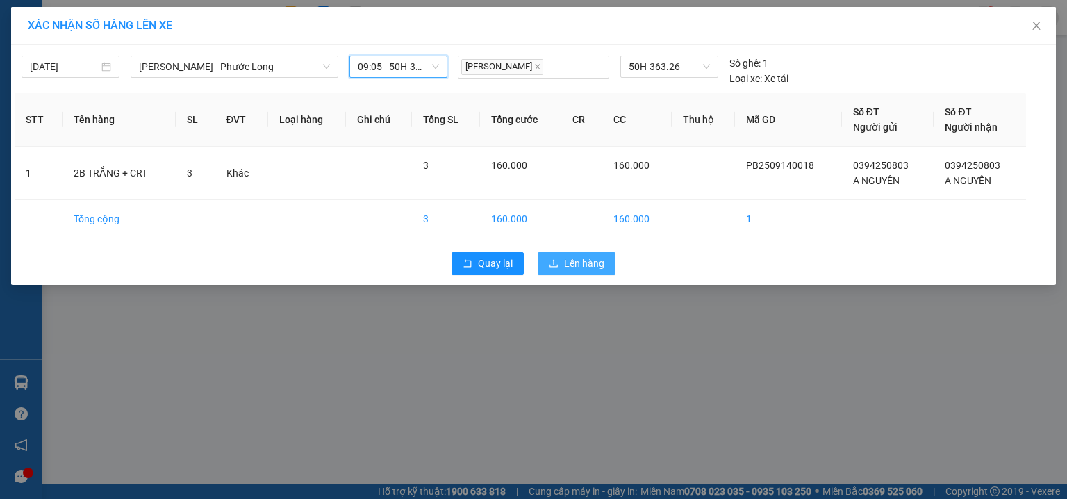
click at [579, 258] on span "Lên hàng" at bounding box center [584, 263] width 40 height 15
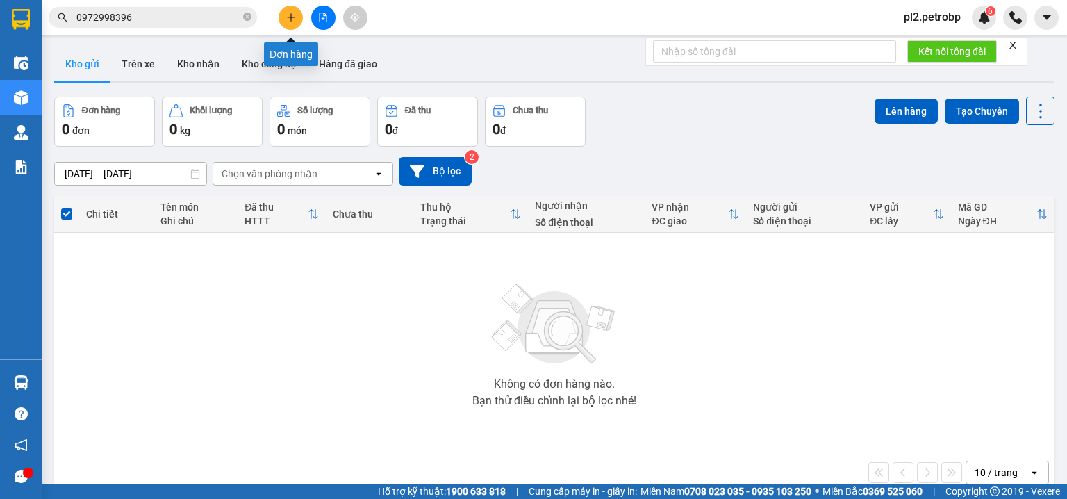
click at [323, 17] on icon "file-add" at bounding box center [323, 18] width 10 height 10
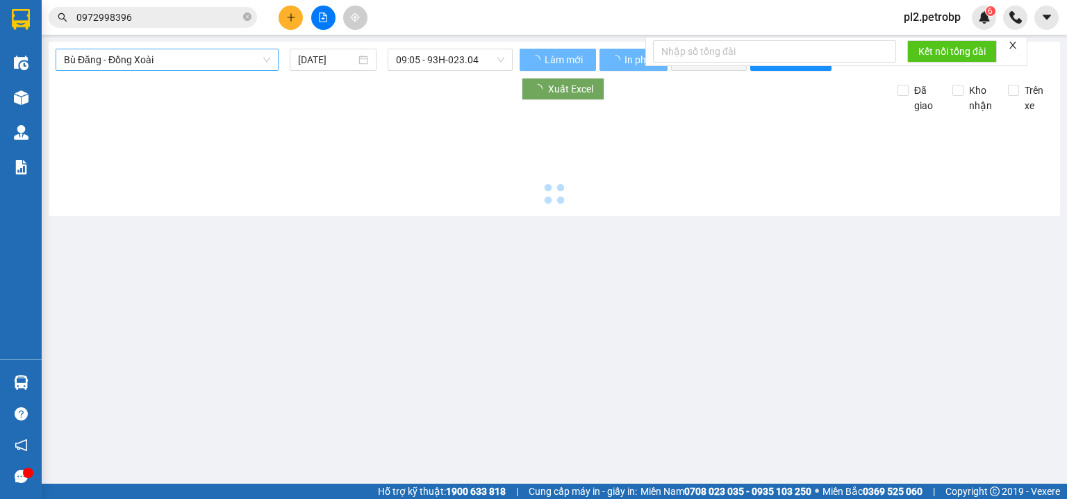
click at [188, 56] on span "Bù Đăng - Đồng Xoài" at bounding box center [167, 59] width 206 height 21
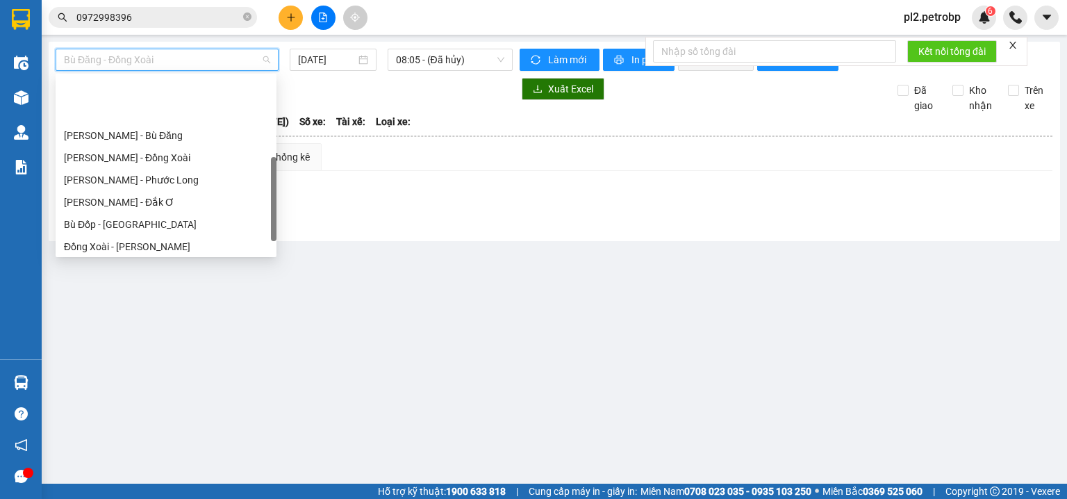
scroll to position [244, 0]
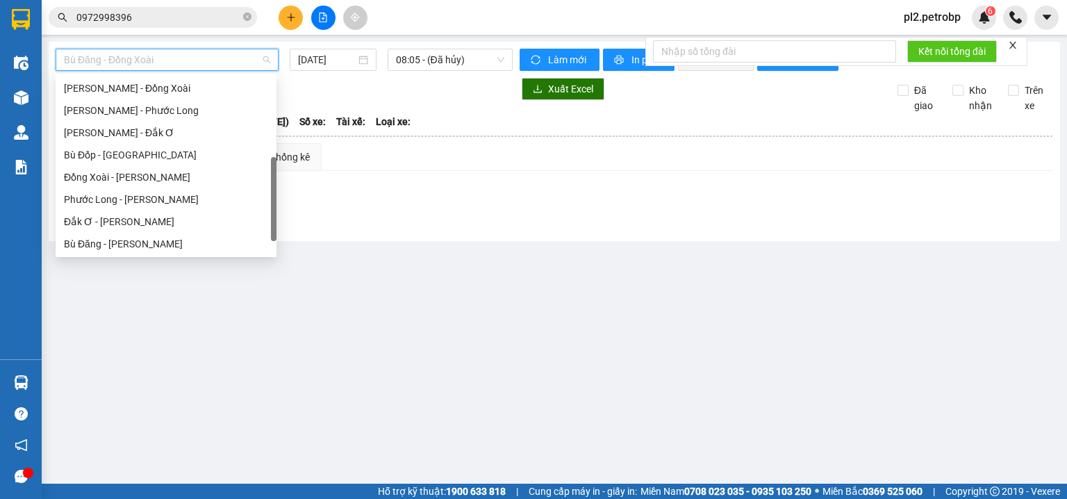
drag, startPoint x: 274, startPoint y: 128, endPoint x: 274, endPoint y: 208, distance: 80.6
click at [274, 208] on div at bounding box center [274, 199] width 6 height 84
click at [214, 202] on div "Phước Long - [PERSON_NAME]" at bounding box center [166, 199] width 204 height 15
type input "[DATE]"
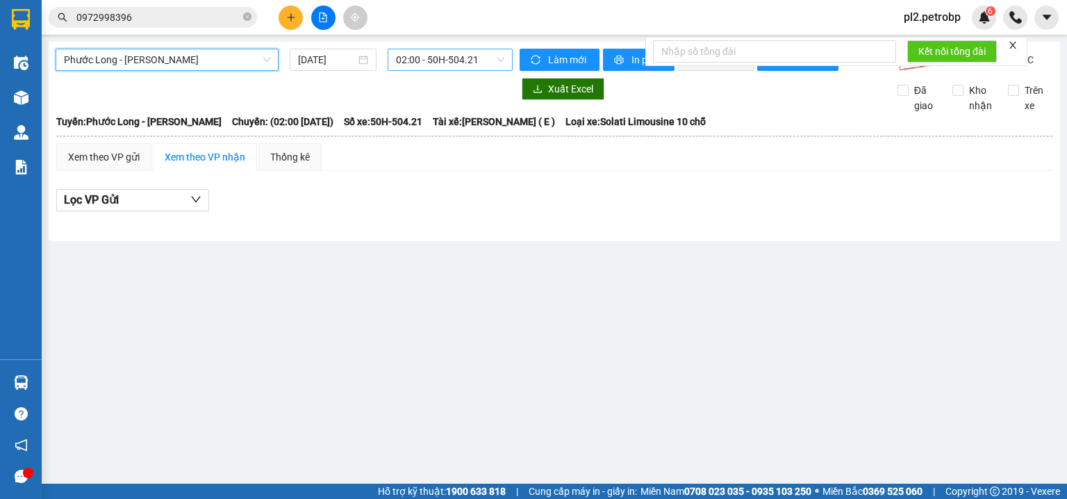
click at [431, 58] on span "02:00 - 50H-504.21" at bounding box center [450, 59] width 109 height 21
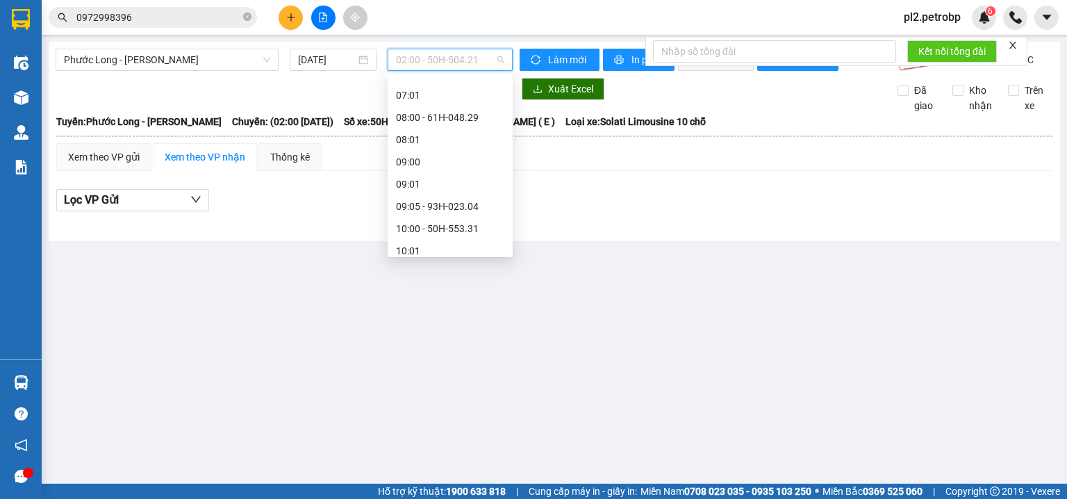
scroll to position [288, 0]
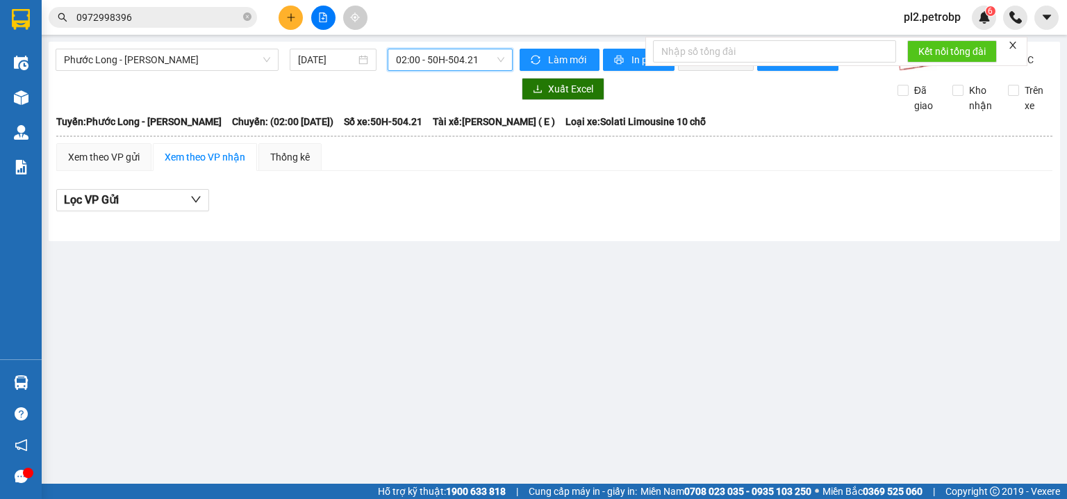
click at [283, 12] on button at bounding box center [291, 18] width 24 height 24
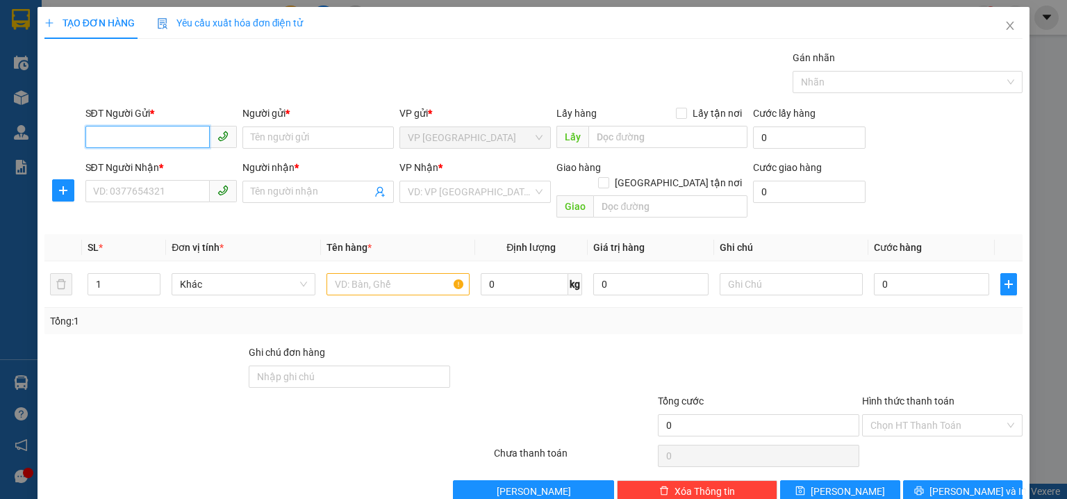
click at [159, 138] on input "SĐT Người Gửi *" at bounding box center [147, 137] width 124 height 22
paste input "0965038000"
type input "0965038000"
click at [192, 164] on div "0965038000 - CHỊ DUNG" at bounding box center [159, 164] width 133 height 15
type input "CHỊ [PERSON_NAME]"
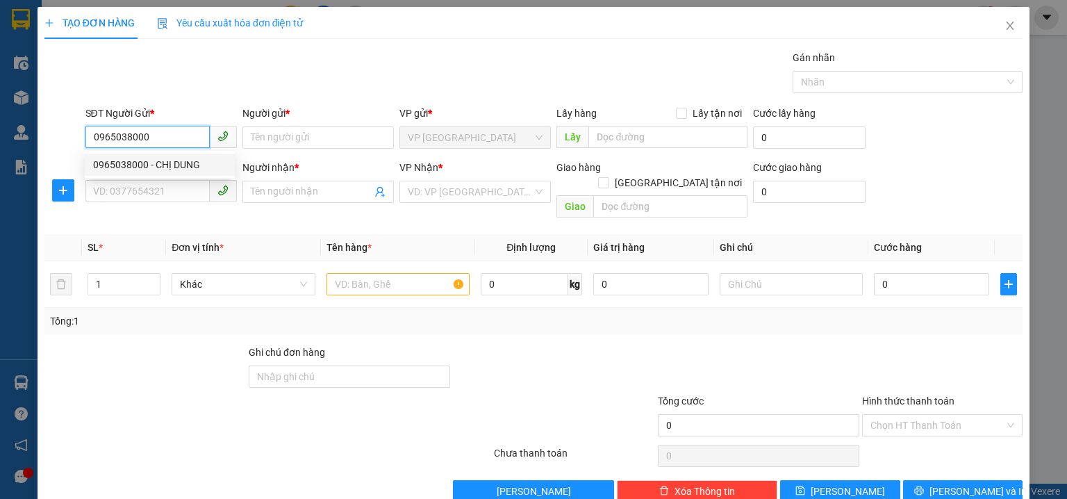
type input "0902968147"
type input "A LỢI"
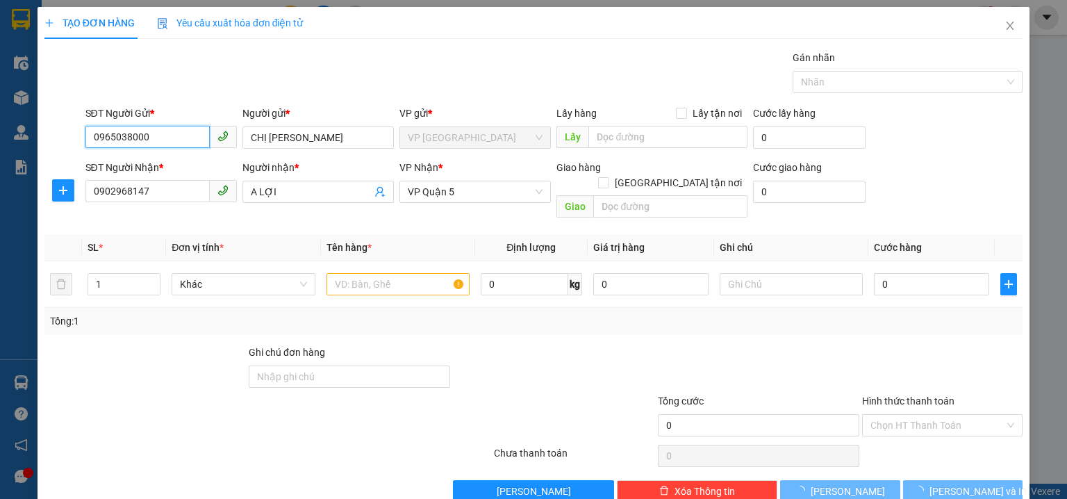
type input "30.000"
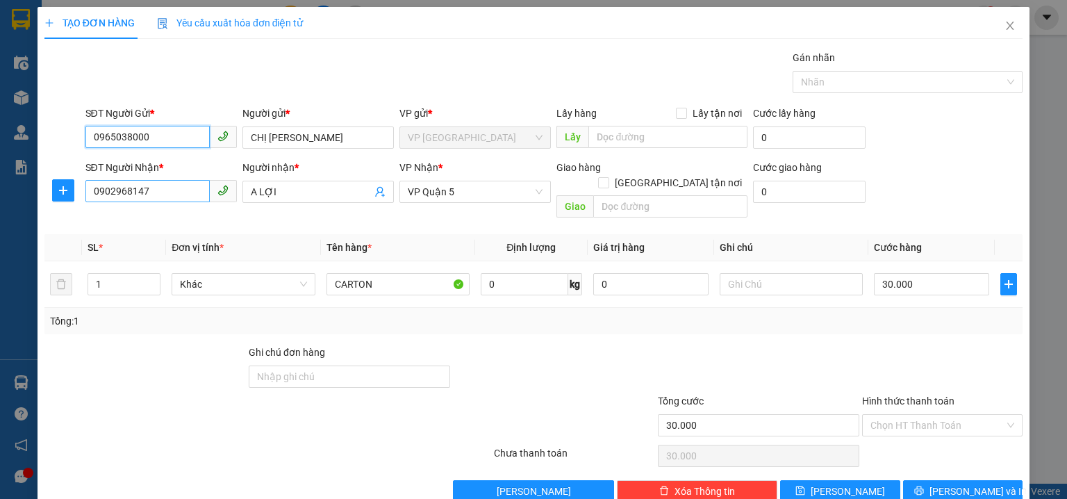
type input "0965038000"
drag, startPoint x: 156, startPoint y: 189, endPoint x: 0, endPoint y: 179, distance: 155.9
click at [0, 179] on div "TẠO ĐƠN HÀNG Yêu cầu xuất hóa đơn điện tử Transit Pickup Surcharge Ids Transit …" at bounding box center [533, 249] width 1067 height 499
click at [147, 194] on input "SĐT Người Nhận *" at bounding box center [147, 191] width 124 height 22
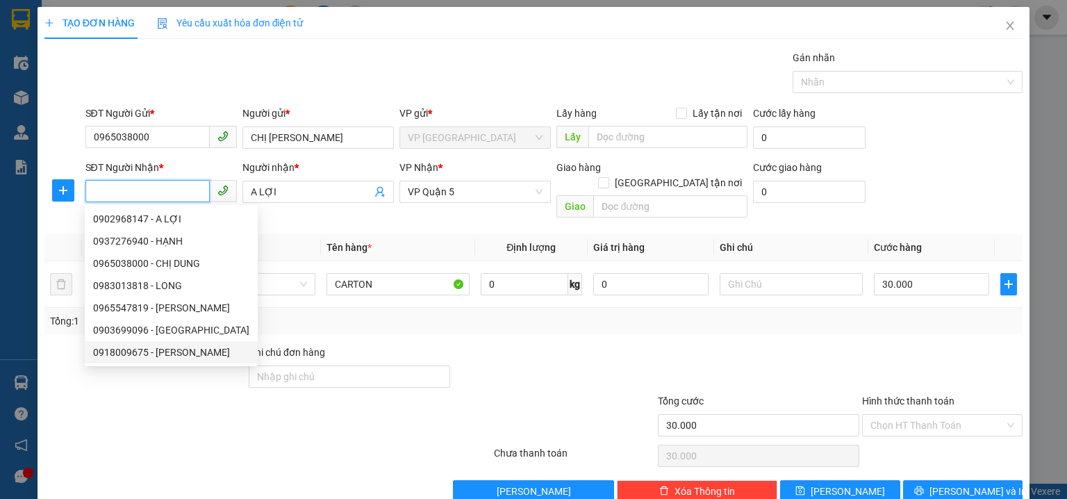
paste input "+84967974657"
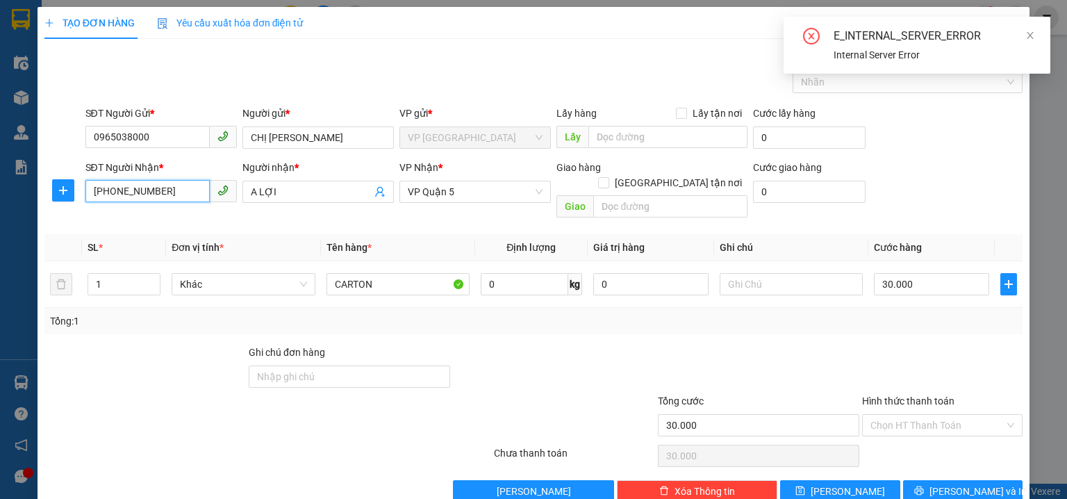
click at [111, 192] on input "+84967974657" at bounding box center [147, 191] width 124 height 22
type input "0967974657"
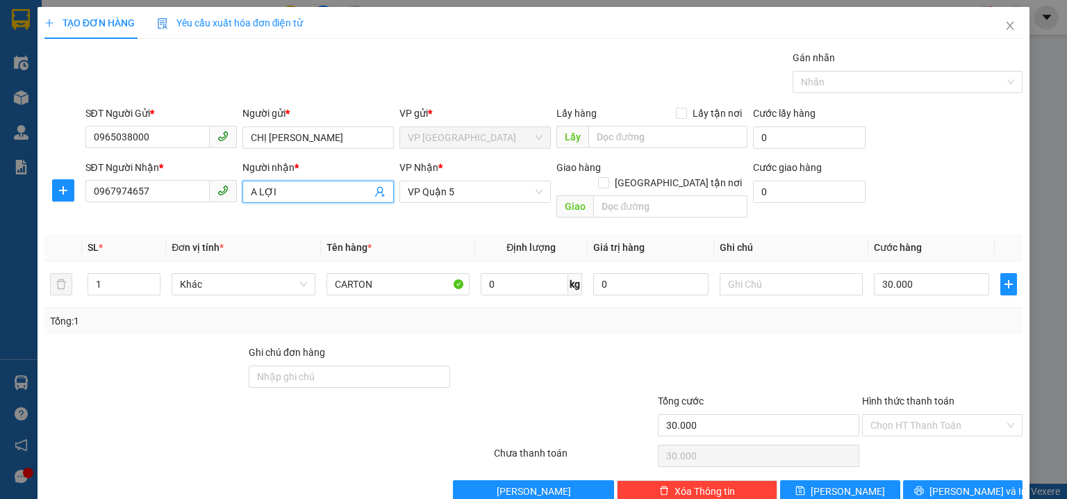
click at [286, 194] on input "A LỢI" at bounding box center [311, 191] width 121 height 15
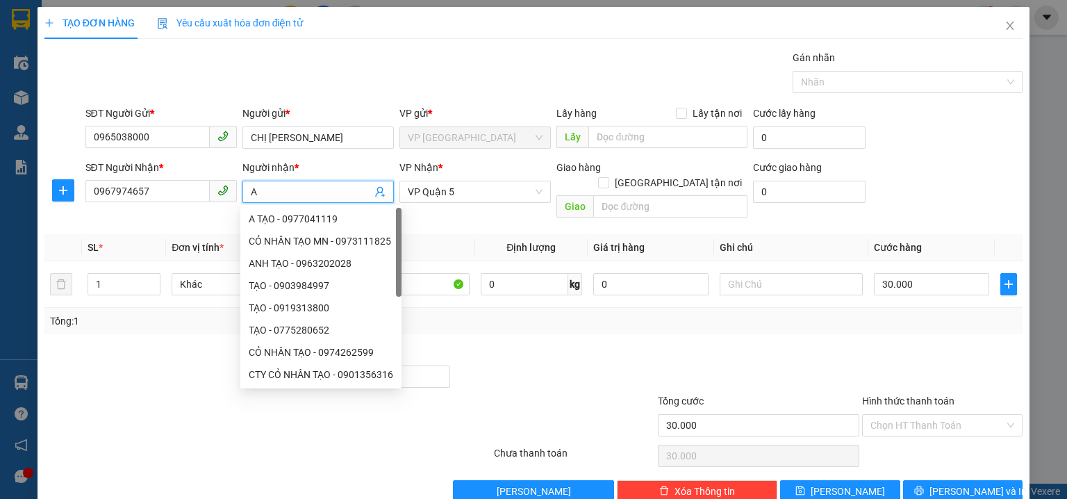
type input "A"
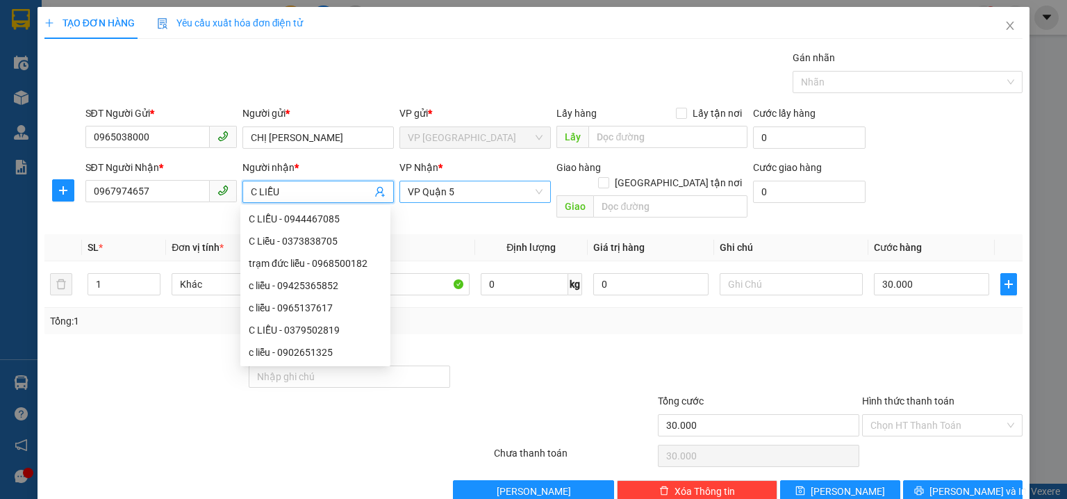
click at [465, 192] on span "VP Quận 5" at bounding box center [475, 191] width 135 height 21
type input "C LIỄU"
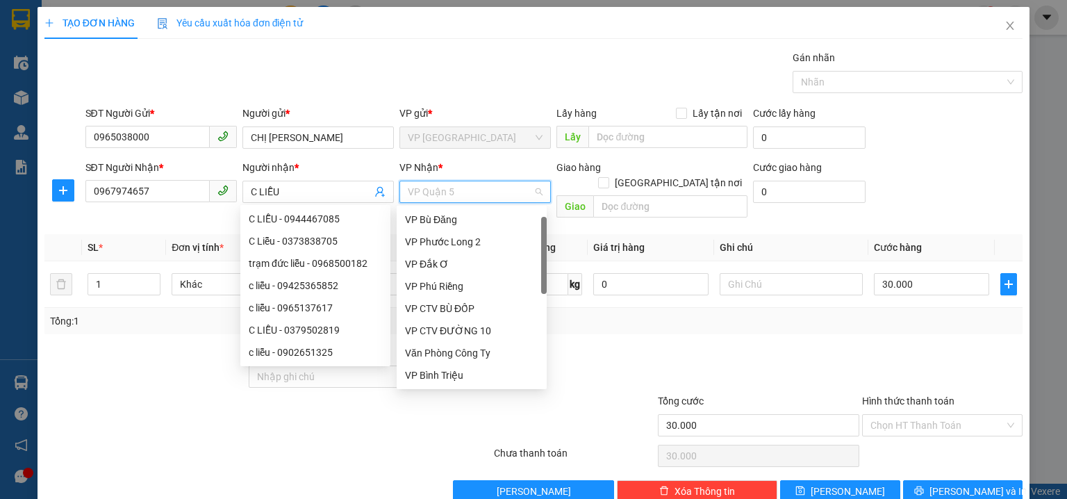
scroll to position [22, 0]
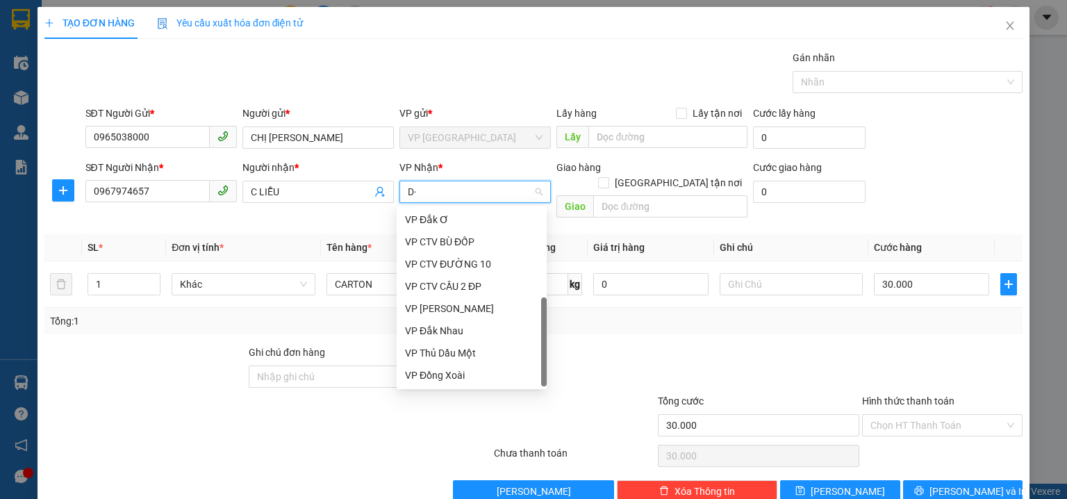
type input "D"
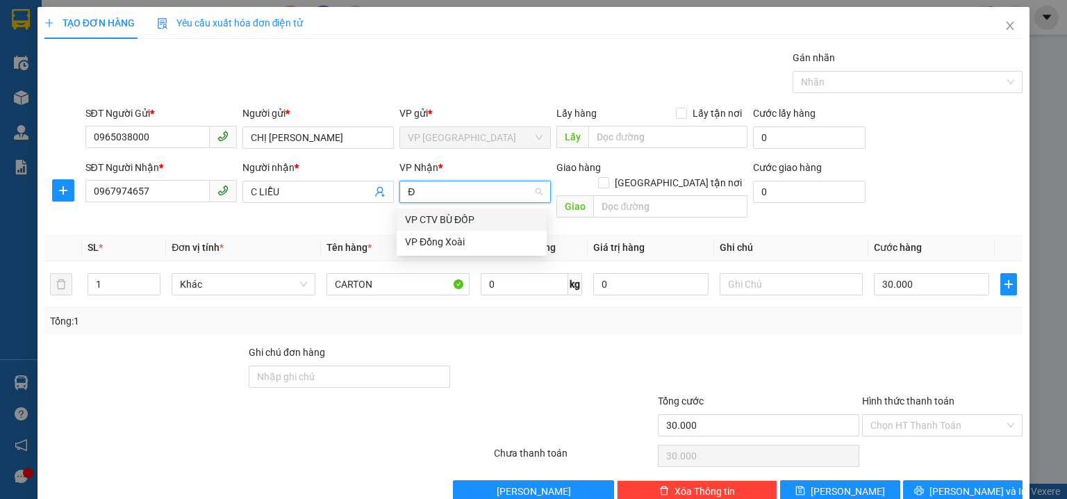
type input "ĐÔ"
click at [458, 249] on div "VP Đồng Xoài" at bounding box center [472, 242] width 150 height 22
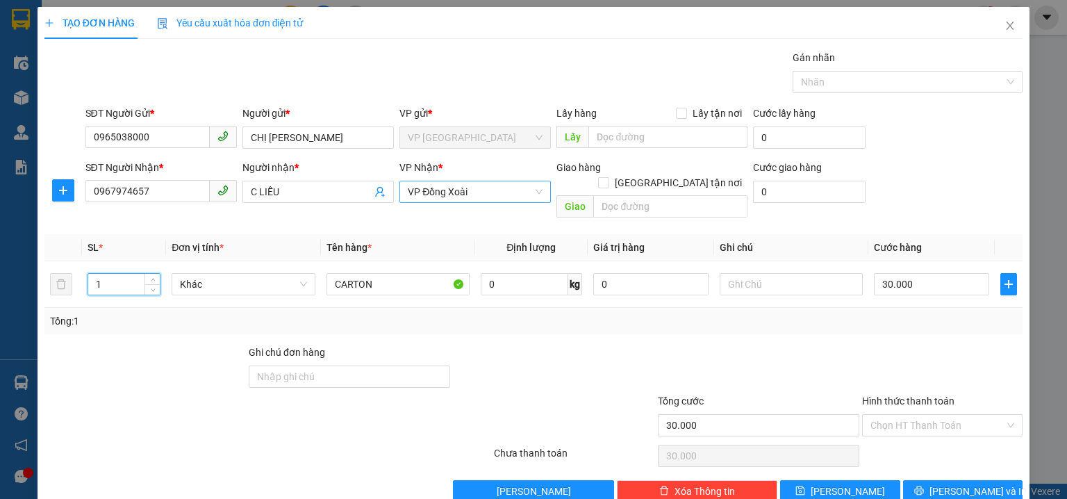
drag, startPoint x: 112, startPoint y: 270, endPoint x: 0, endPoint y: 267, distance: 111.9
click at [0, 267] on div "TẠO ĐƠN HÀNG Yêu cầu xuất hóa đơn điện tử Transit Pickup Surcharge Ids Transit …" at bounding box center [533, 249] width 1067 height 499
type input "3"
click at [600, 139] on input "text" at bounding box center [667, 137] width 159 height 22
type input "0"
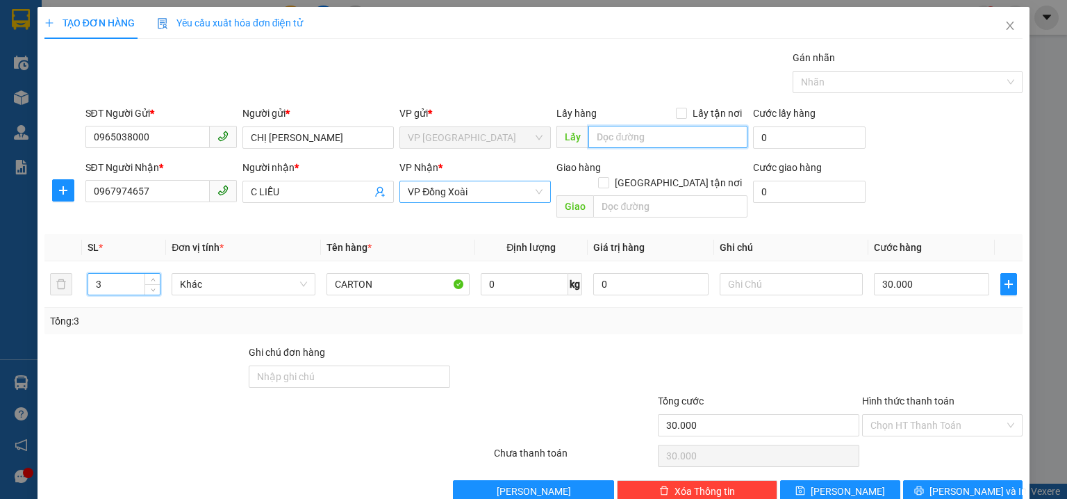
type input "0"
type input "CỔNG CHÀO PB"
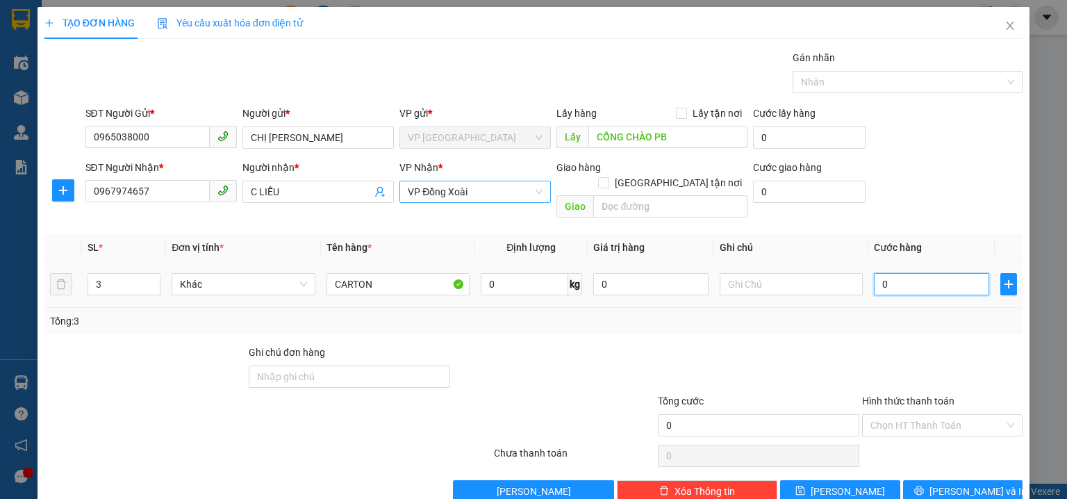
click at [951, 273] on input "0" at bounding box center [931, 284] width 115 height 22
type input "1"
type input "12"
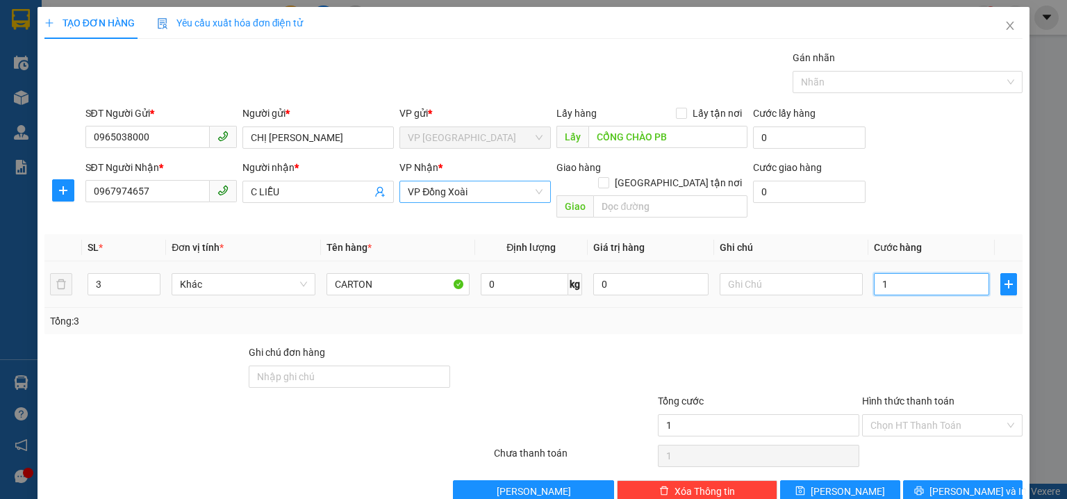
type input "12"
type input "120"
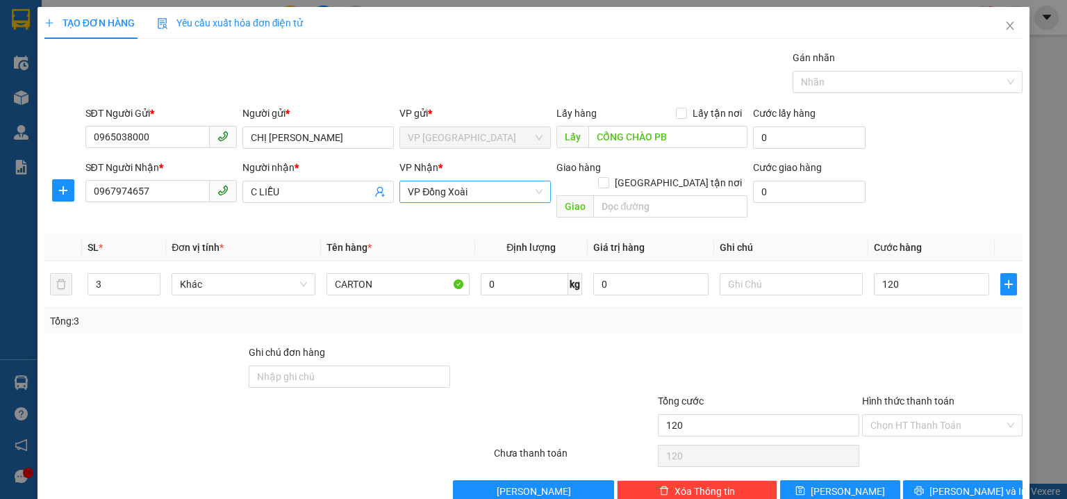
type input "120.000"
click at [947, 186] on div "SĐT Người Nhận * 0967974657 Người nhận * C LIỄU VP Nhận * VP Đồng Xoài Giao hàn…" at bounding box center [554, 192] width 943 height 64
click at [931, 273] on input "120.000" at bounding box center [931, 284] width 115 height 22
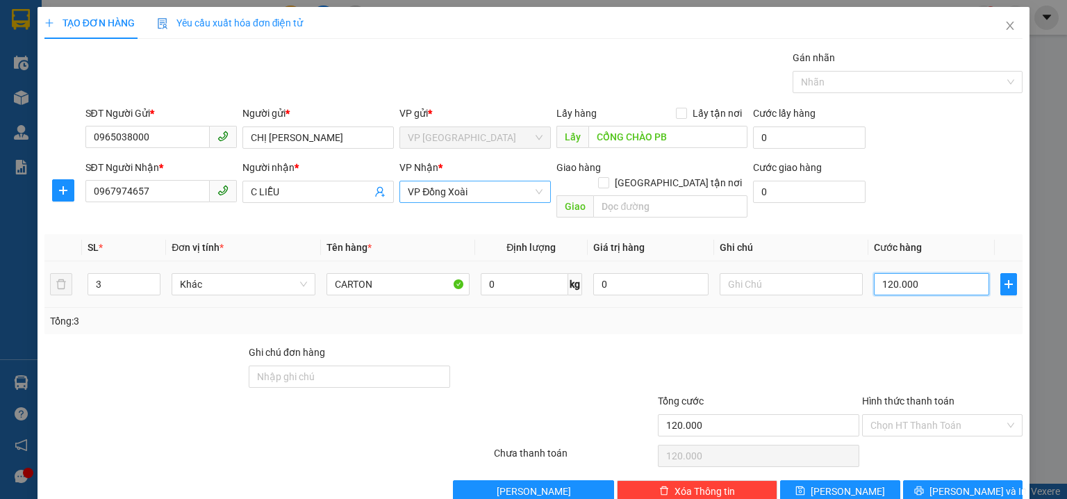
type input "1"
type input "13"
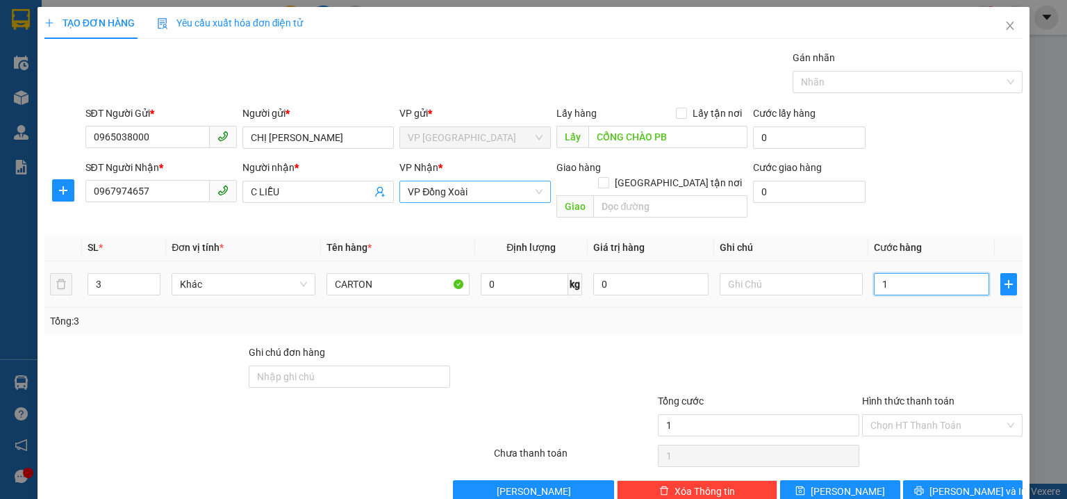
type input "13"
type input "130"
type input "130.000"
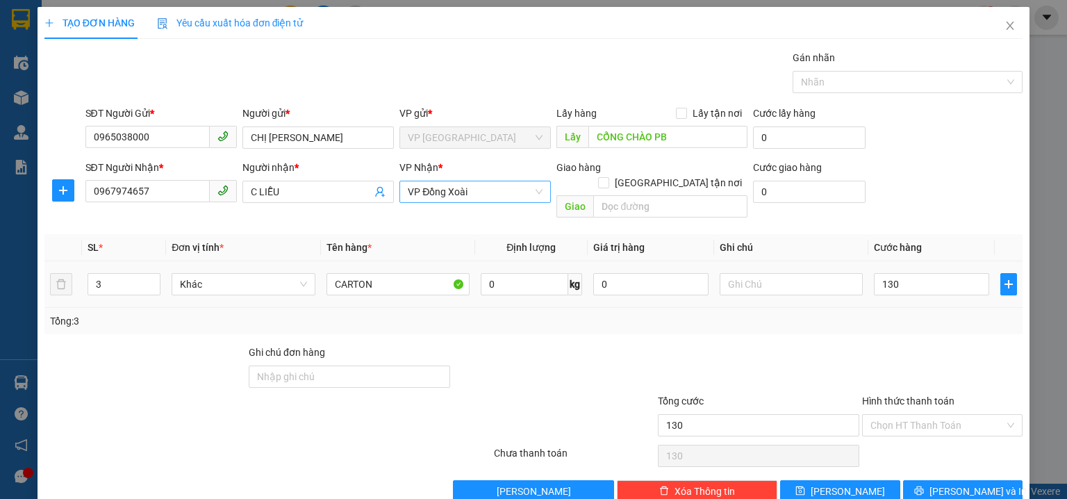
type input "130.000"
click at [921, 208] on div "SĐT Người Nhận * 0967974657 Người nhận * C LIỄU VP Nhận * VP Đồng Xoài Giao hàn…" at bounding box center [554, 192] width 943 height 64
click at [958, 483] on span "[PERSON_NAME] và In" at bounding box center [977, 490] width 97 height 15
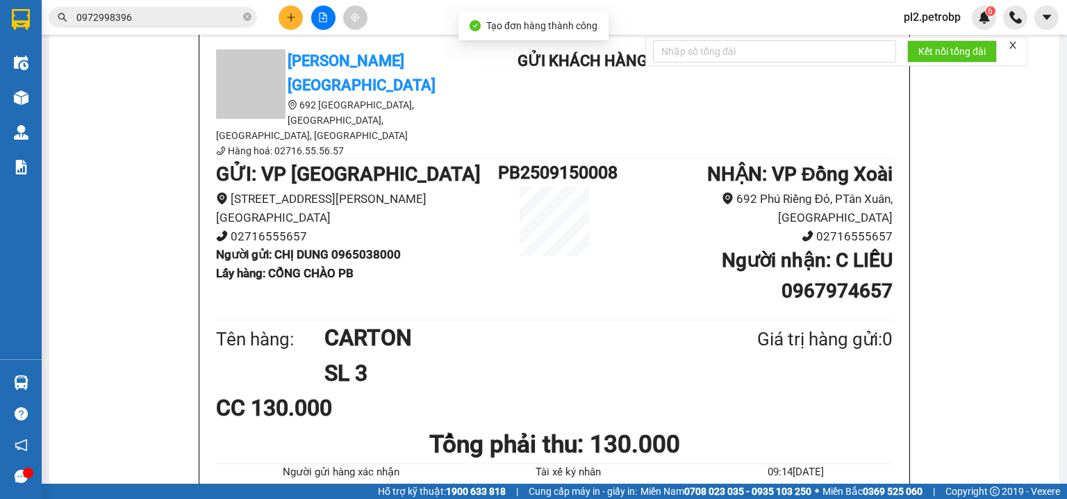
scroll to position [91, 0]
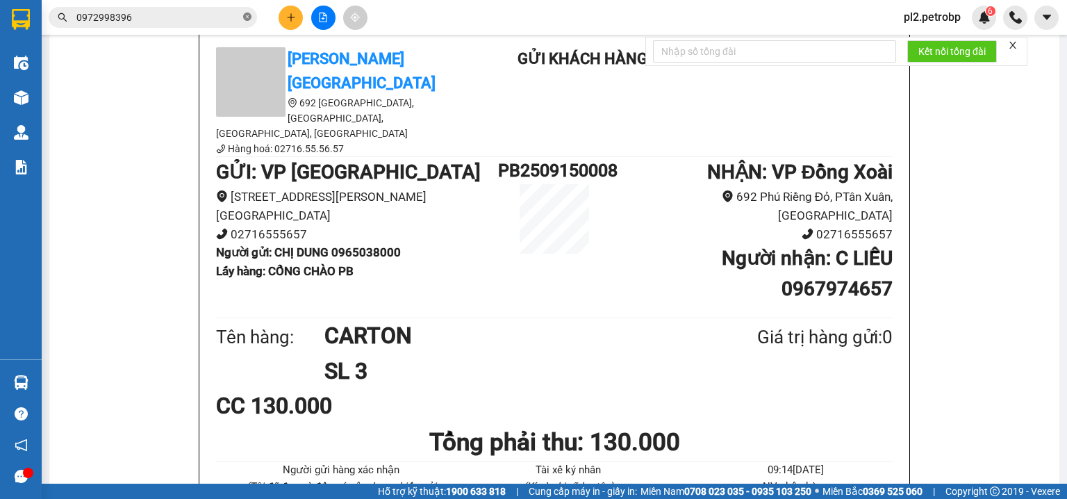
drag, startPoint x: 245, startPoint y: 15, endPoint x: 226, endPoint y: 13, distance: 19.0
click at [245, 15] on icon "close-circle" at bounding box center [247, 17] width 8 height 8
paste input "0967974657"
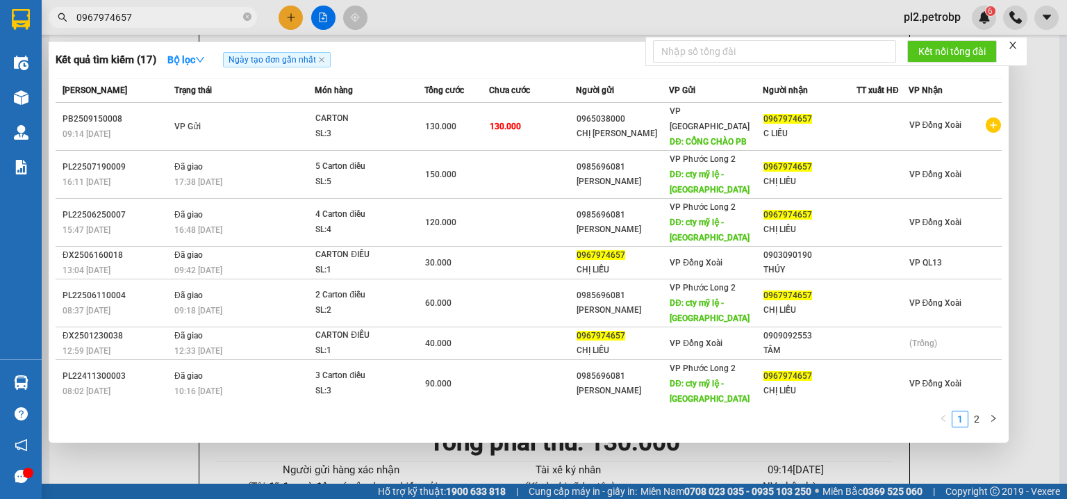
type input "0967974657"
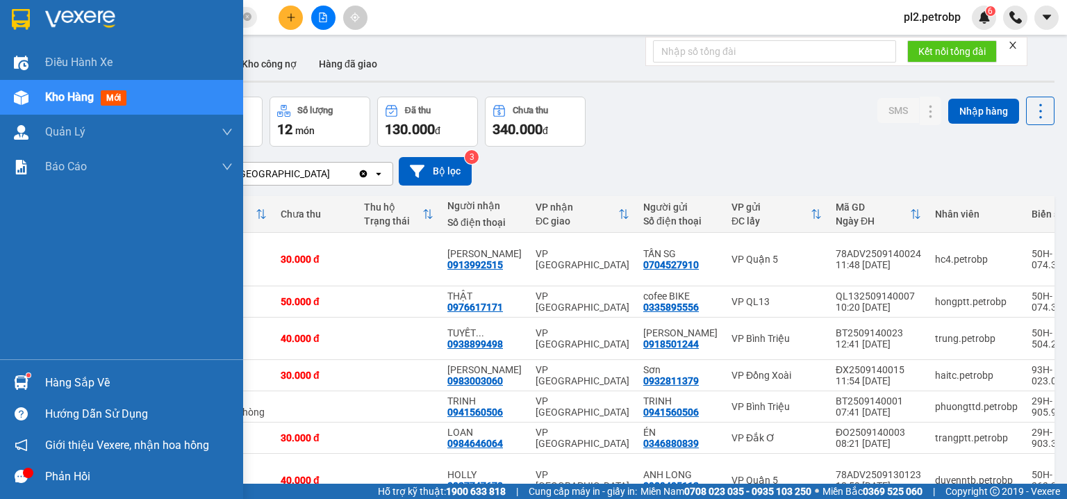
scroll to position [233, 0]
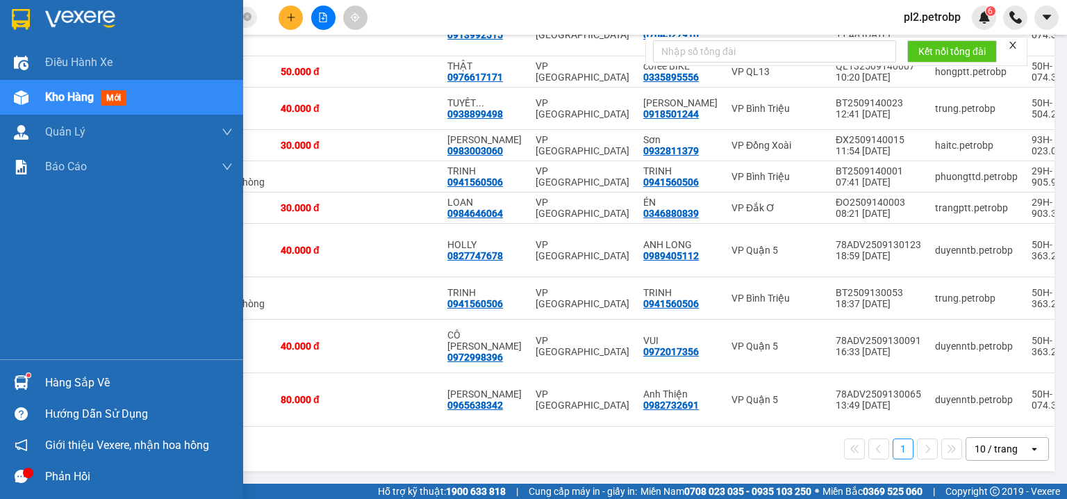
click at [33, 383] on div "Hàng sắp về" at bounding box center [121, 382] width 243 height 31
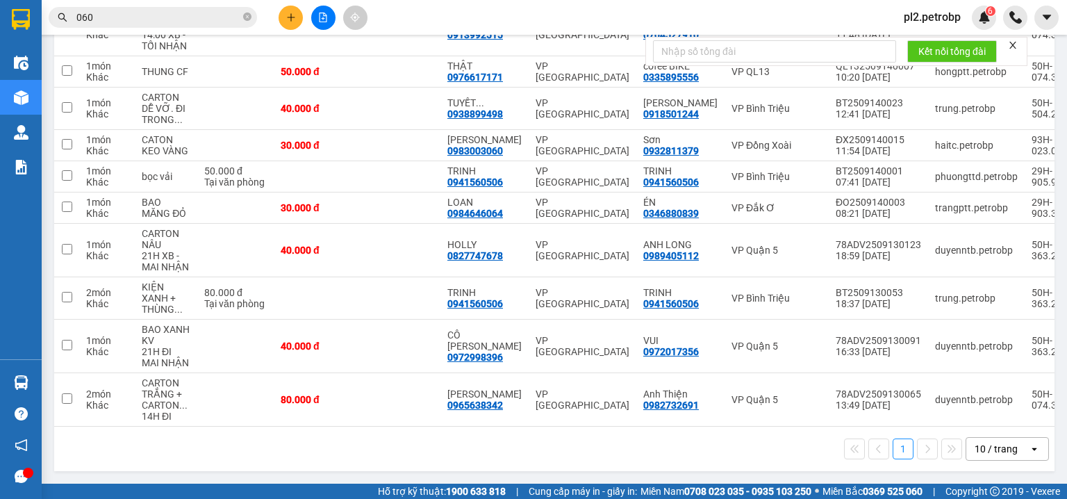
click at [742, 447] on section "Kết quả tìm kiếm ( 10000 ) Bộ lọc Ngày tạo đơn gần nhất Mã ĐH Trạng thái Món hà…" at bounding box center [533, 249] width 1067 height 499
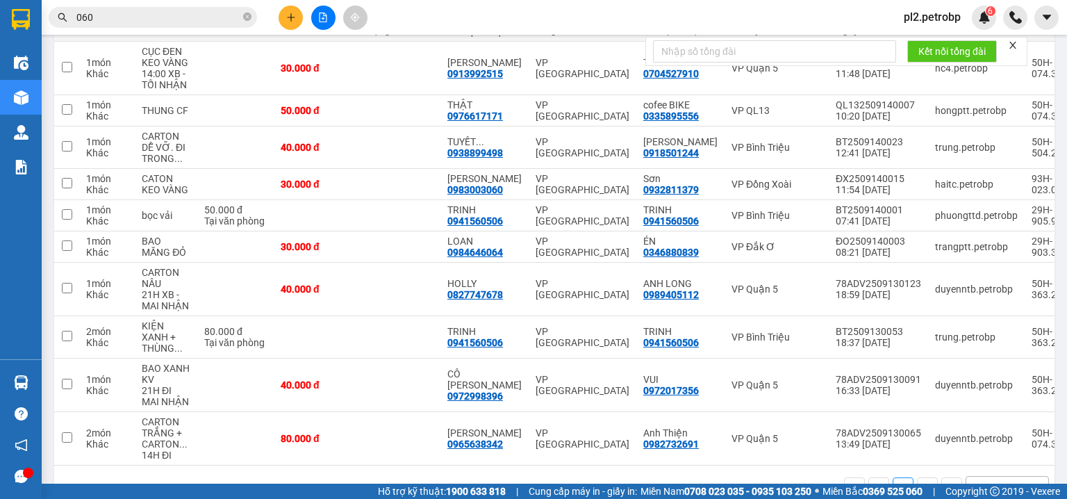
scroll to position [162, 0]
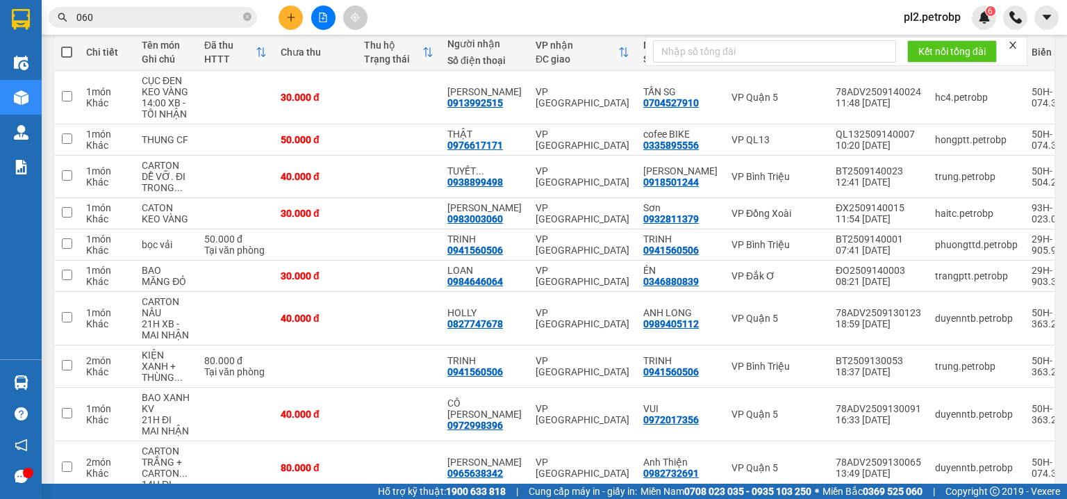
click at [295, 23] on button at bounding box center [291, 18] width 24 height 24
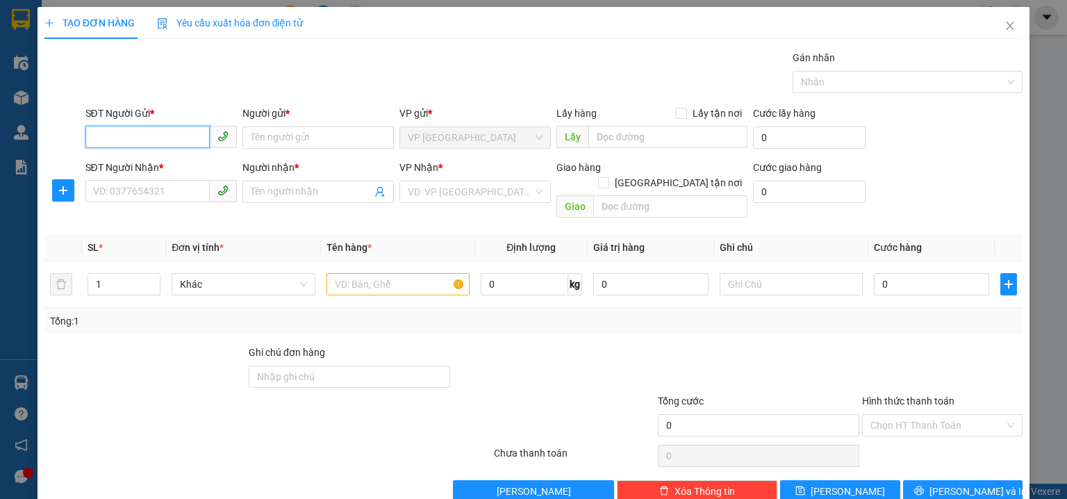
drag, startPoint x: 183, startPoint y: 142, endPoint x: 263, endPoint y: 66, distance: 110.0
click at [185, 137] on input "SĐT Người Gửi *" at bounding box center [147, 137] width 124 height 22
type input "0352773679"
click at [137, 167] on div "0352773679 - HIẾU" at bounding box center [159, 164] width 133 height 15
type input "HIẾU"
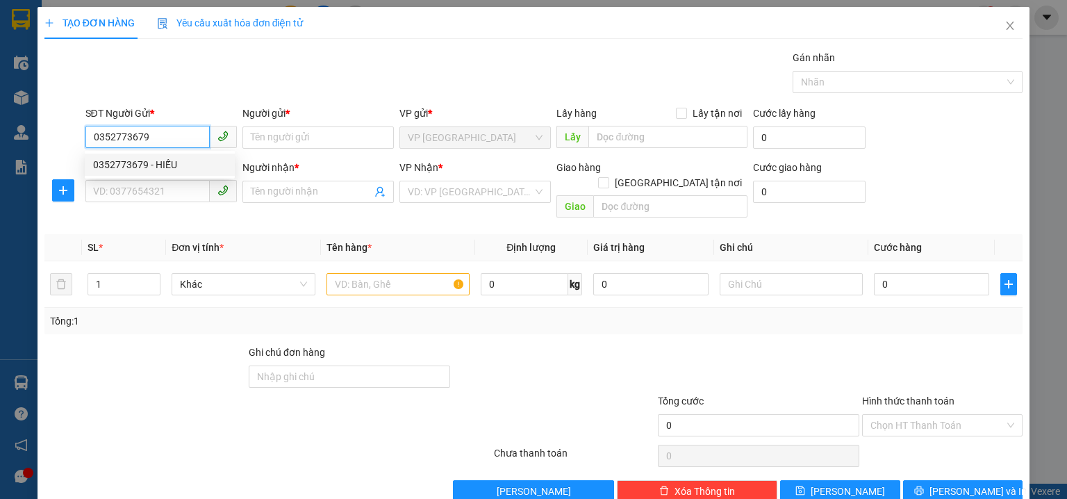
type input "0373525130"
type input "TUYỀN"
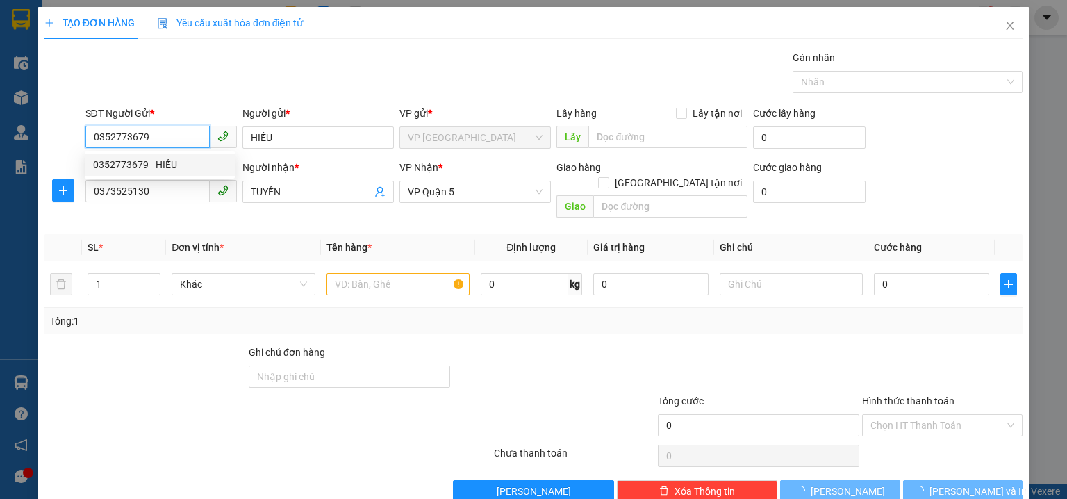
type input "30.000"
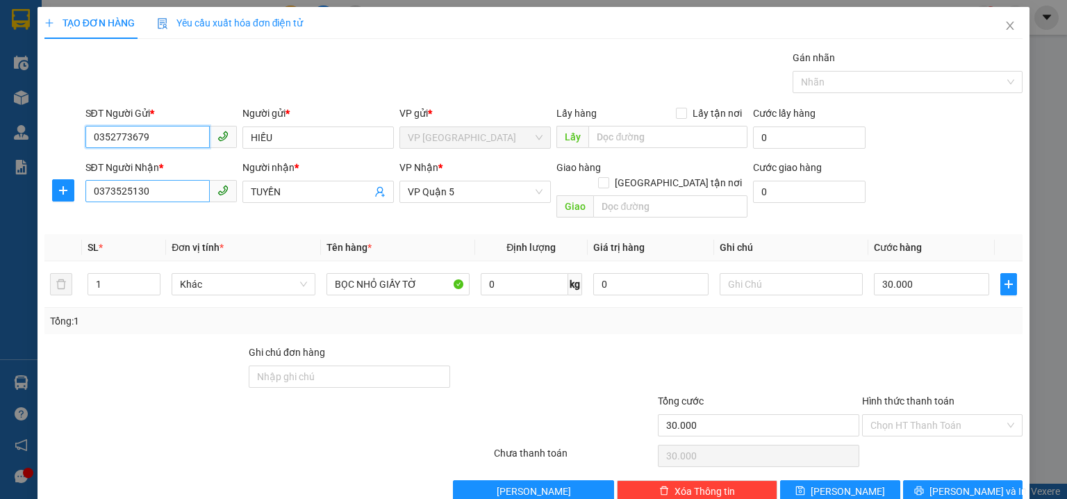
type input "0352773679"
drag, startPoint x: 164, startPoint y: 193, endPoint x: 0, endPoint y: 162, distance: 166.9
click at [0, 162] on div "TẠO ĐƠN HÀNG Yêu cầu xuất hóa đơn điện tử Transit Pickup Surcharge Ids Transit …" at bounding box center [533, 249] width 1067 height 499
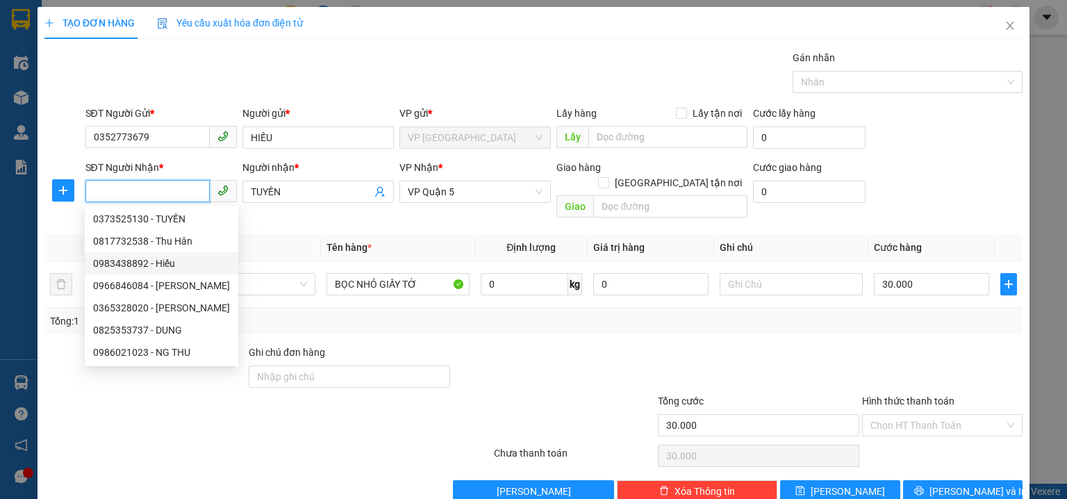
click at [177, 263] on div "0983438892 - Hiếu" at bounding box center [161, 263] width 137 height 15
type input "0983438892"
type input "Hiếu"
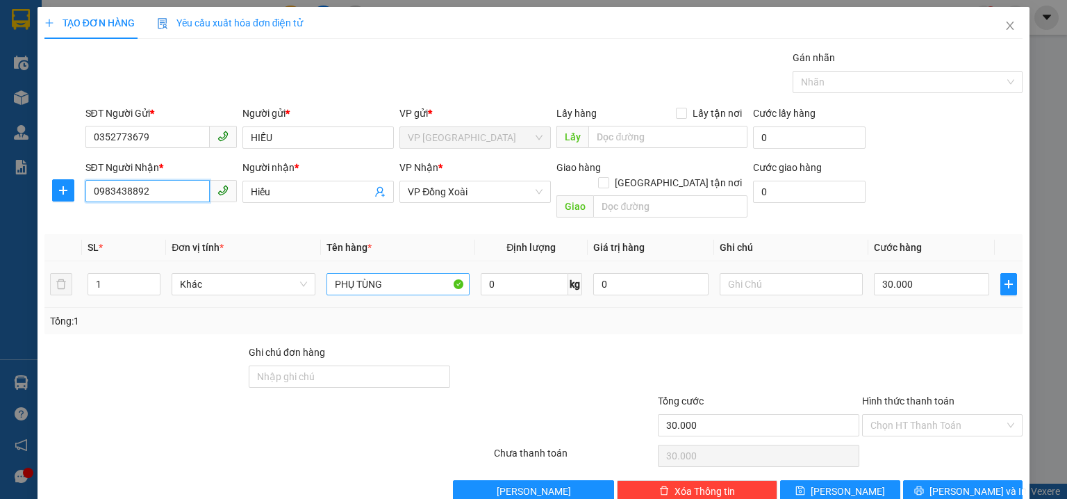
type input "0983438892"
click at [326, 273] on input "PHỤ TÙNG" at bounding box center [397, 284] width 143 height 22
type input "CRT PHỤ TÙNG"
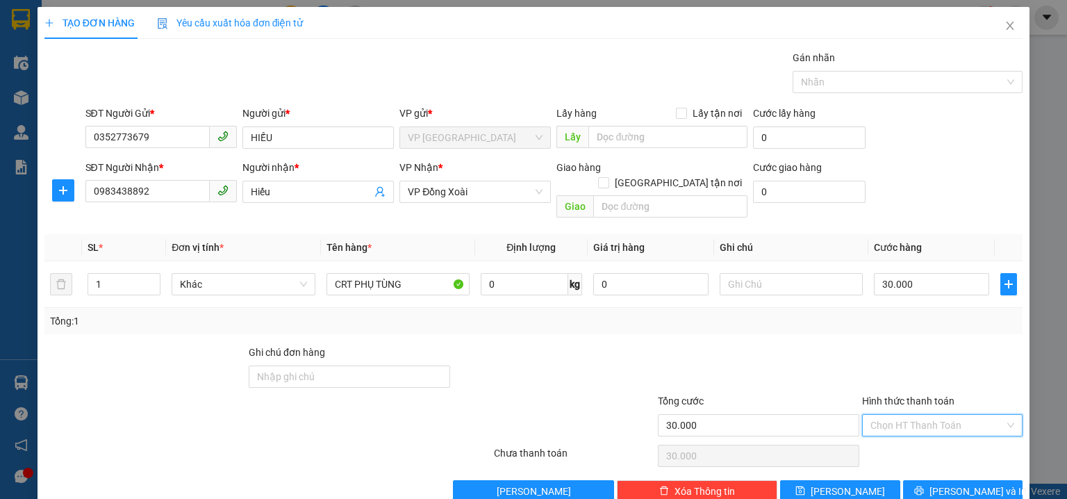
drag, startPoint x: 914, startPoint y: 409, endPoint x: 922, endPoint y: 367, distance: 43.2
click at [914, 415] on input "Hình thức thanh toán" at bounding box center [937, 425] width 134 height 21
click at [920, 314] on div "Tại văn phòng" at bounding box center [934, 313] width 143 height 15
type input "0"
click at [967, 483] on span "Lưu và In" at bounding box center [977, 490] width 97 height 15
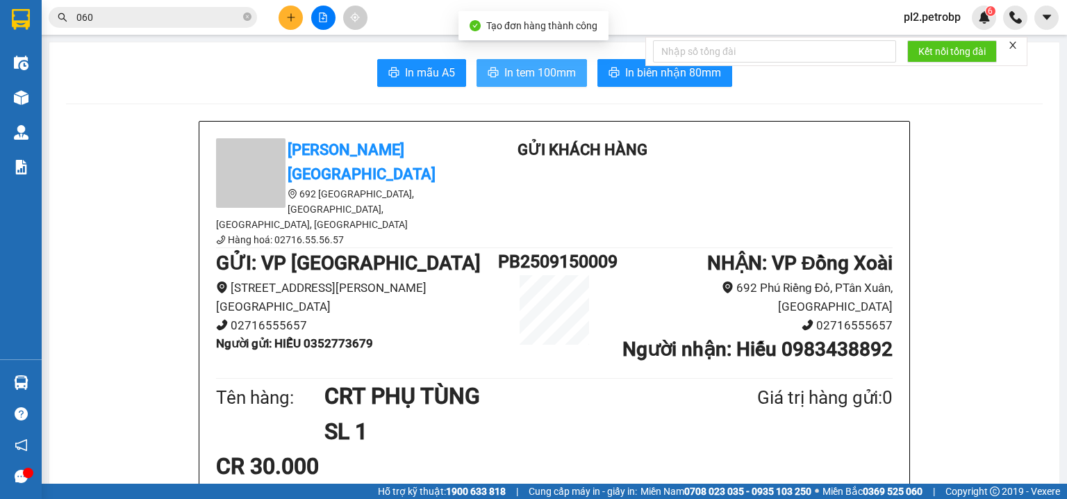
click at [525, 63] on button "In tem 100mm" at bounding box center [531, 73] width 110 height 28
click at [617, 80] on button "In biên nhận 80mm" at bounding box center [664, 73] width 135 height 28
click at [246, 12] on span at bounding box center [247, 17] width 8 height 13
click at [242, 14] on span at bounding box center [153, 17] width 208 height 21
click at [172, 22] on input "text" at bounding box center [158, 17] width 164 height 15
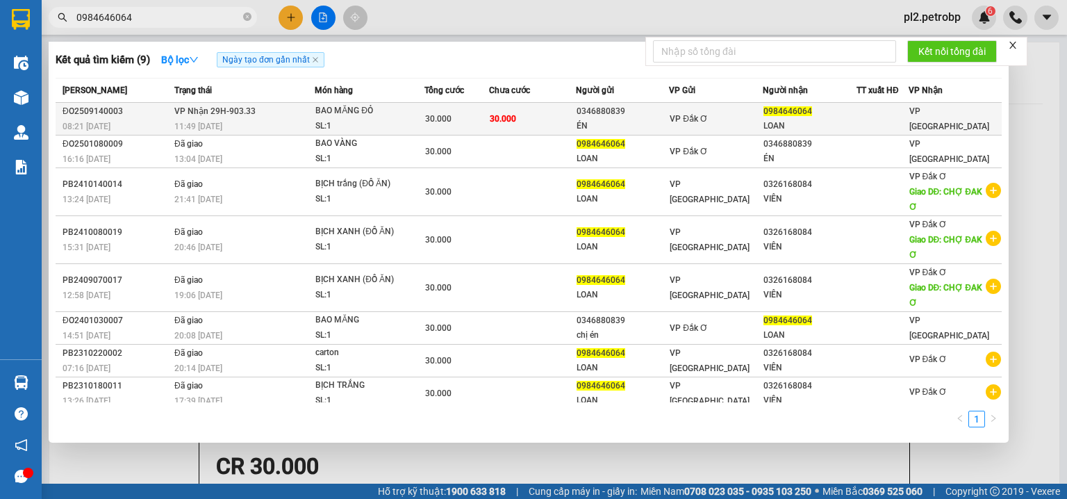
type input "0984646064"
click at [417, 111] on div "BAO MĂNG ĐỎ" at bounding box center [367, 110] width 104 height 15
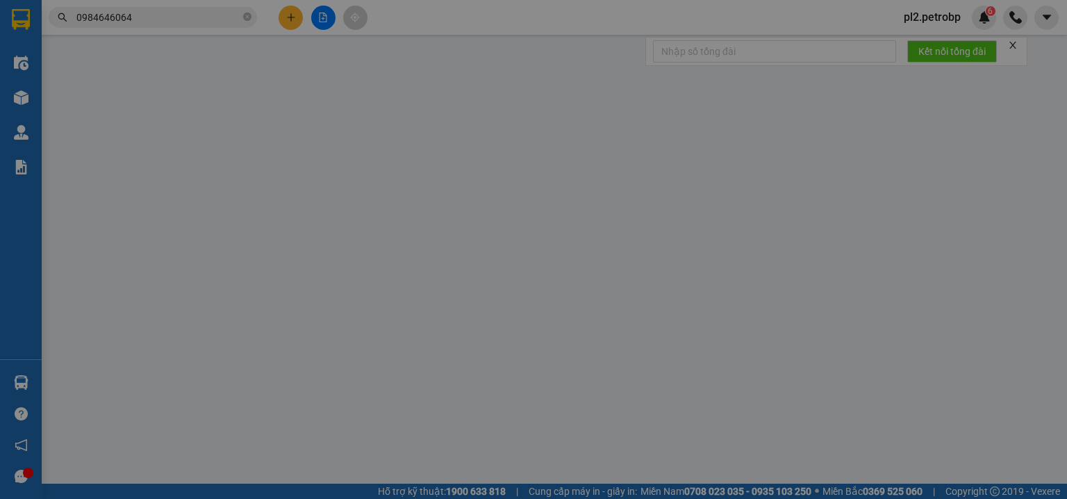
type input "0346880839"
type input "ÉN"
type input "0984646064"
type input "LOAN"
type input "30.000"
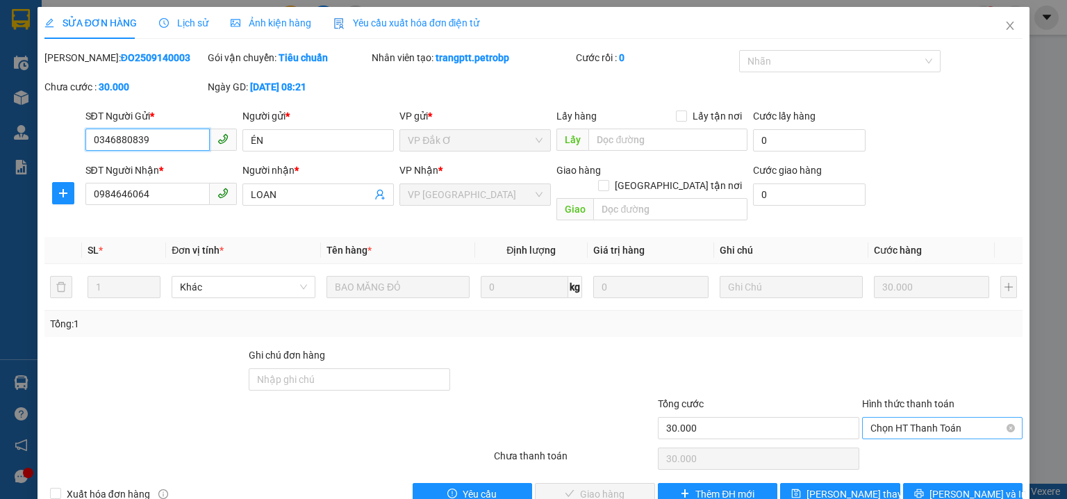
drag, startPoint x: 920, startPoint y: 408, endPoint x: 929, endPoint y: 424, distance: 19.0
click at [921, 417] on span "Chọn HT Thanh Toán" at bounding box center [942, 427] width 144 height 21
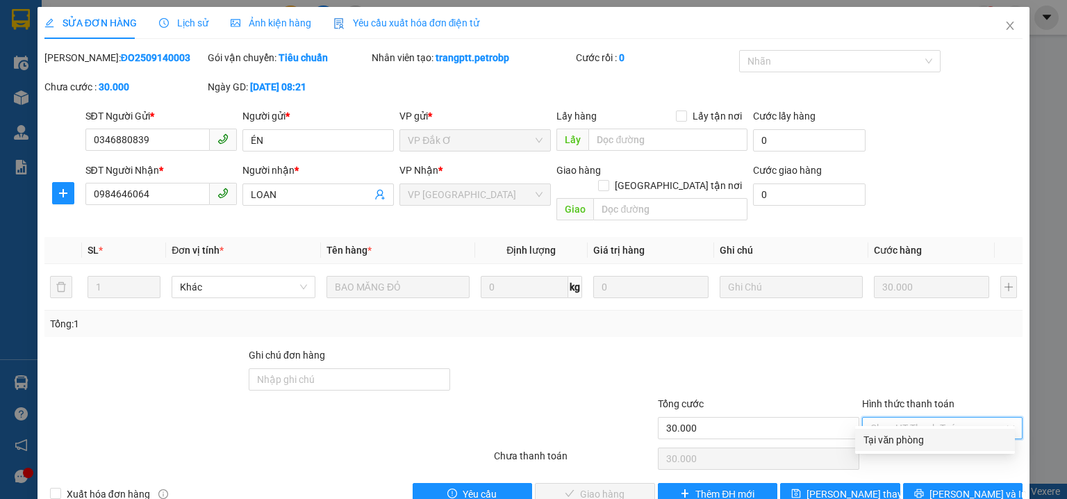
drag, startPoint x: 933, startPoint y: 439, endPoint x: 867, endPoint y: 440, distance: 66.0
click at [931, 440] on div "Tại văn phòng" at bounding box center [934, 439] width 143 height 15
type input "0"
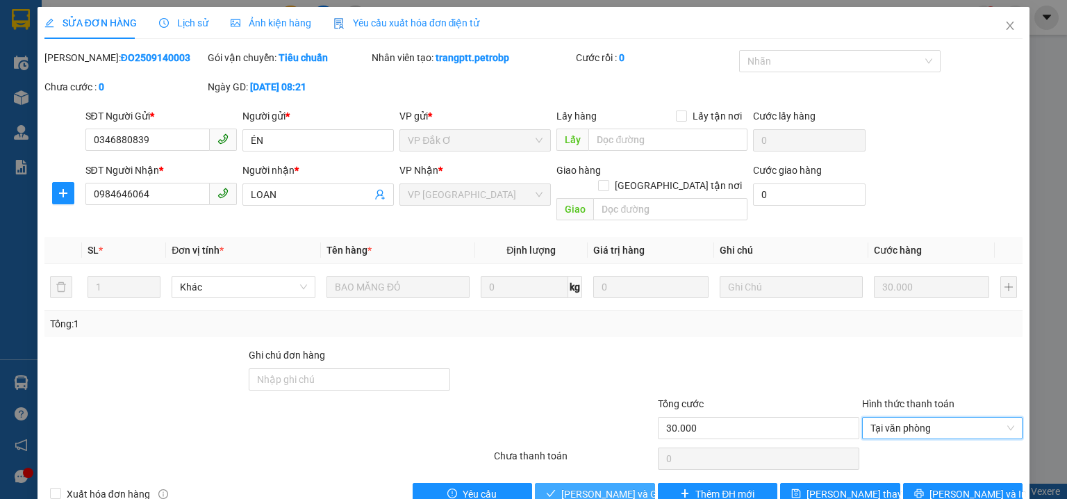
click at [586, 486] on span "Lưu và Giao hàng" at bounding box center [627, 493] width 133 height 15
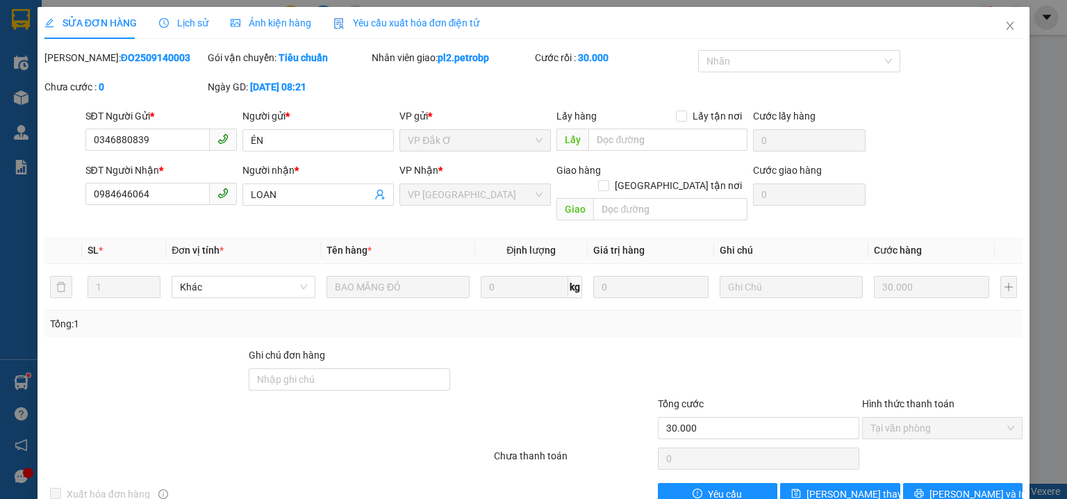
click at [597, 351] on div at bounding box center [553, 371] width 204 height 49
click at [1006, 17] on span "Close" at bounding box center [1009, 26] width 39 height 39
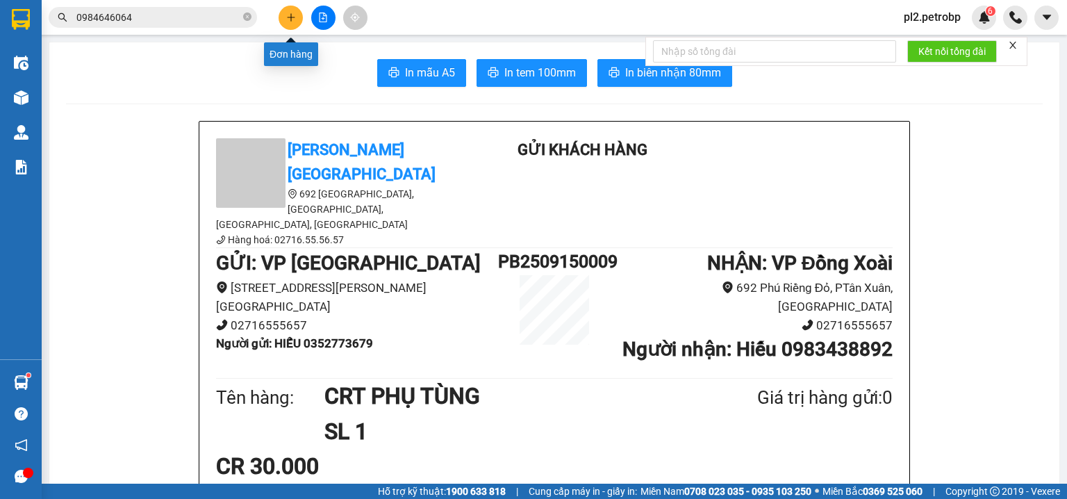
click at [286, 13] on icon "plus" at bounding box center [291, 18] width 10 height 10
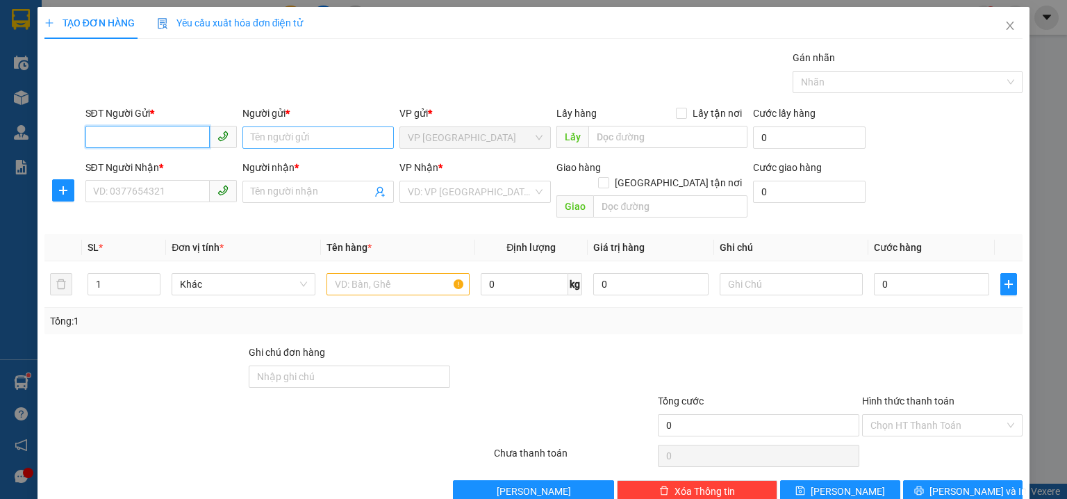
drag, startPoint x: 105, startPoint y: 131, endPoint x: 367, endPoint y: 135, distance: 261.9
click at [107, 130] on input "SĐT Người Gửi *" at bounding box center [147, 137] width 124 height 22
type input "0986073774"
click at [178, 163] on div "0986073774 - PHƯỚC" at bounding box center [159, 164] width 133 height 15
type input "PHƯỚC"
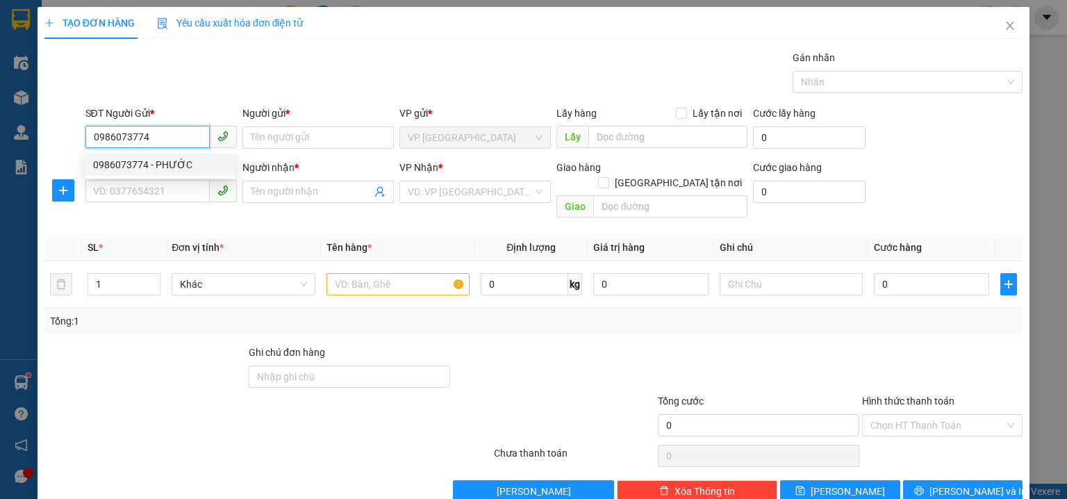
type input "0338969962"
type input "NGÂN"
type input "30.000"
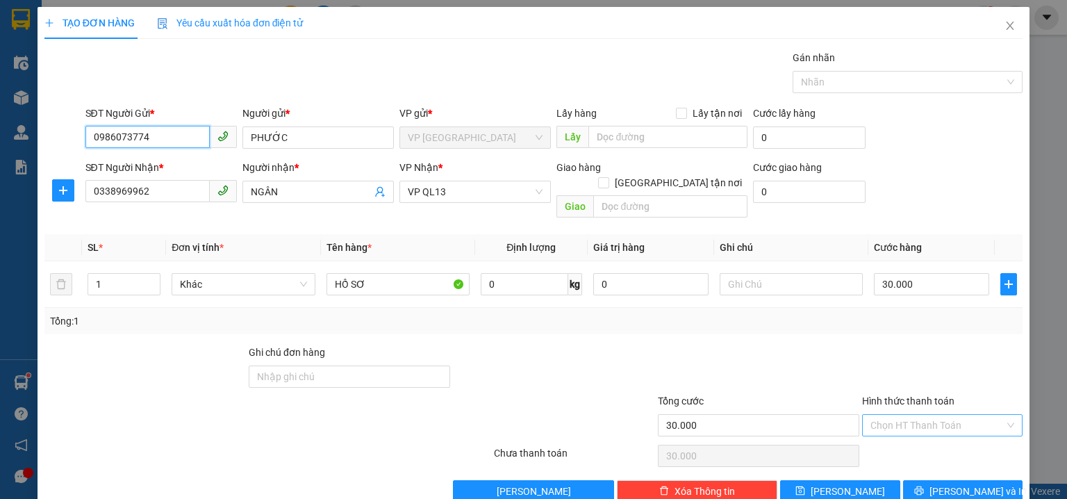
type input "0986073774"
click at [903, 415] on input "Hình thức thanh toán" at bounding box center [937, 425] width 134 height 21
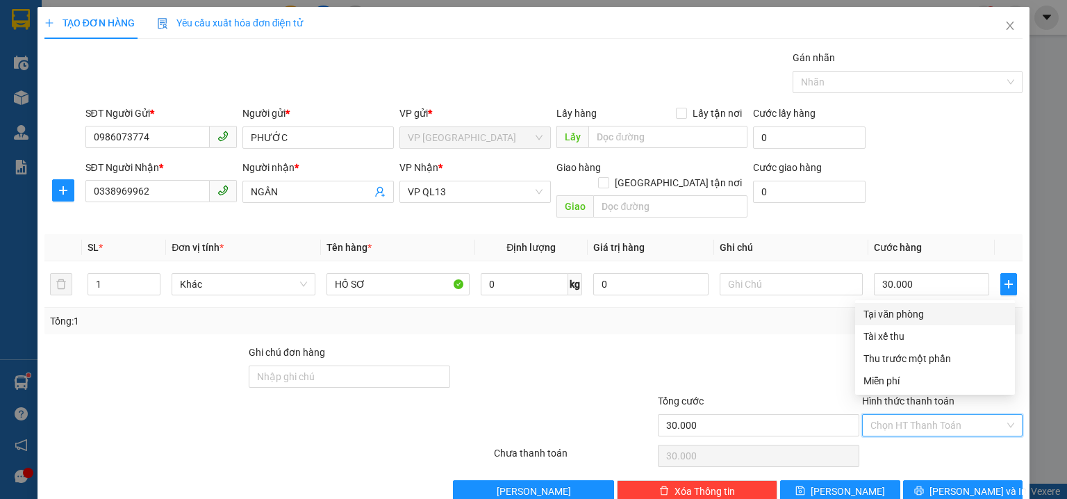
click at [895, 315] on div "Tại văn phòng" at bounding box center [934, 313] width 143 height 15
type input "0"
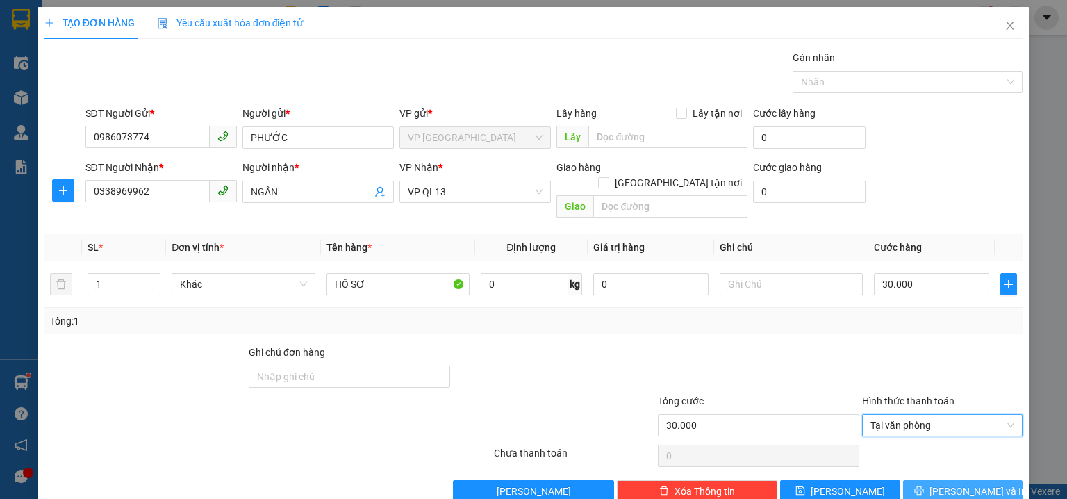
click at [981, 483] on span "Lưu và In" at bounding box center [977, 490] width 97 height 15
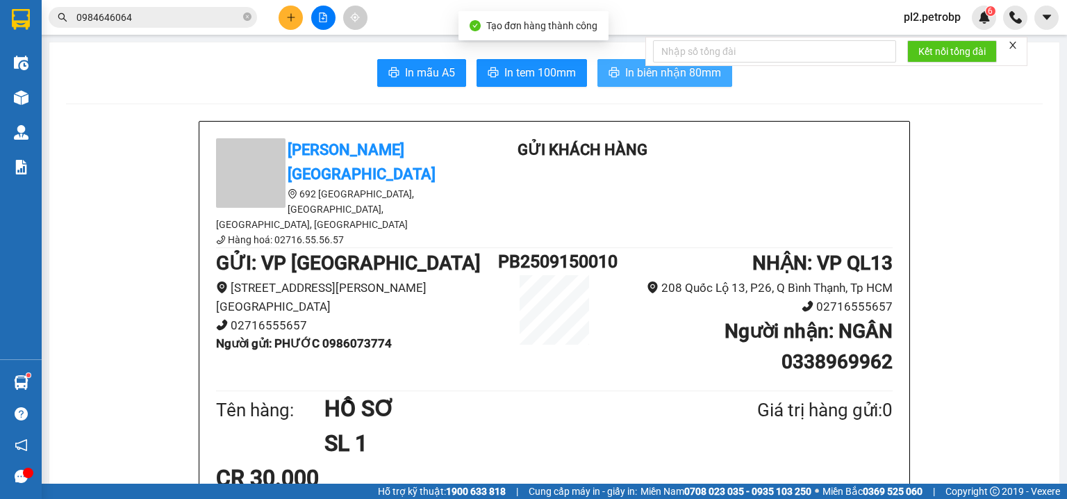
drag, startPoint x: 631, startPoint y: 81, endPoint x: 717, endPoint y: 14, distance: 108.8
click at [631, 81] on button "In biên nhận 80mm" at bounding box center [664, 73] width 135 height 28
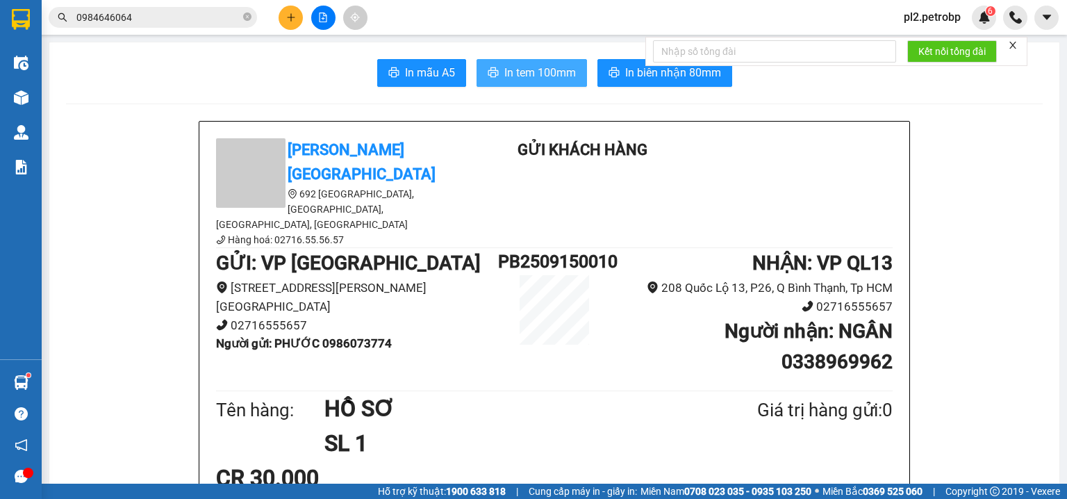
click at [533, 59] on button "In tem 100mm" at bounding box center [531, 73] width 110 height 28
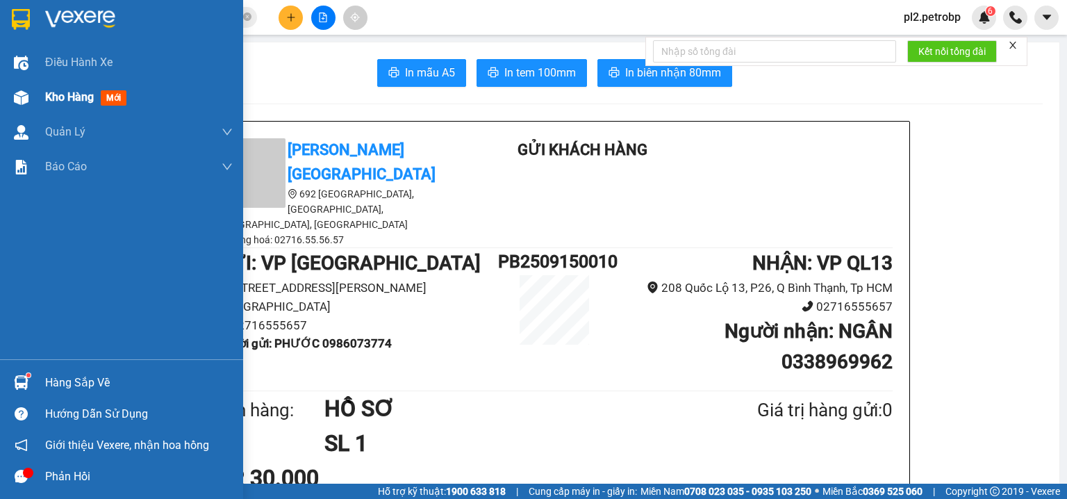
click at [67, 97] on span "Kho hàng" at bounding box center [69, 96] width 49 height 13
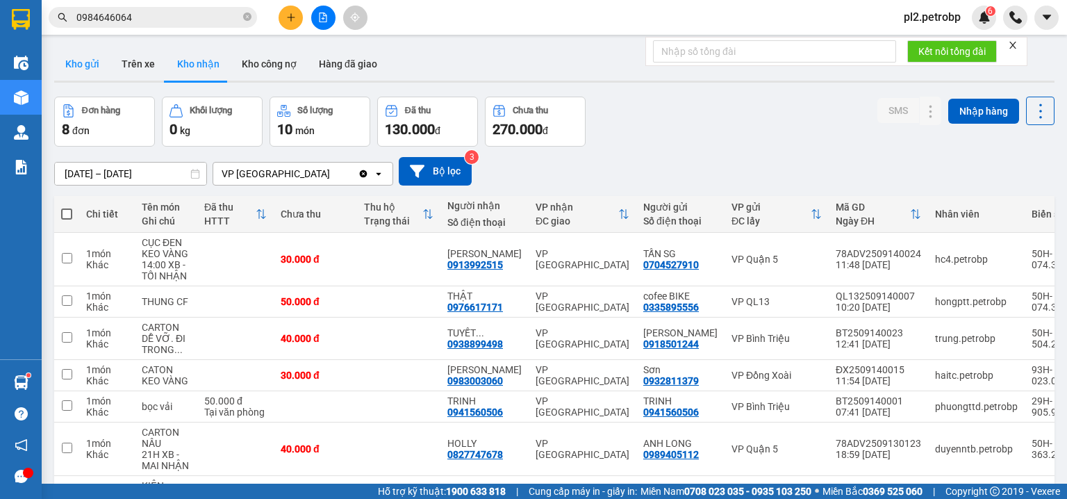
click at [75, 66] on button "Kho gửi" at bounding box center [82, 63] width 56 height 33
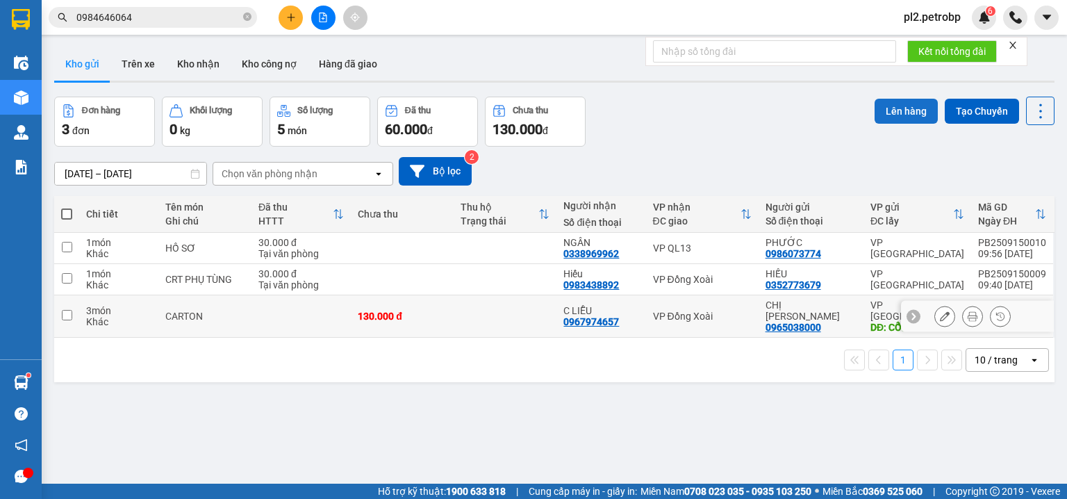
drag, startPoint x: 486, startPoint y: 317, endPoint x: 878, endPoint y: 122, distance: 437.6
click at [492, 312] on td at bounding box center [505, 316] width 103 height 42
checkbox input "true"
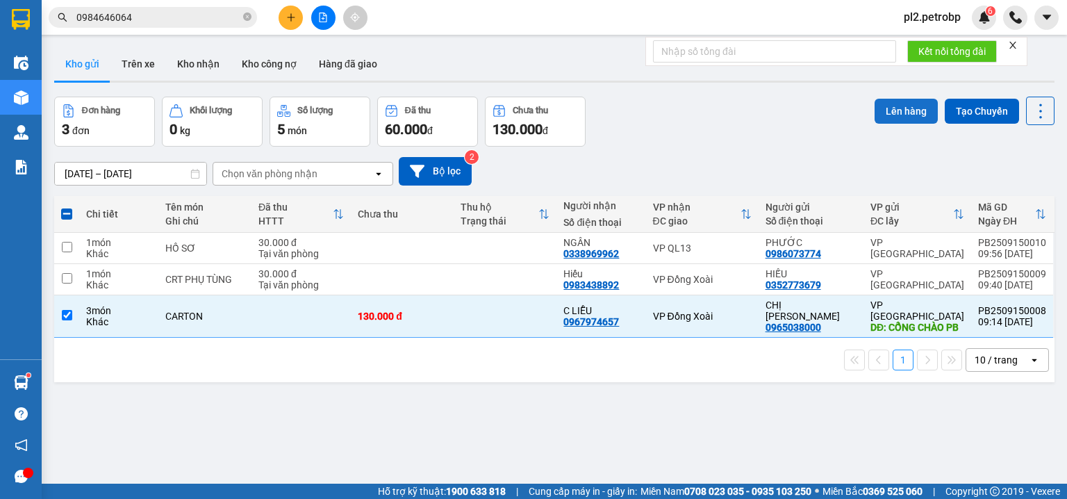
click at [897, 110] on button "Lên hàng" at bounding box center [905, 111] width 63 height 25
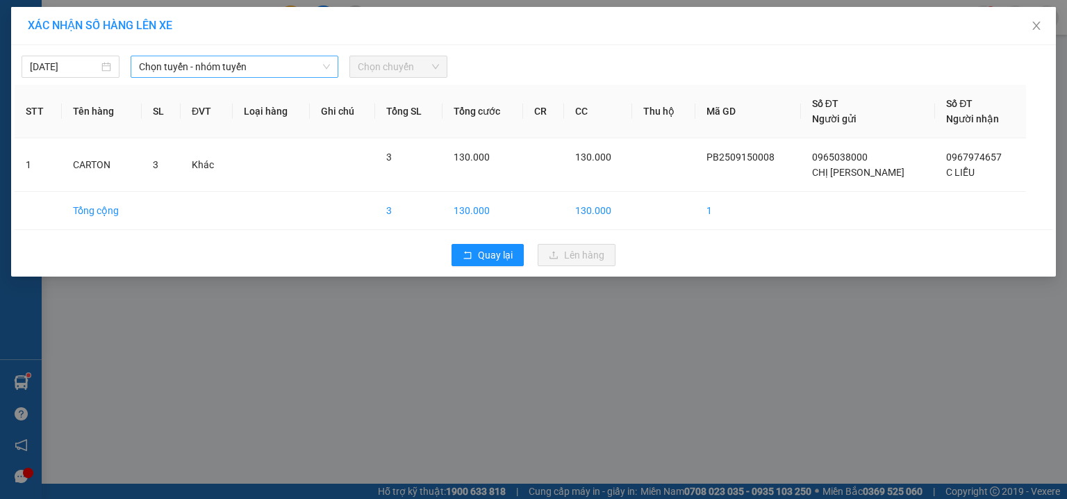
click at [207, 69] on span "Chọn tuyến - nhóm tuyến" at bounding box center [234, 66] width 191 height 21
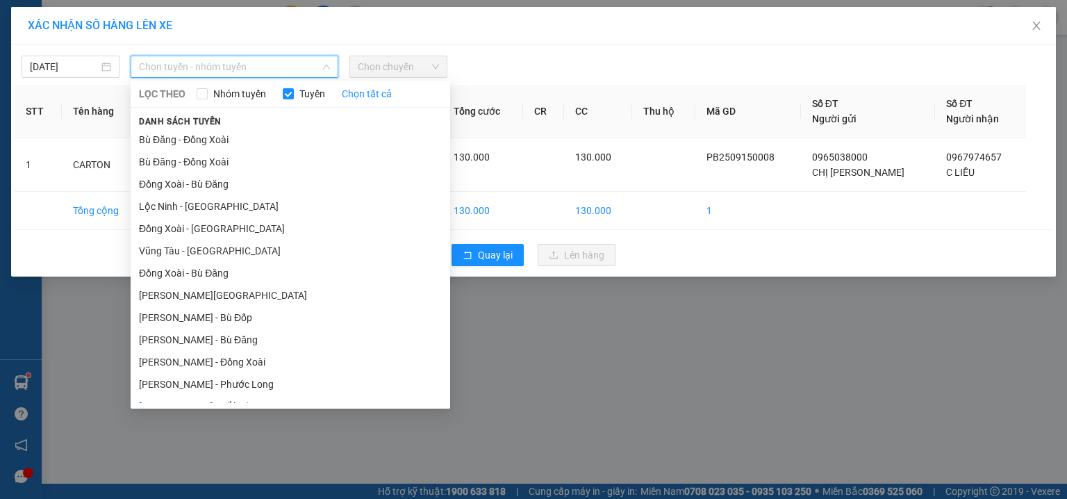
type input "O"
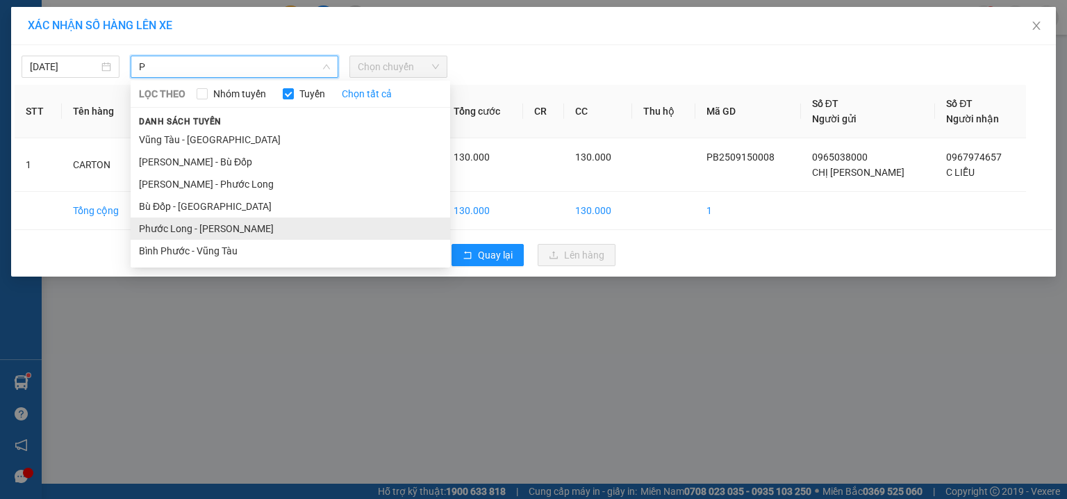
type input "P"
click at [234, 225] on li "Phước Long - Hồ Chí Minh" at bounding box center [290, 228] width 319 height 22
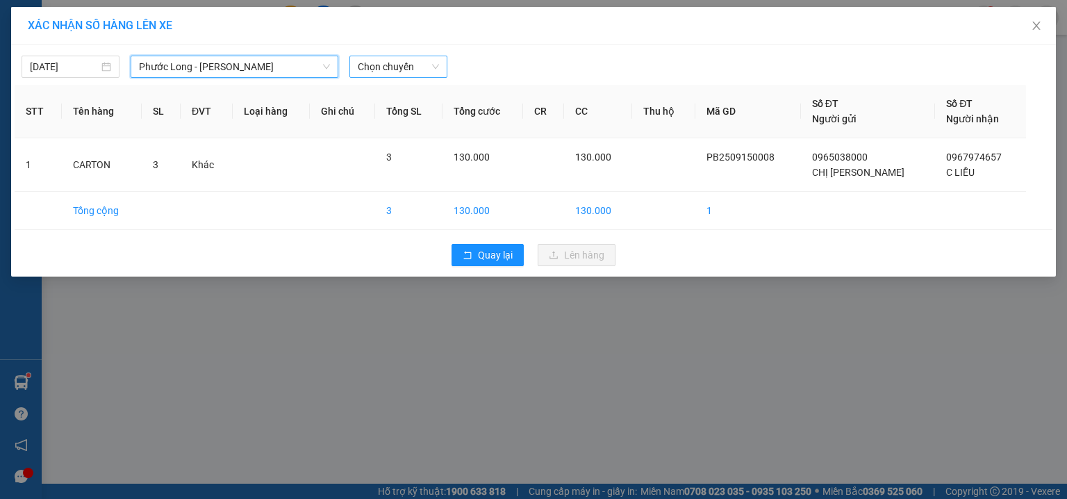
click at [418, 66] on span "Chọn chuyến" at bounding box center [398, 66] width 81 height 21
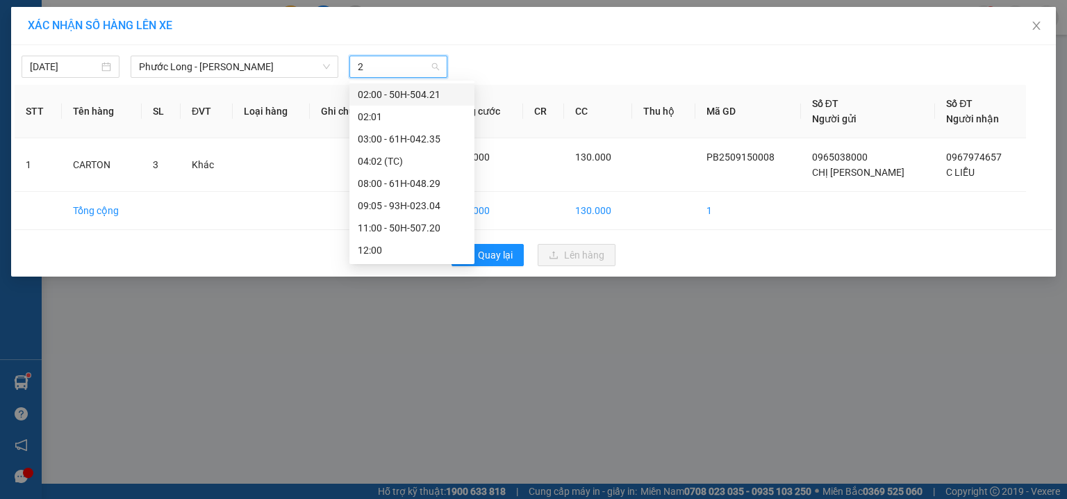
type input "23"
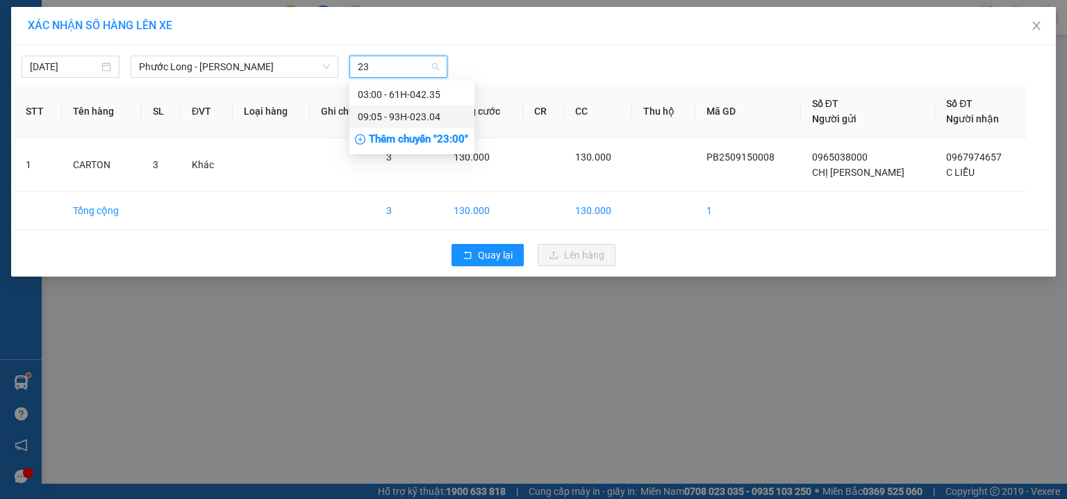
click at [429, 115] on div "09:05 - 93H-023.04" at bounding box center [412, 116] width 108 height 15
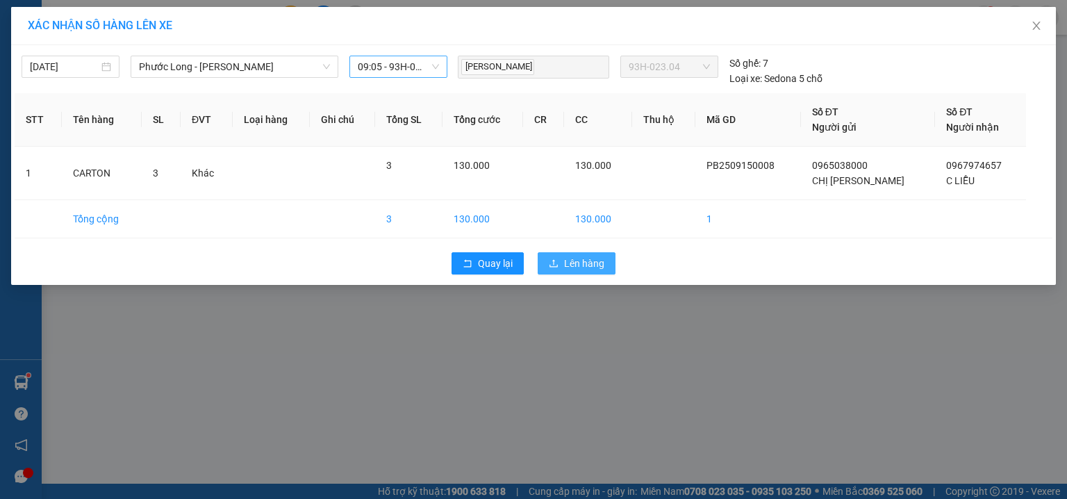
drag, startPoint x: 595, startPoint y: 269, endPoint x: 590, endPoint y: 283, distance: 14.1
click at [595, 269] on span "Lên hàng" at bounding box center [584, 263] width 40 height 15
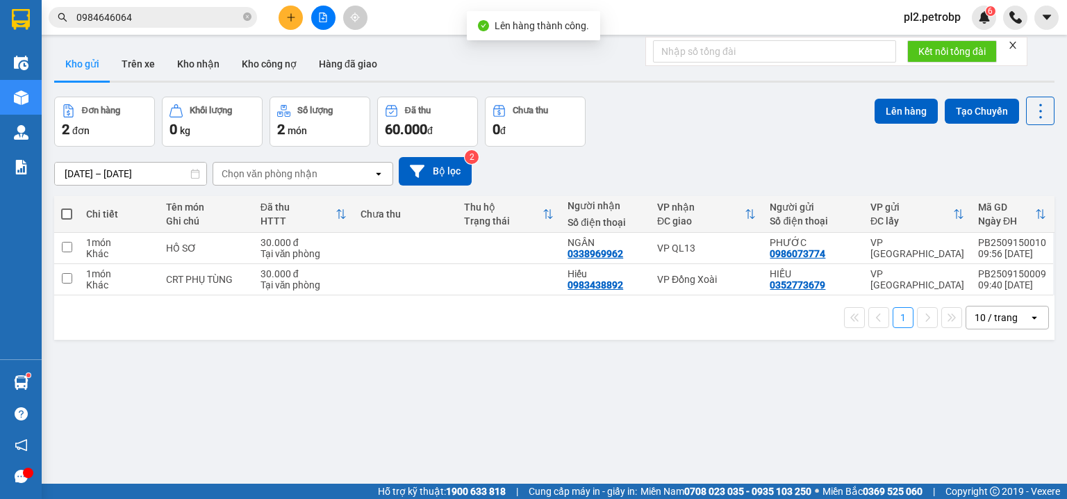
click at [378, 497] on span "Hỗ trợ kỹ thuật: 1900 633 818" at bounding box center [442, 490] width 128 height 15
click at [290, 17] on icon "plus" at bounding box center [291, 18] width 10 height 10
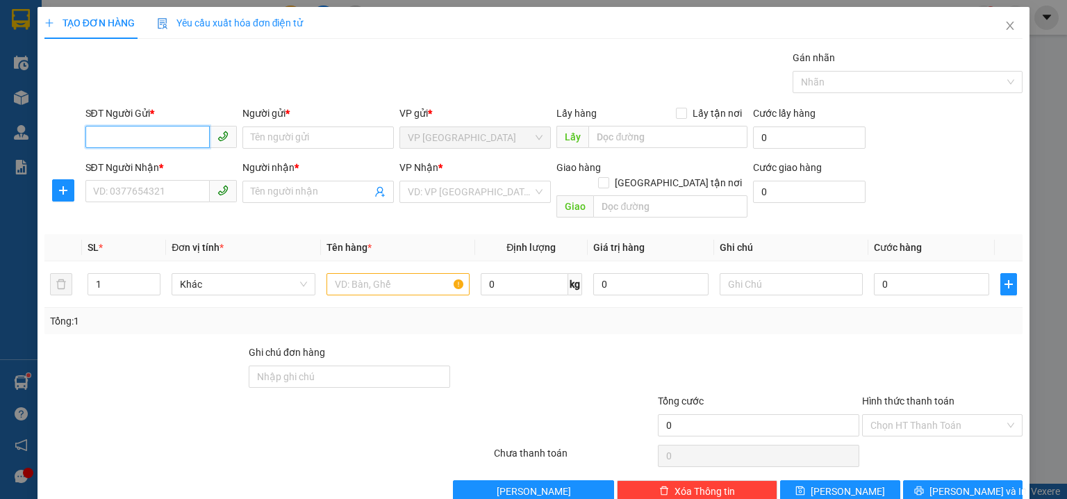
click at [174, 139] on input "SĐT Người Gửi *" at bounding box center [147, 137] width 124 height 22
type input "0908253537"
click at [145, 160] on div "0908253537 - anh sa" at bounding box center [159, 164] width 133 height 15
type input "anh sa"
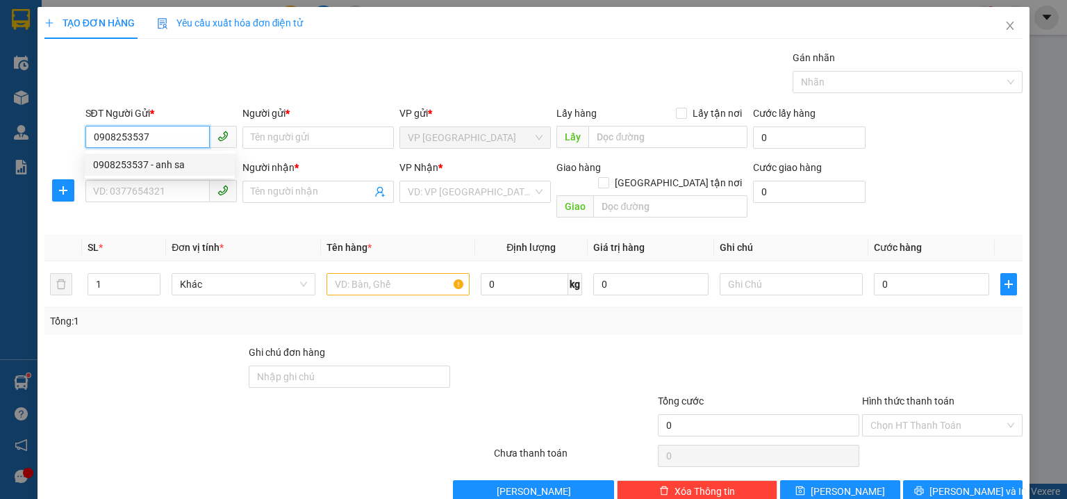
type input "0968916716"
type input "vy"
checkbox input "true"
type input "120-122 KVC , THỦ ĐỨC"
type input "30.000"
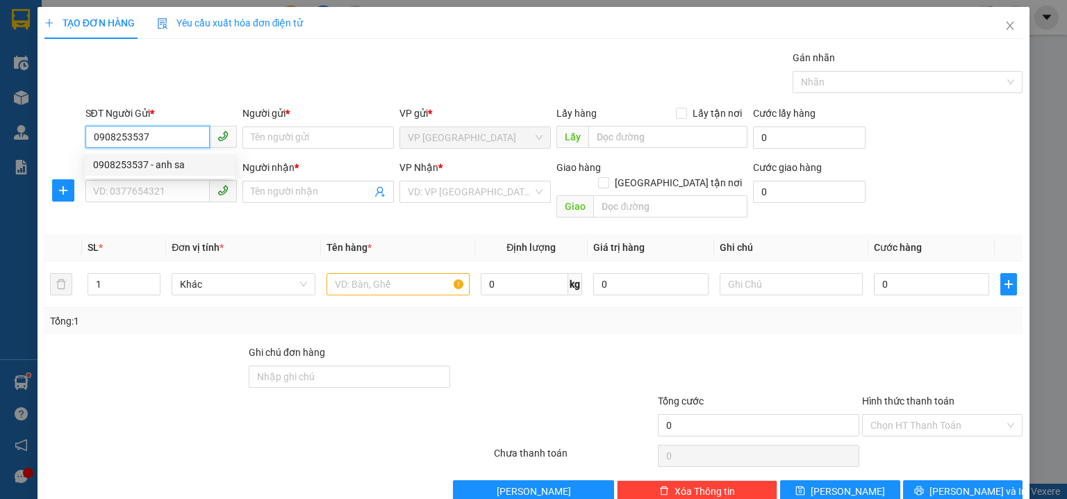
type input "30.000"
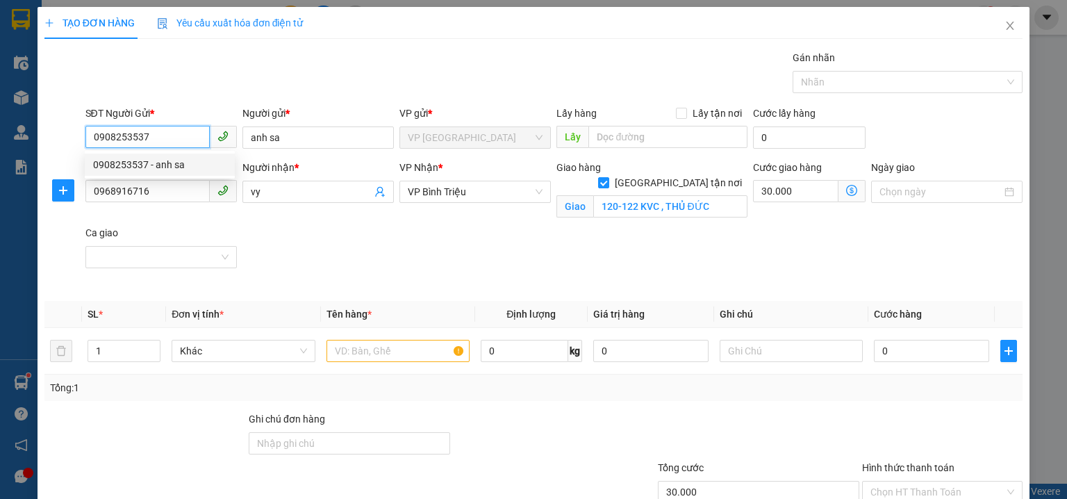
type input "70.000"
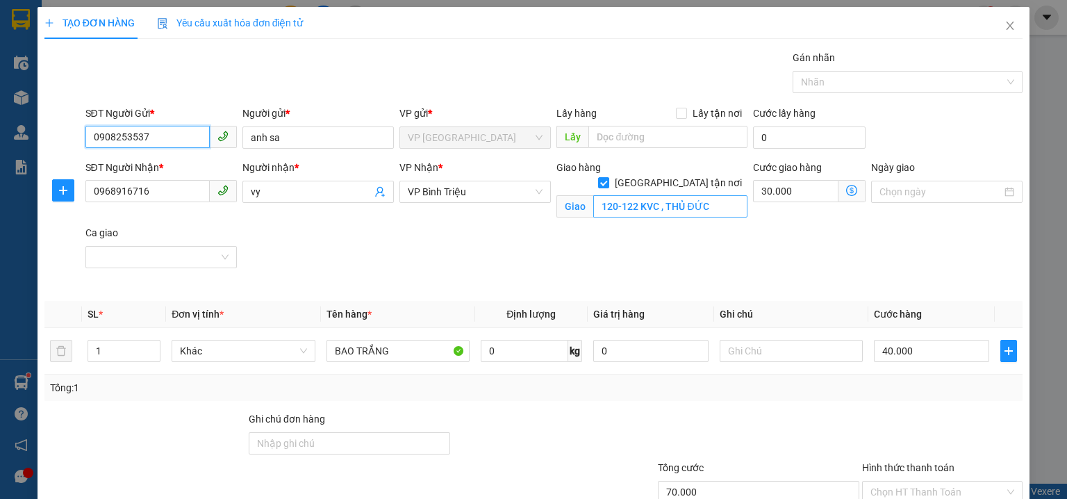
type input "0908253537"
click at [714, 195] on input "120-122 KVC , THỦ ĐỨC" at bounding box center [670, 206] width 154 height 22
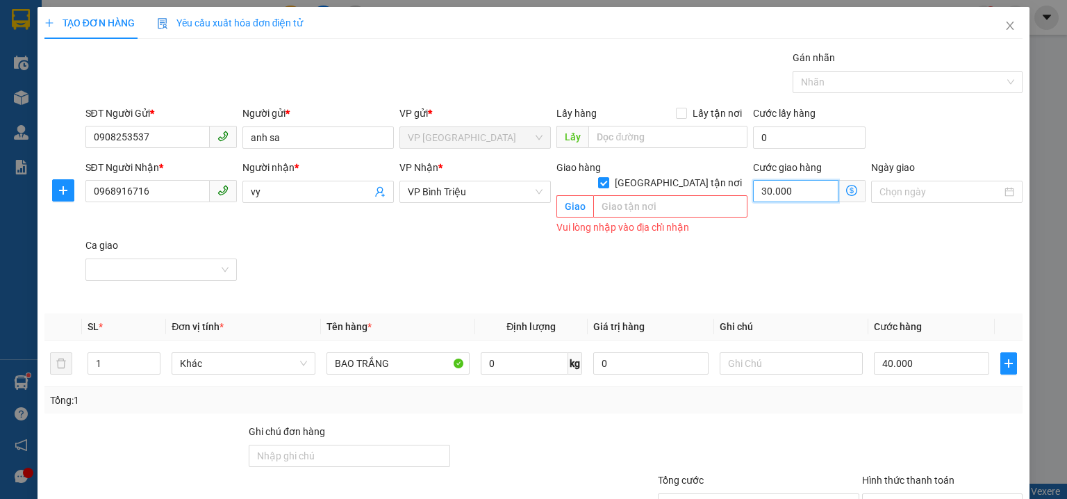
click at [789, 191] on input "30.000" at bounding box center [795, 191] width 85 height 22
type input "40.000"
type input "0"
click at [608, 177] on input "Giao tận nơi" at bounding box center [603, 182] width 10 height 10
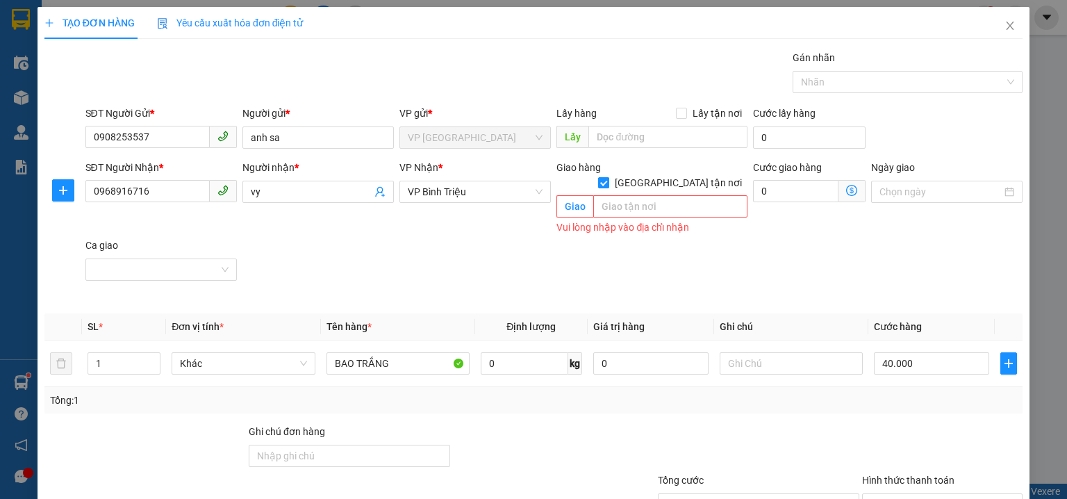
checkbox input "false"
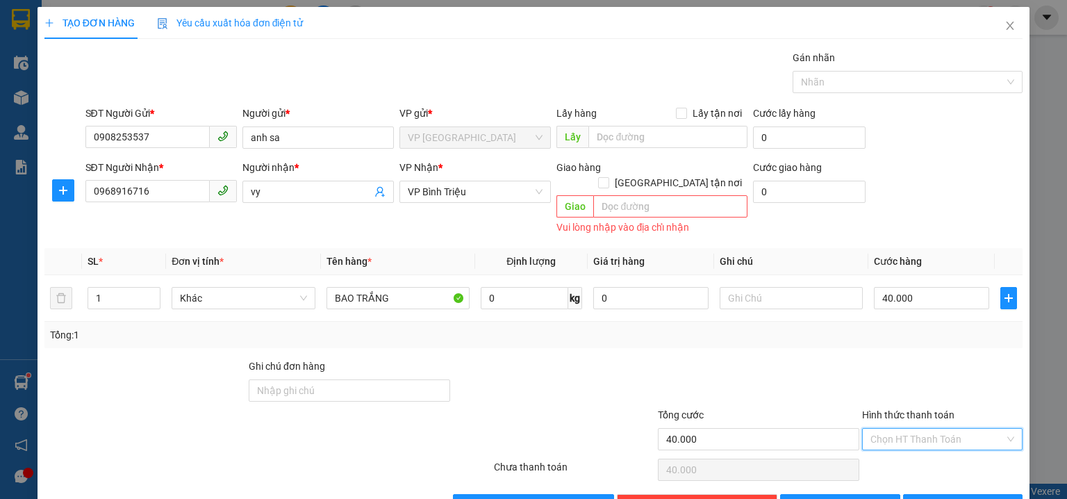
click at [917, 429] on input "Hình thức thanh toán" at bounding box center [937, 439] width 134 height 21
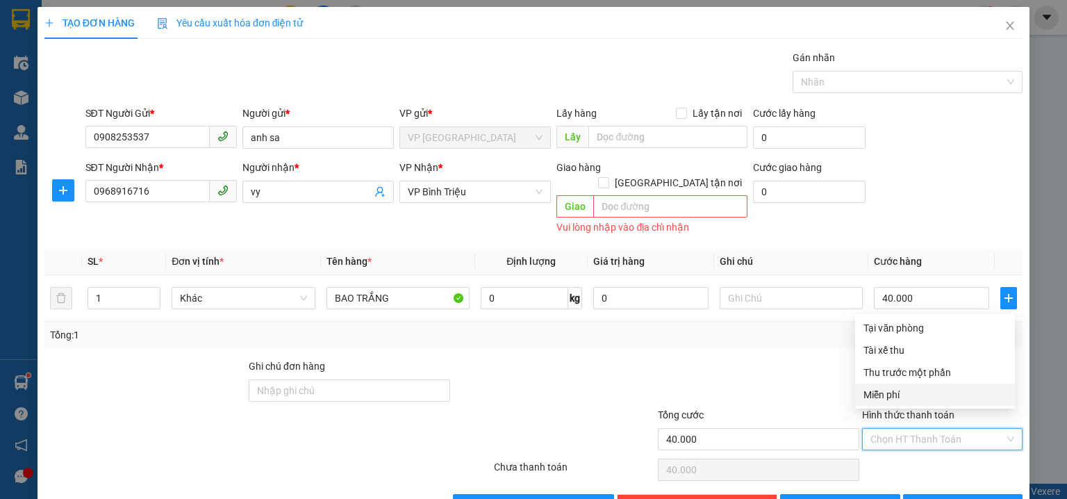
click at [753, 358] on div at bounding box center [758, 382] width 204 height 49
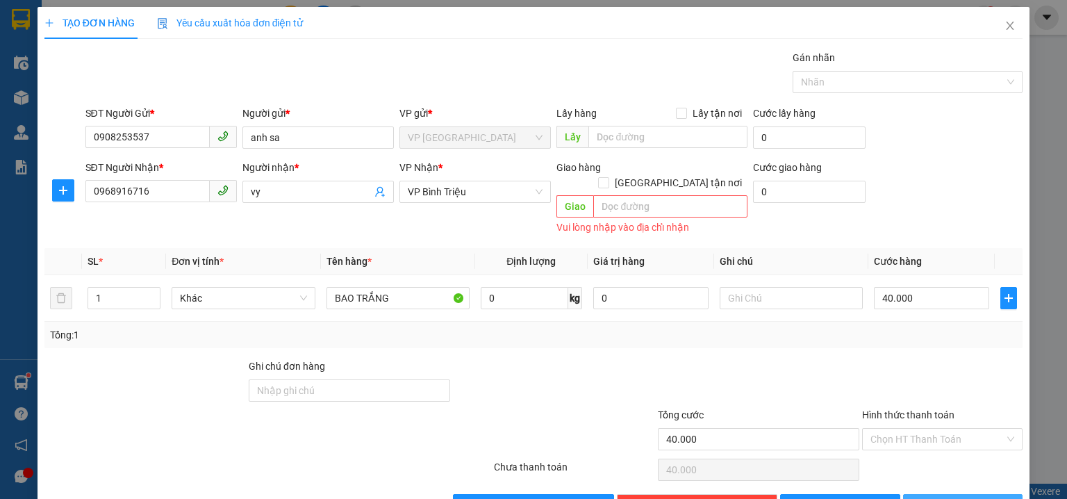
drag, startPoint x: 944, startPoint y: 481, endPoint x: 554, endPoint y: 147, distance: 513.2
click at [945, 497] on span "Lưu và In" at bounding box center [977, 504] width 97 height 15
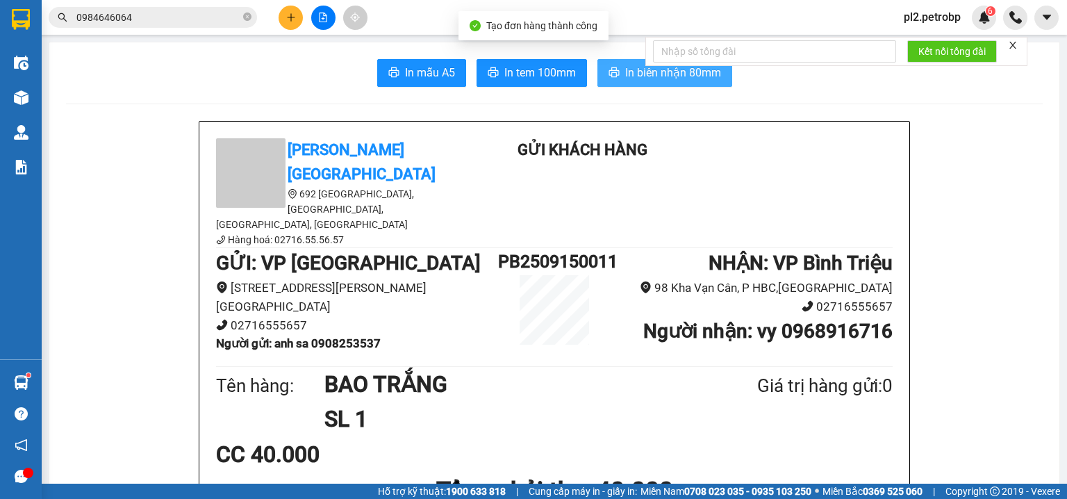
click at [597, 67] on button "In biên nhận 80mm" at bounding box center [664, 73] width 135 height 28
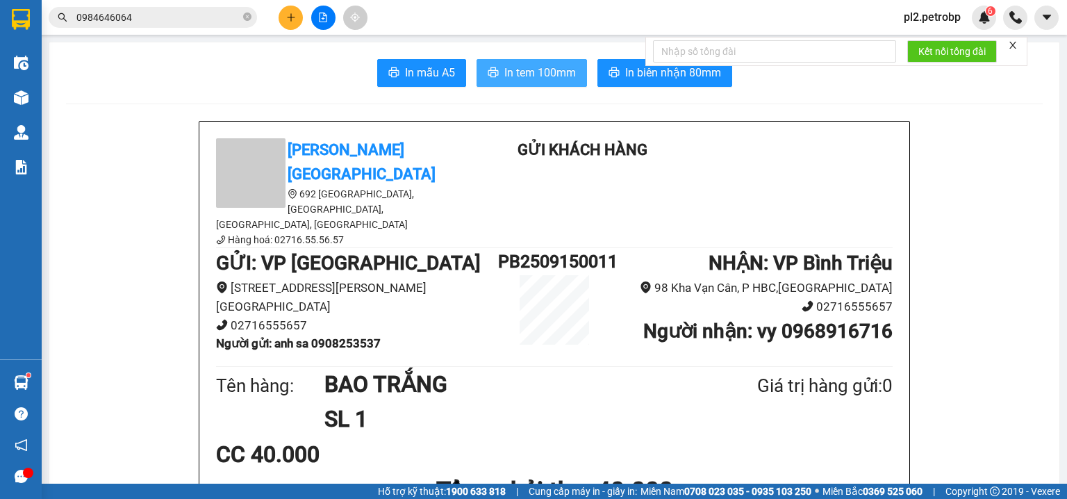
click at [552, 79] on span "In tem 100mm" at bounding box center [540, 72] width 72 height 17
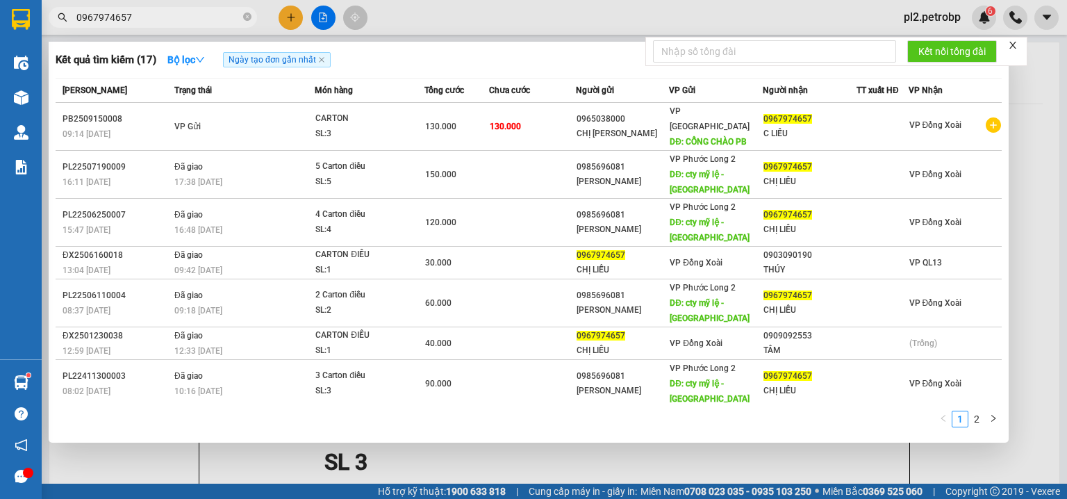
scroll to position [91, 0]
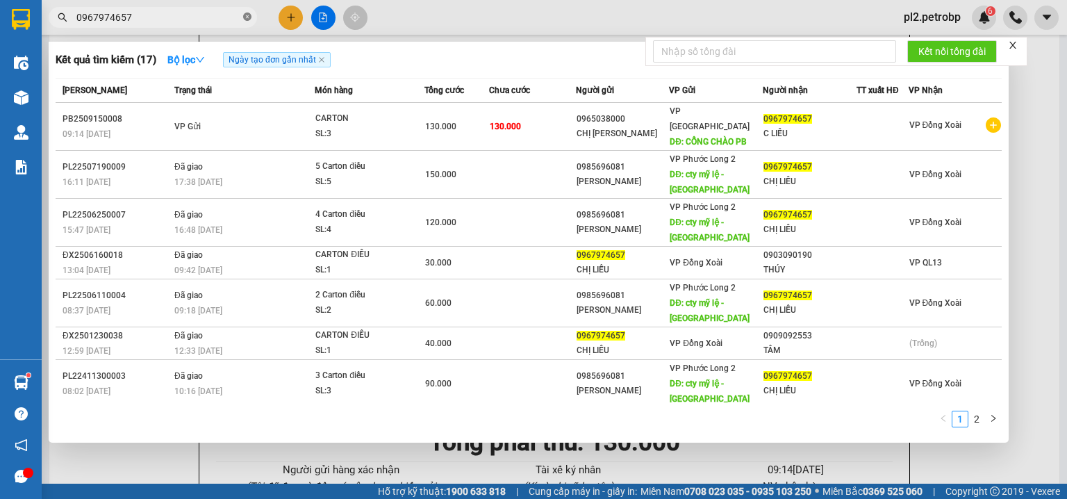
click at [244, 14] on icon "close-circle" at bounding box center [247, 17] width 8 height 8
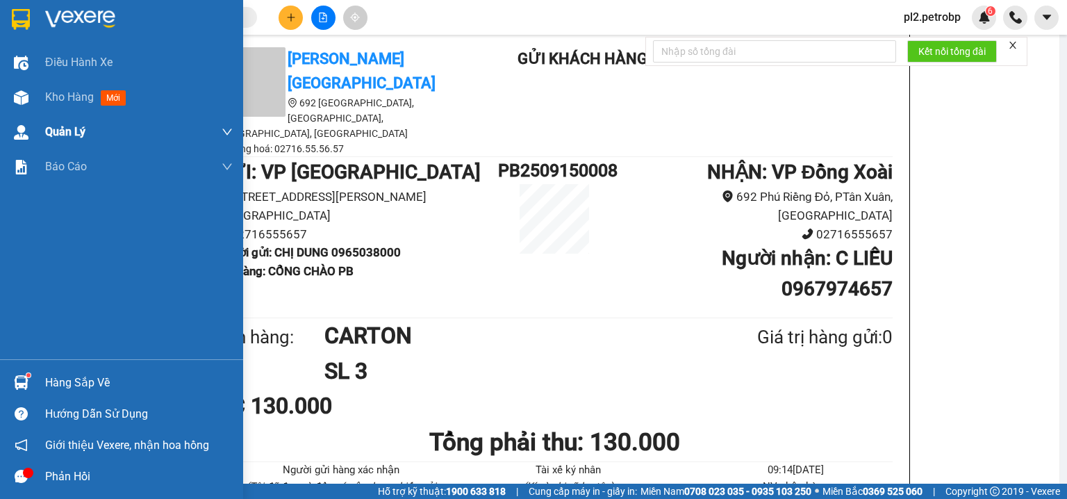
click at [58, 99] on span "Kho hàng" at bounding box center [69, 96] width 49 height 13
